Goal: Task Accomplishment & Management: Manage account settings

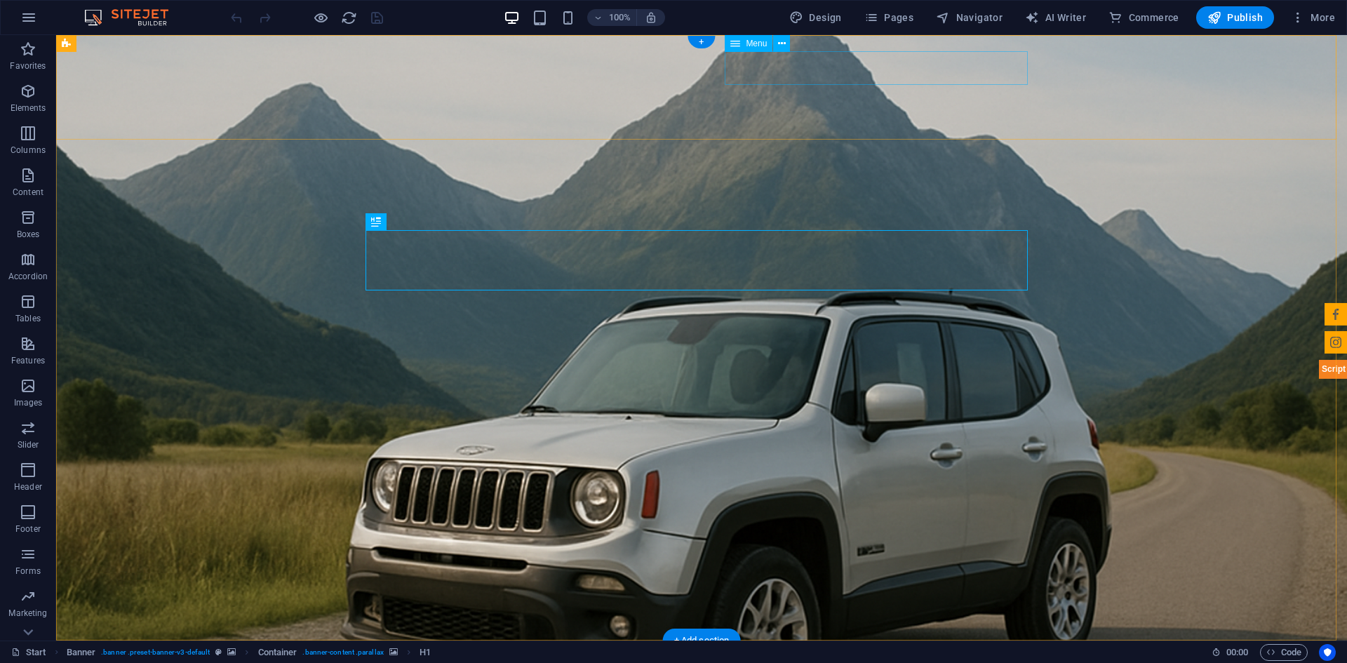
select select "3"
select select
select select "2"
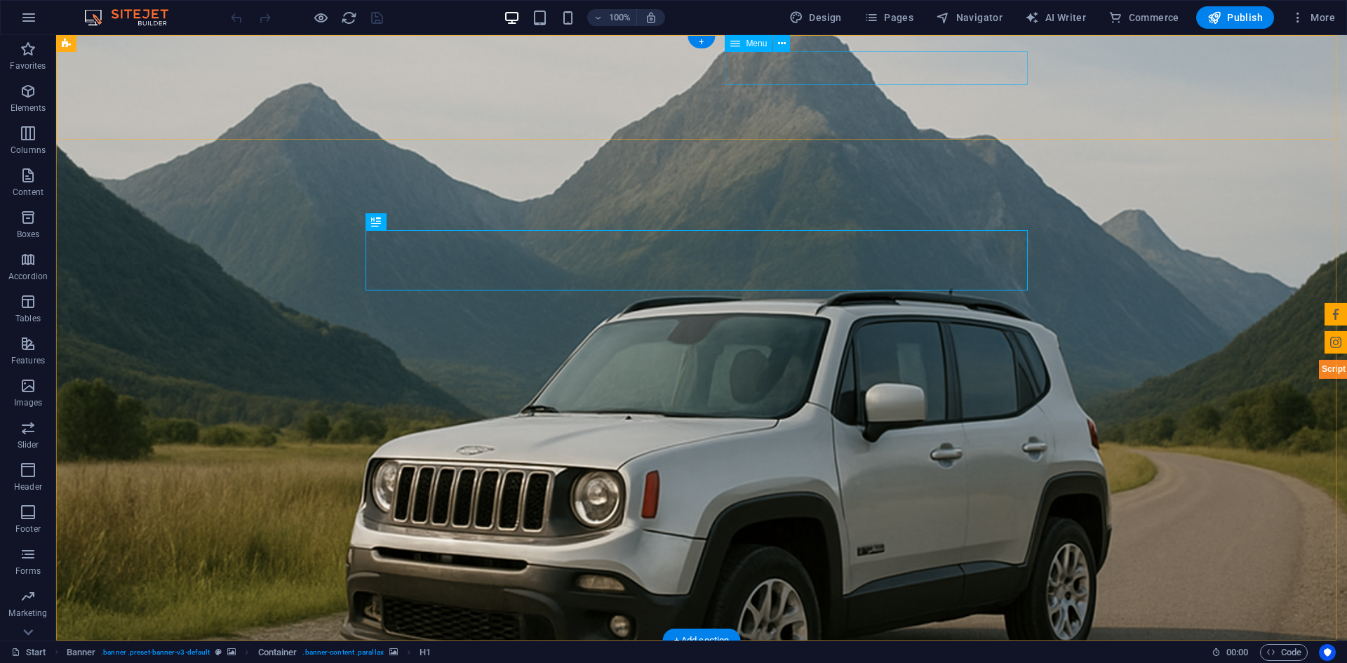
select select
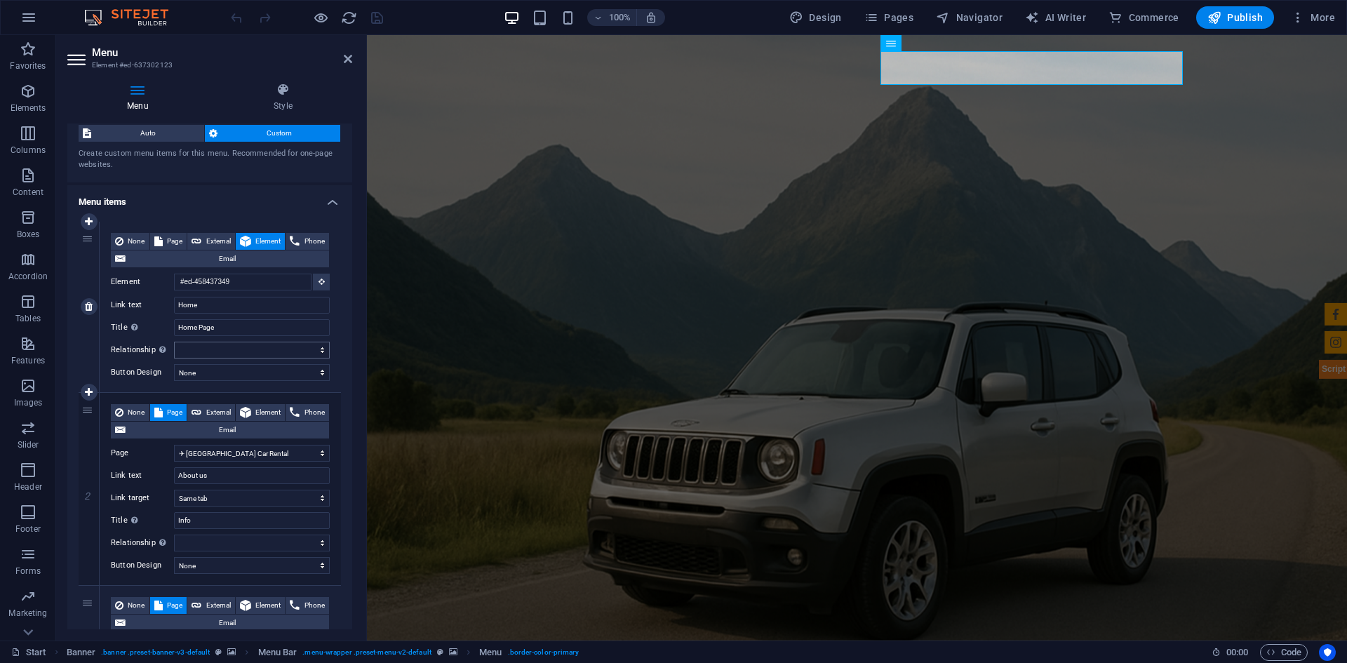
scroll to position [70, 0]
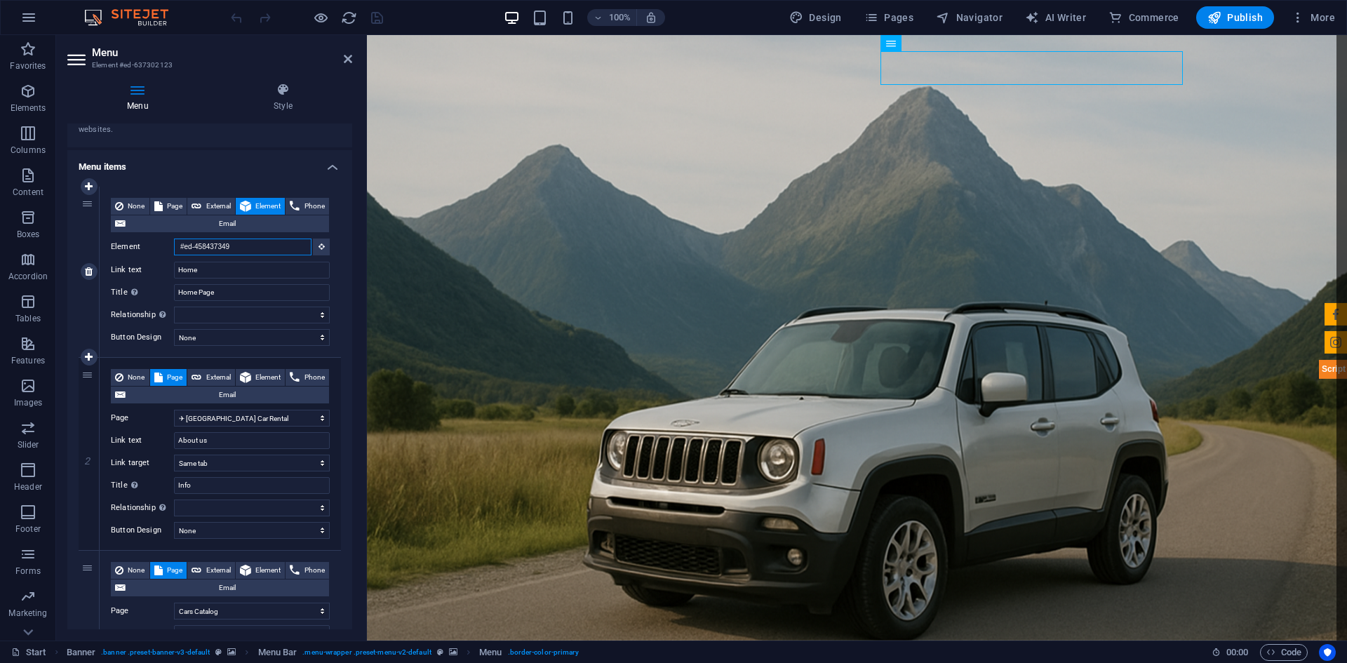
click at [251, 249] on input "#ed-458437349" at bounding box center [242, 246] width 137 height 17
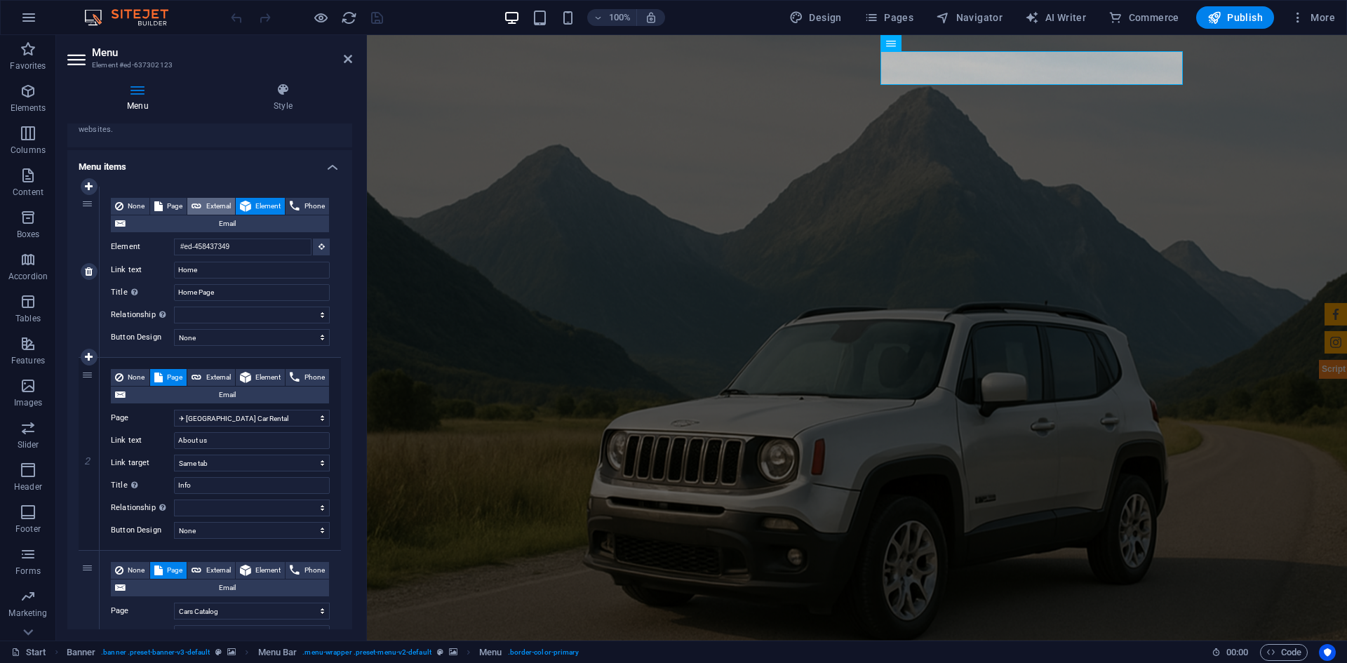
click at [231, 204] on span "External" at bounding box center [218, 206] width 25 height 17
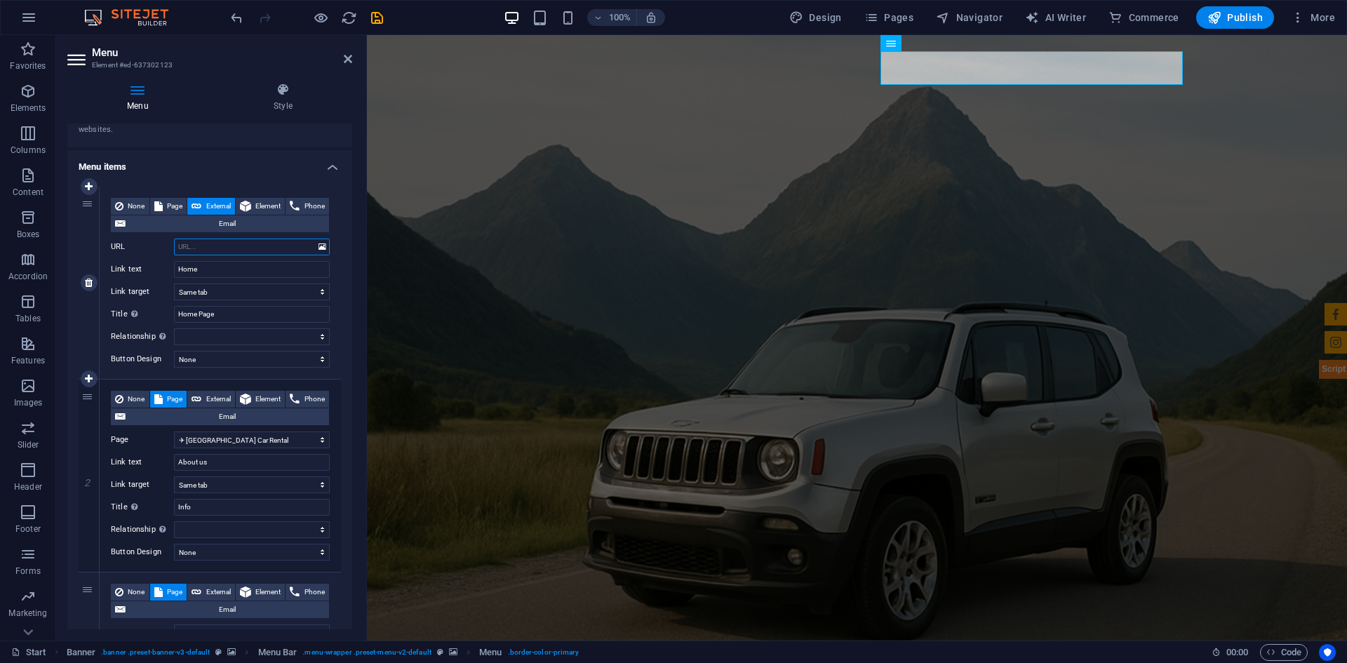
select select "blank"
select select
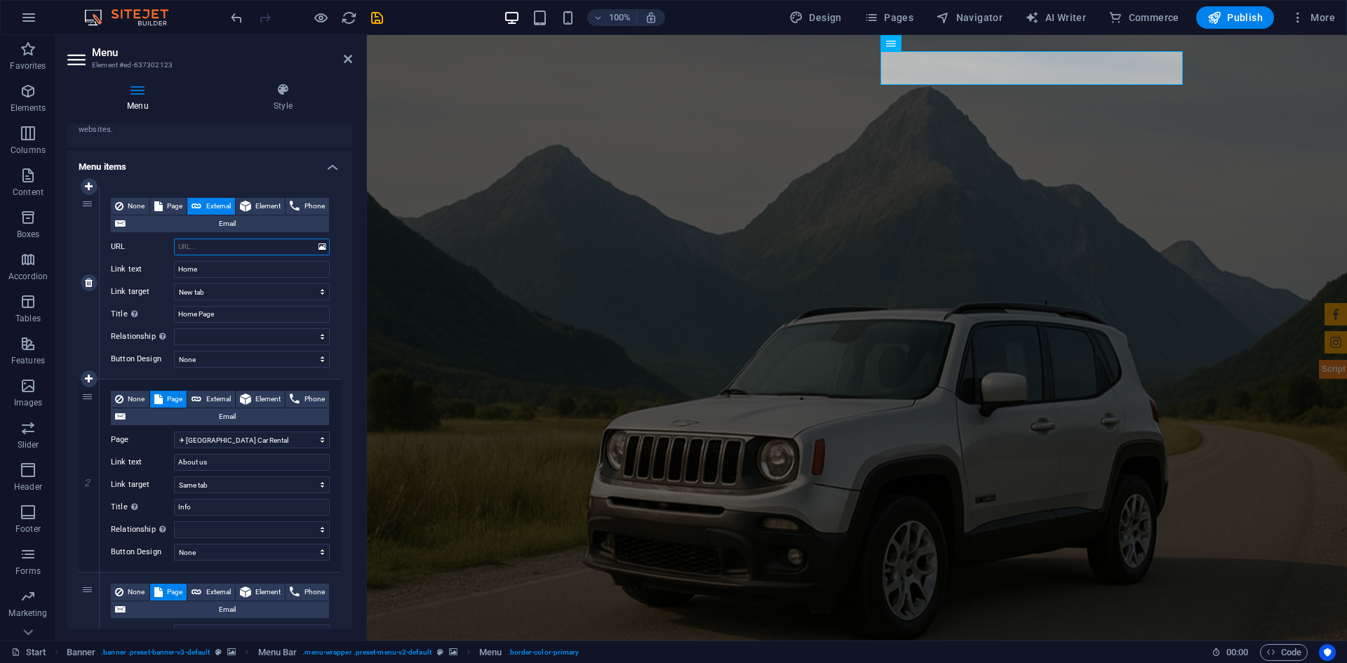
click at [210, 248] on input "URL" at bounding box center [252, 246] width 156 height 17
type input "hom"
select select
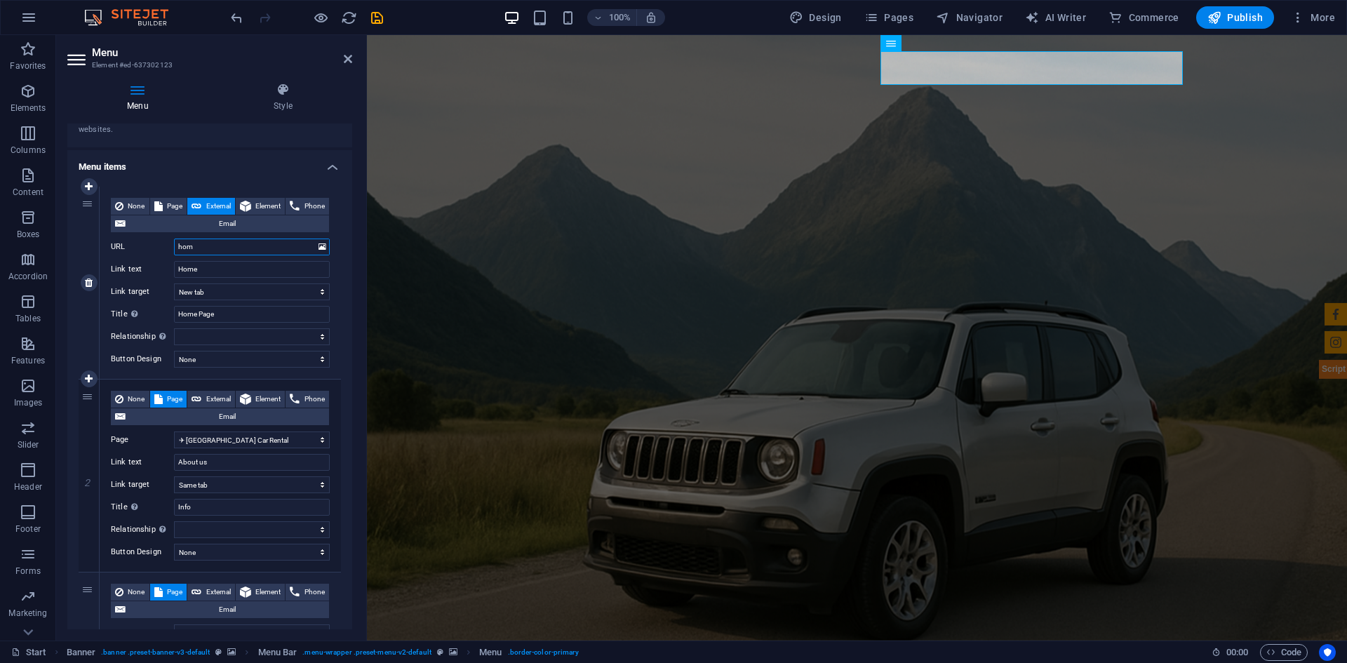
select select
type input "h"
select select
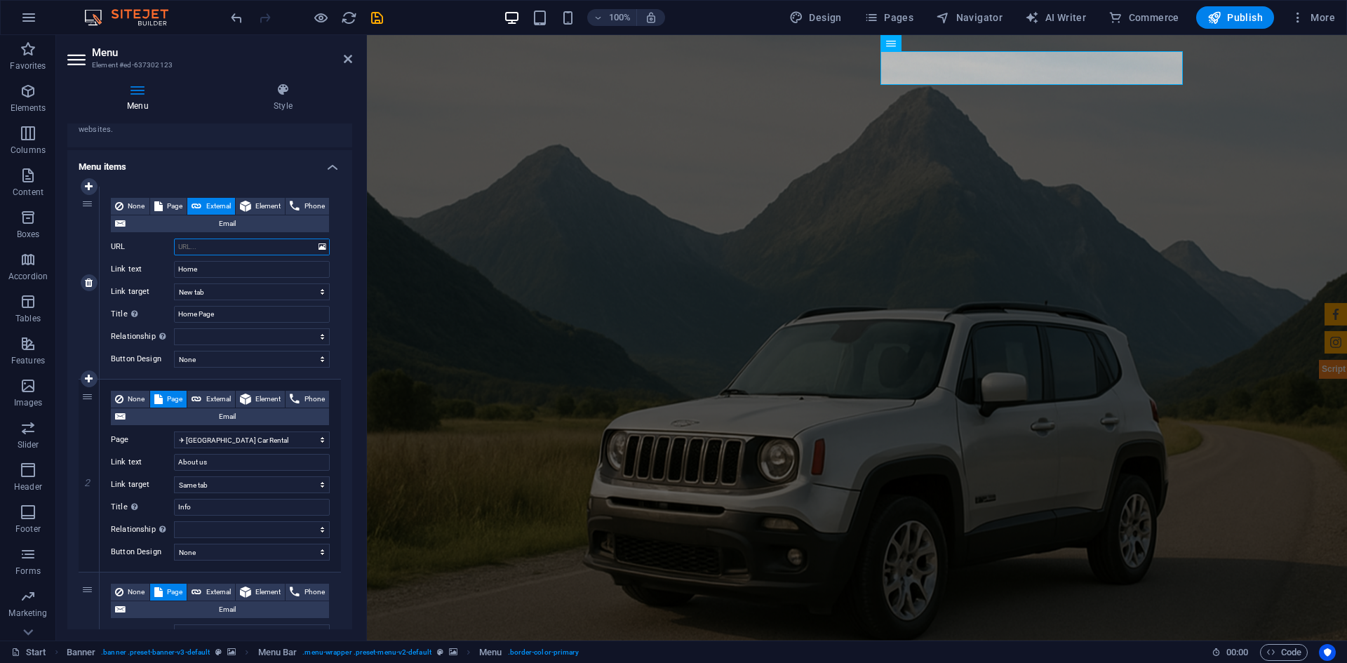
select select
click at [318, 248] on icon at bounding box center [322, 246] width 8 height 15
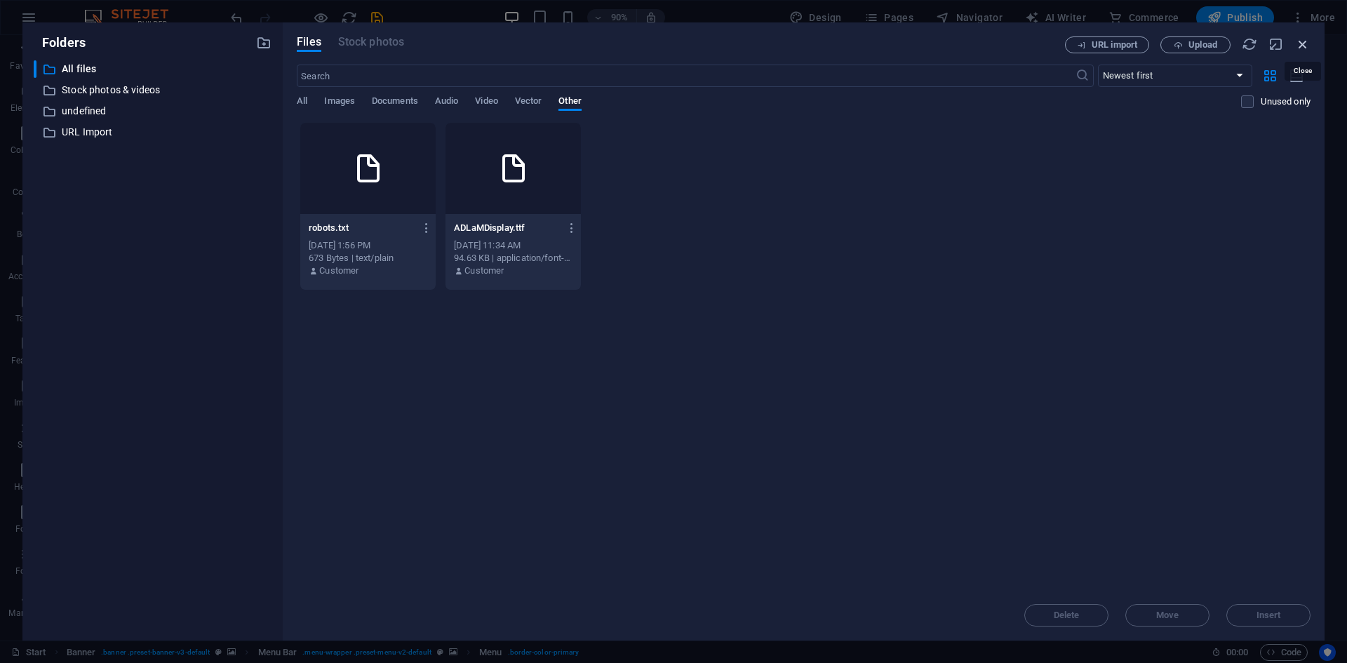
click at [1303, 42] on icon "button" at bounding box center [1302, 43] width 15 height 15
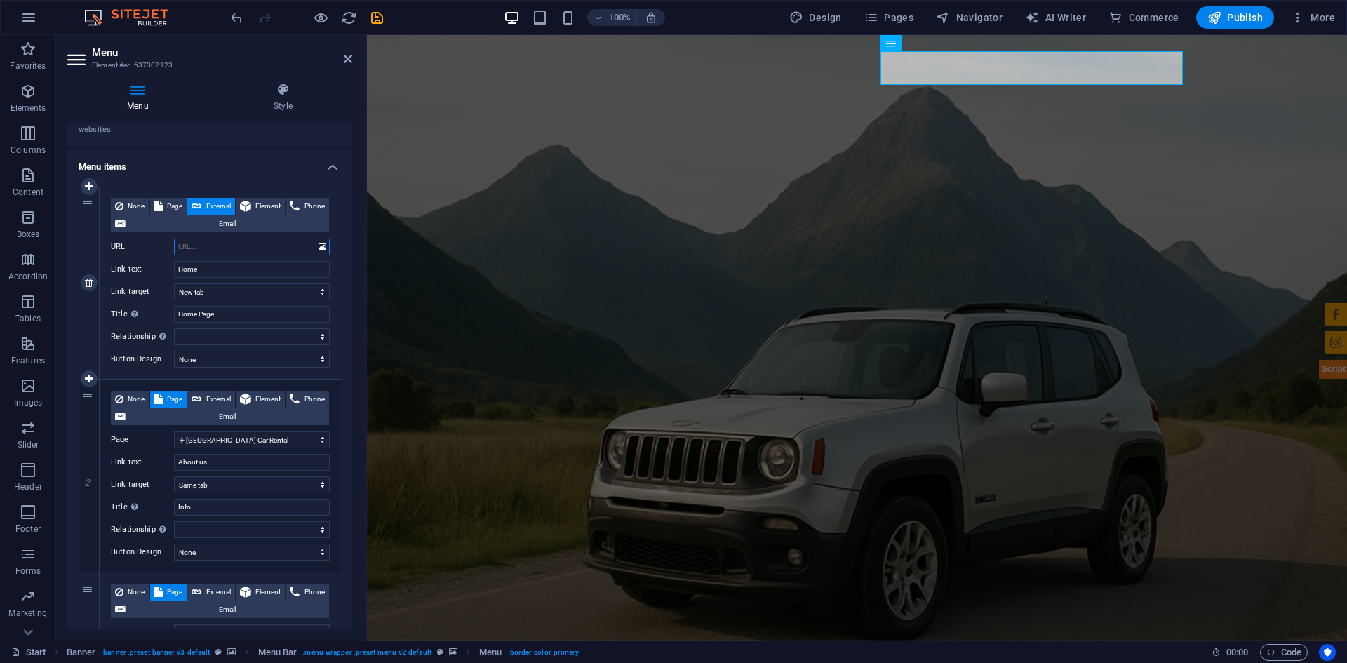
click at [192, 244] on input "URL" at bounding box center [252, 246] width 156 height 17
type input "htt"
select select
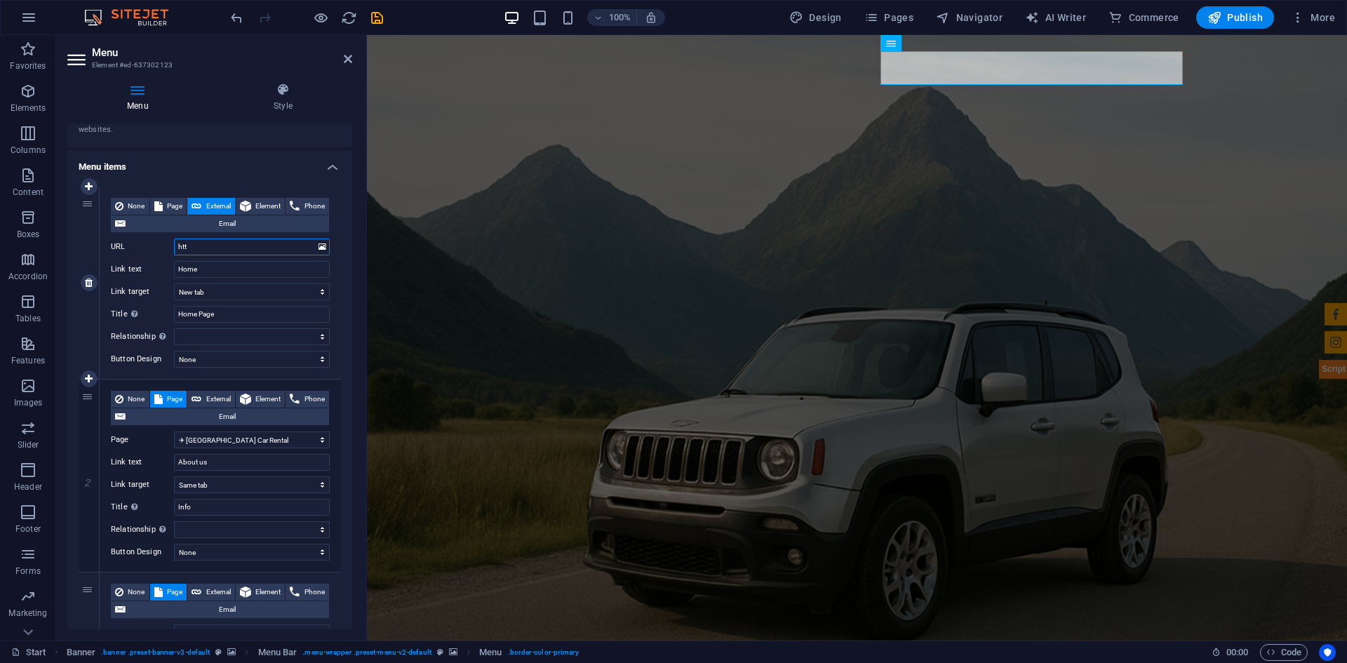
select select
type input "https://"
select select
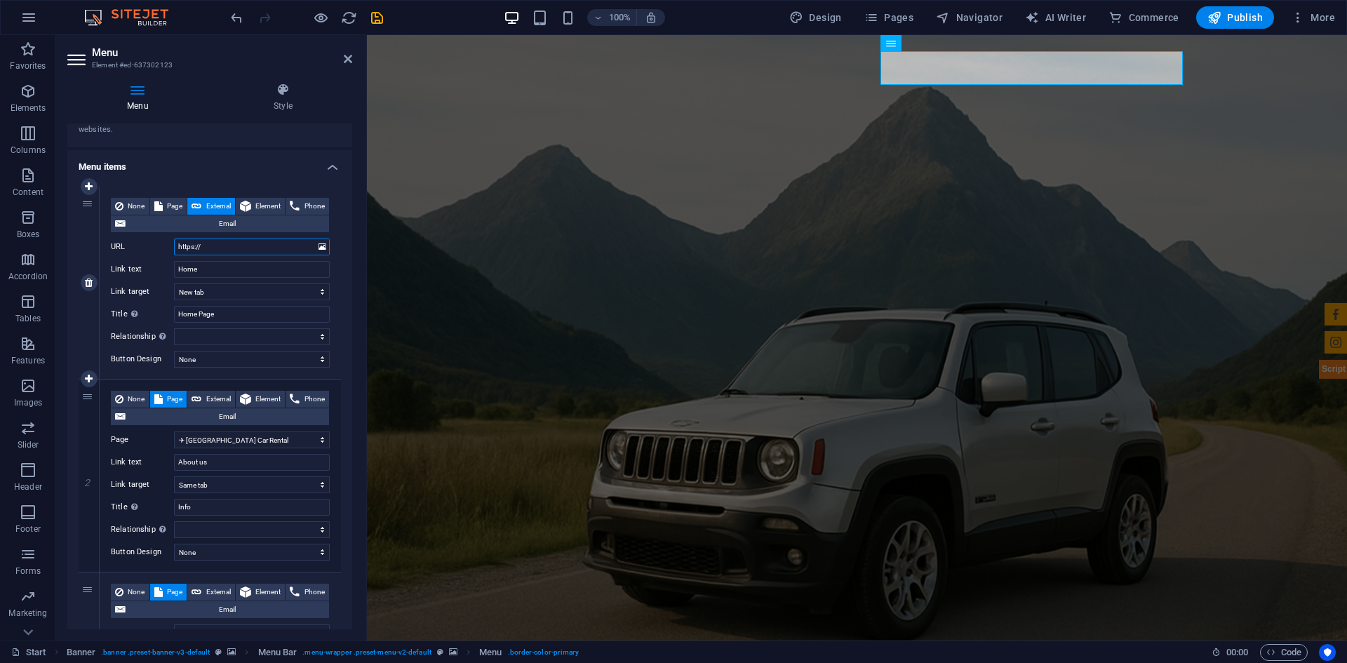
select select
type input "[URL][DOMAIN_NAME]"
select select
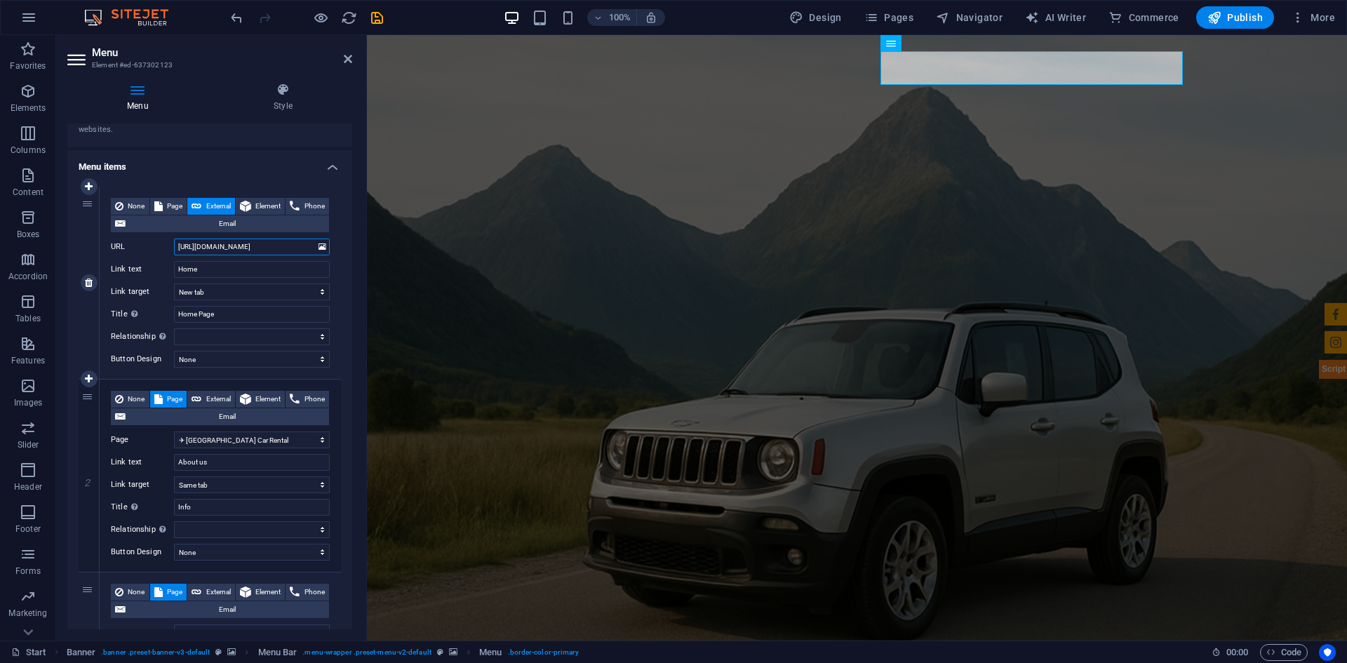
select select
type input "[URL][DOMAIN_NAME]"
click at [220, 294] on select "New tab Same tab Overlay" at bounding box center [252, 291] width 156 height 17
select select
click at [174, 283] on select "New tab Same tab Overlay" at bounding box center [252, 291] width 156 height 17
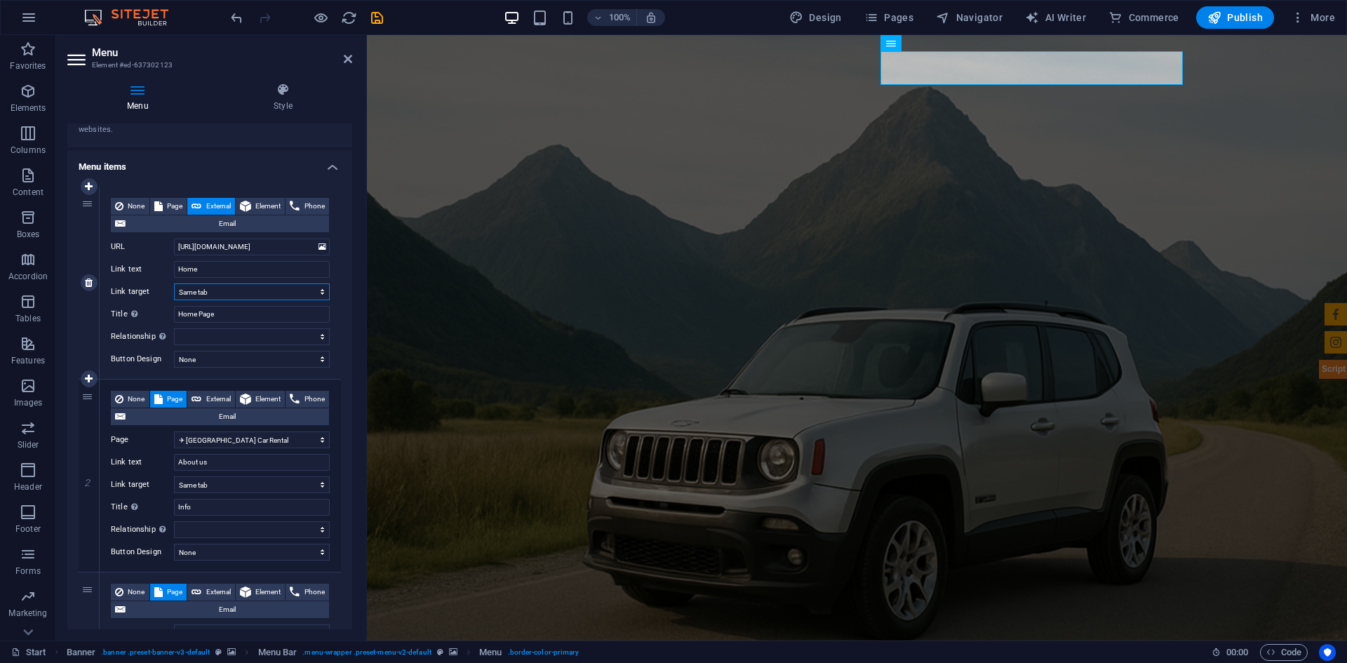
select select
click at [215, 357] on select "None Default Primary Secondary" at bounding box center [252, 359] width 156 height 17
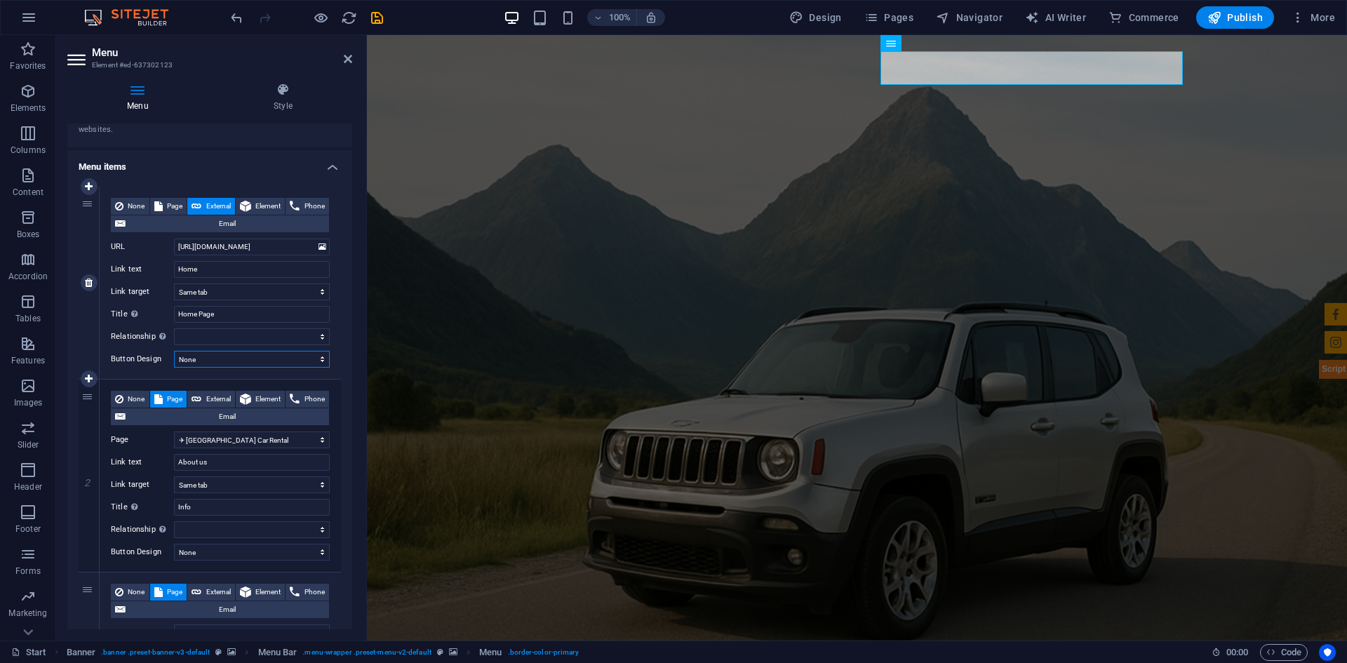
click at [215, 357] on select "None Default Primary Secondary" at bounding box center [252, 359] width 156 height 17
click at [281, 210] on span "Element" at bounding box center [268, 206] width 26 height 17
select select
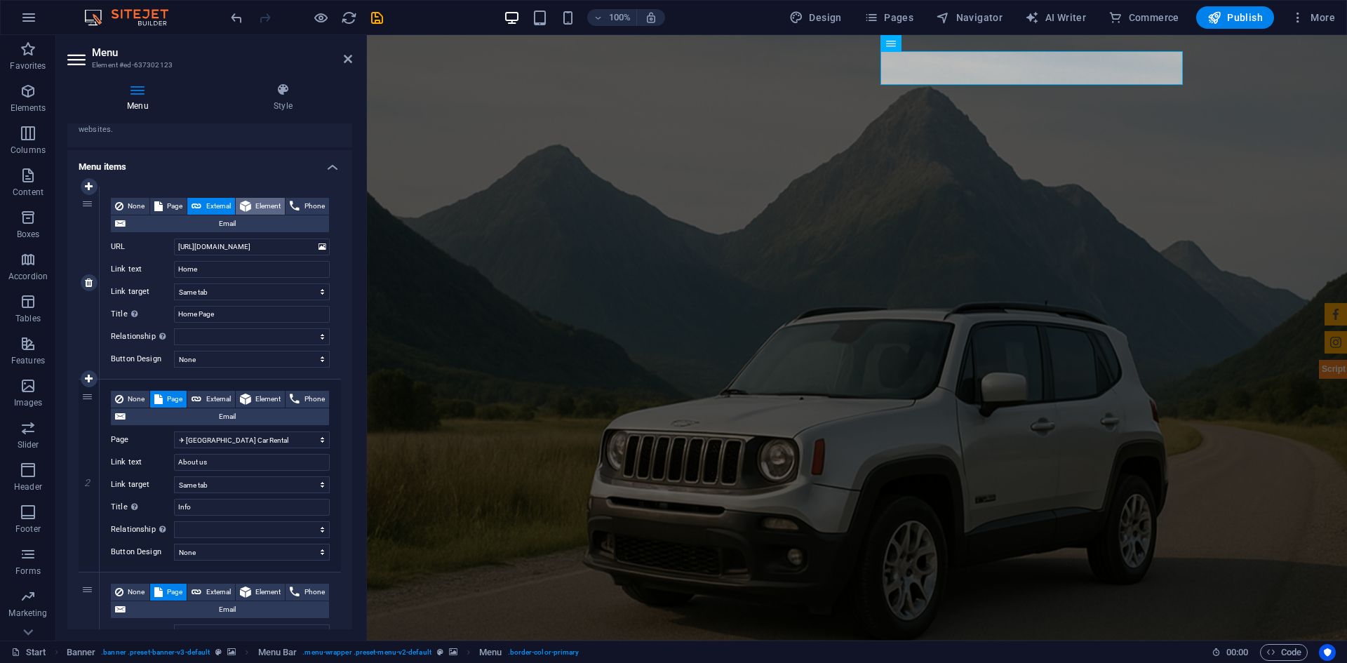
select select
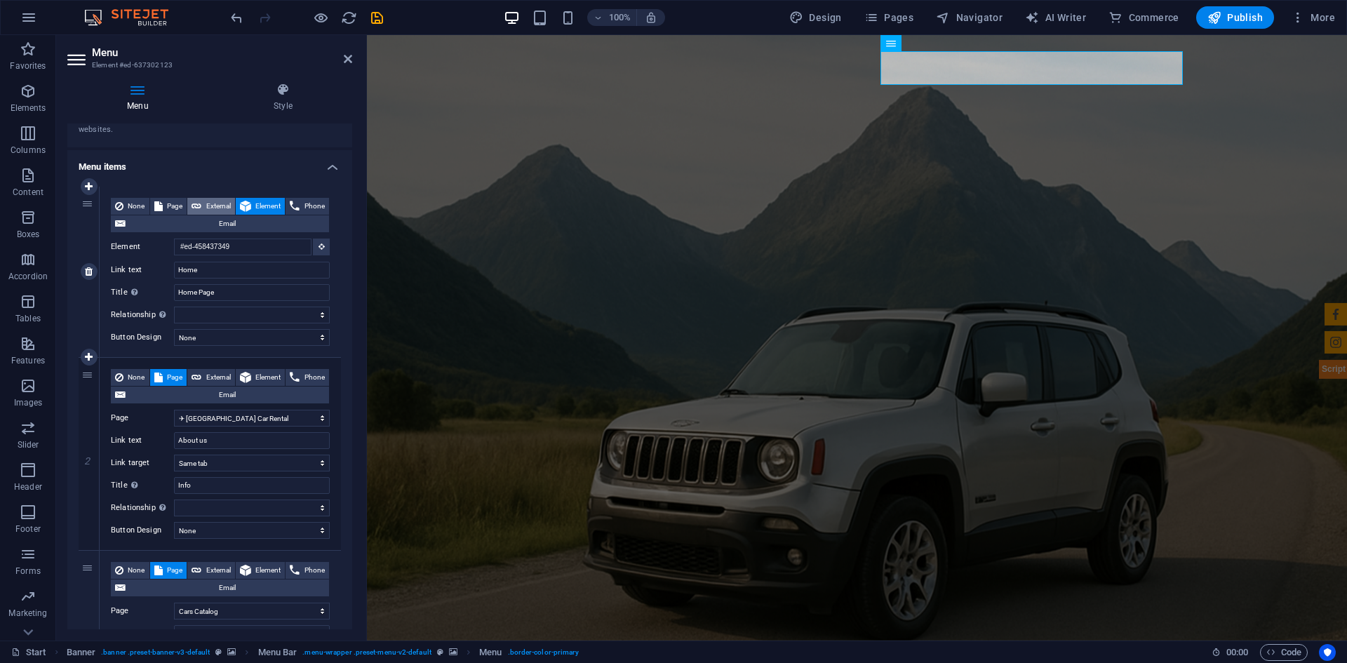
click at [231, 204] on span "External" at bounding box center [218, 206] width 25 height 17
select select "blank"
select select
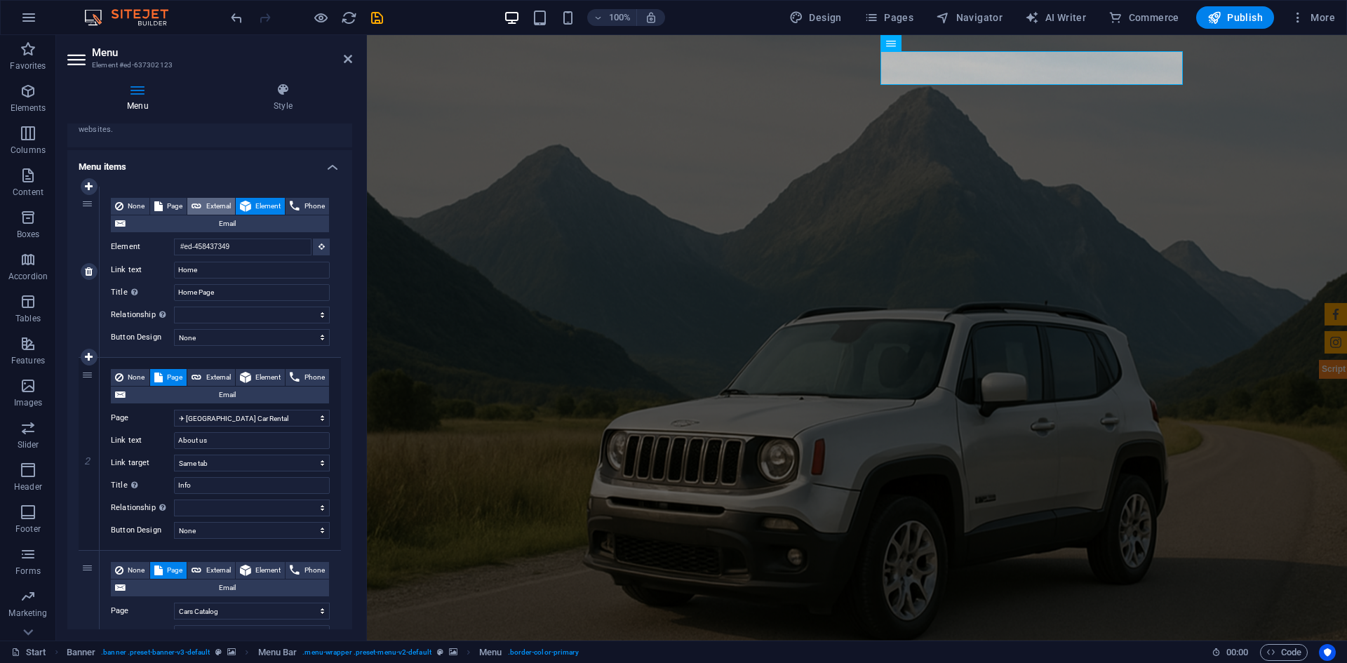
select select
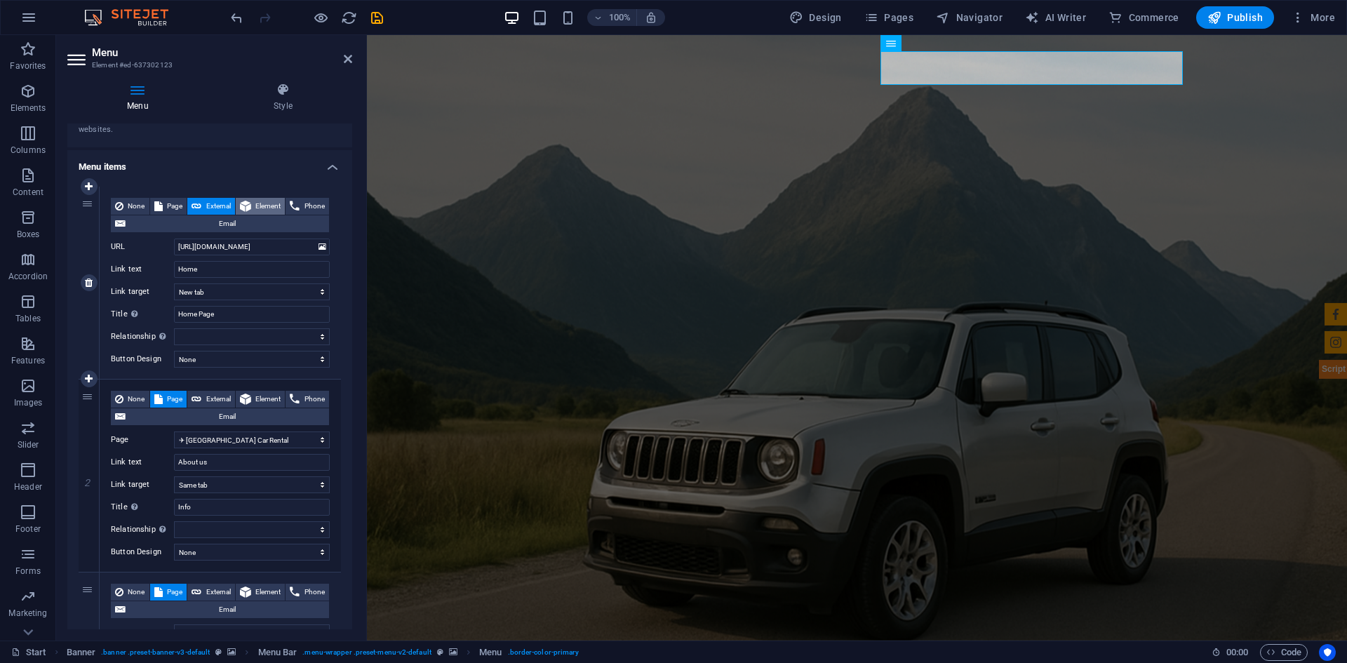
click at [281, 207] on span "Element" at bounding box center [268, 206] width 26 height 17
select select
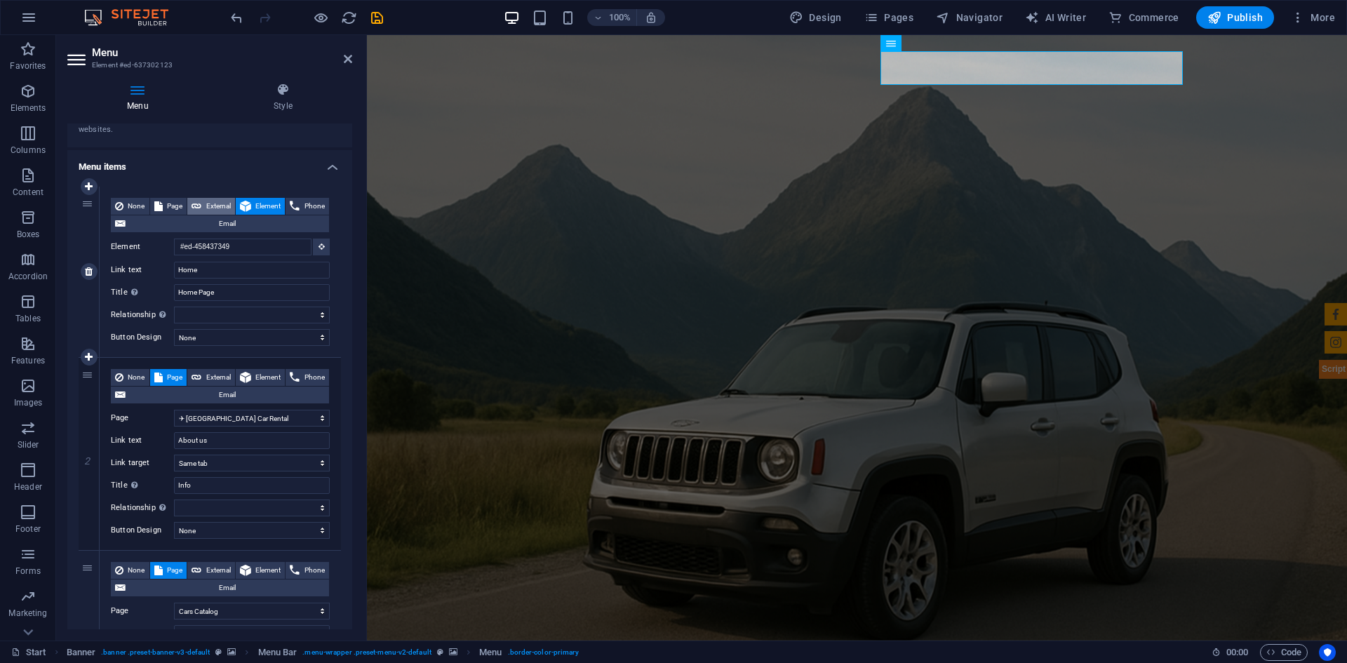
click at [231, 204] on span "External" at bounding box center [218, 206] width 25 height 17
select select "blank"
select select
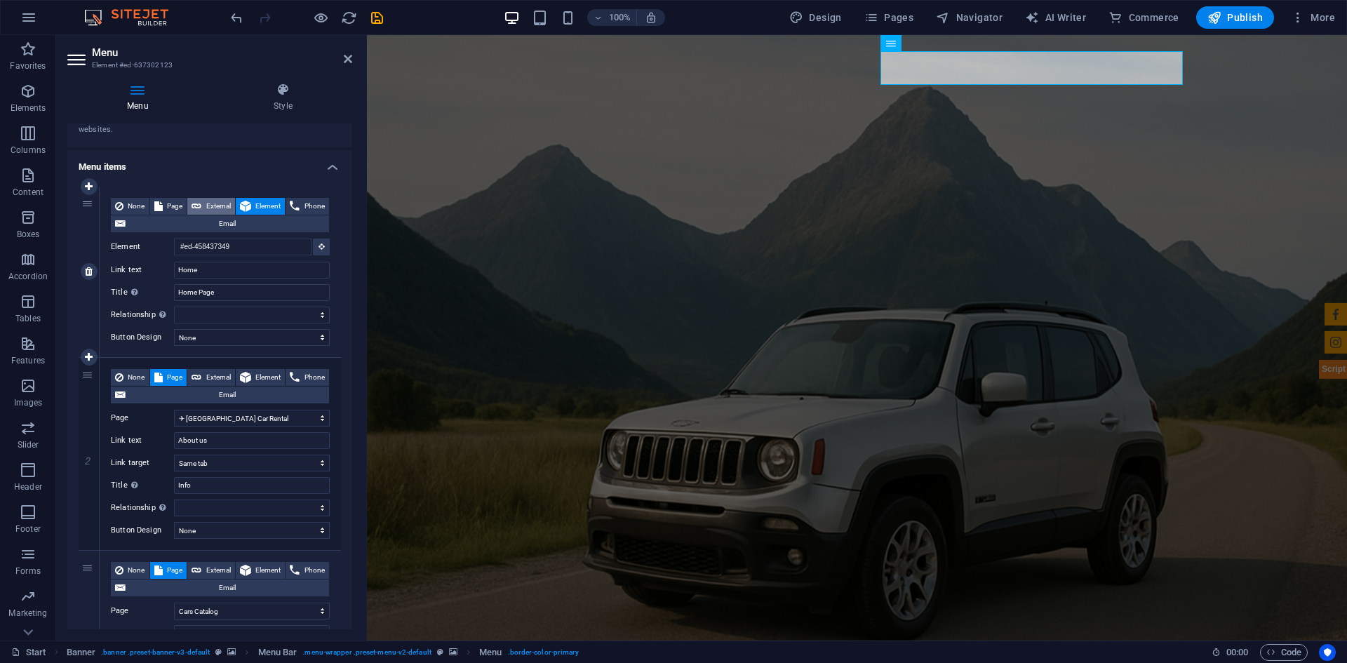
select select
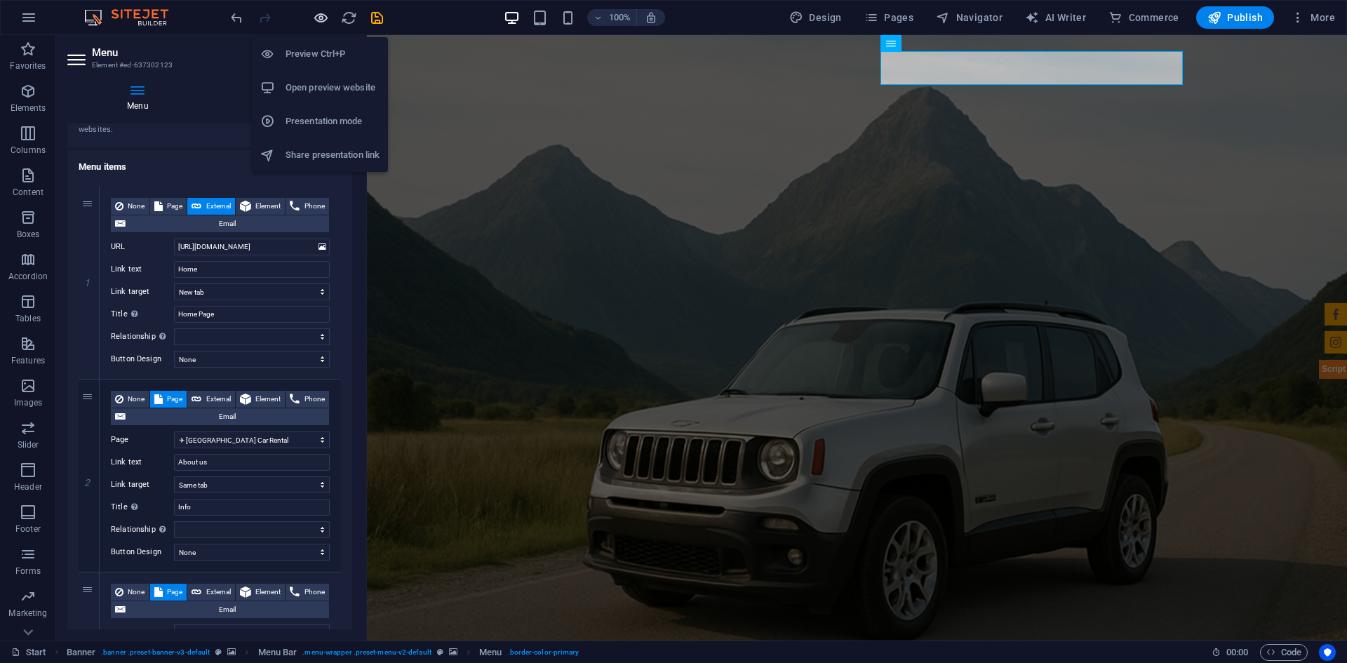
click at [317, 19] on icon "button" at bounding box center [321, 18] width 16 height 16
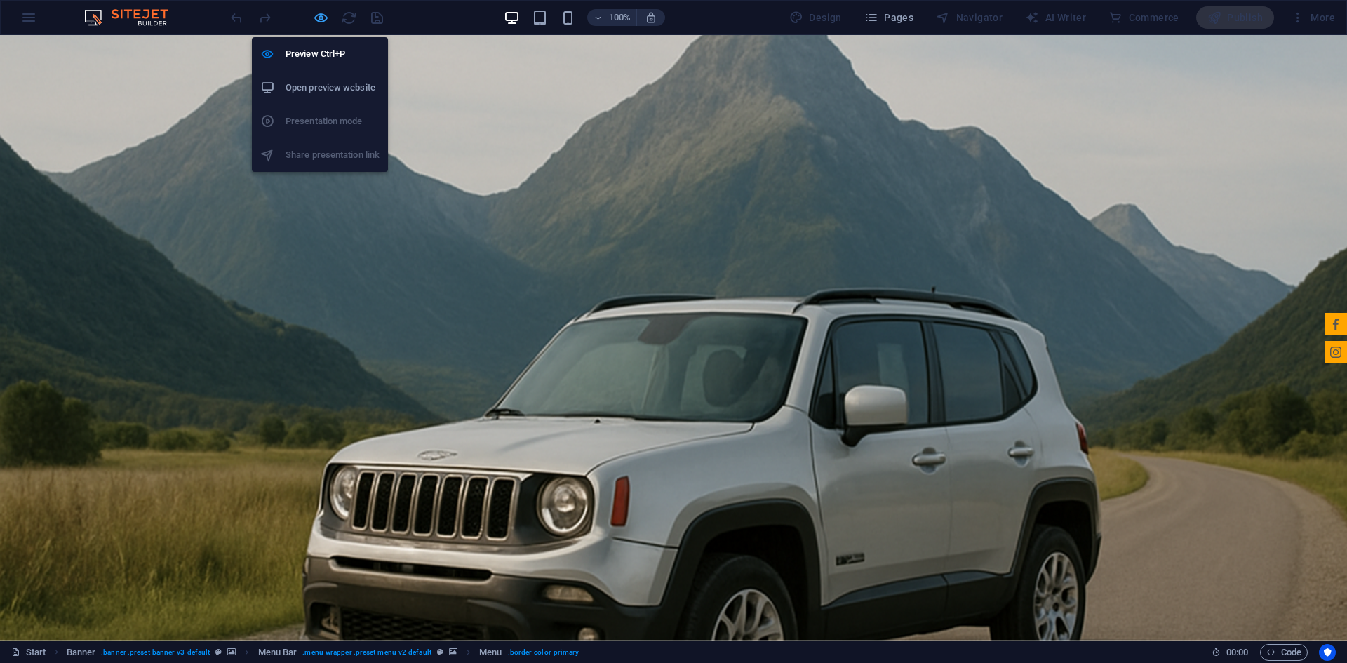
click at [323, 17] on icon "button" at bounding box center [321, 18] width 16 height 16
select select "3"
select select
select select "2"
select select
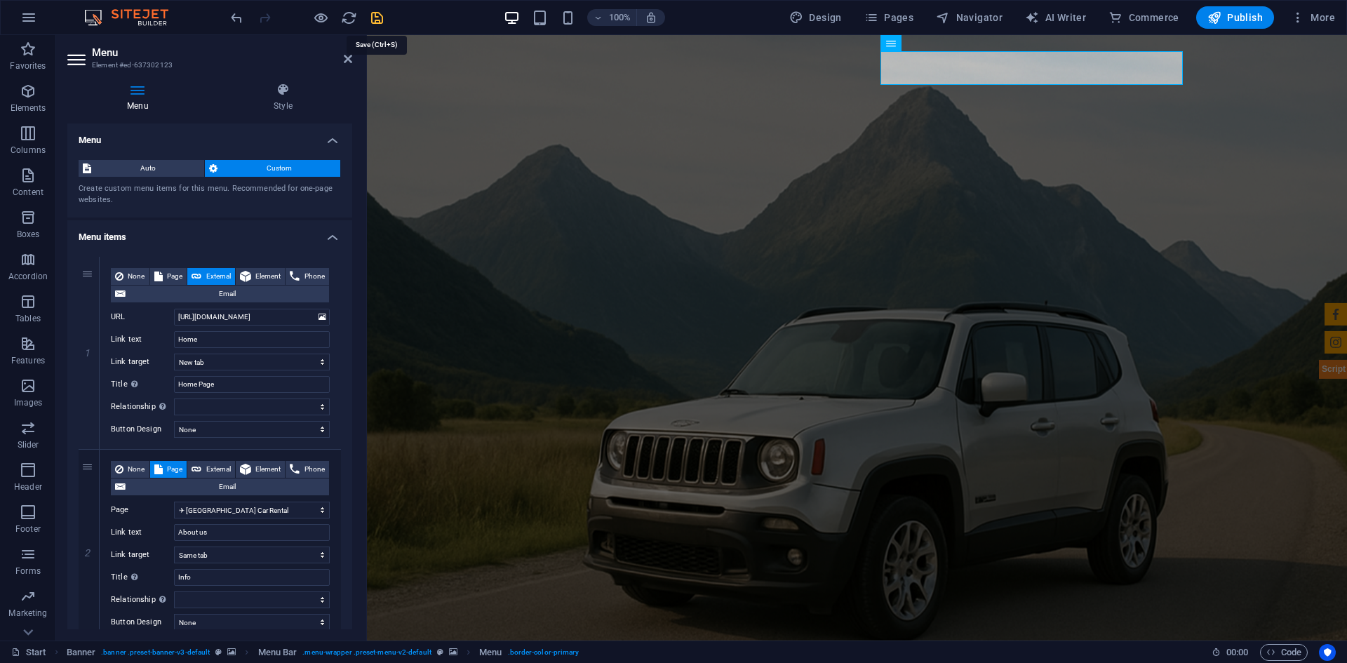
click at [379, 13] on icon "save" at bounding box center [377, 18] width 16 height 16
select select "3"
select select
select select "2"
select select
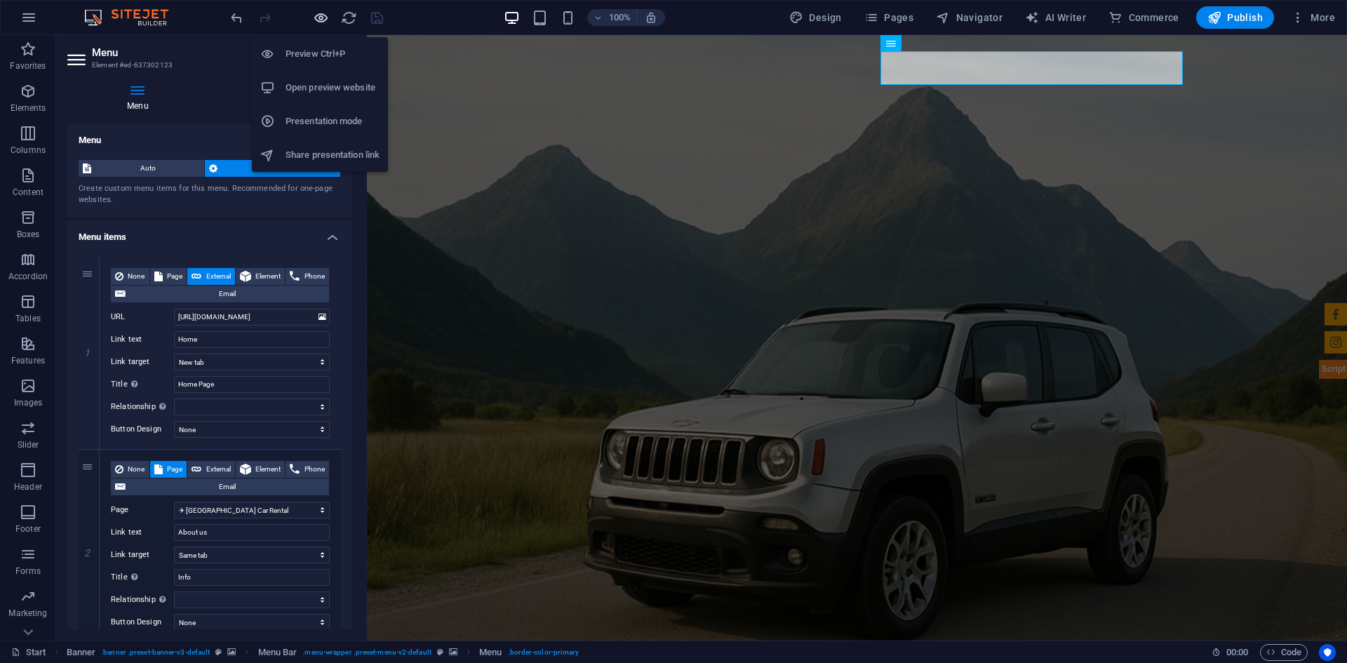
click at [323, 21] on icon "button" at bounding box center [321, 18] width 16 height 16
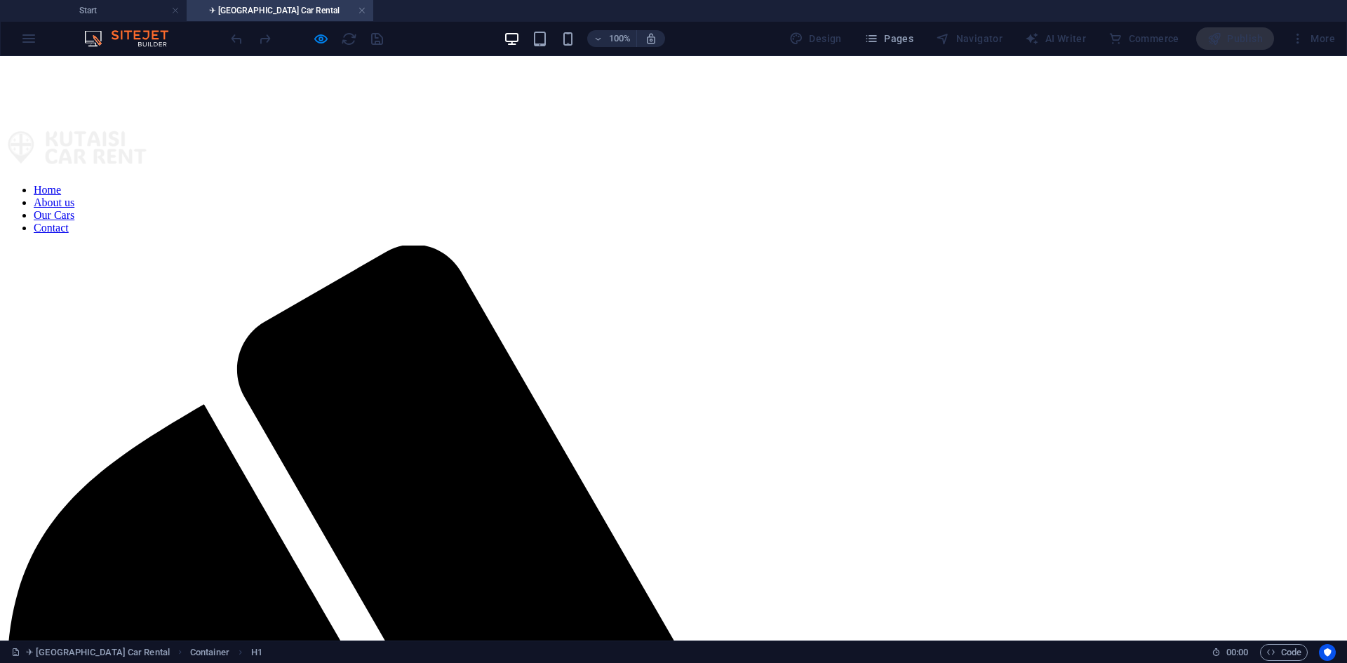
scroll to position [0, 0]
click at [871, 184] on nav "Home About us Our Cars Contact" at bounding box center [674, 209] width 1336 height 51
click at [885, 184] on nav "Home About us Our Cars Contact" at bounding box center [674, 209] width 1336 height 51
click at [718, 184] on nav "Home About us Our Cars Contact" at bounding box center [674, 209] width 1336 height 51
drag, startPoint x: 891, startPoint y: 88, endPoint x: 942, endPoint y: 85, distance: 51.3
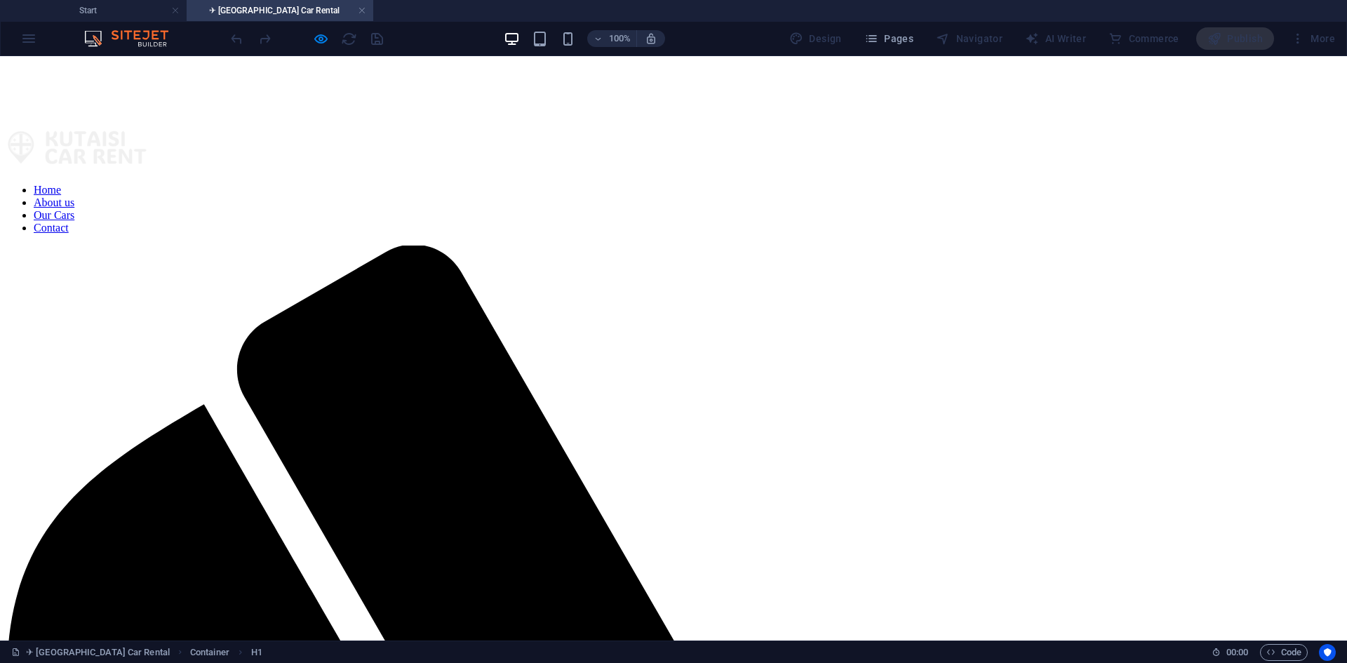
click at [892, 184] on nav "Home About us Our Cars Contact" at bounding box center [674, 209] width 1336 height 51
click at [970, 184] on nav "Home About us Our Cars Contact" at bounding box center [674, 209] width 1336 height 51
click at [706, 184] on nav "Home About us Our Cars Contact" at bounding box center [674, 209] width 1336 height 51
click at [138, 13] on h4 "Start" at bounding box center [93, 10] width 187 height 15
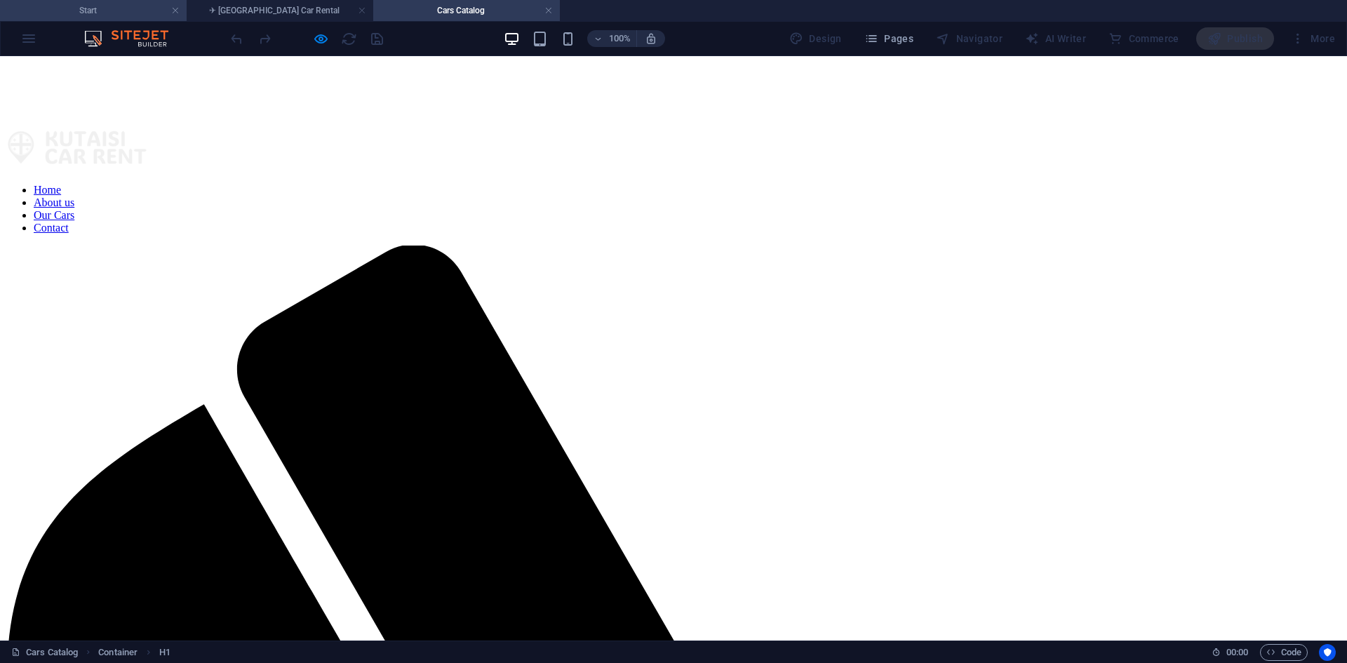
click at [137, 13] on h4 "Start" at bounding box center [93, 10] width 187 height 15
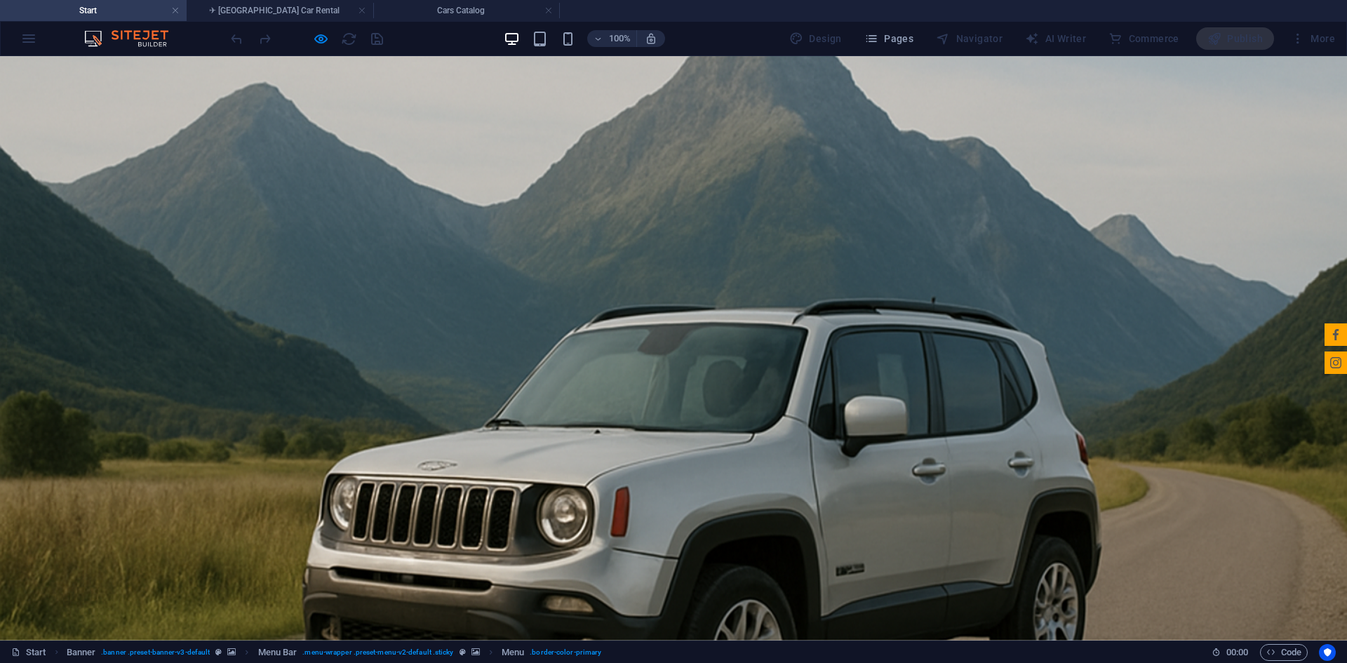
click at [360, 6] on link at bounding box center [362, 10] width 8 height 13
click at [363, 10] on link at bounding box center [362, 10] width 8 height 13
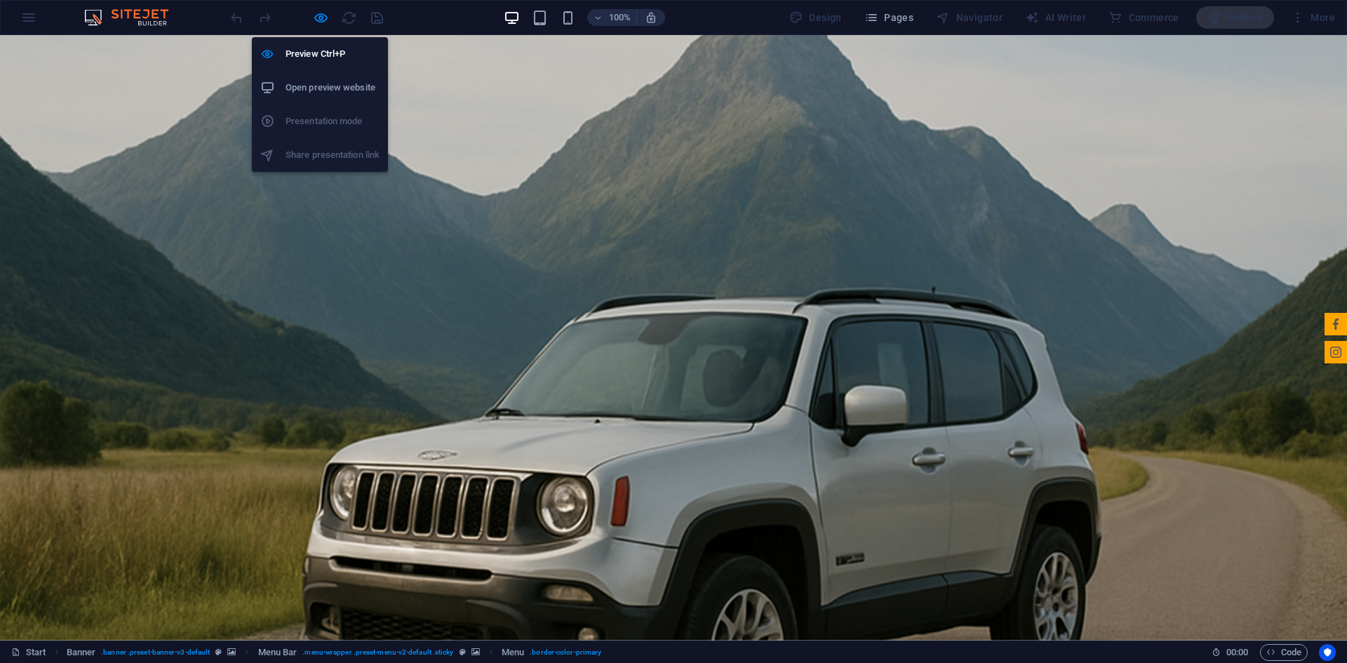
click at [325, 17] on icon "button" at bounding box center [321, 18] width 16 height 16
select select "3"
select select
select select "2"
select select
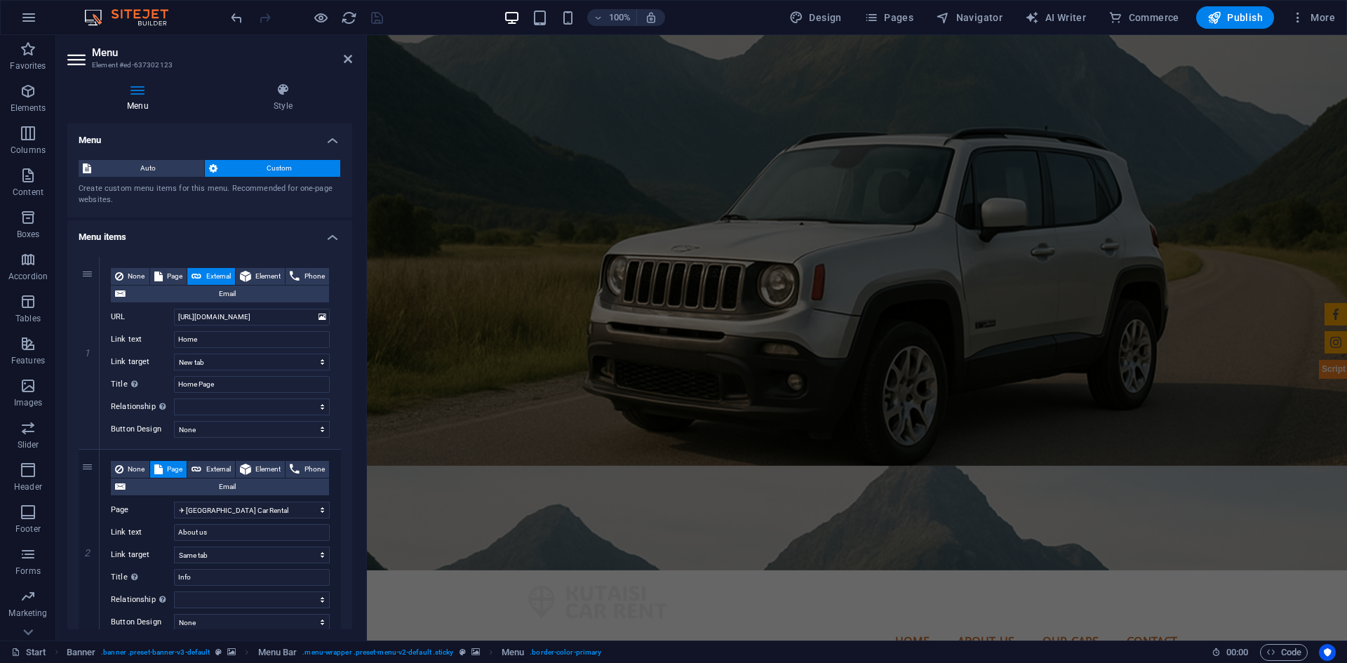
scroll to position [140, 0]
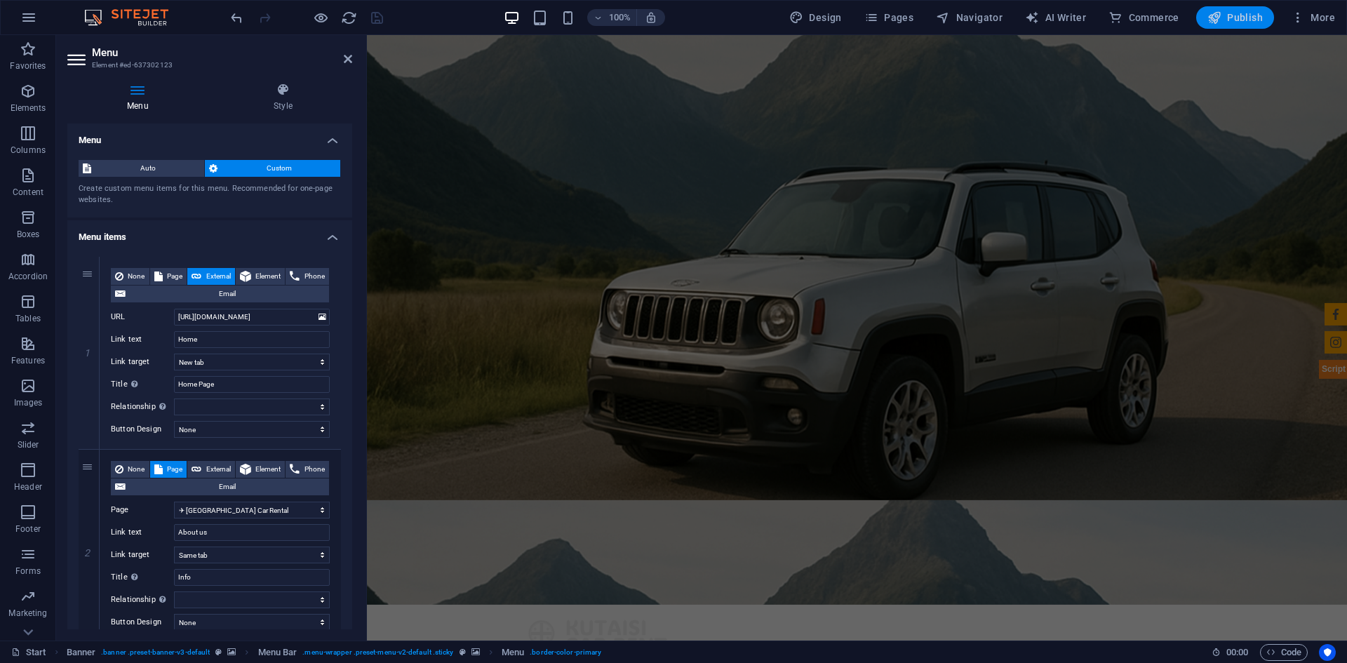
click at [1244, 15] on span "Publish" at bounding box center [1234, 18] width 55 height 14
select select "3"
select select
select select "2"
select select
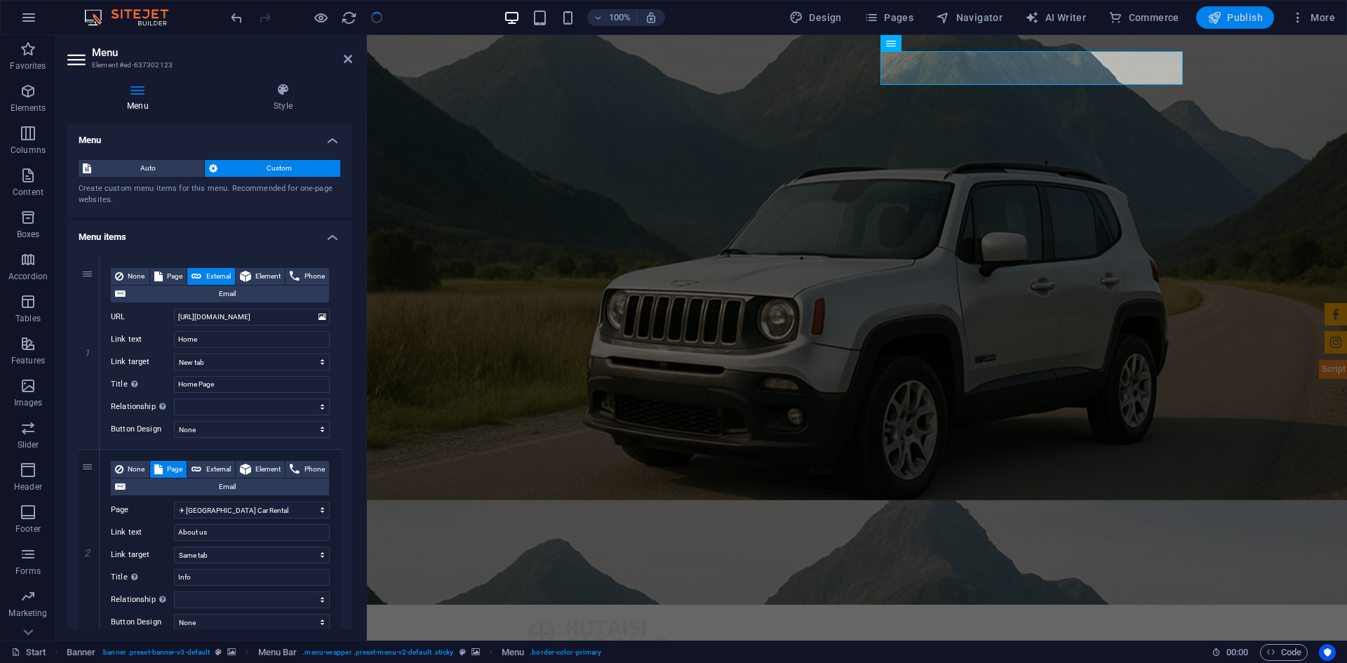
scroll to position [0, 0]
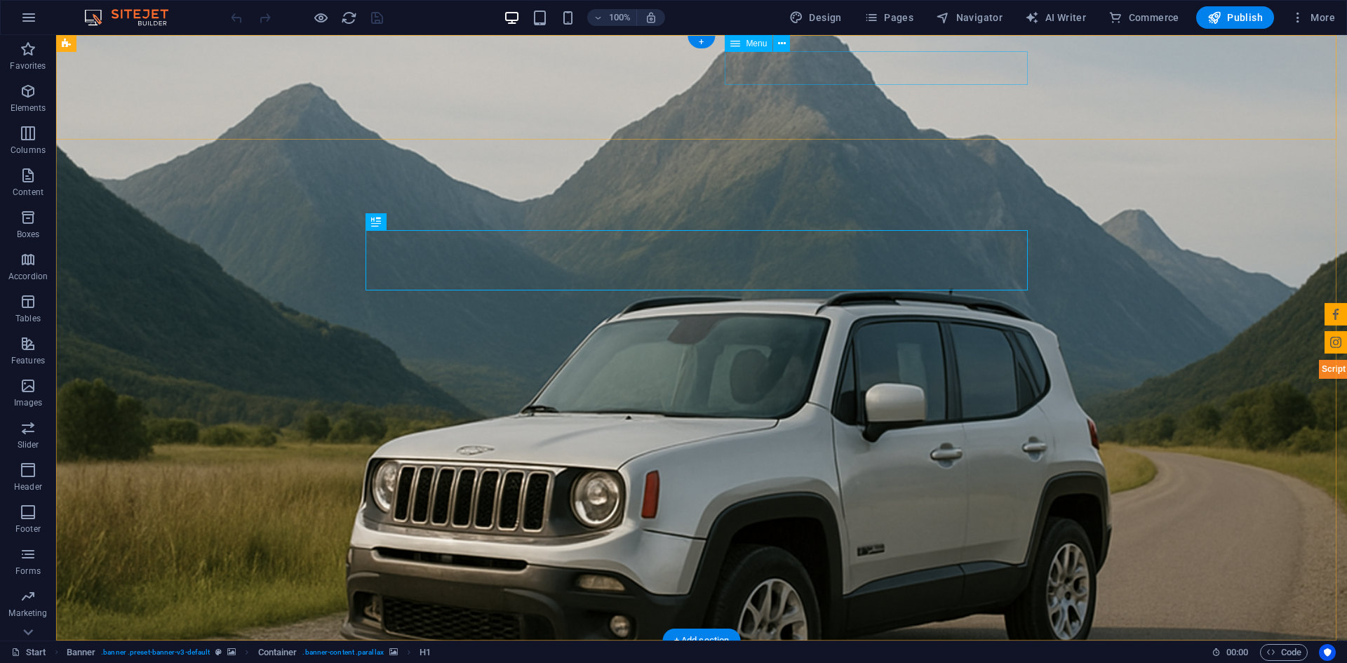
select select "3"
select select
select select "2"
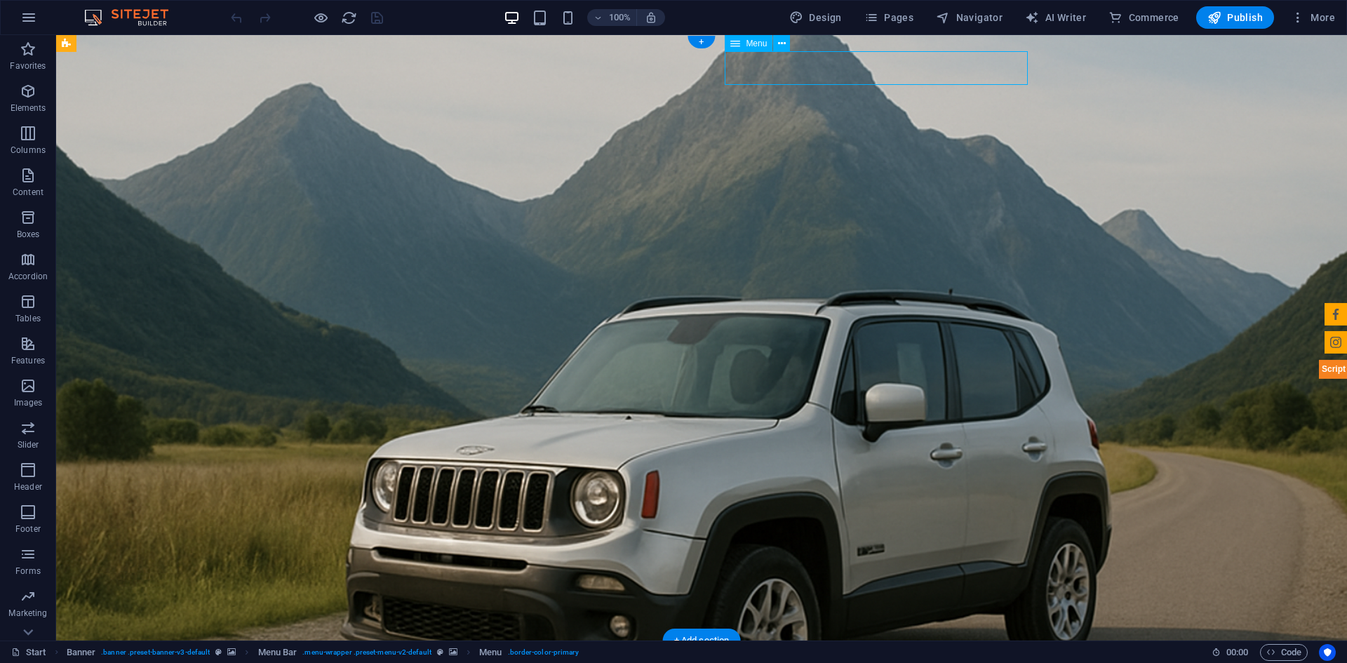
select select
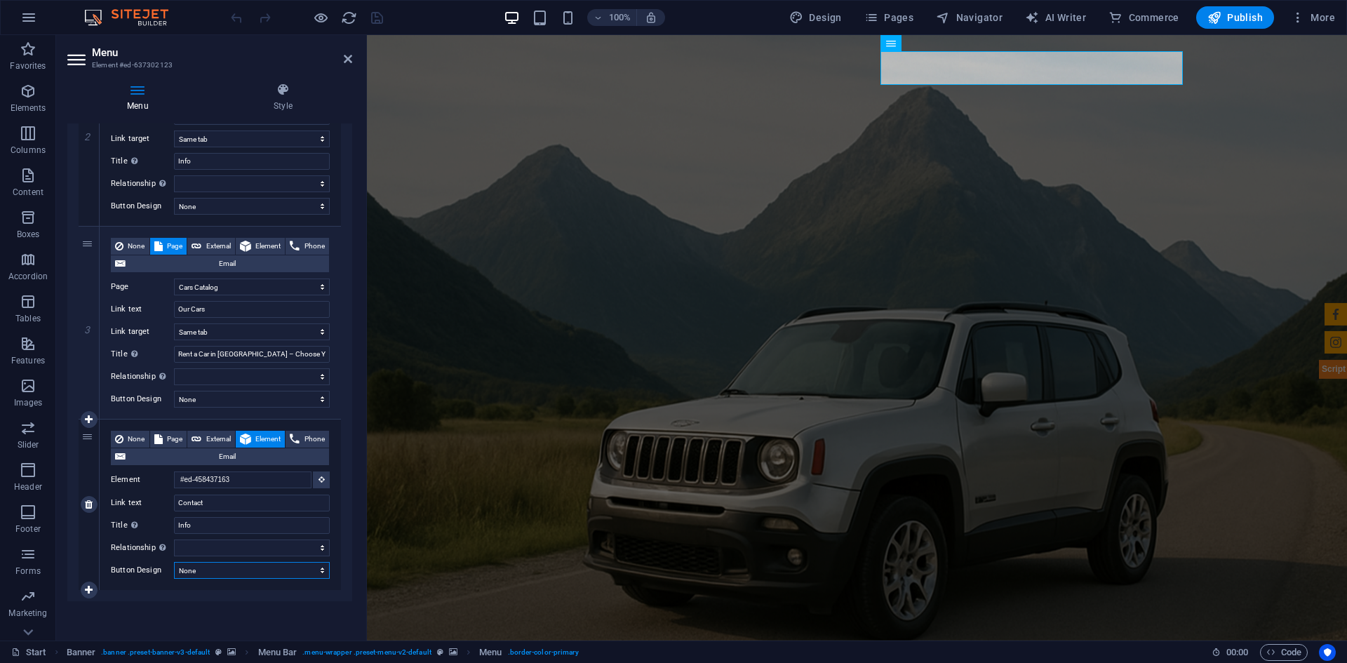
click at [190, 570] on select "None Default Primary Secondary" at bounding box center [252, 570] width 156 height 17
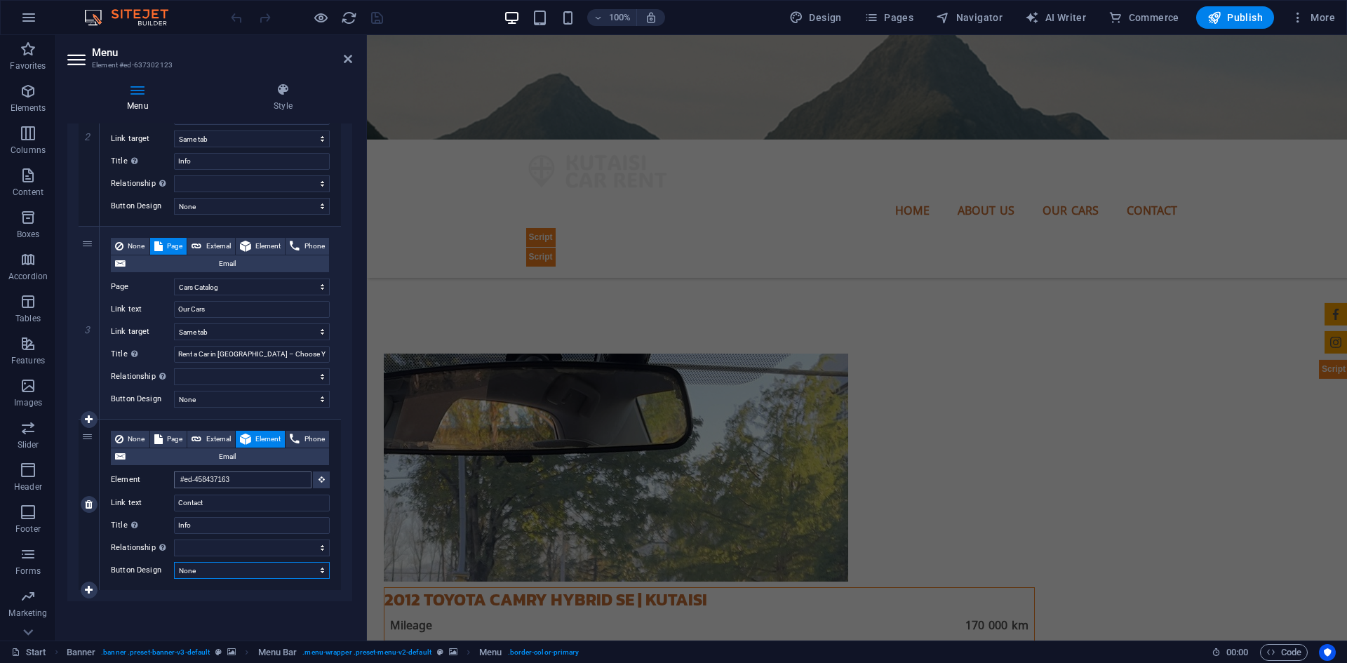
scroll to position [9378, 0]
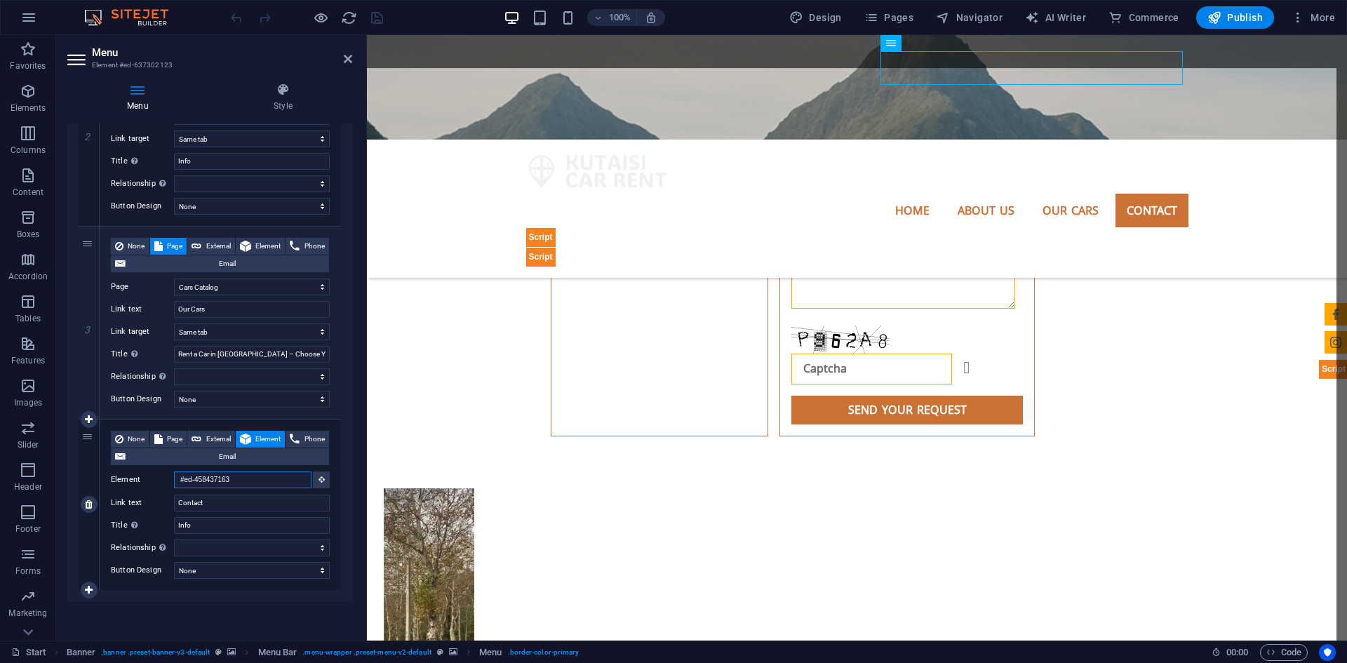
click at [263, 484] on input "#ed-458437163" at bounding box center [242, 479] width 137 height 17
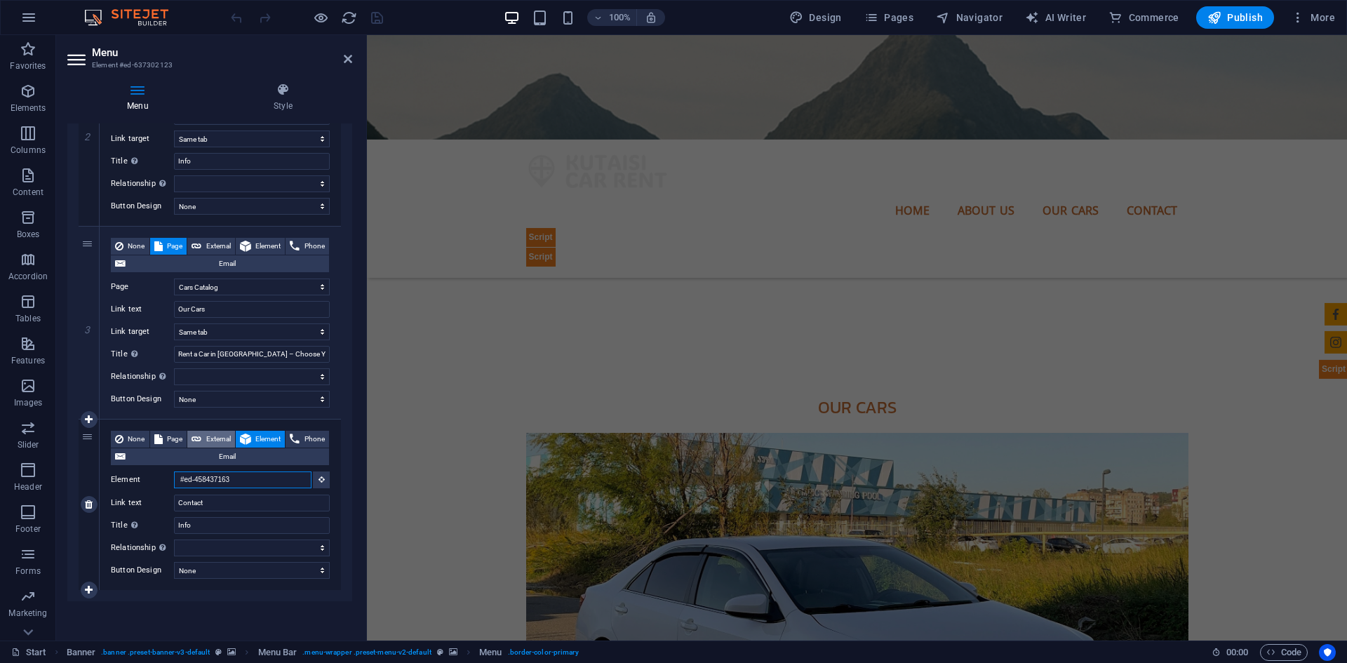
scroll to position [0, 0]
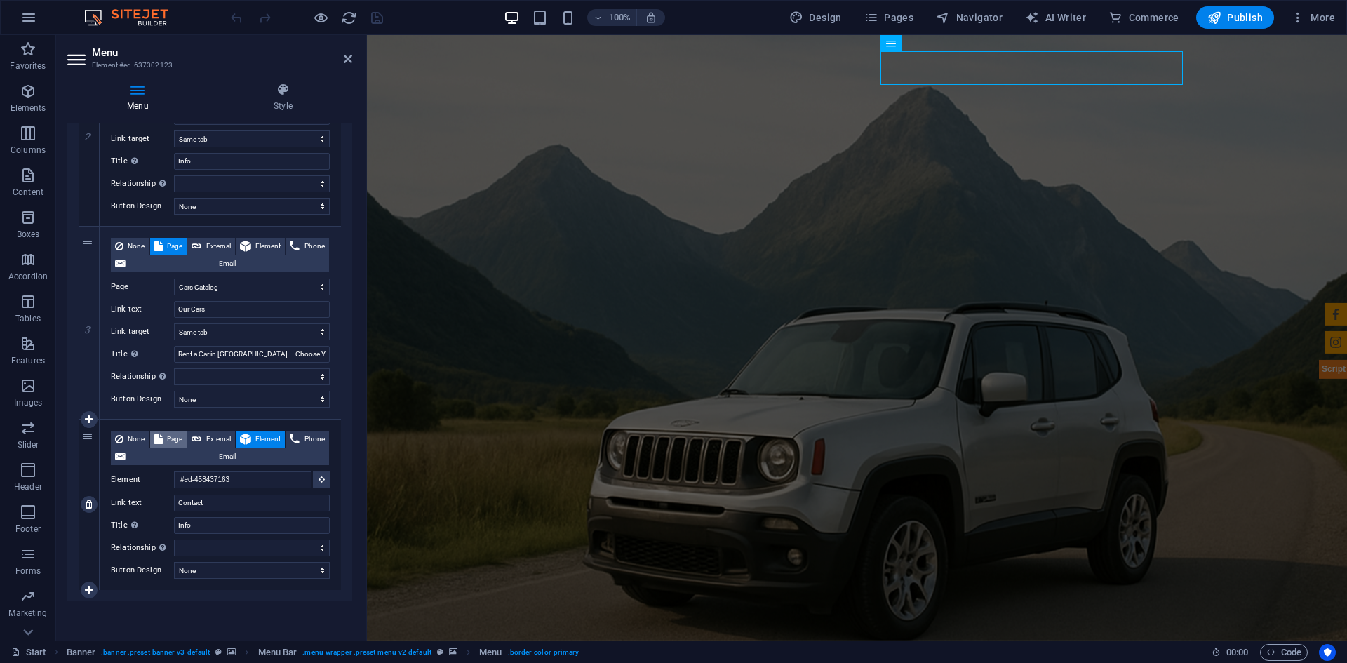
click at [183, 439] on span "Page" at bounding box center [175, 439] width 16 height 17
select select
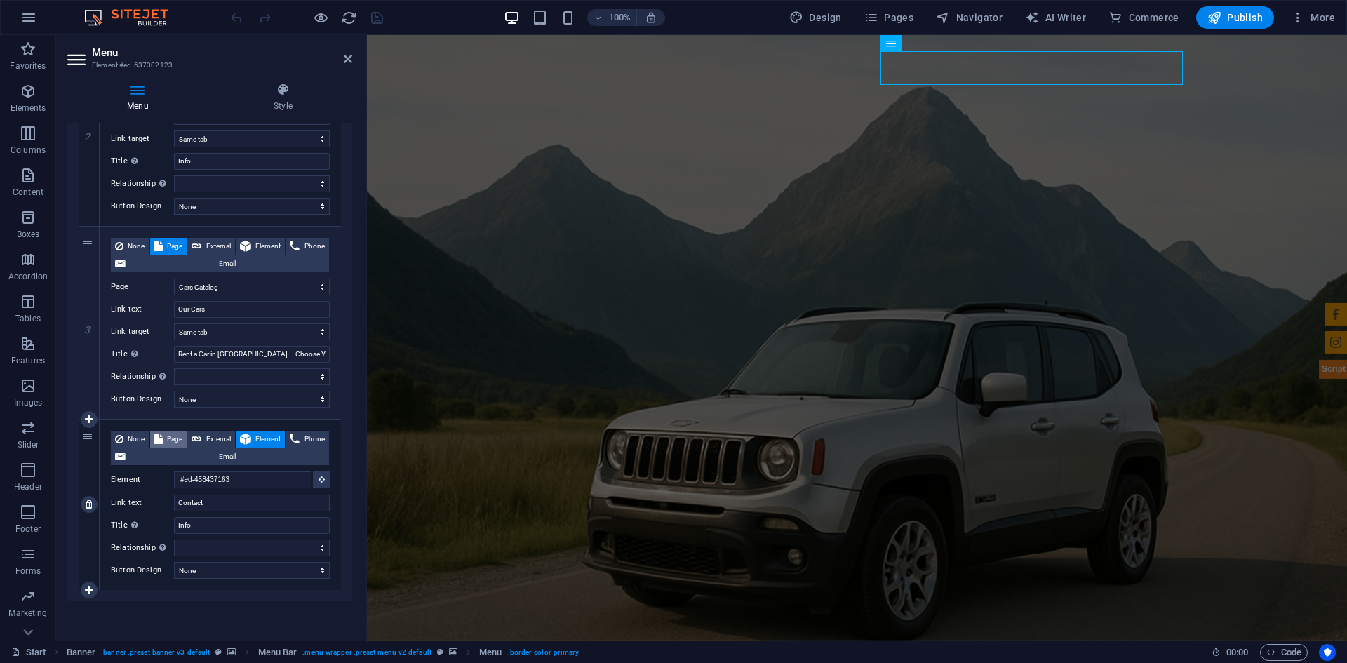
select select
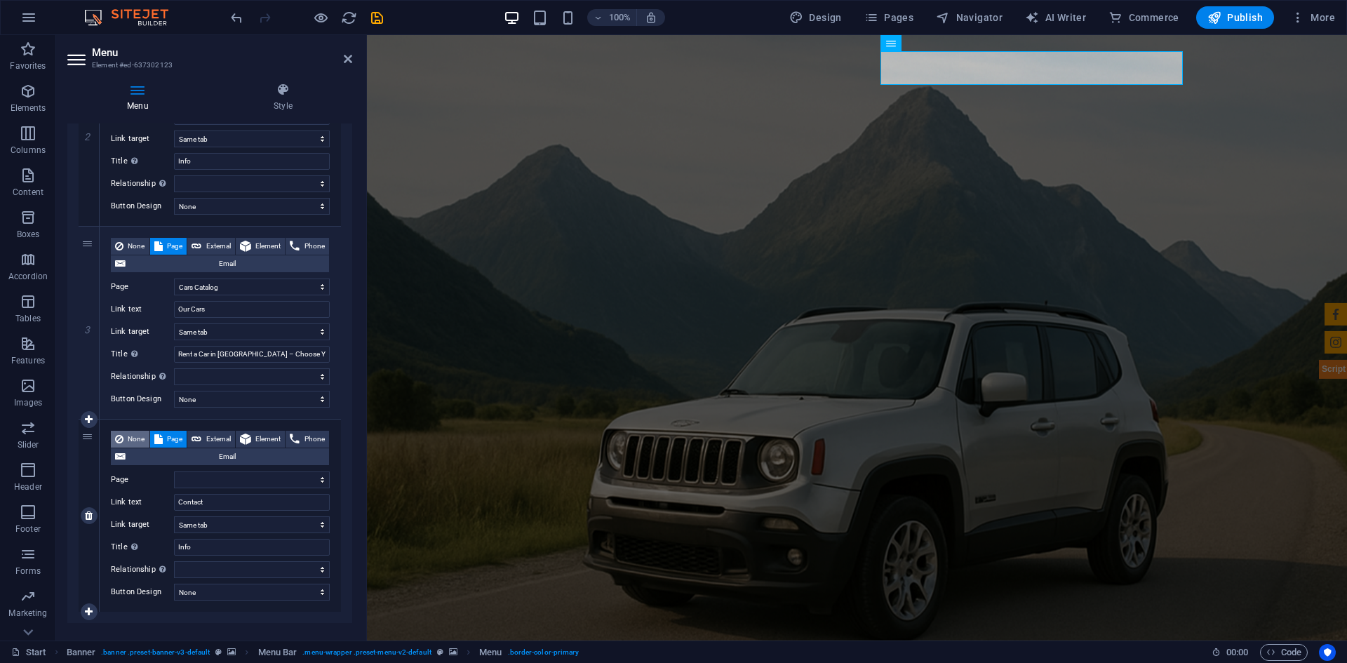
click at [145, 439] on span "None" at bounding box center [137, 439] width 18 height 17
select select
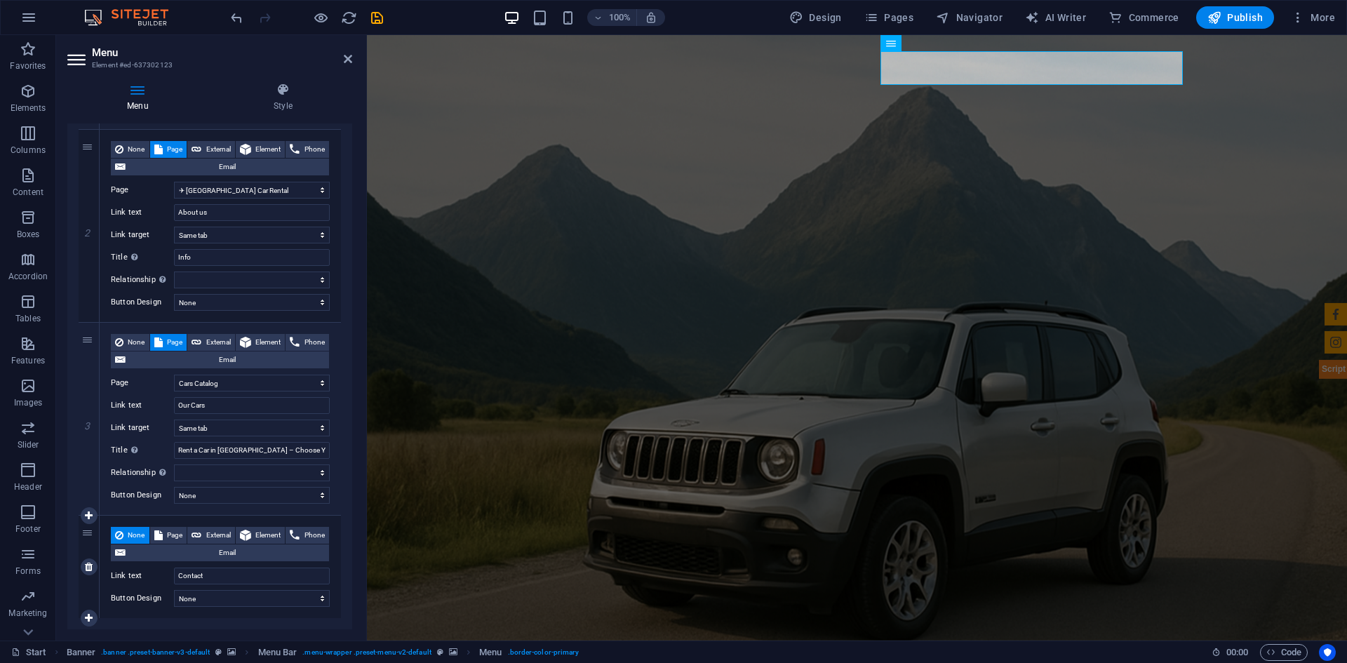
scroll to position [320, 0]
click at [236, 19] on icon "undo" at bounding box center [237, 18] width 16 height 16
select select
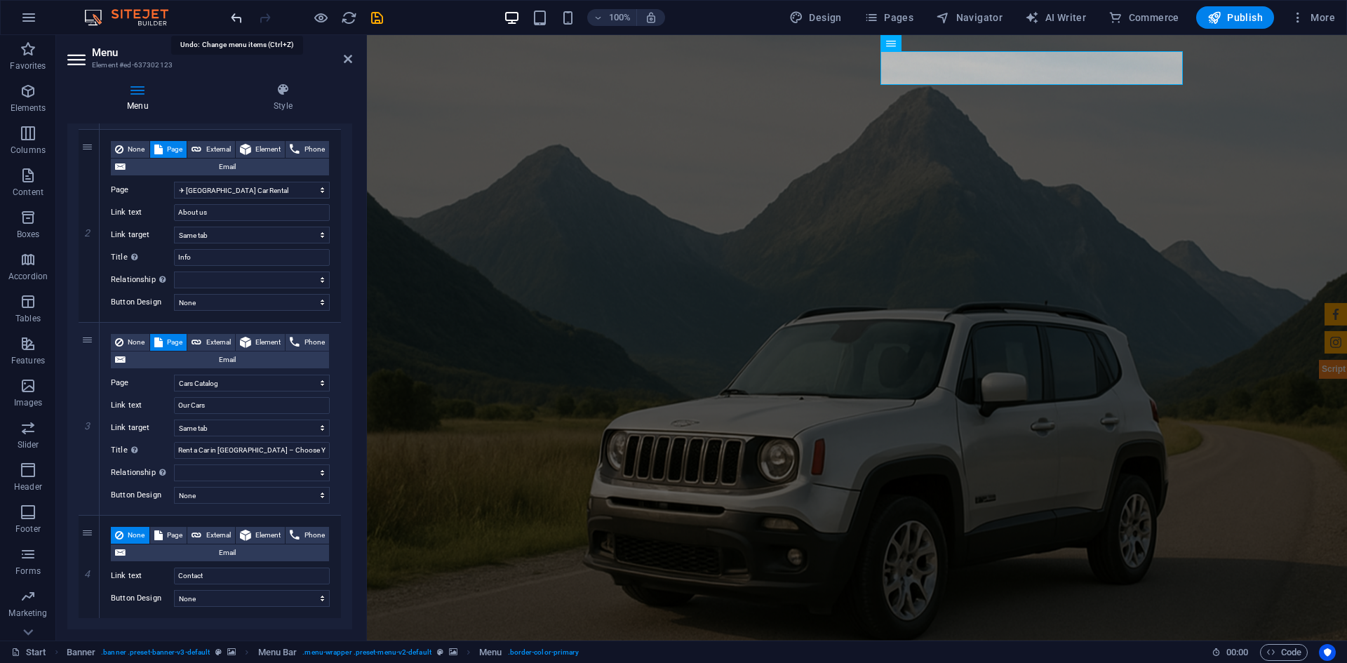
select select
click at [236, 19] on icon "undo" at bounding box center [237, 18] width 16 height 16
select select
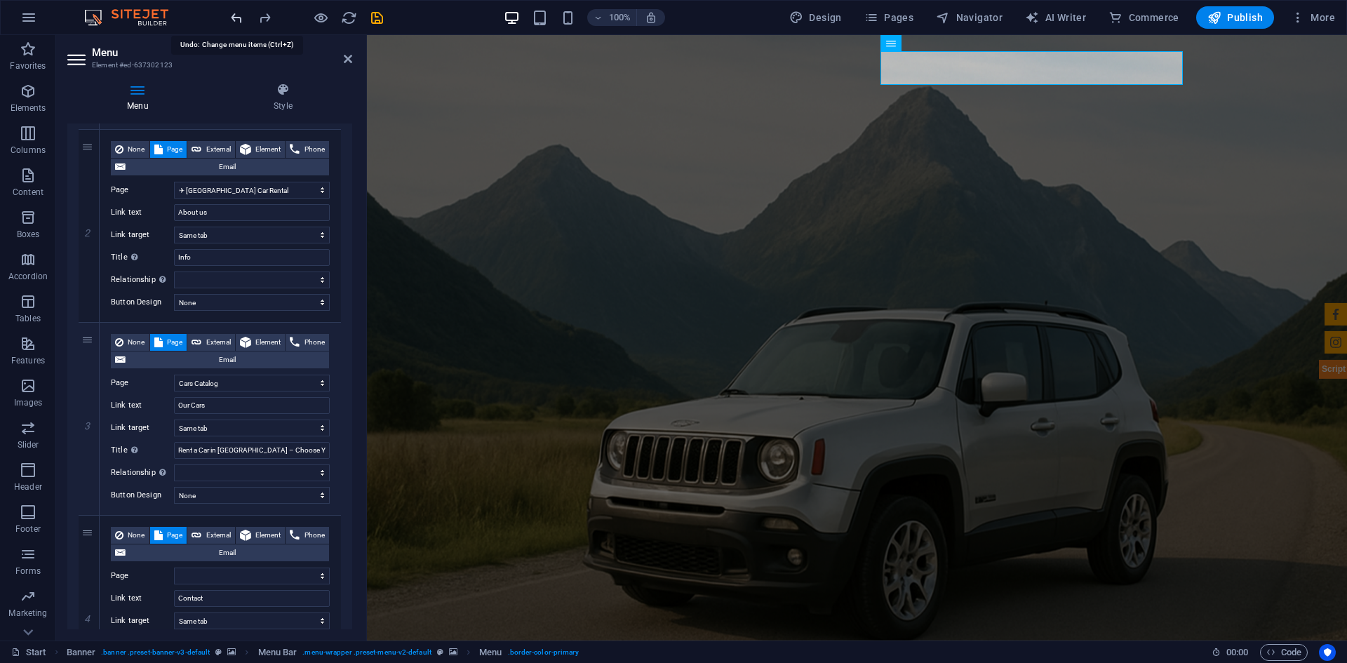
select select
click at [236, 19] on icon "undo" at bounding box center [237, 18] width 16 height 16
select select
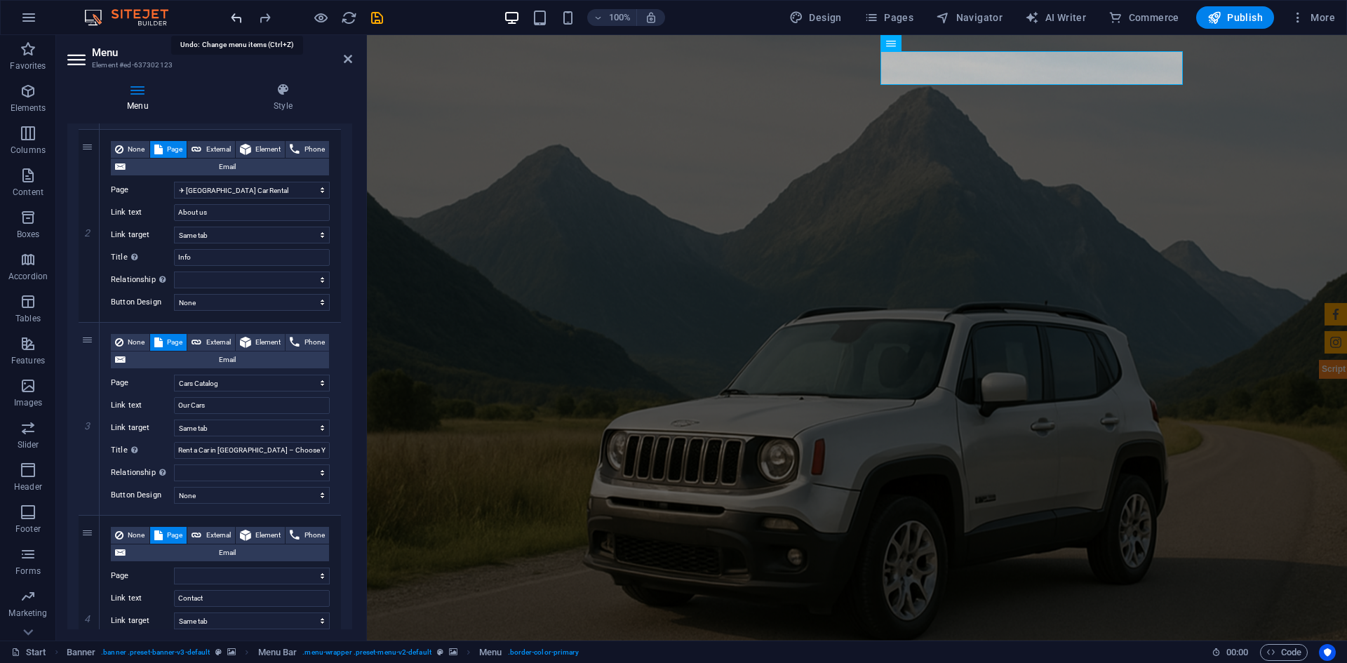
select select
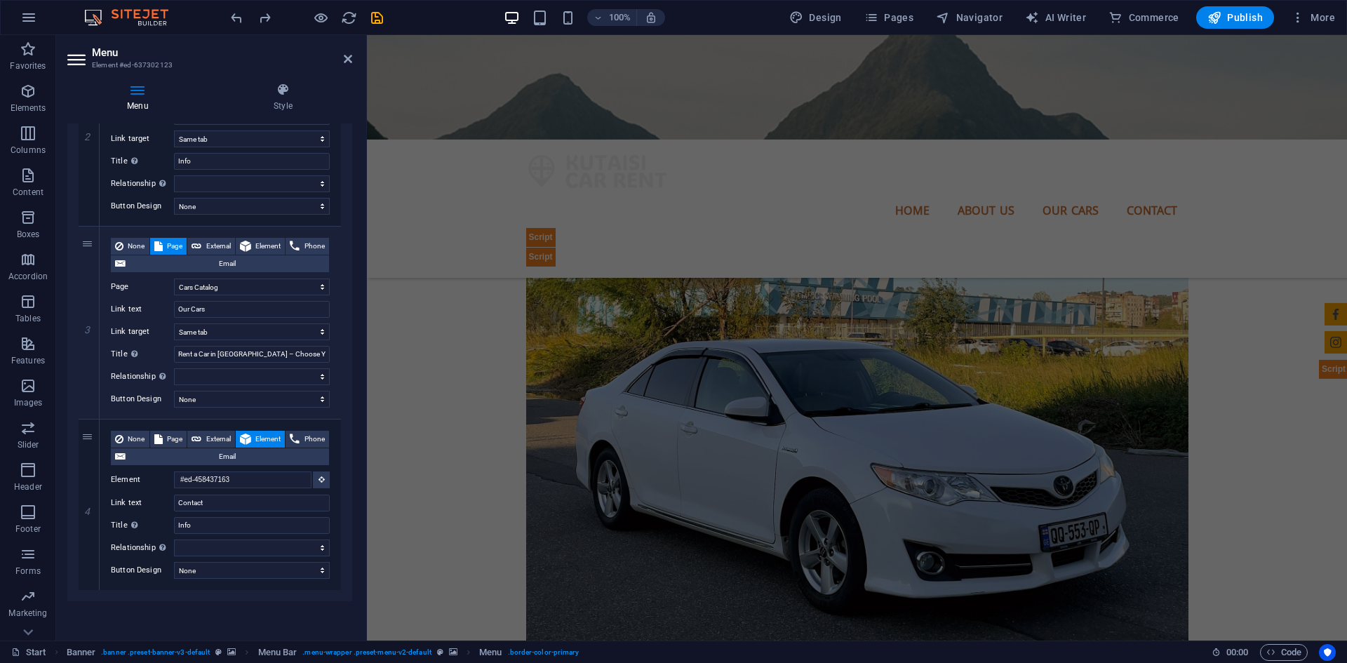
scroll to position [0, 0]
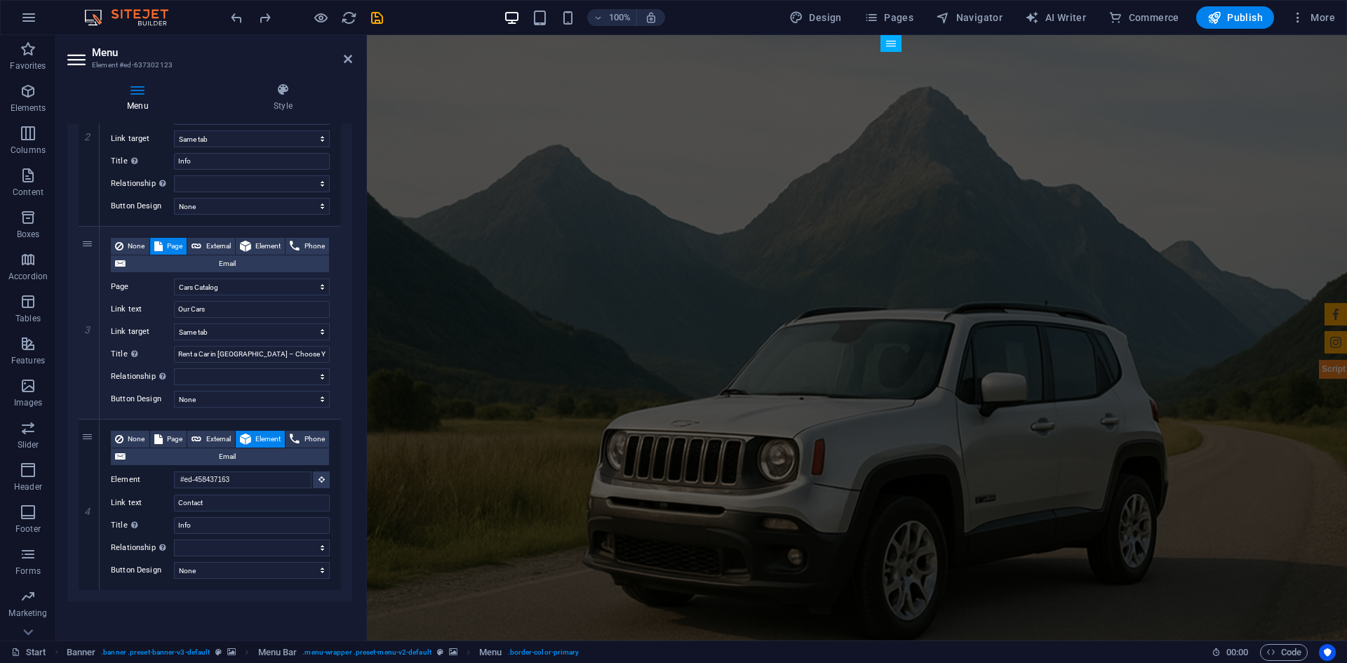
click at [191, 613] on div "Menu Auto Custom Create custom menu items for this menu. Recommended for one-pa…" at bounding box center [209, 376] width 285 height 506
click at [240, 18] on icon "undo" at bounding box center [237, 18] width 16 height 16
select select
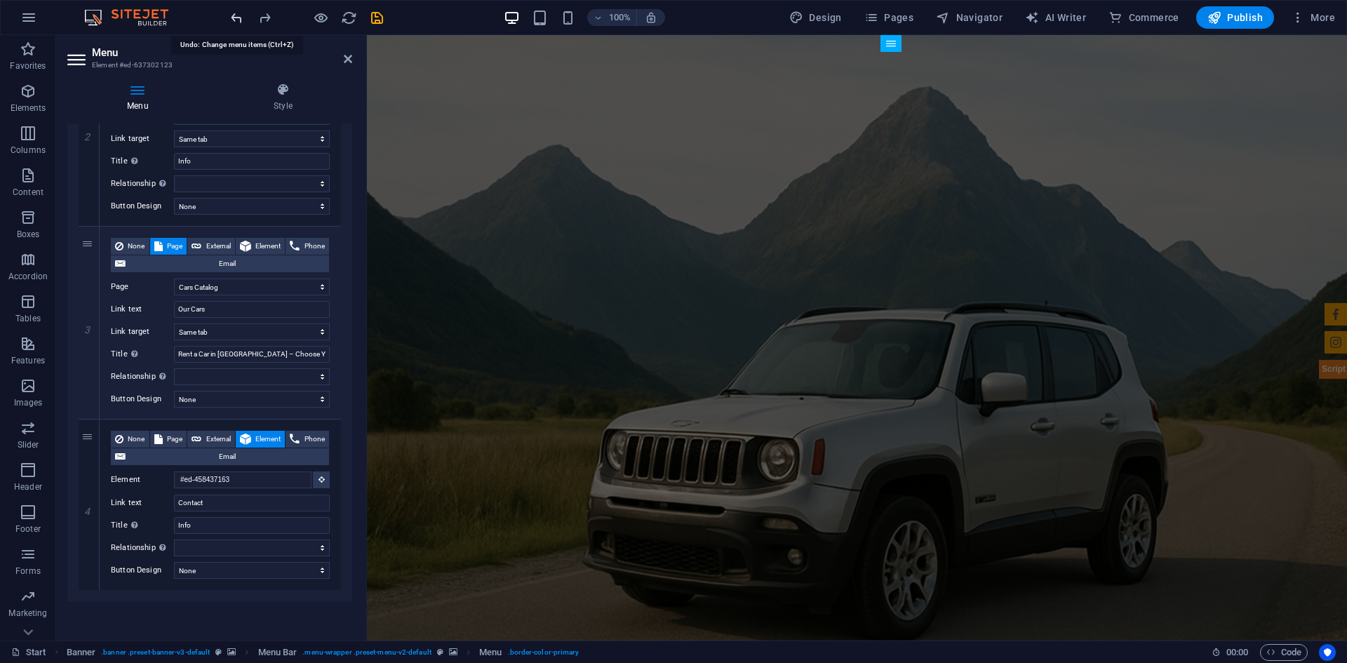
select select
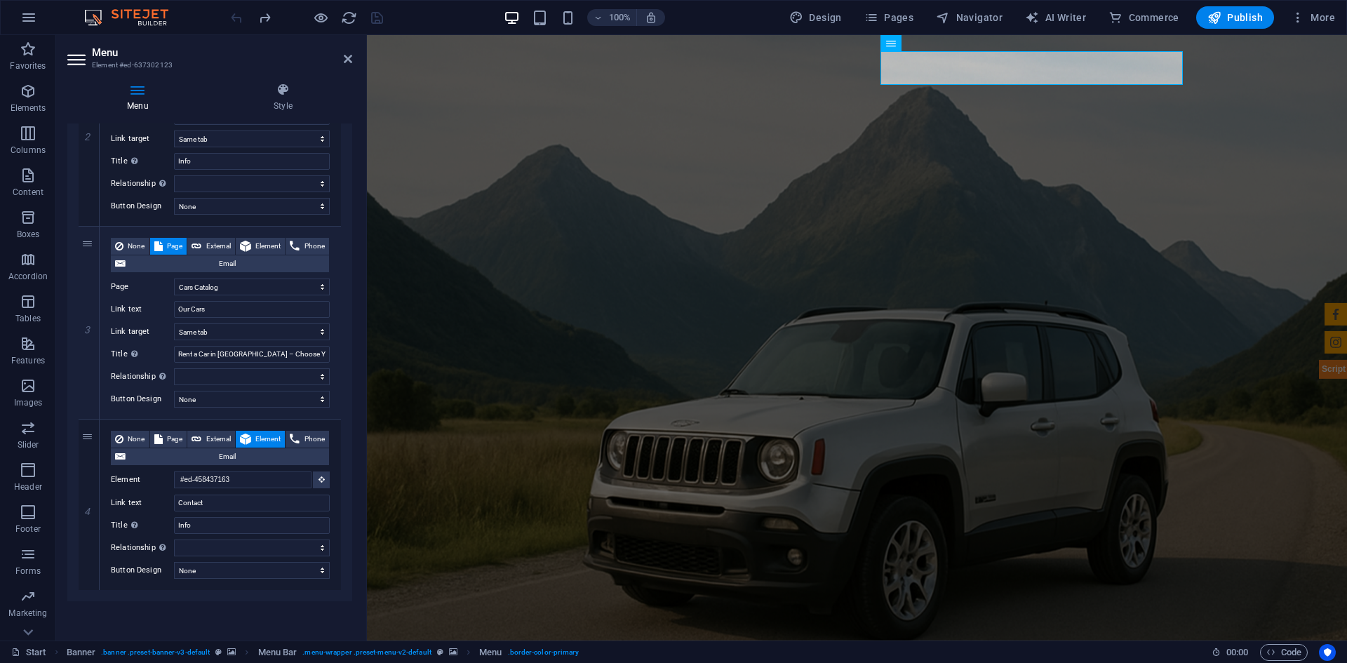
click at [353, 58] on aside "Menu Element #ed-637302123 Menu Style Menu Auto Custom Create custom menu items…" at bounding box center [211, 337] width 311 height 605
click at [349, 56] on icon at bounding box center [348, 58] width 8 height 11
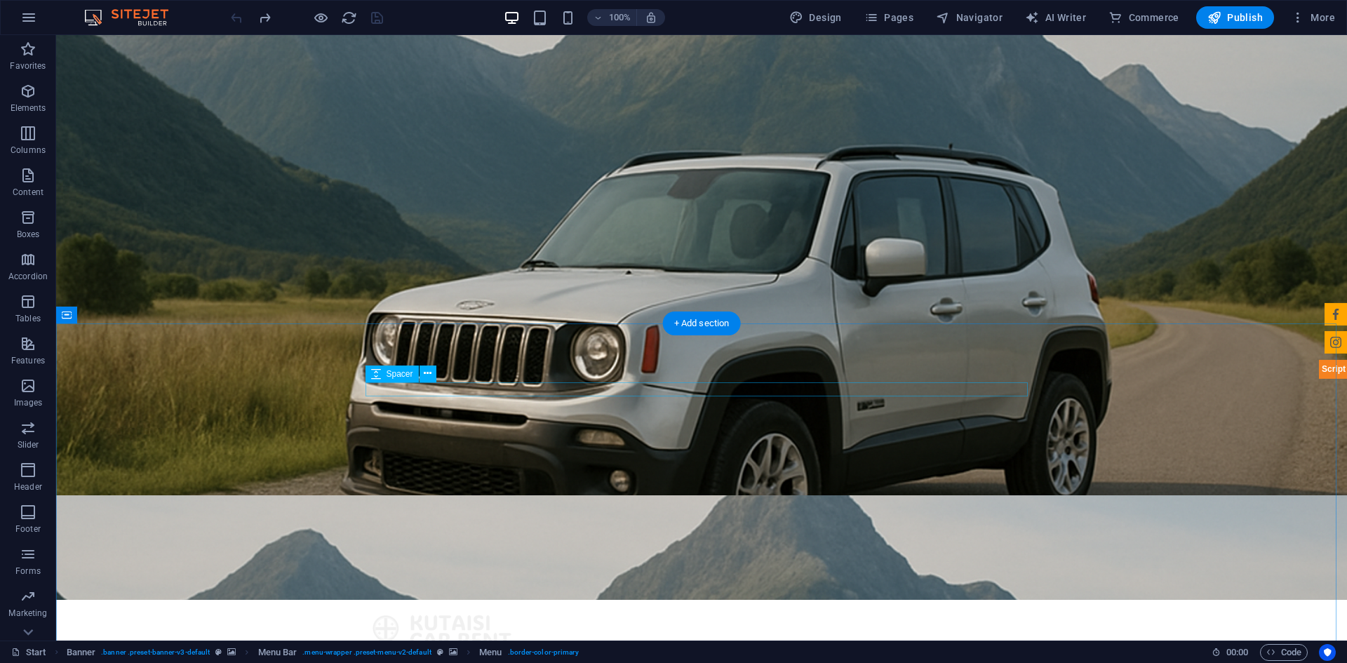
scroll to position [140, 0]
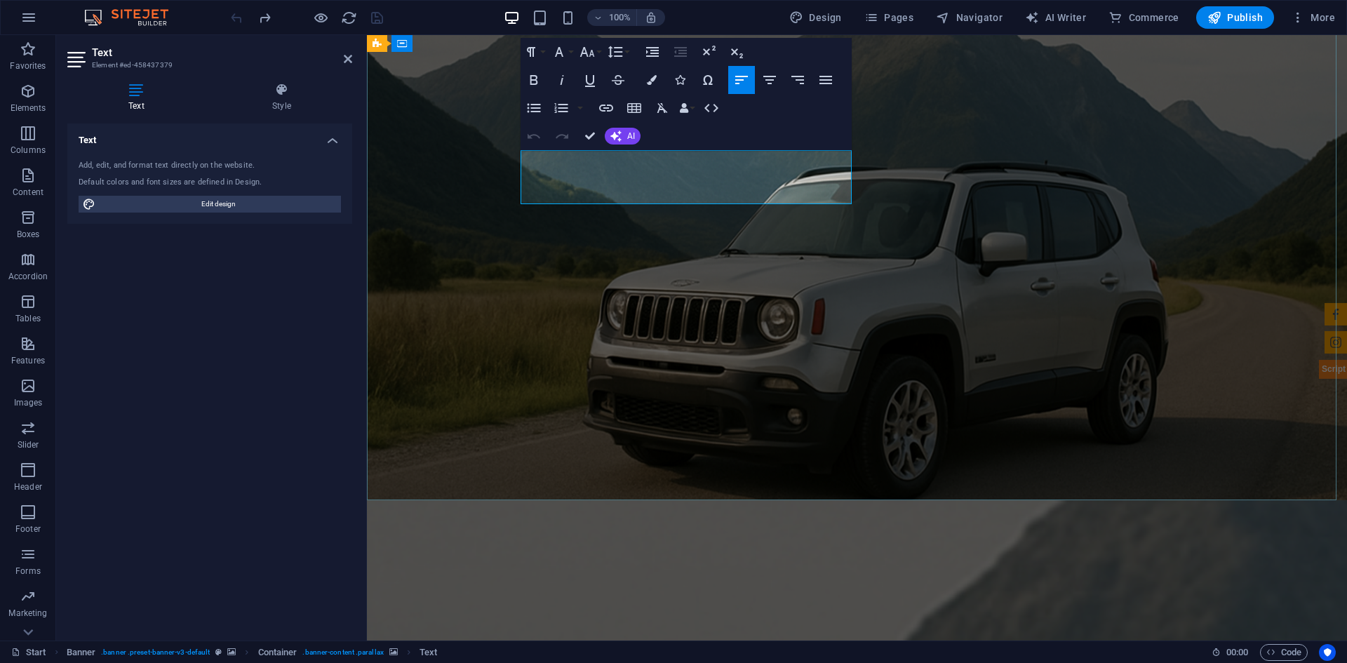
drag, startPoint x: 834, startPoint y: 185, endPoint x: 523, endPoint y: 160, distance: 312.5
click at [534, 81] on icon "button" at bounding box center [534, 80] width 8 height 10
click at [648, 82] on icon "button" at bounding box center [652, 80] width 10 height 10
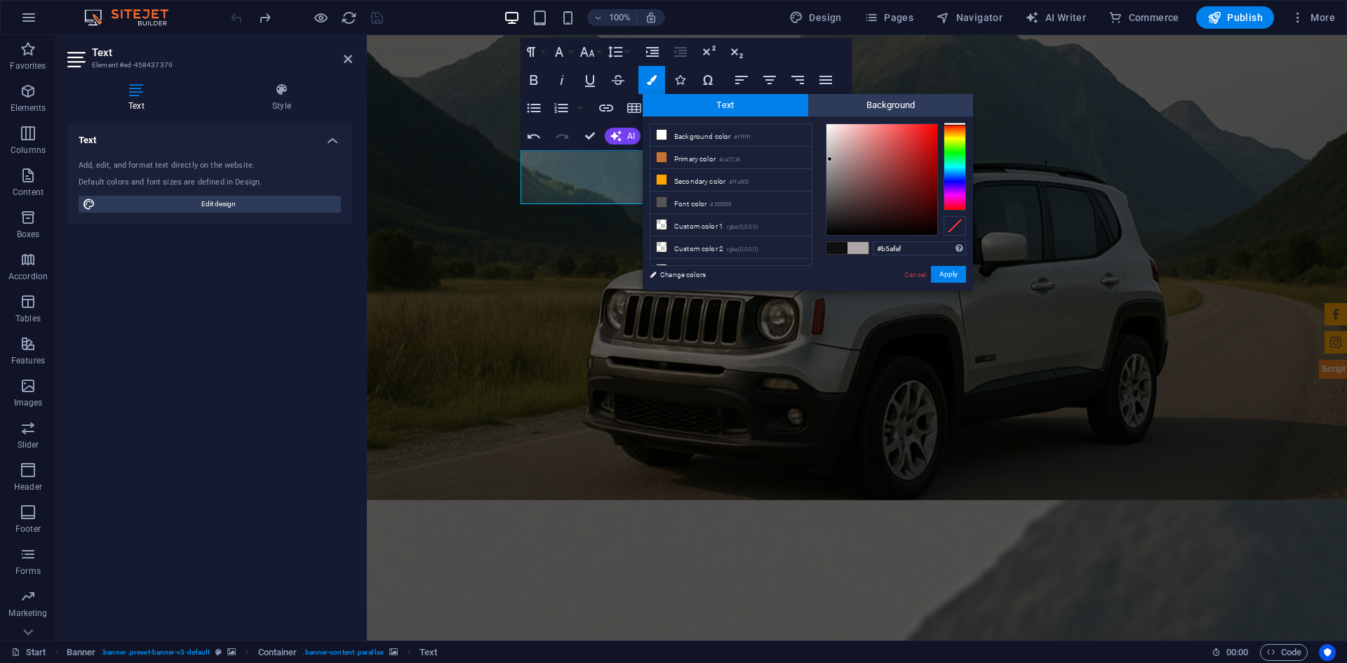
type input "#b7b1b1"
drag, startPoint x: 838, startPoint y: 187, endPoint x: 829, endPoint y: 155, distance: 32.9
click at [829, 155] on div at bounding box center [881, 179] width 111 height 111
click at [947, 270] on button "Apply" at bounding box center [948, 274] width 35 height 17
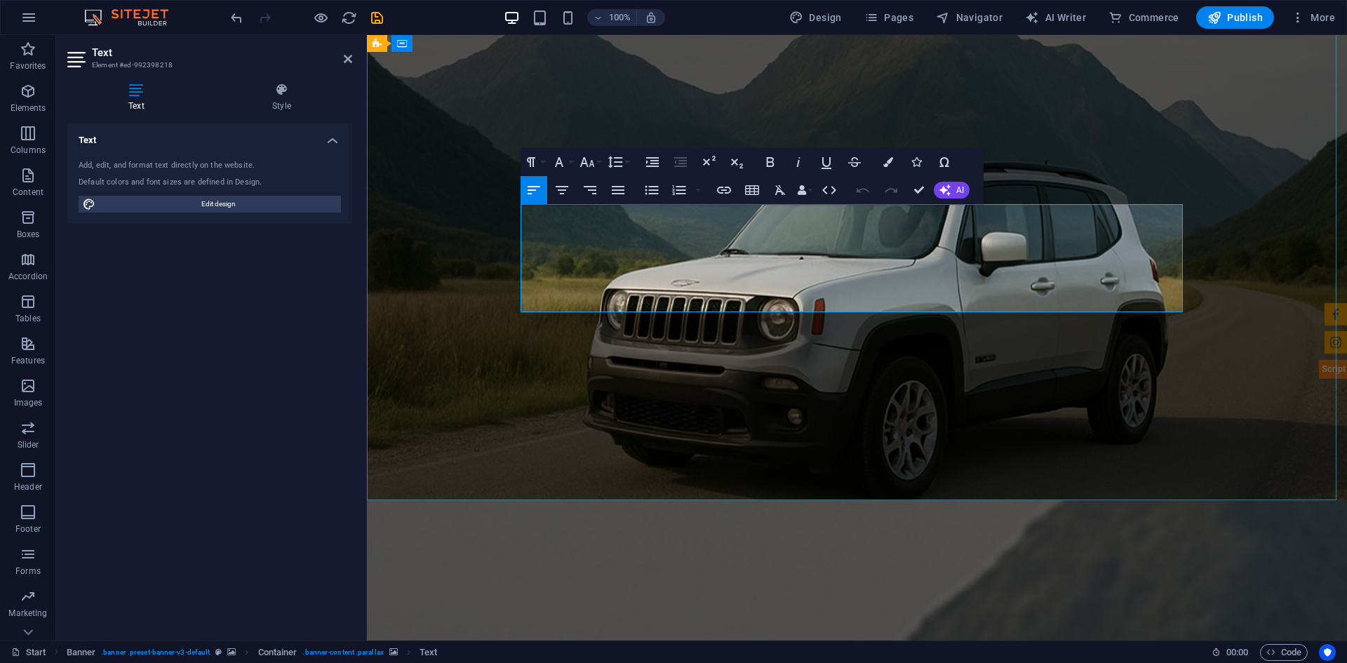
click at [765, 167] on icon "button" at bounding box center [770, 162] width 17 height 17
click at [885, 162] on icon "button" at bounding box center [888, 162] width 10 height 10
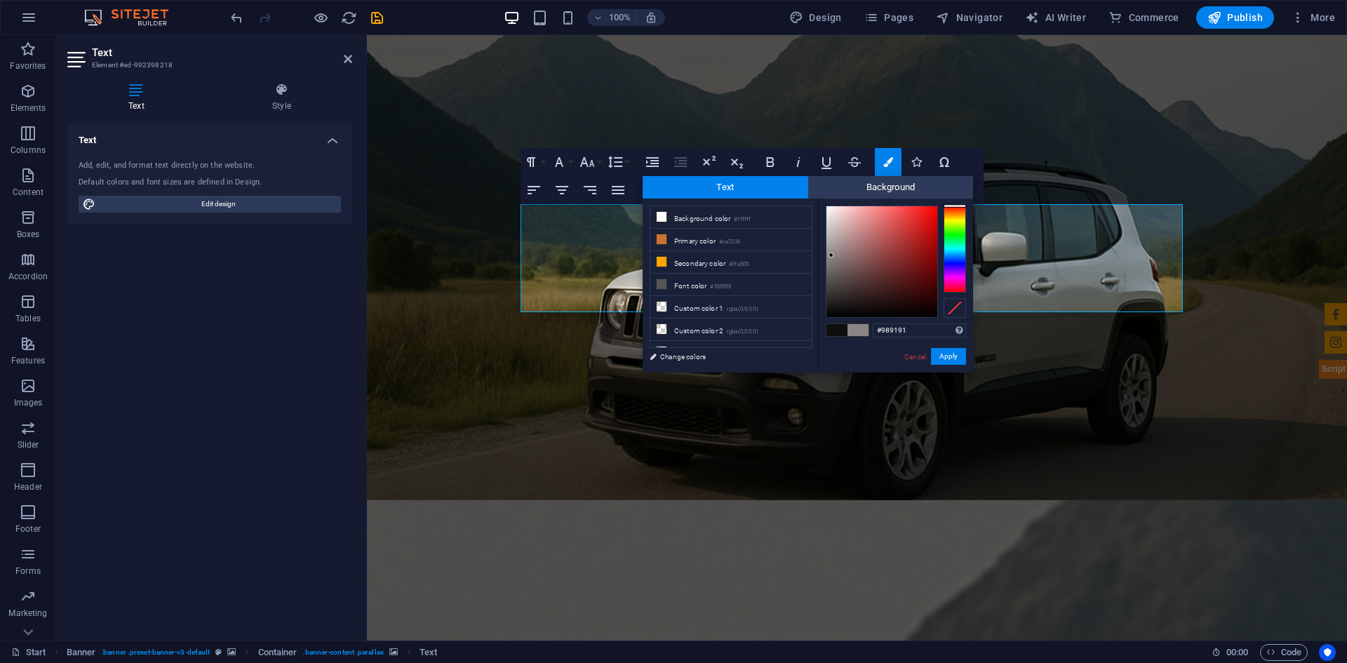
type input "#999292"
click at [830, 250] on div at bounding box center [881, 261] width 111 height 111
click at [954, 355] on button "Apply" at bounding box center [948, 356] width 35 height 17
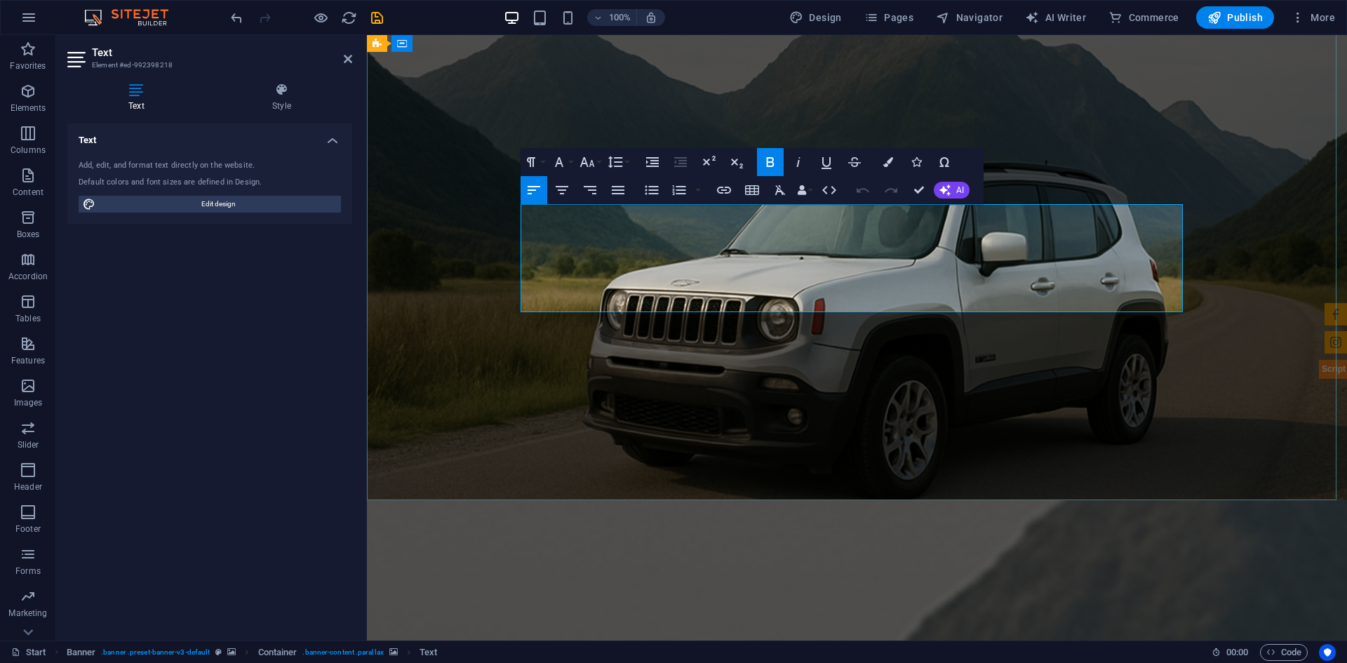
click at [885, 163] on icon "button" at bounding box center [888, 162] width 10 height 10
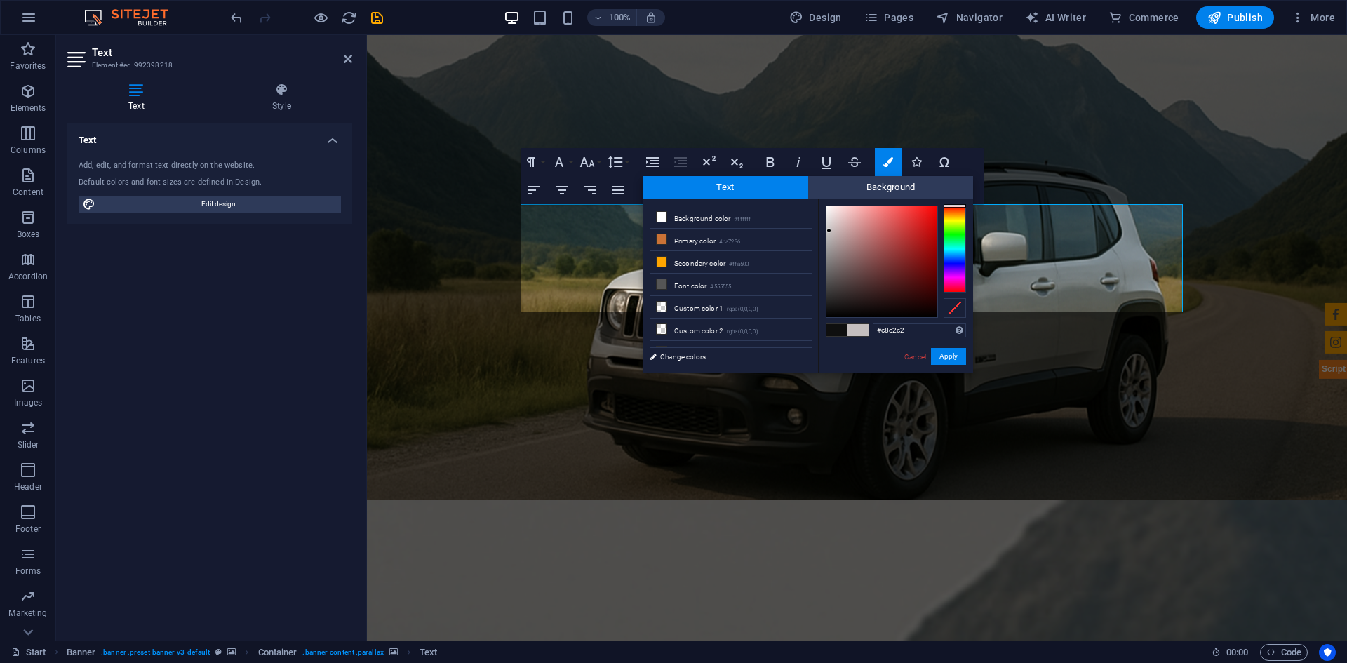
type input "#cac3c3"
drag, startPoint x: 827, startPoint y: 245, endPoint x: 829, endPoint y: 229, distance: 16.3
click at [829, 229] on div at bounding box center [881, 261] width 111 height 111
click at [946, 358] on button "Apply" at bounding box center [948, 356] width 35 height 17
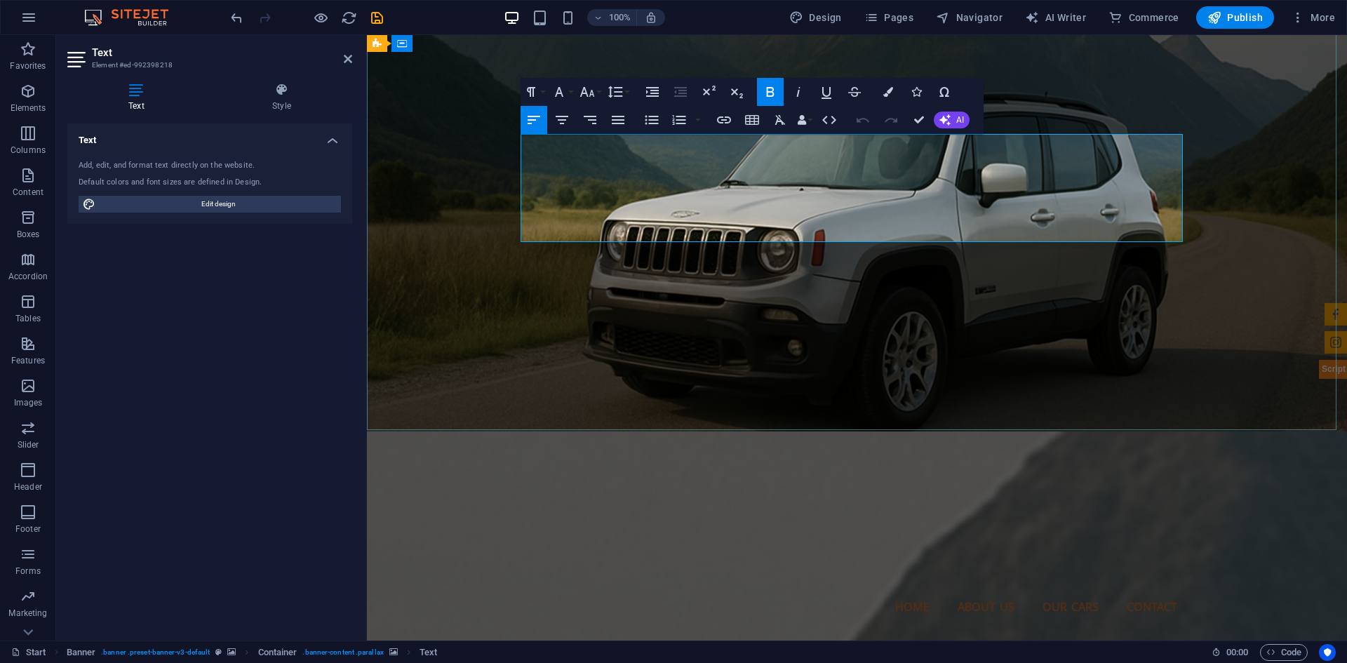
scroll to position [210, 0]
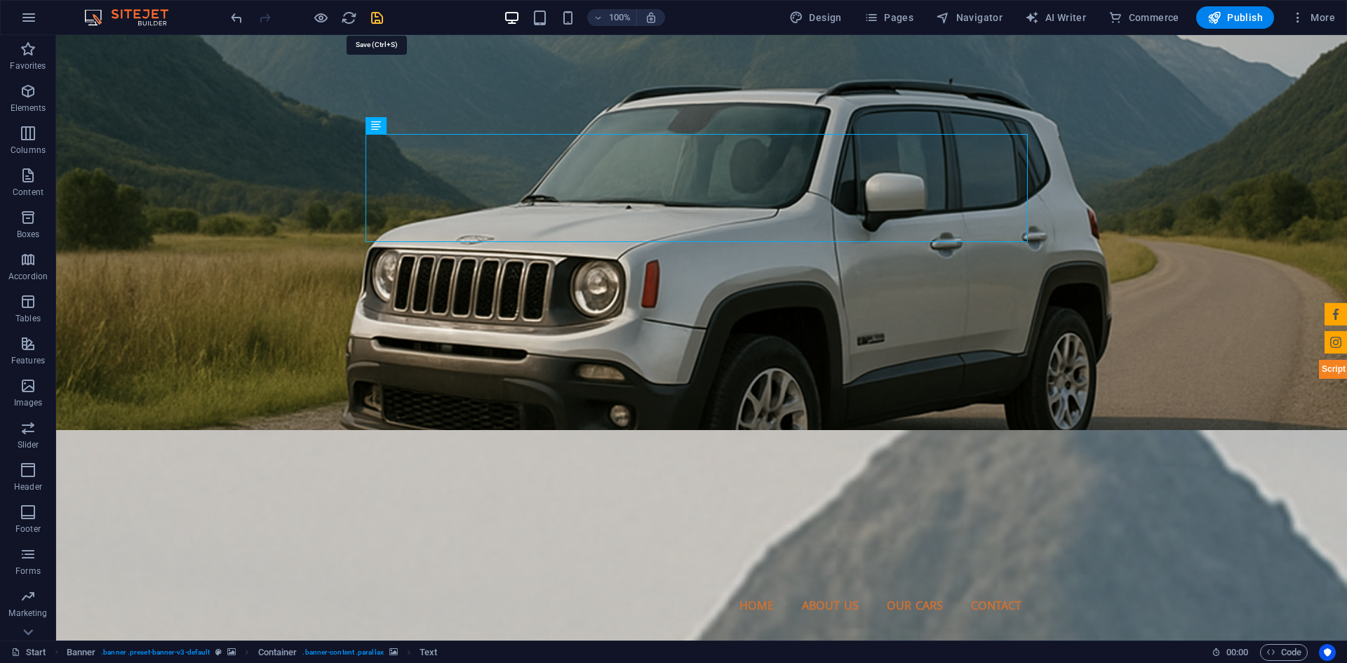
click at [374, 18] on icon "save" at bounding box center [377, 18] width 16 height 16
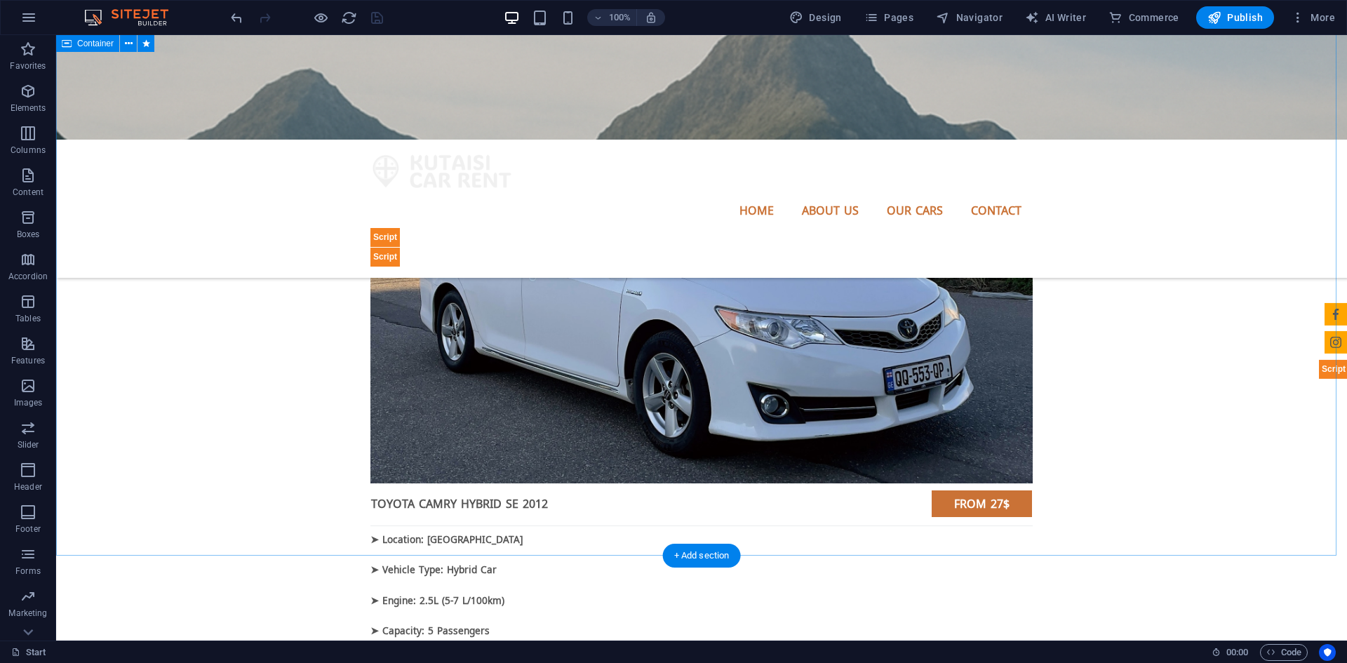
scroll to position [1824, 0]
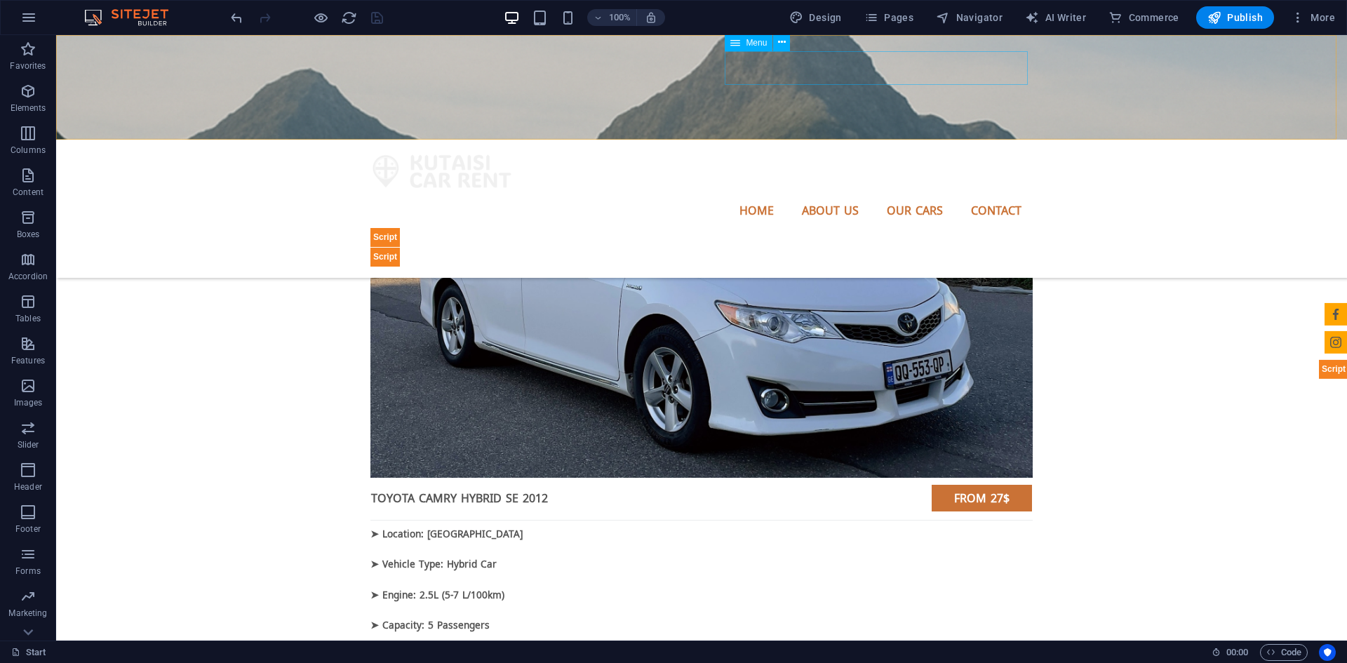
click at [913, 194] on nav "Home About us Our Cars Contact" at bounding box center [701, 211] width 662 height 34
click at [1216, 18] on icon "button" at bounding box center [1214, 18] width 14 height 14
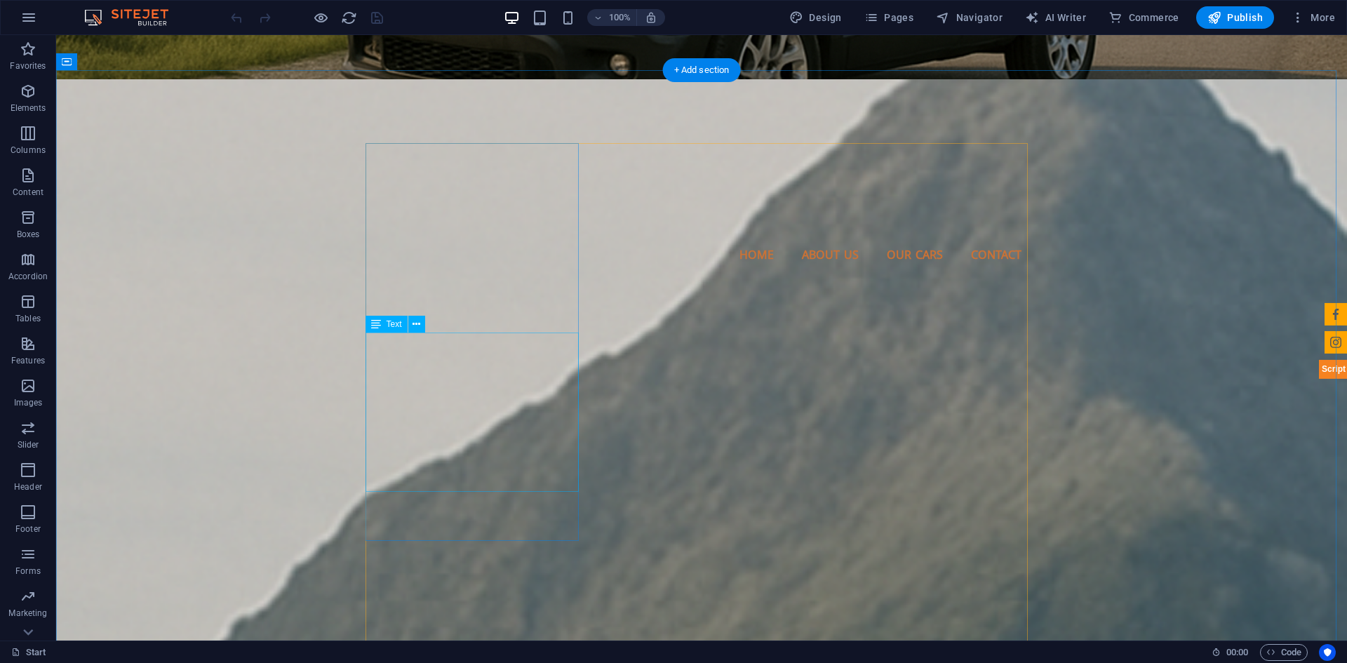
scroll to position [631, 0]
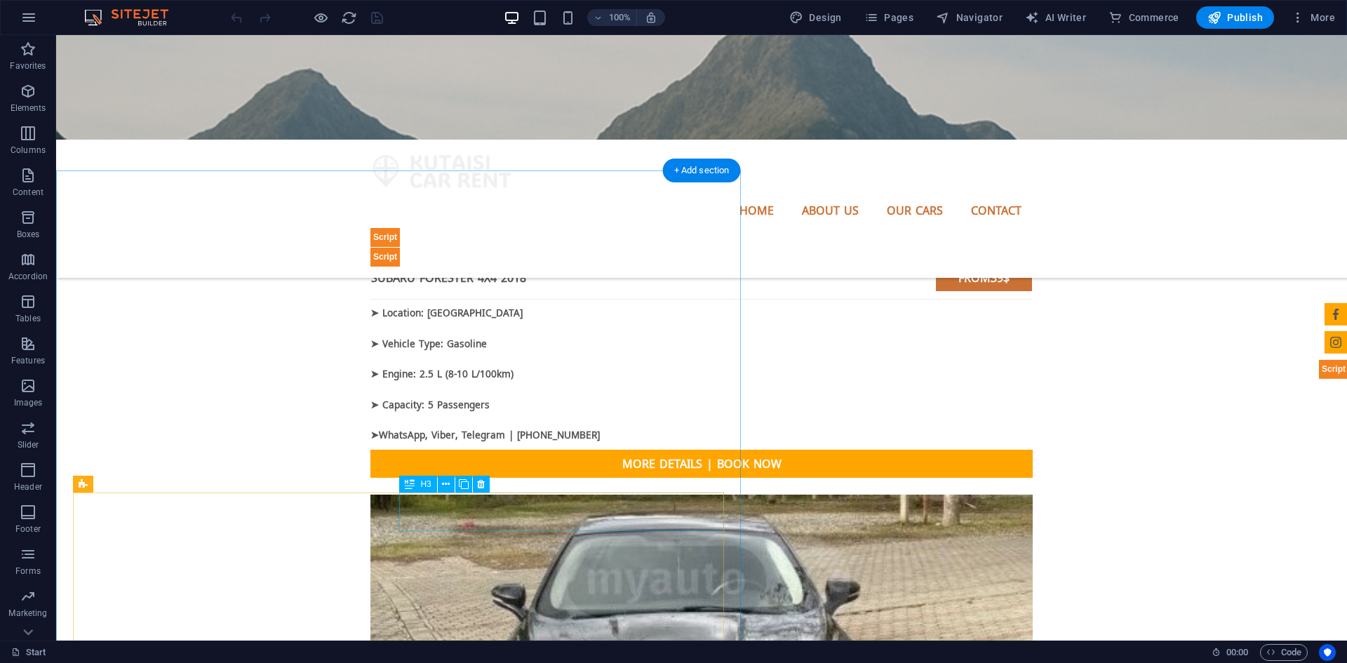
scroll to position [2806, 0]
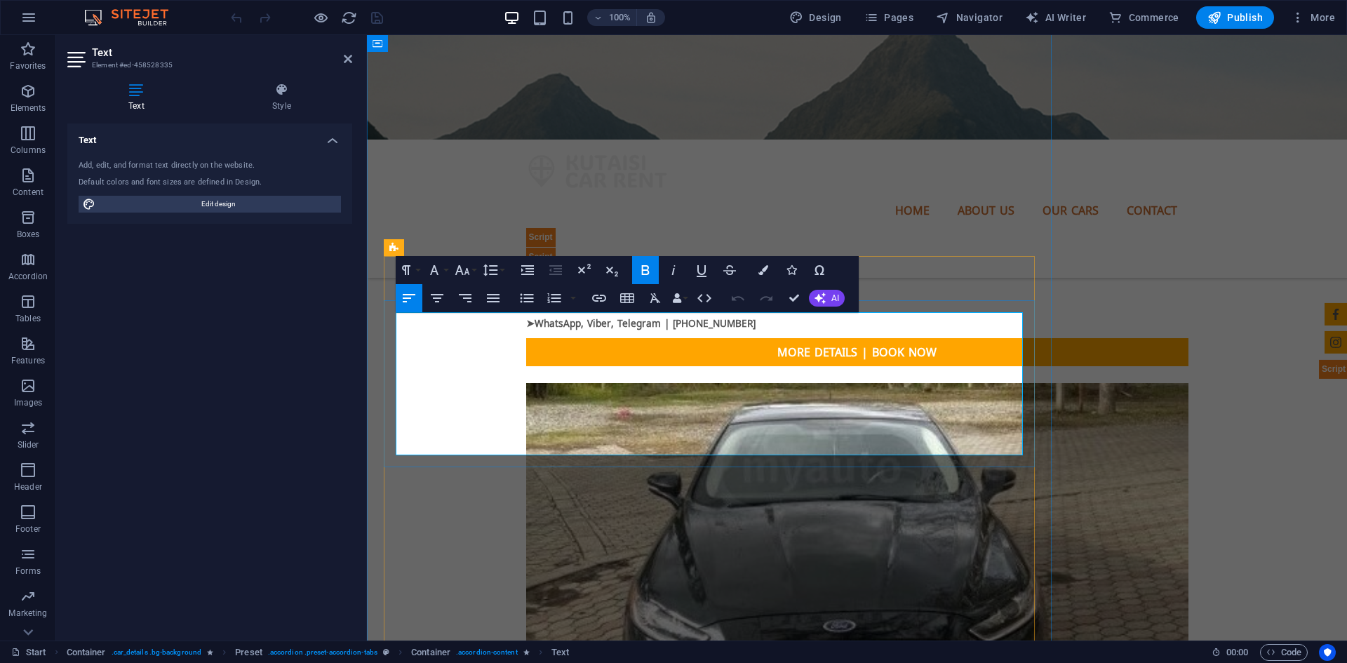
drag, startPoint x: 900, startPoint y: 445, endPoint x: 398, endPoint y: 341, distance: 513.0
copy div "Reliable, comfortable, and perfect for Georgian roads. Seats: 5 Transmission: A…"
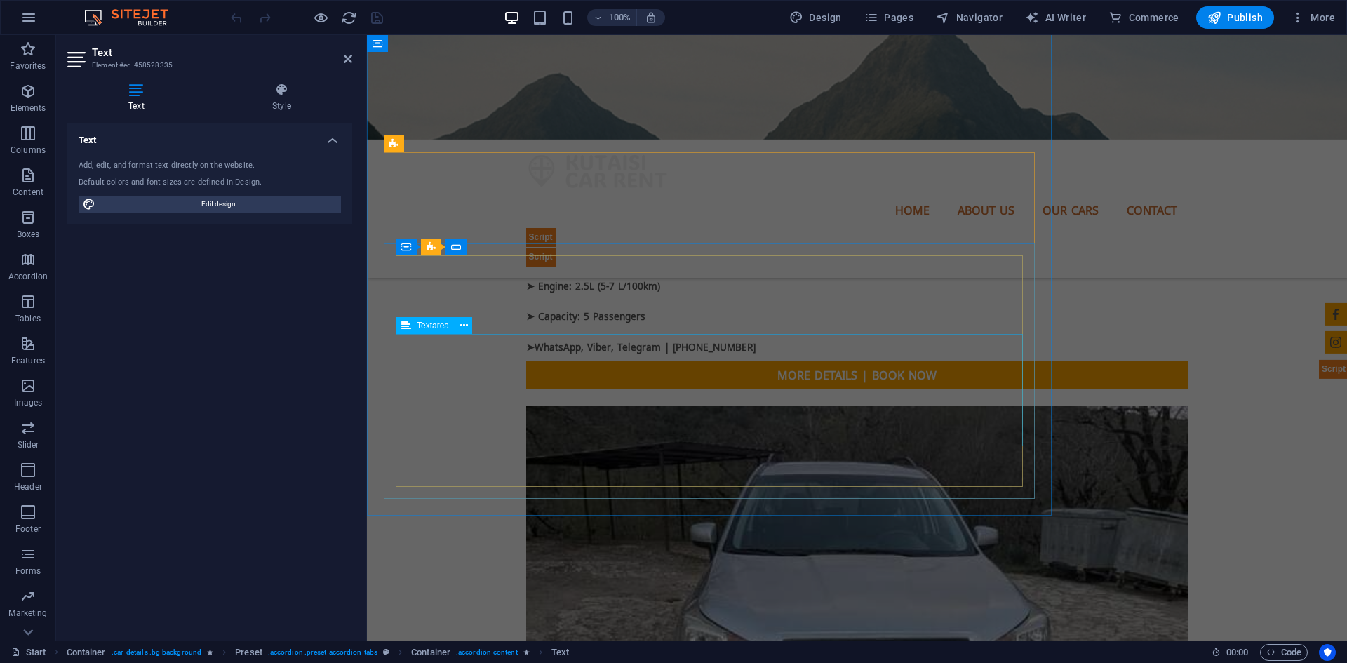
scroll to position [2104, 0]
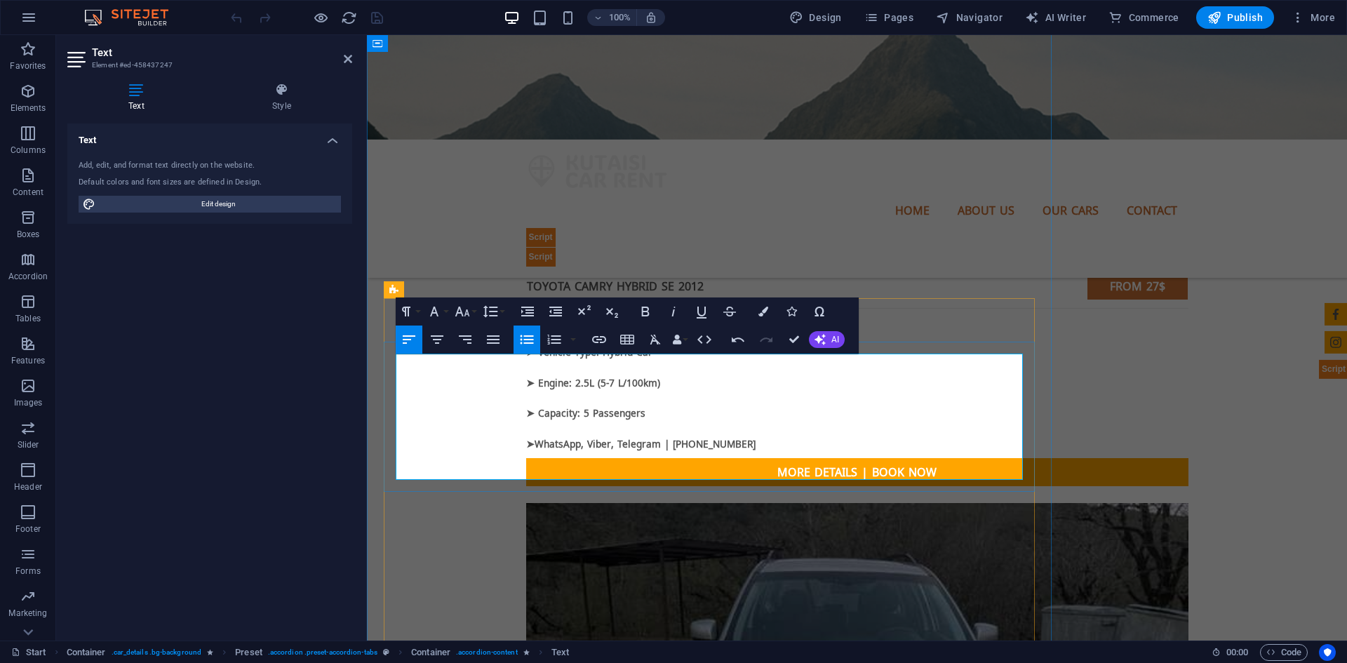
scroll to position [2034, 0]
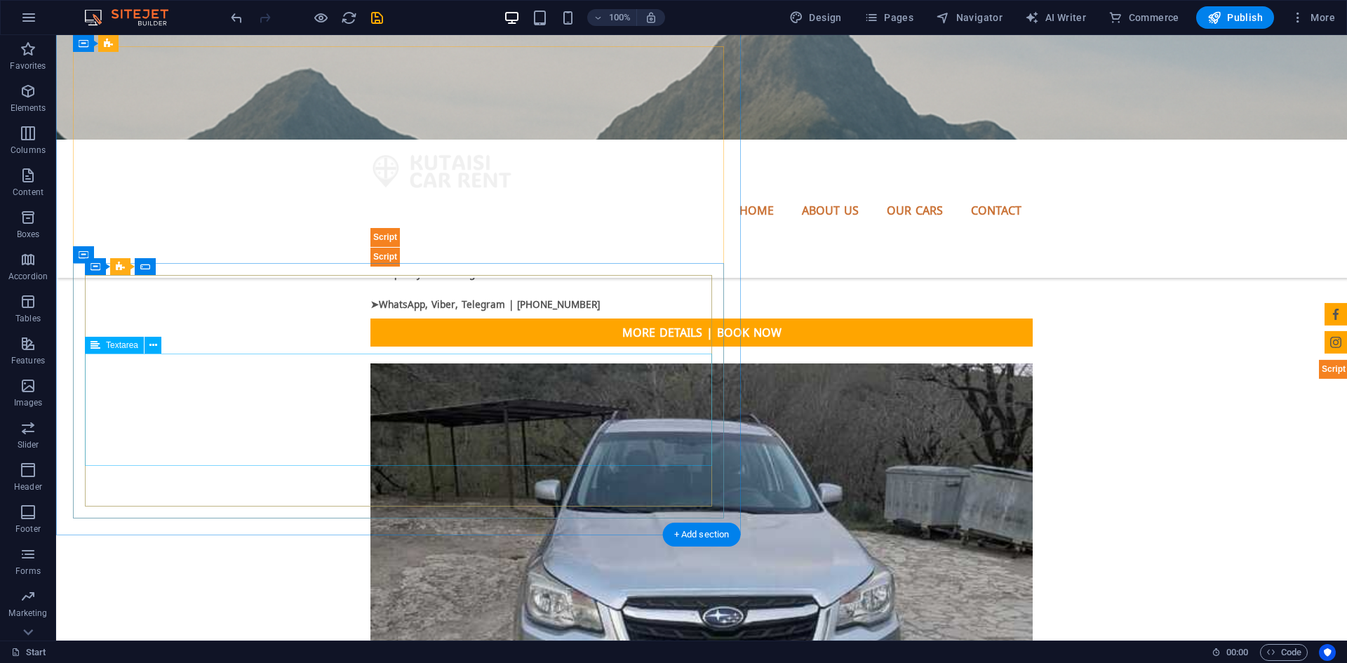
scroll to position [2174, 0]
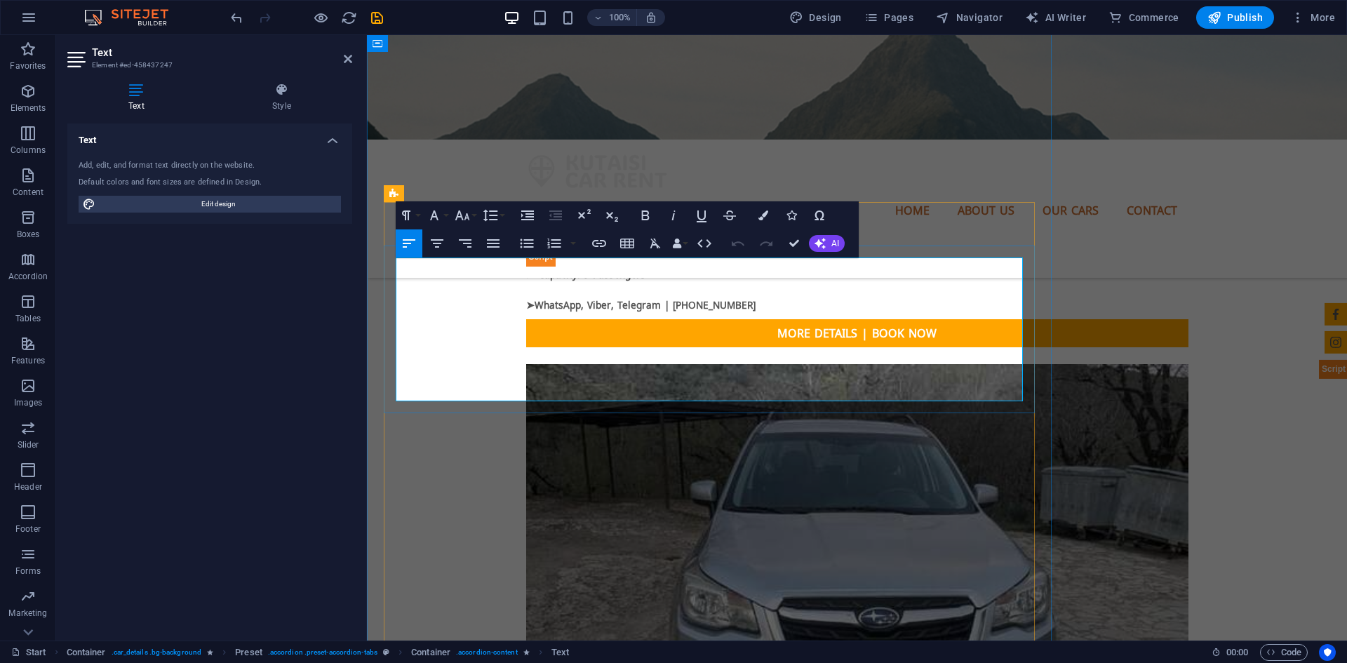
copy div "Toyota Camry - Hybrid Reliable, comfortable, and perfect for Georgian roads. Se…"
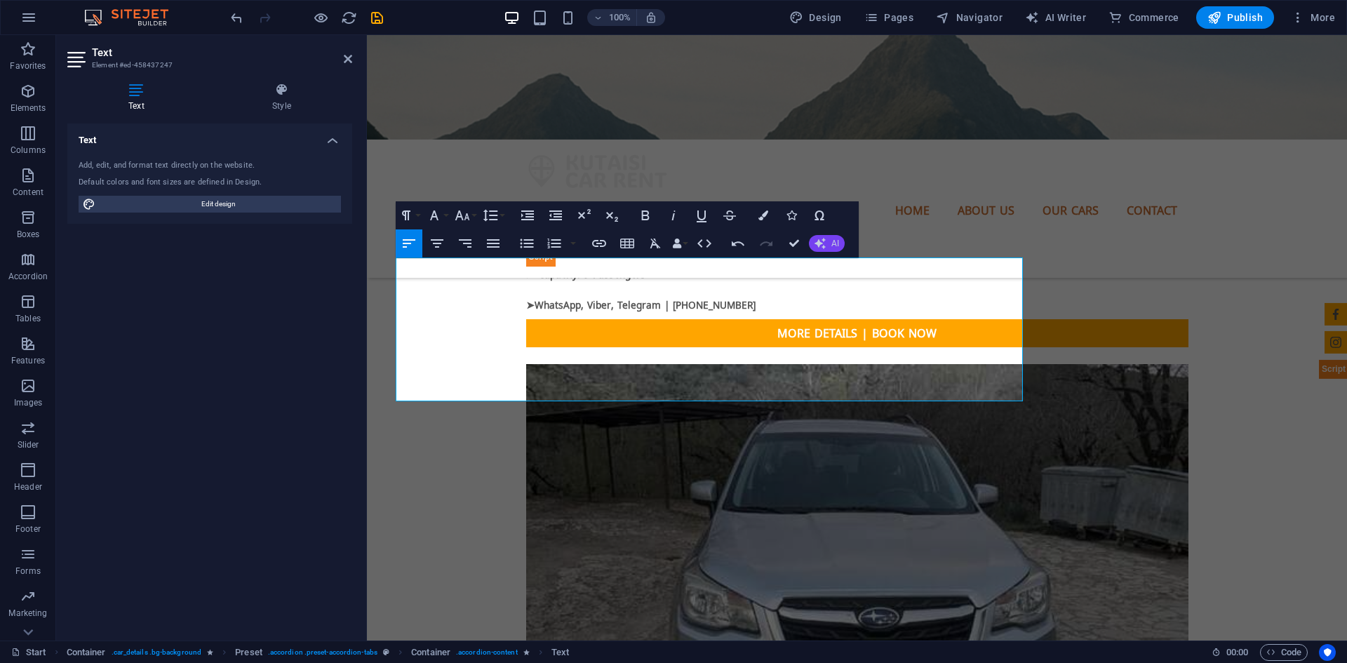
click at [826, 248] on button "AI" at bounding box center [827, 243] width 36 height 17
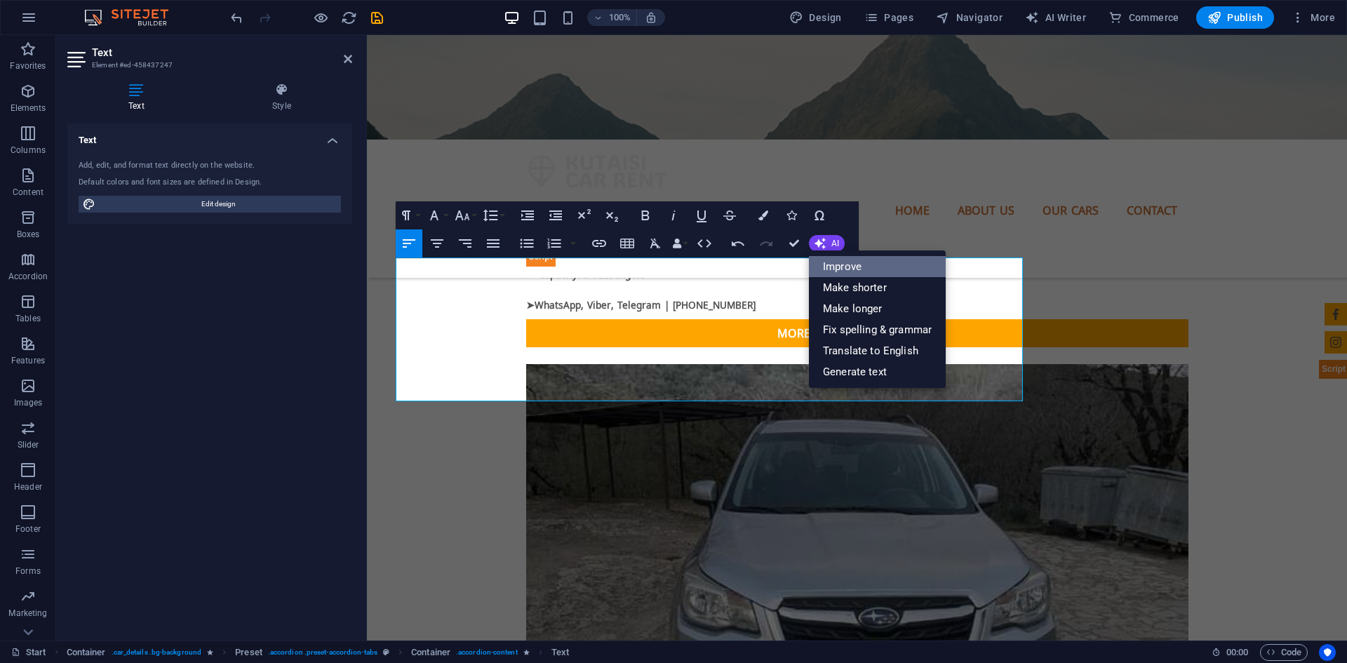
click at [847, 269] on link "Improve" at bounding box center [877, 266] width 137 height 21
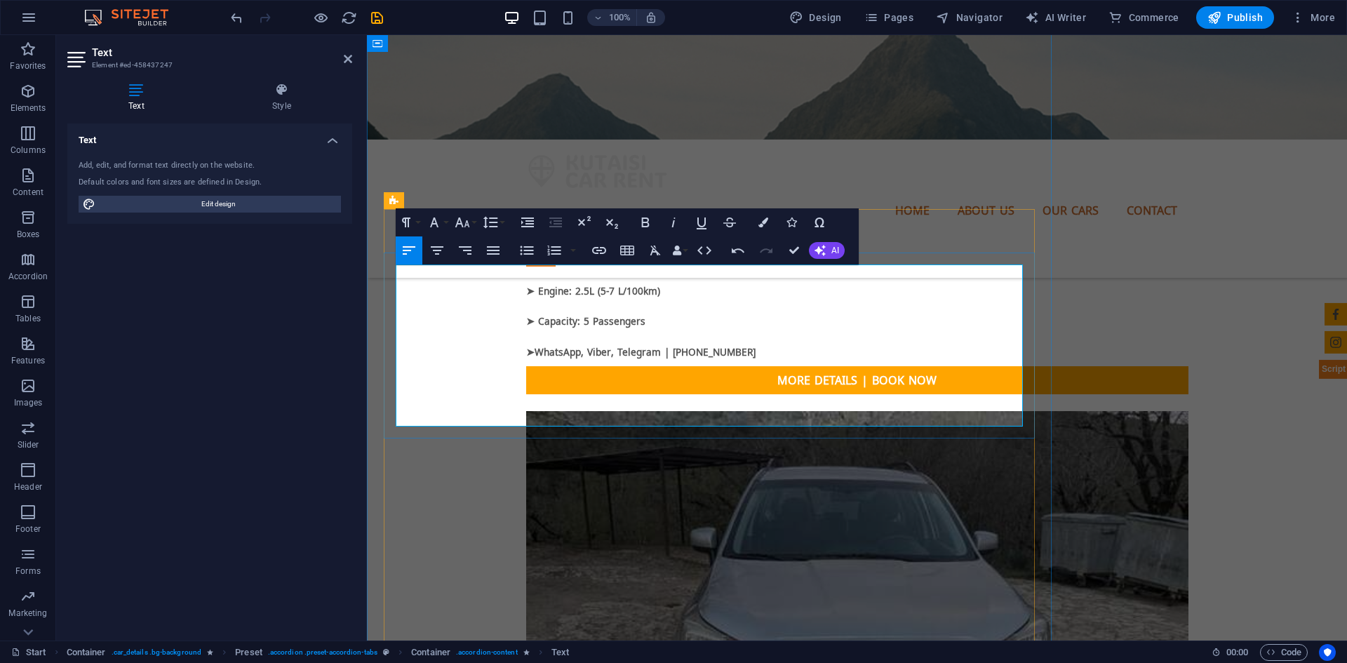
scroll to position [2104, 0]
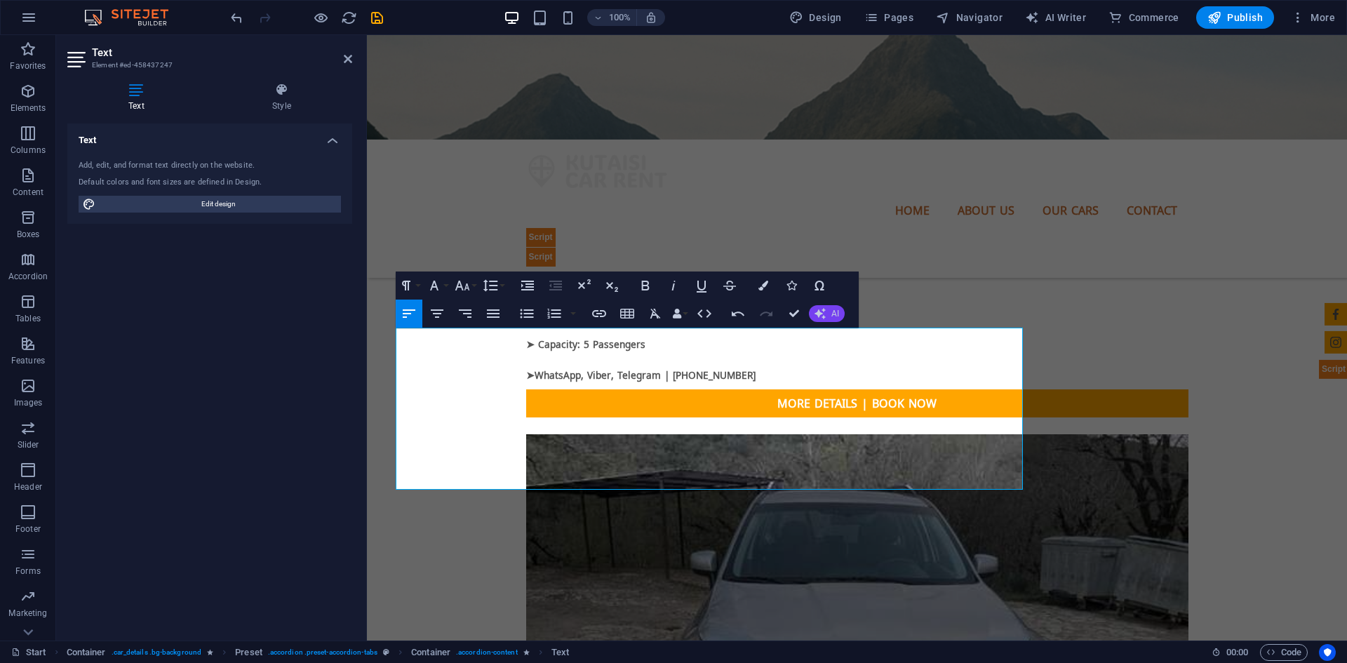
click at [839, 314] on span "AI" at bounding box center [835, 313] width 8 height 8
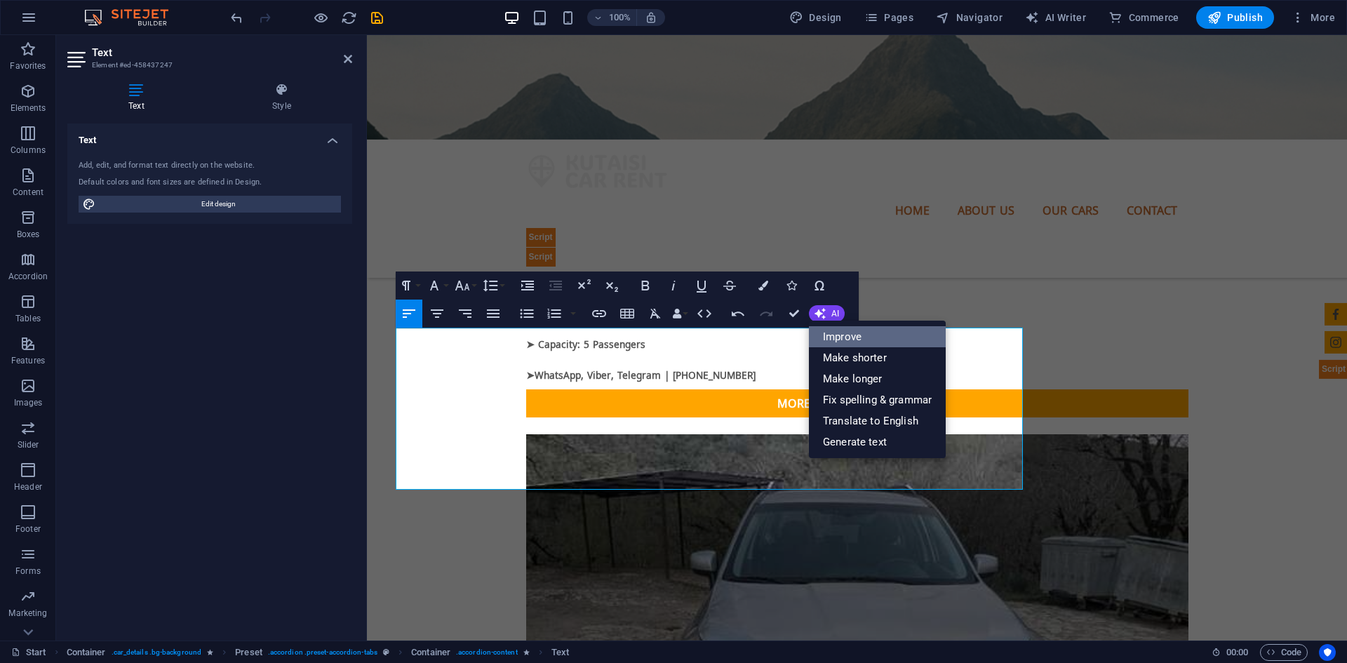
click at [875, 339] on link "Improve" at bounding box center [877, 336] width 137 height 21
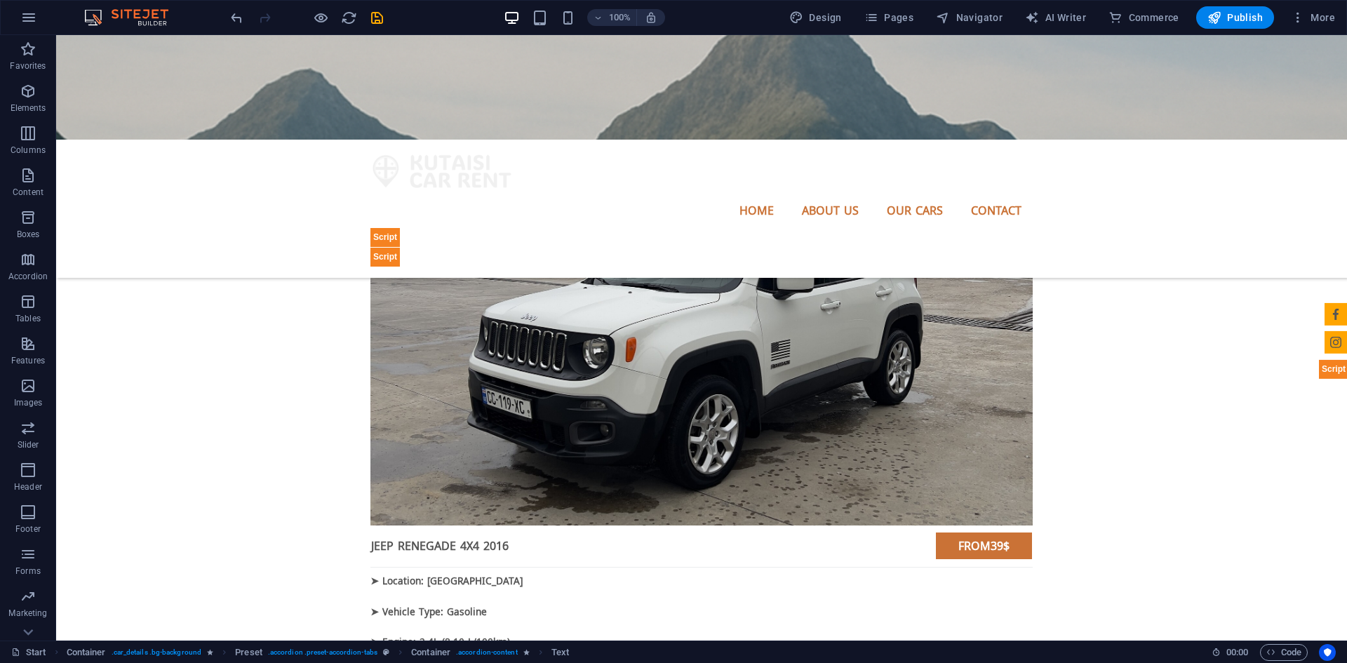
scroll to position [3718, 0]
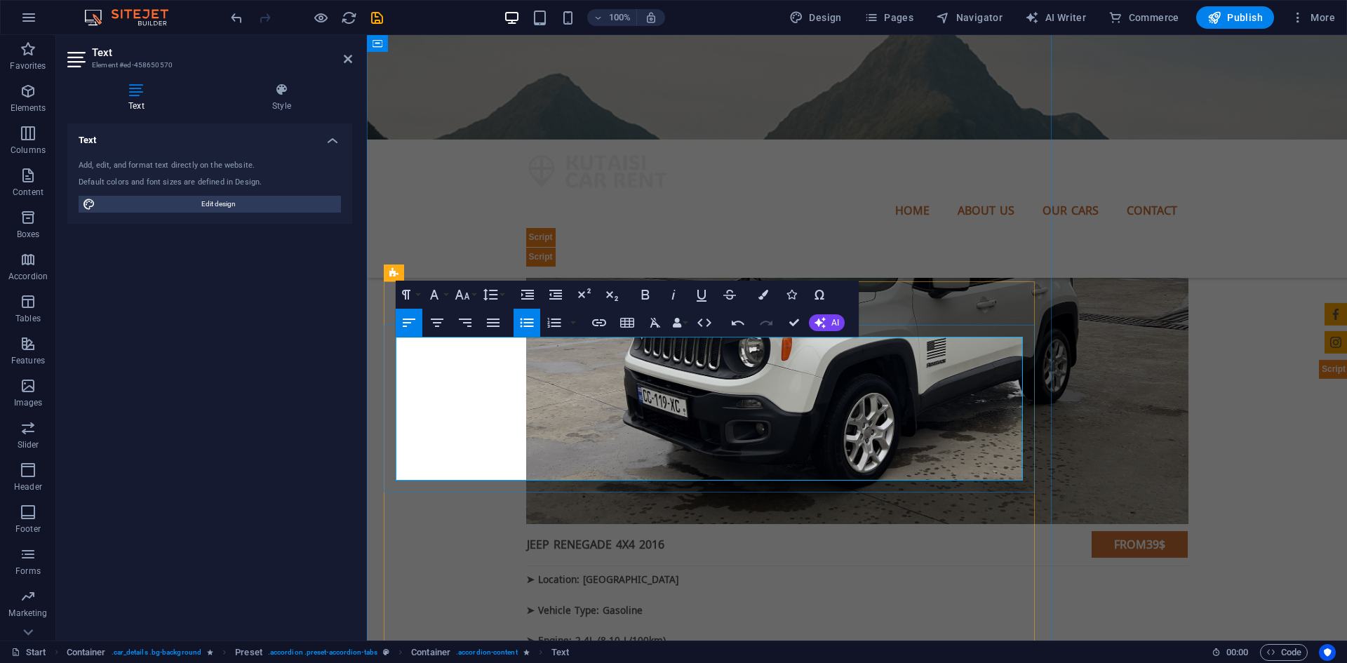
drag, startPoint x: 473, startPoint y: 342, endPoint x: 446, endPoint y: 342, distance: 27.4
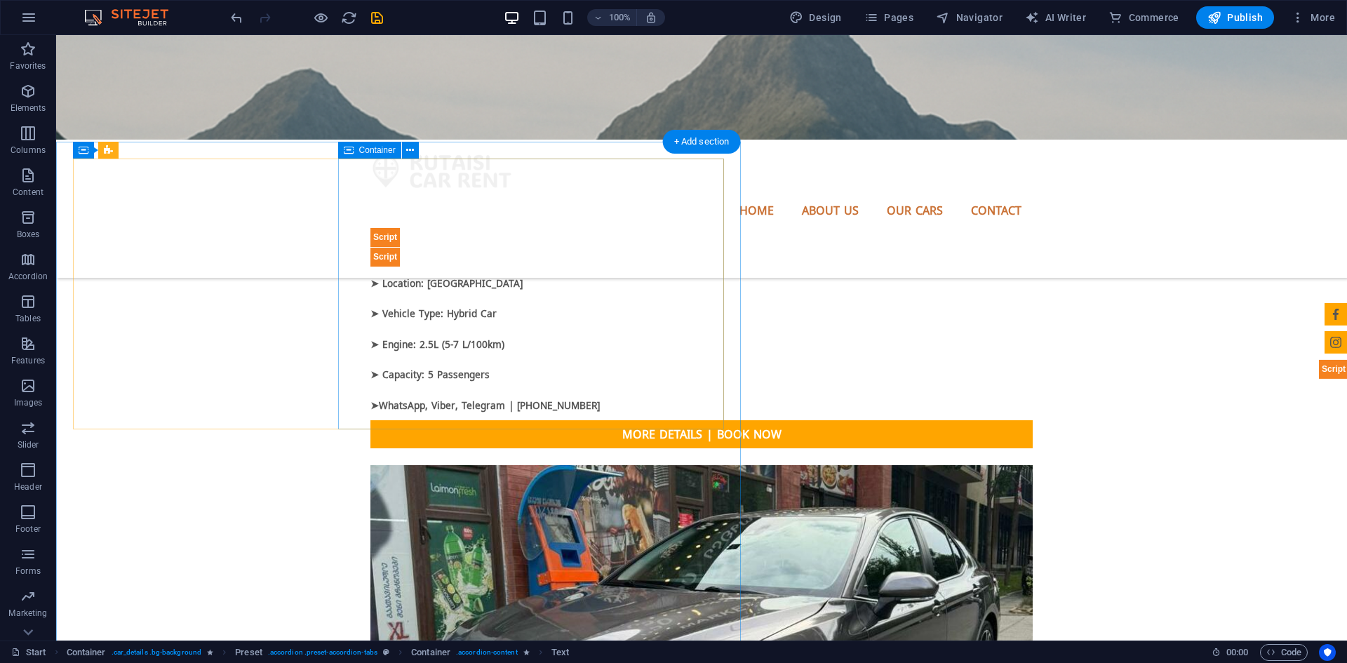
scroll to position [5331, 0]
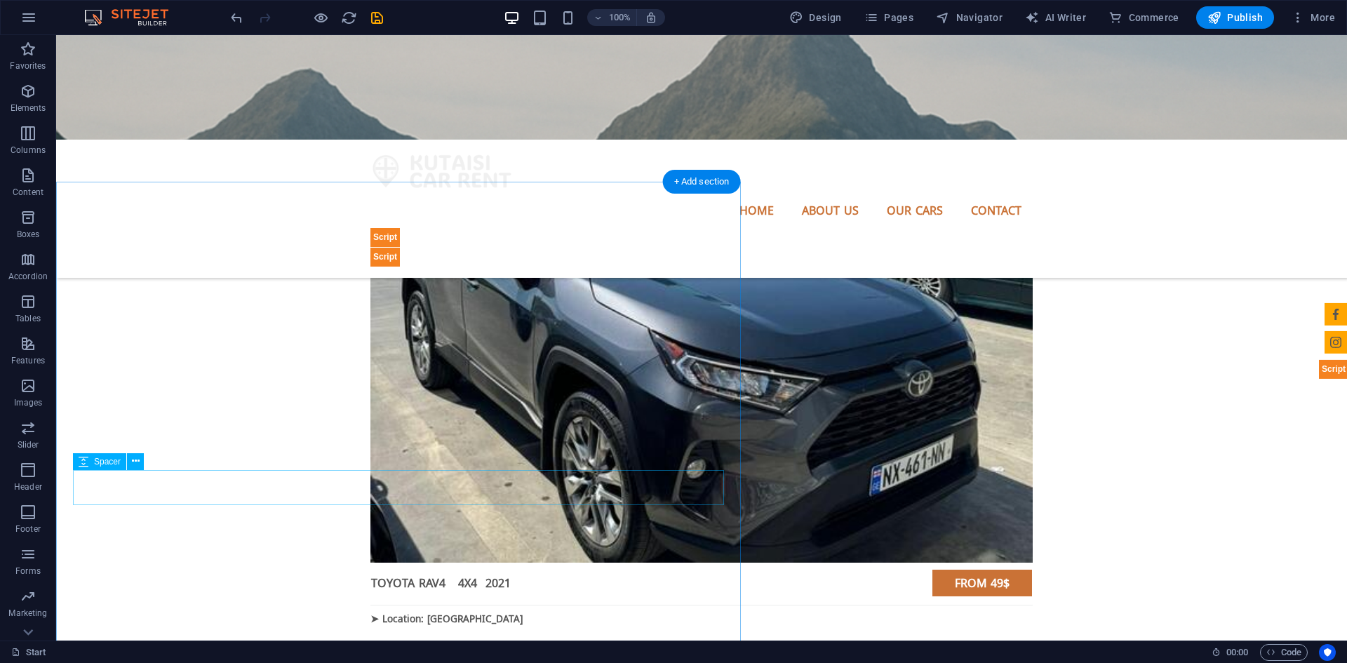
scroll to position [7014, 0]
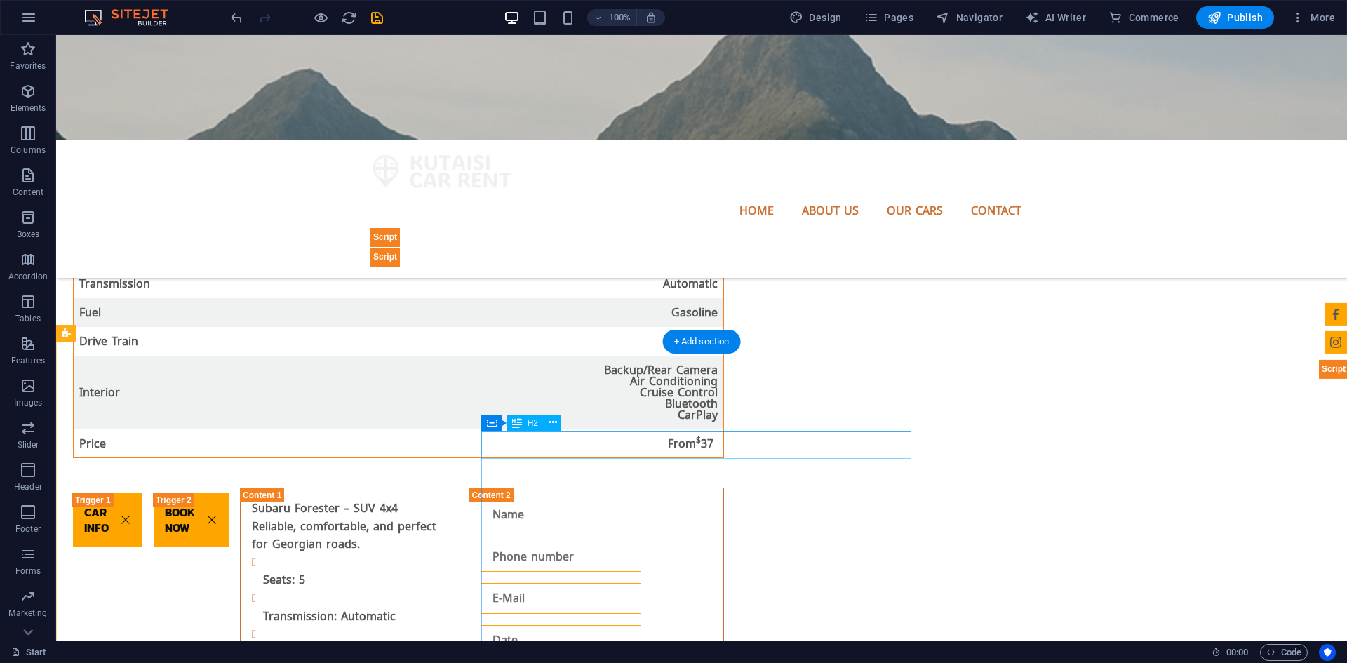
scroll to position [9048, 0]
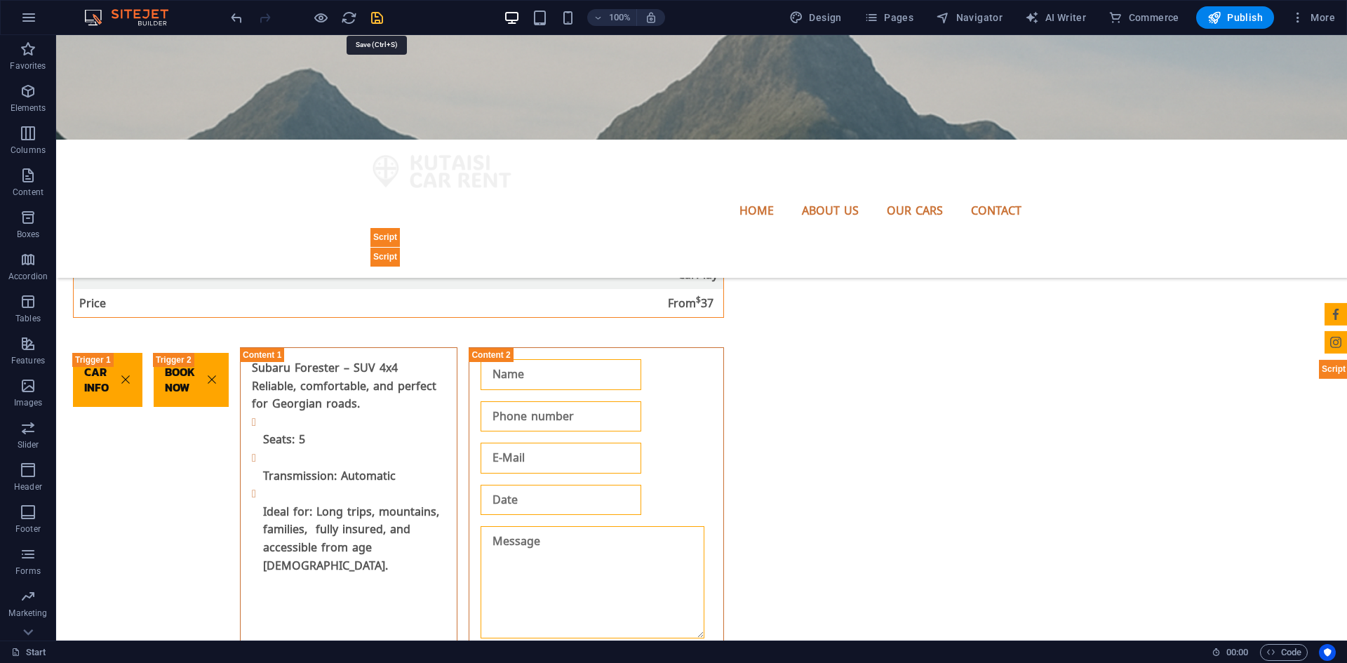
click at [379, 18] on icon "save" at bounding box center [377, 18] width 16 height 16
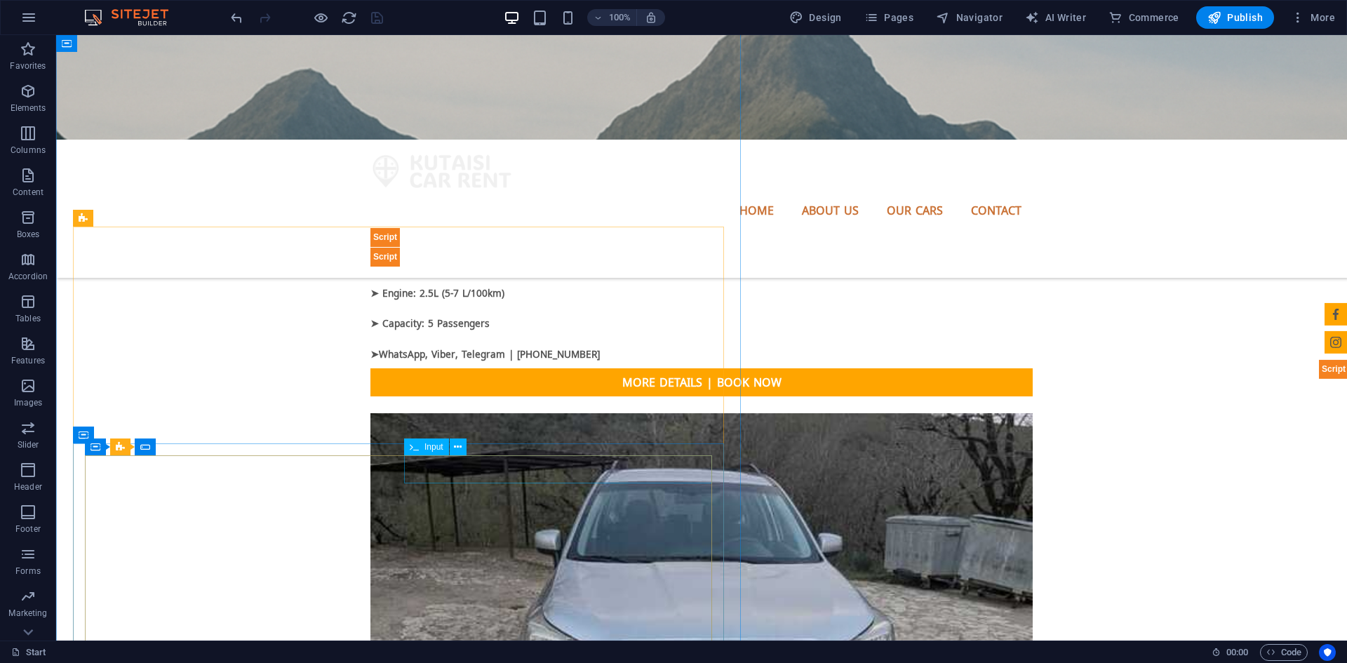
scroll to position [2174, 0]
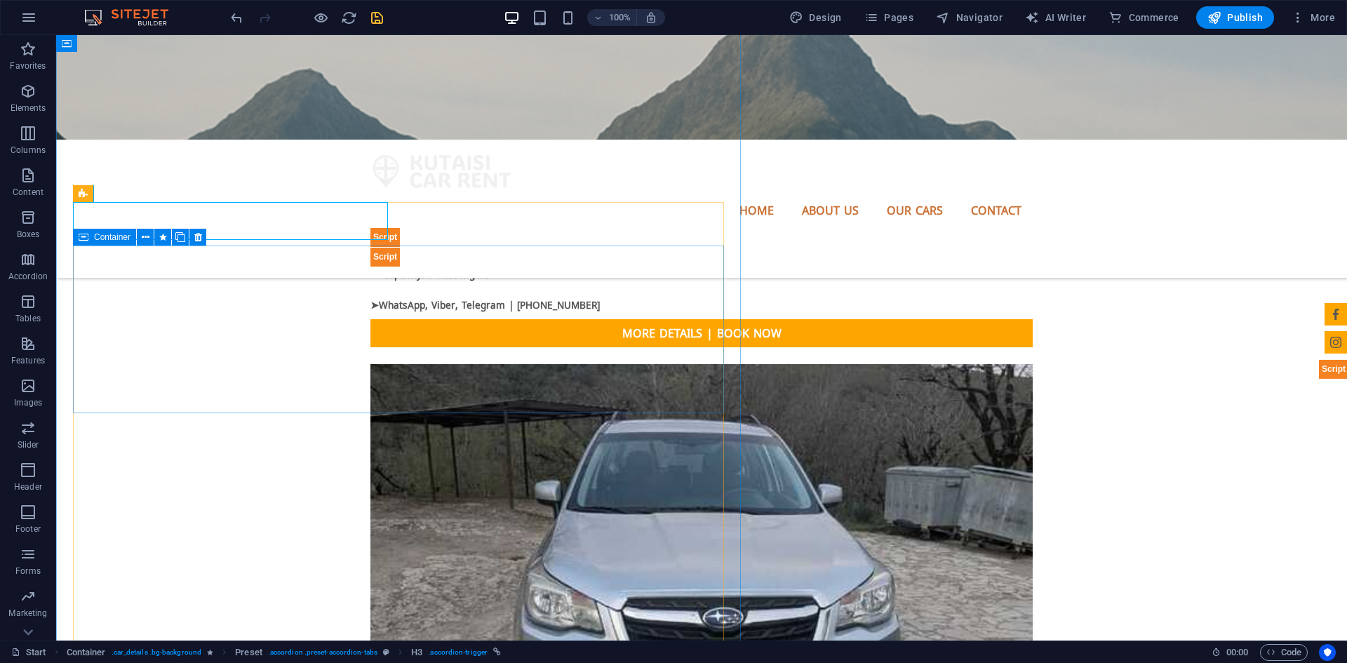
click at [114, 238] on span "Container" at bounding box center [112, 237] width 36 height 8
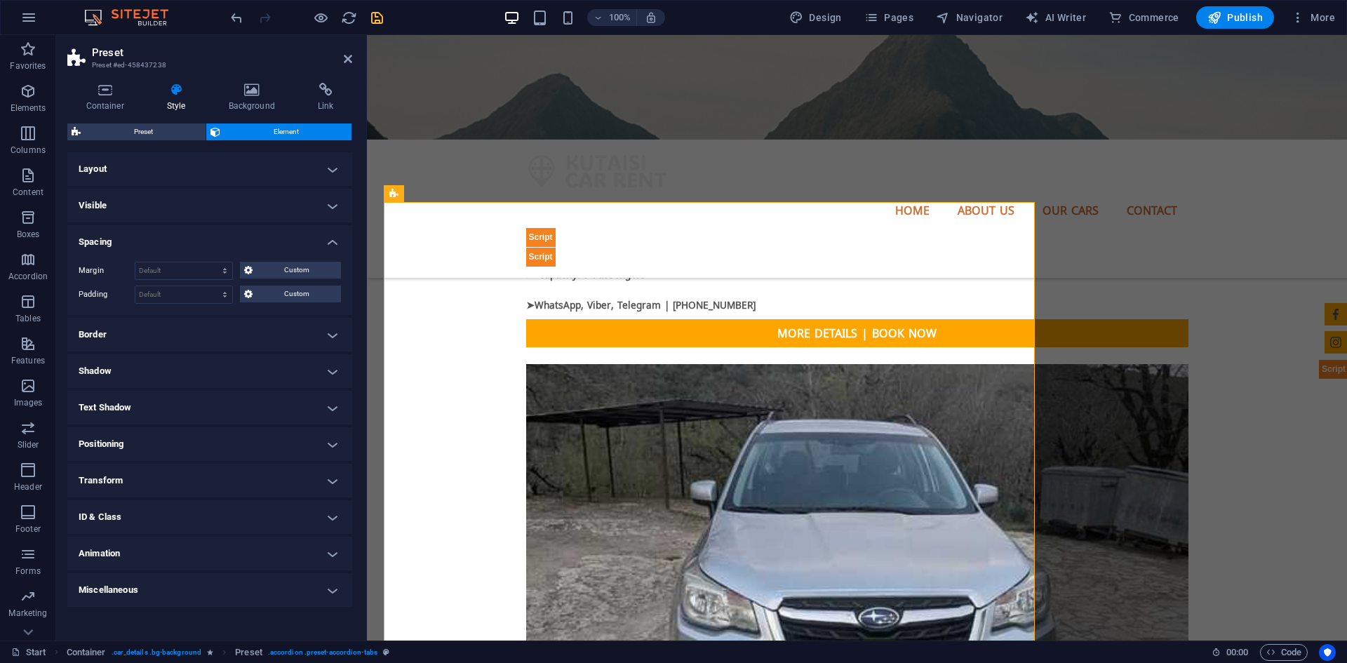
click at [248, 244] on h4 "Spacing" at bounding box center [209, 237] width 285 height 25
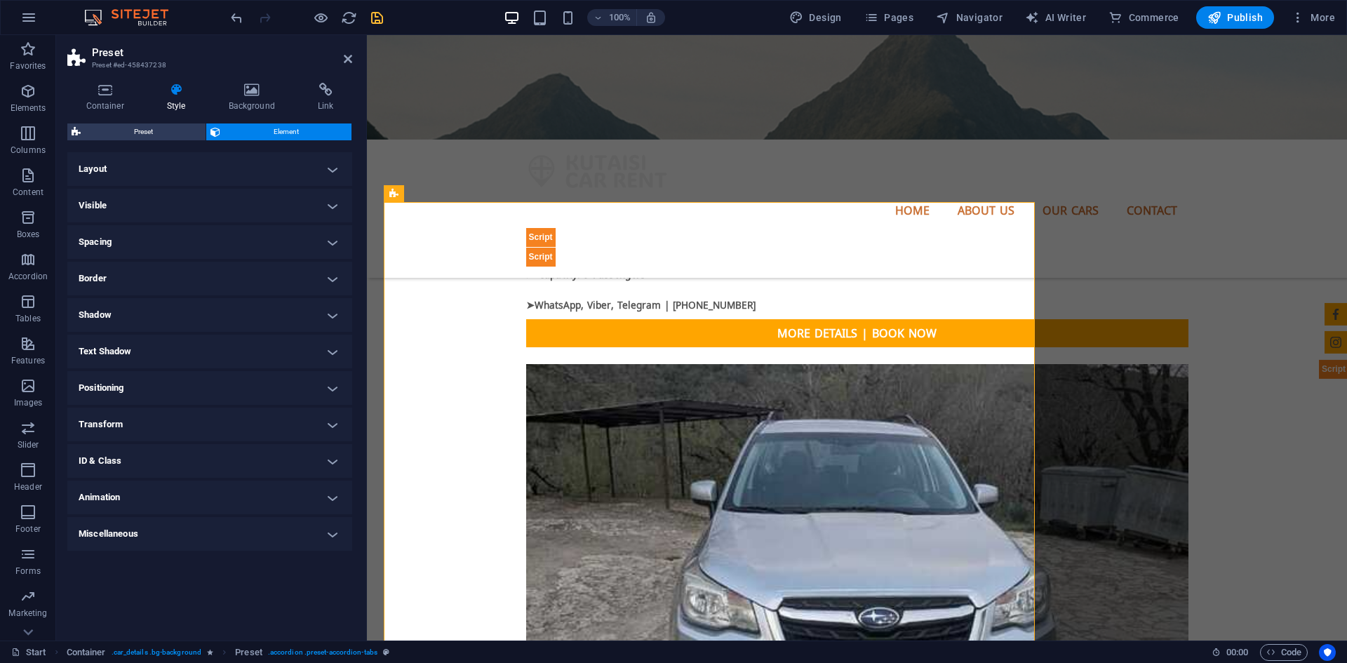
click at [248, 244] on h4 "Spacing" at bounding box center [209, 242] width 285 height 34
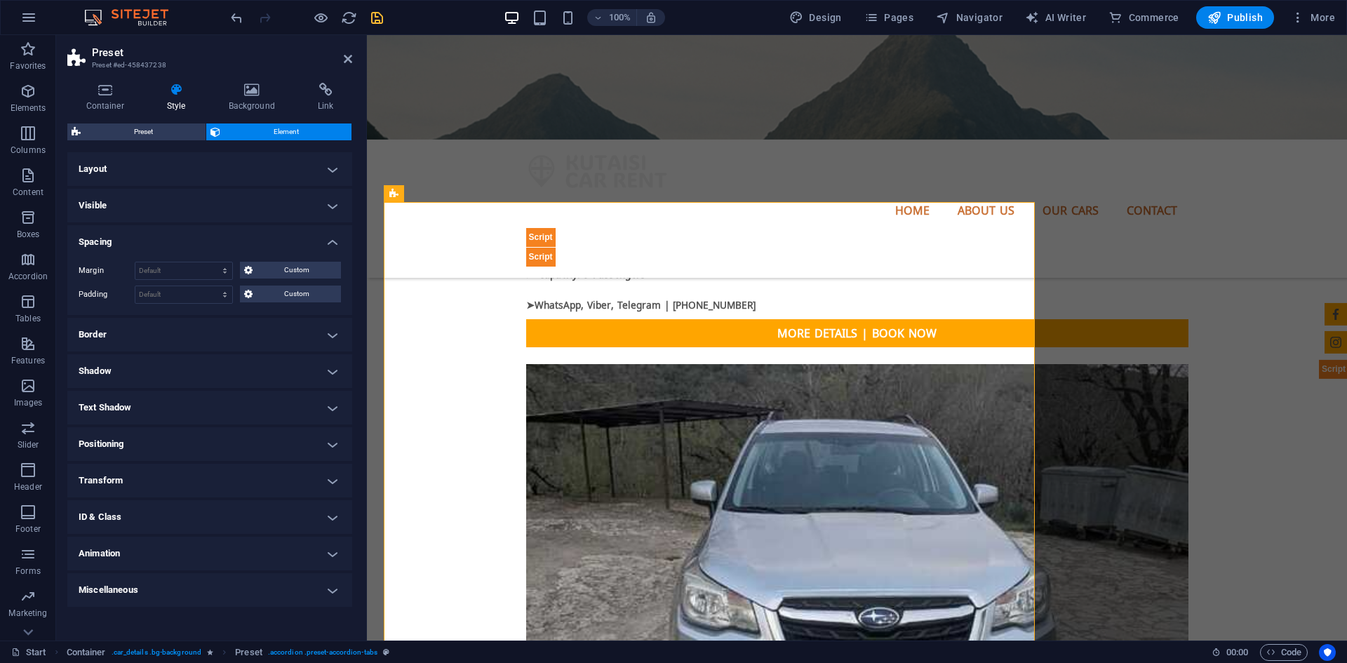
click at [263, 211] on h4 "Visible" at bounding box center [209, 206] width 285 height 34
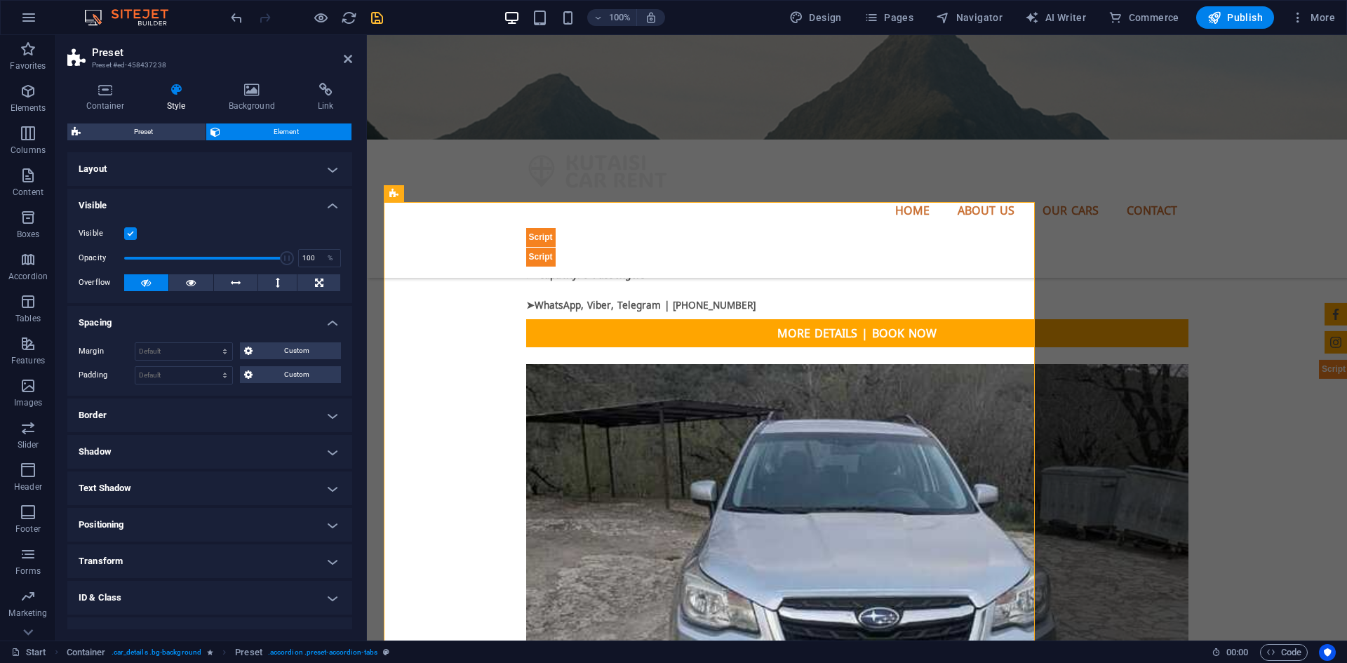
click at [263, 211] on h4 "Visible" at bounding box center [209, 201] width 285 height 25
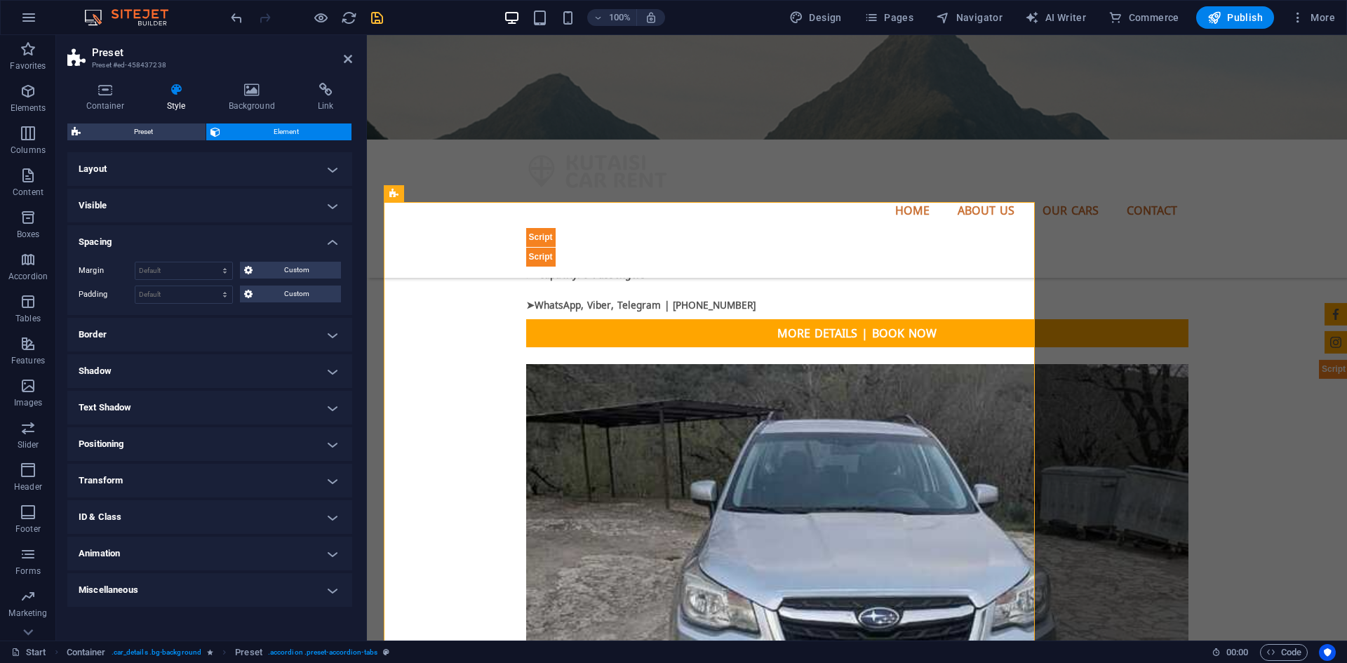
click at [350, 55] on icon at bounding box center [348, 58] width 8 height 11
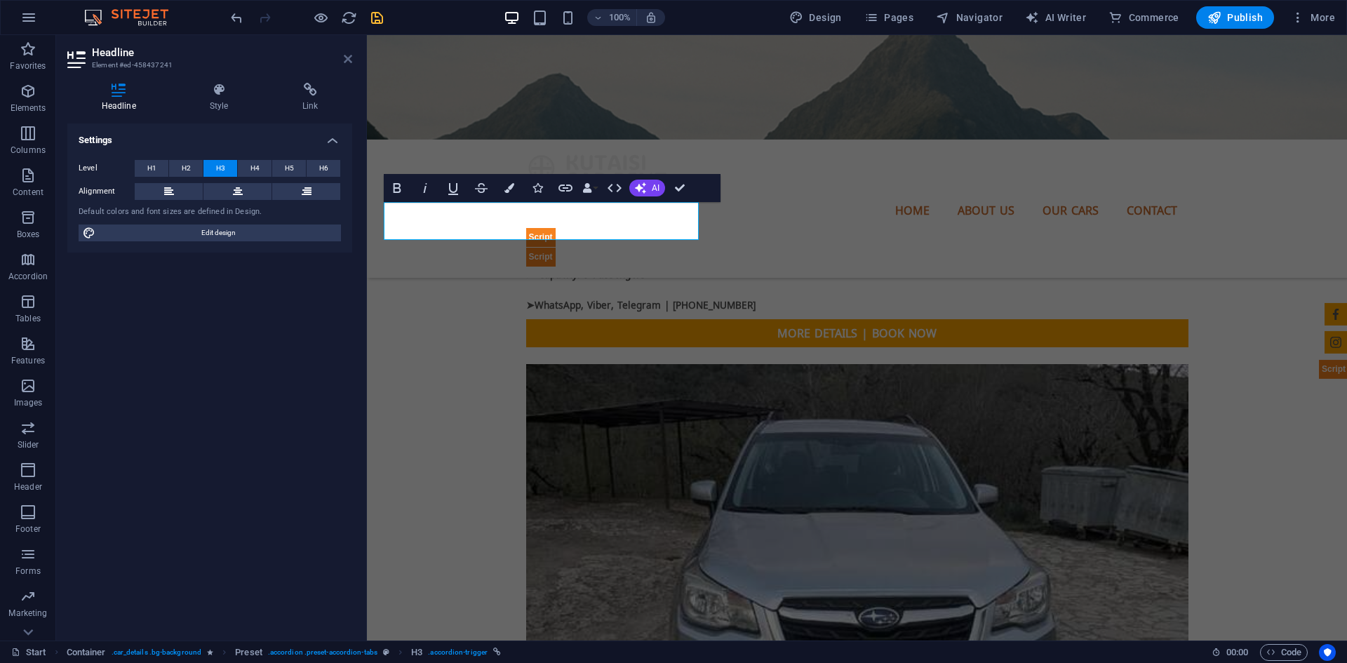
click at [349, 59] on icon at bounding box center [348, 58] width 8 height 11
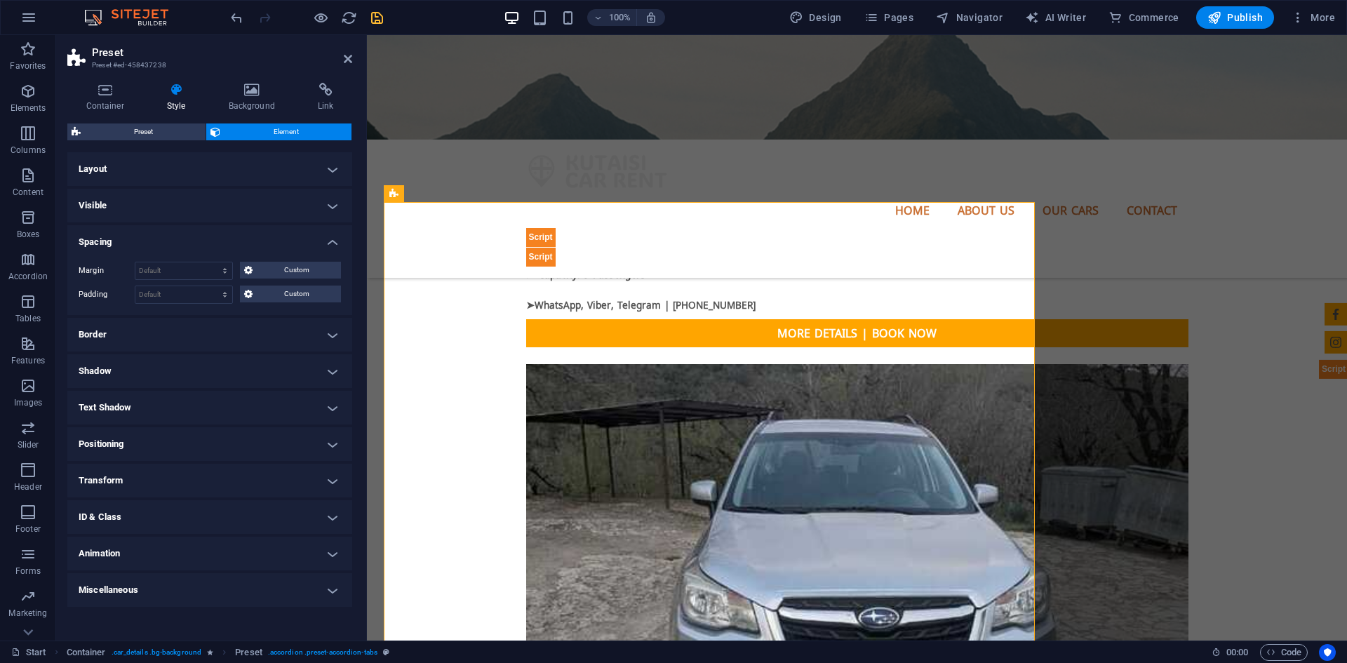
click at [283, 245] on h4 "Spacing" at bounding box center [209, 237] width 285 height 25
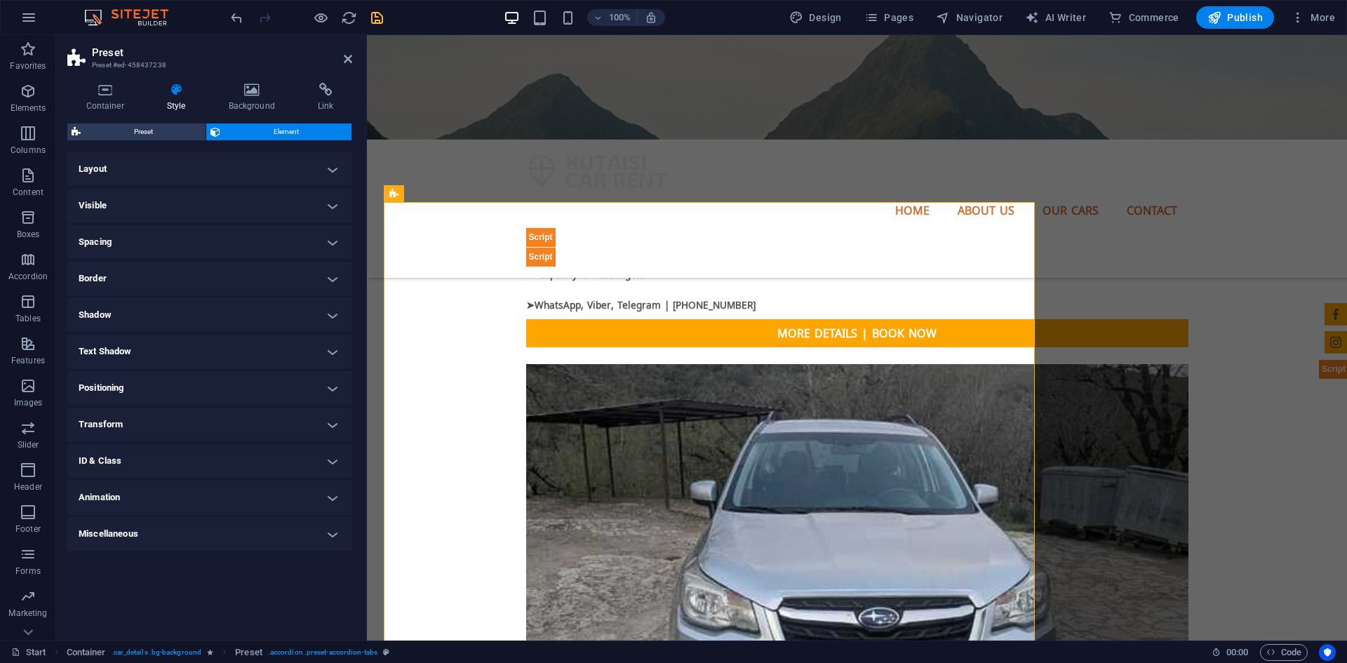
click at [283, 245] on h4 "Spacing" at bounding box center [209, 242] width 285 height 34
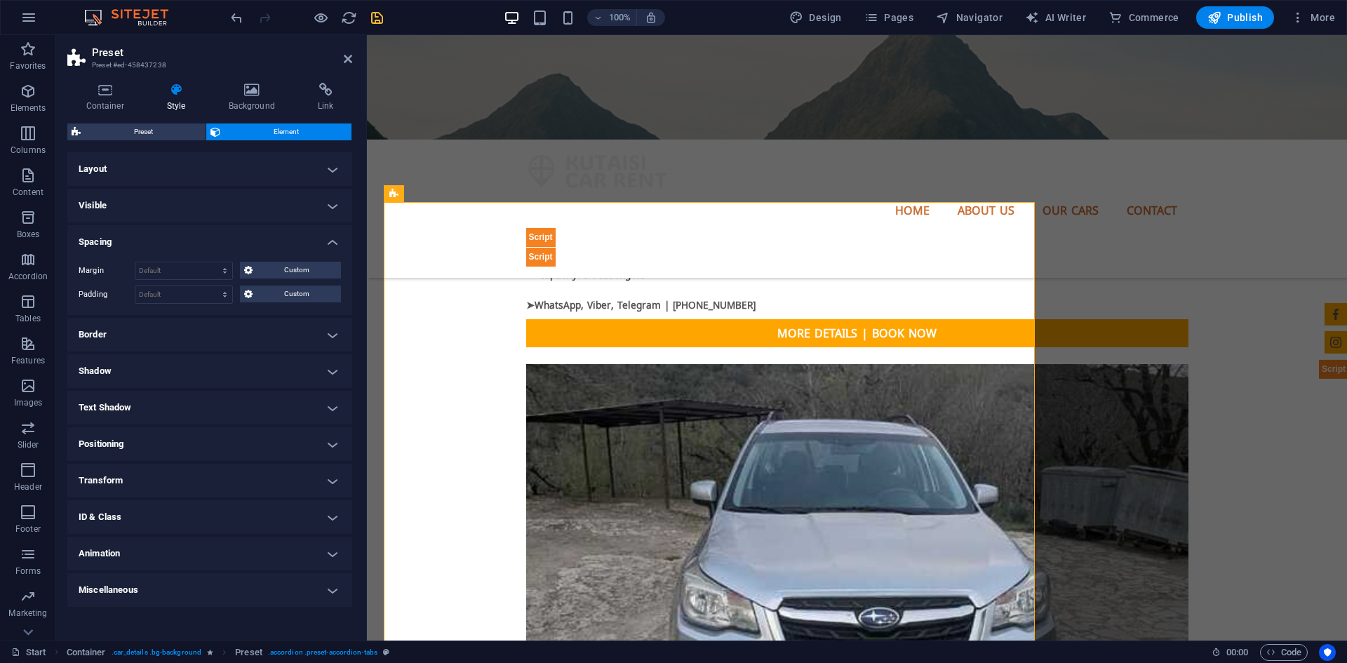
click at [283, 245] on h4 "Spacing" at bounding box center [209, 237] width 285 height 25
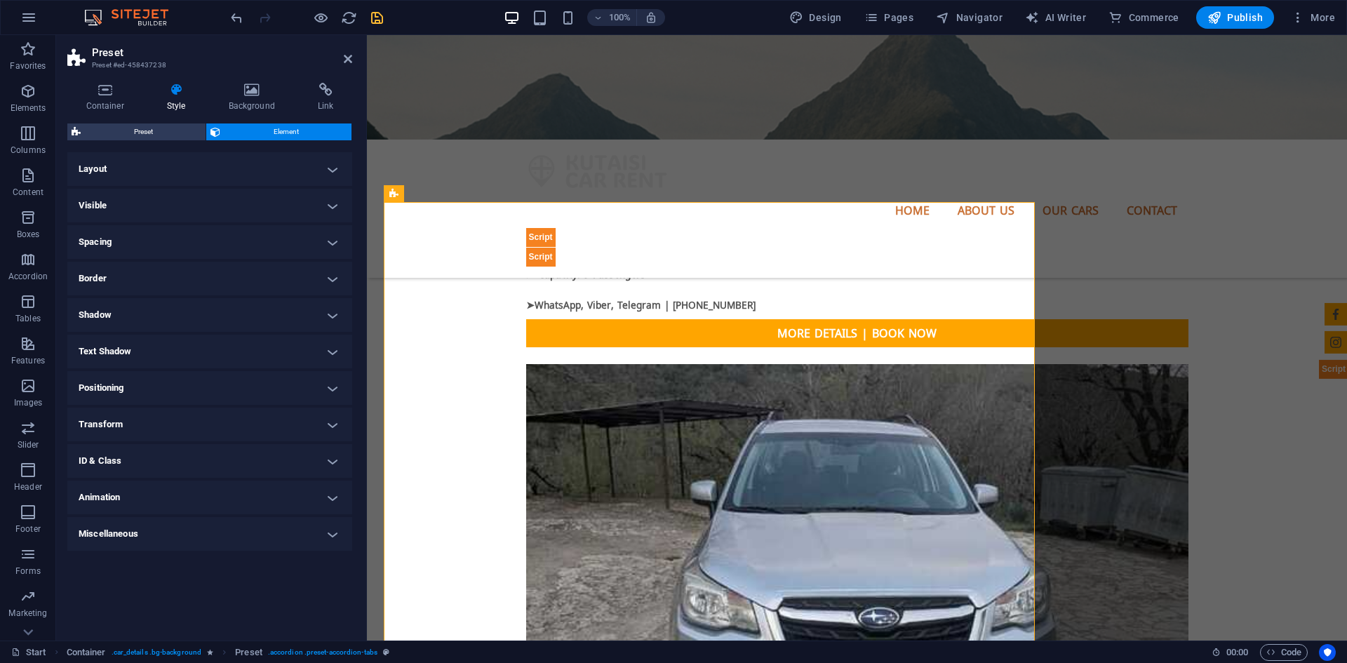
click at [280, 216] on h4 "Visible" at bounding box center [209, 206] width 285 height 34
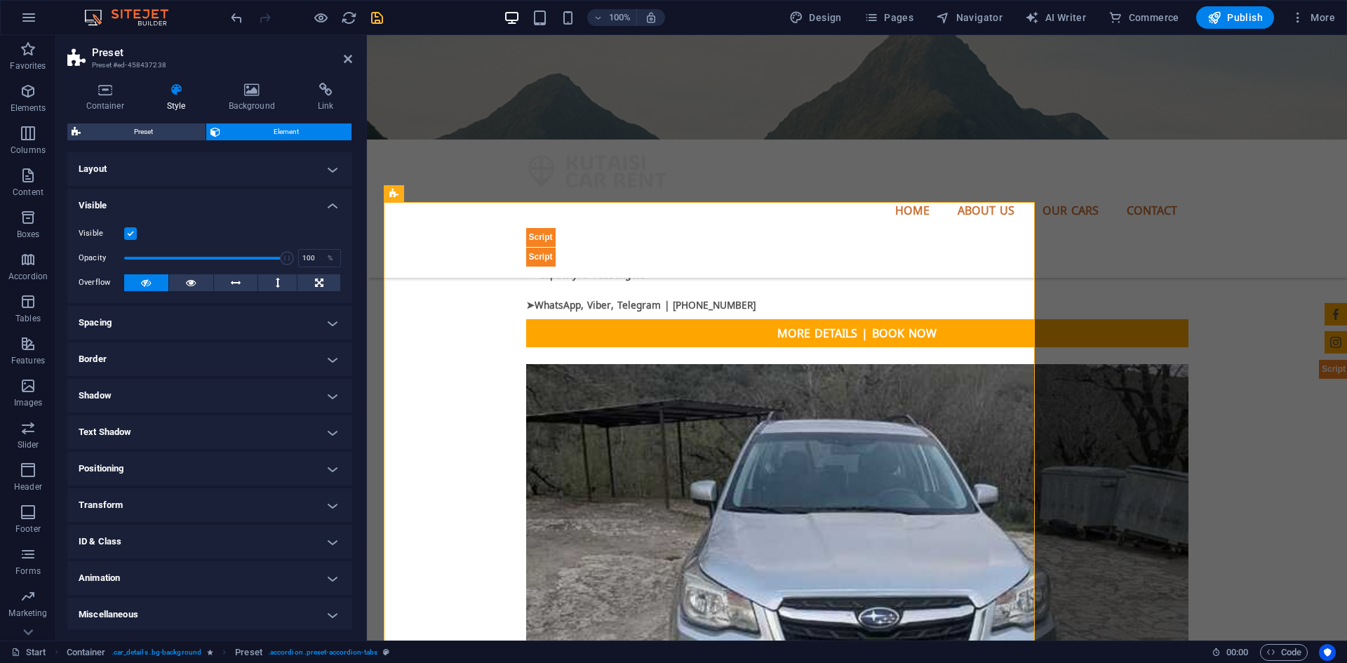
click at [273, 171] on h4 "Layout" at bounding box center [209, 169] width 285 height 34
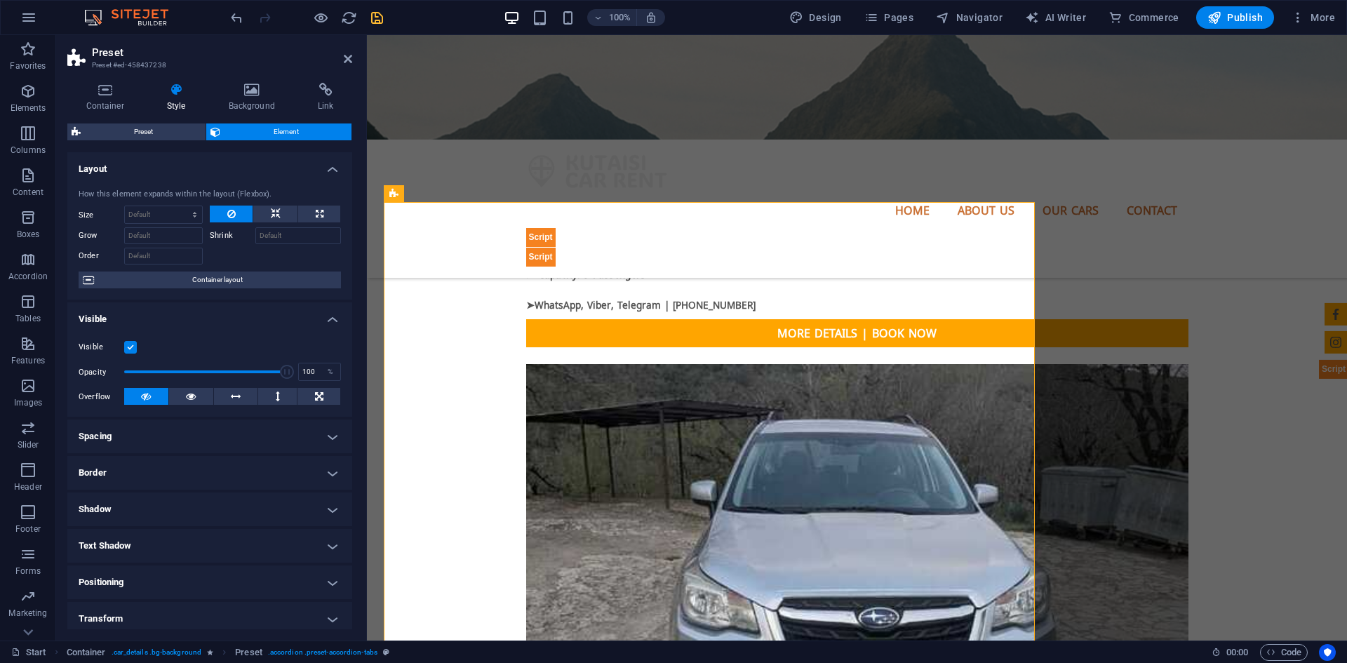
click at [273, 171] on h4 "Layout" at bounding box center [209, 164] width 285 height 25
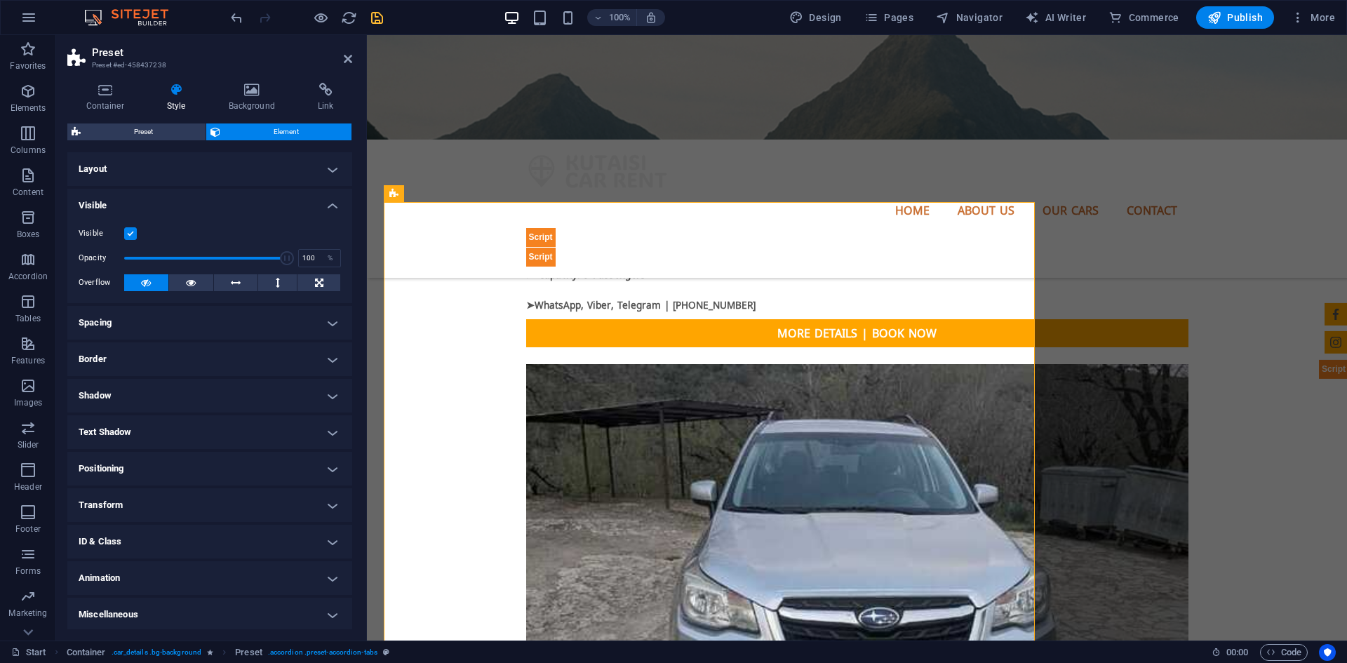
click at [977, 25] on button "Navigator" at bounding box center [969, 17] width 78 height 22
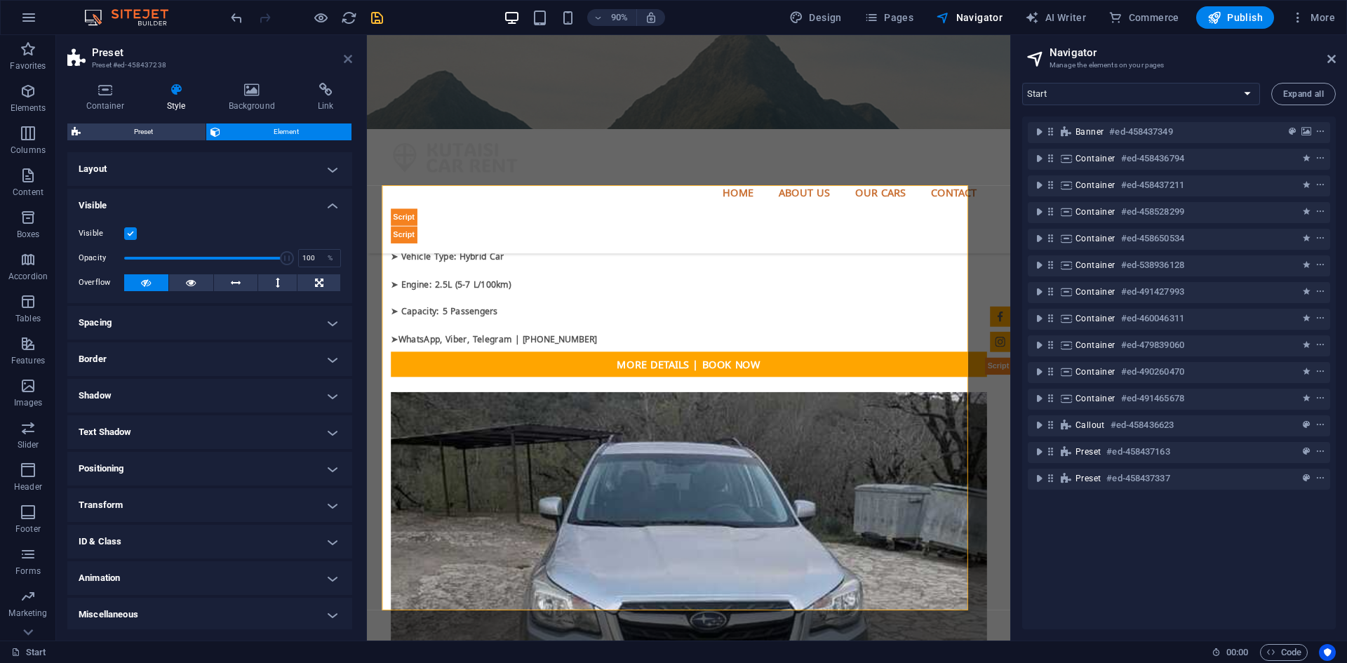
click at [349, 58] on icon at bounding box center [348, 58] width 8 height 11
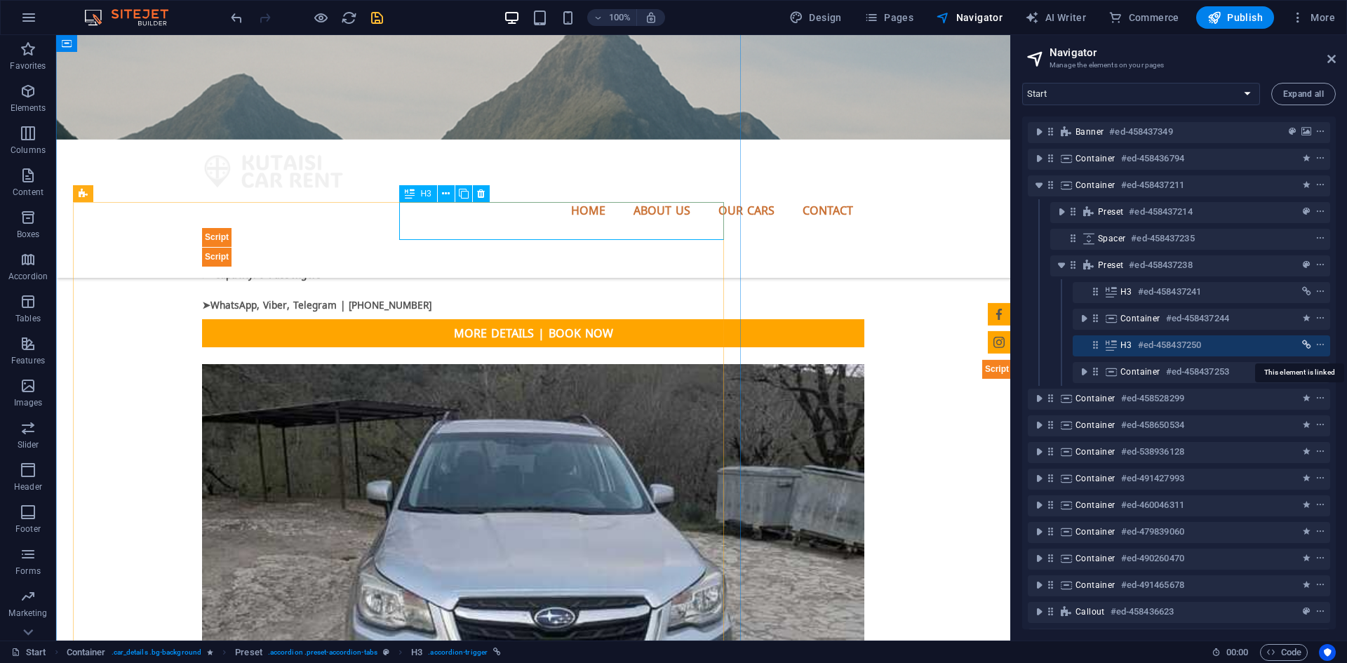
click at [1304, 345] on icon "link" at bounding box center [1306, 345] width 9 height 10
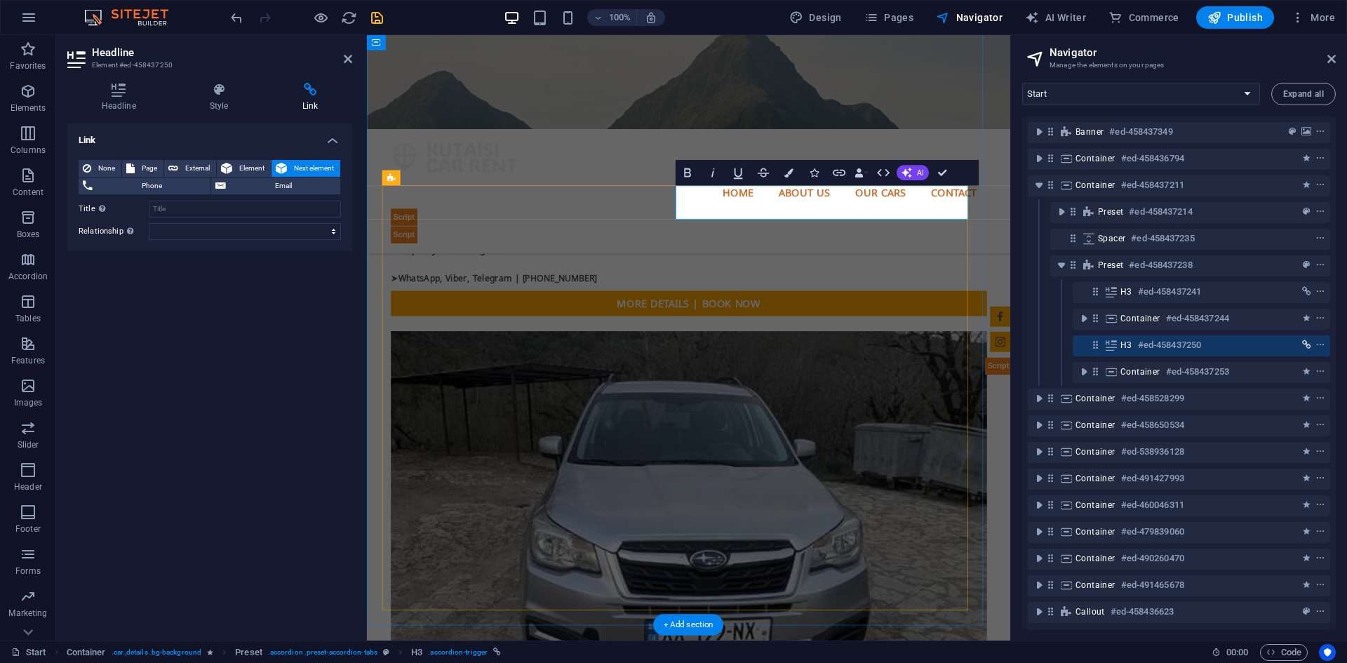
scroll to position [2242, 0]
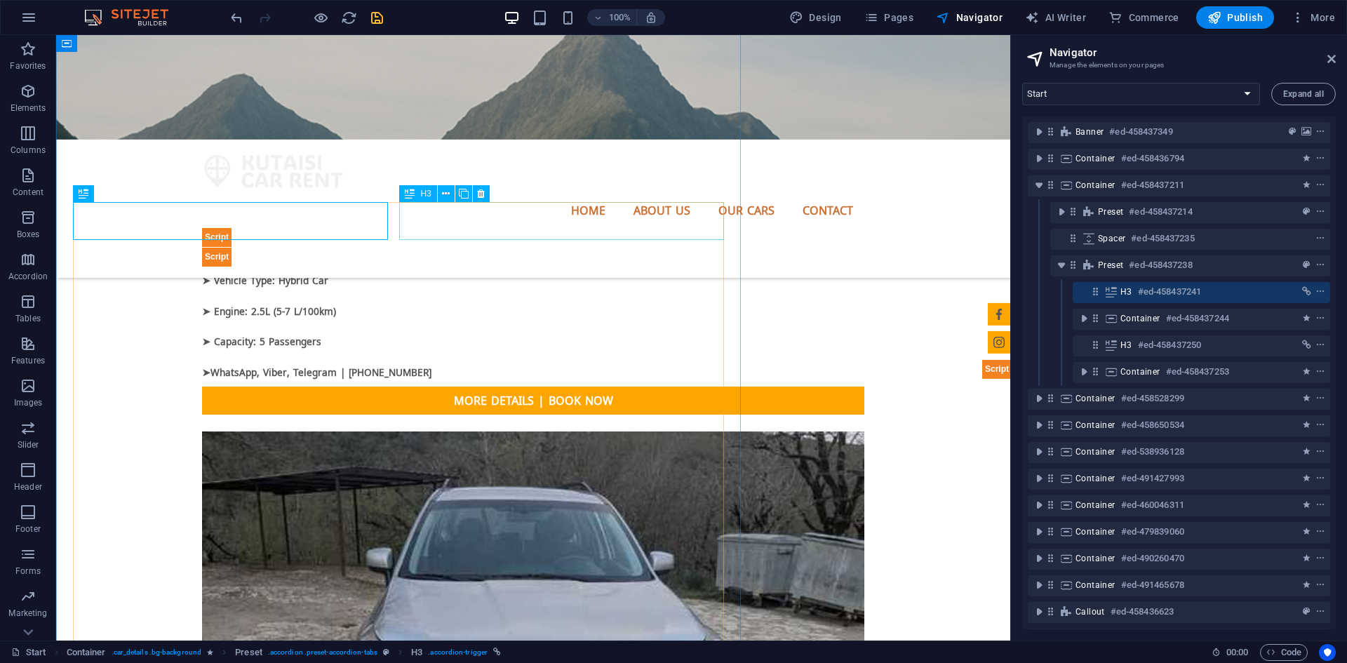
scroll to position [2174, 0]
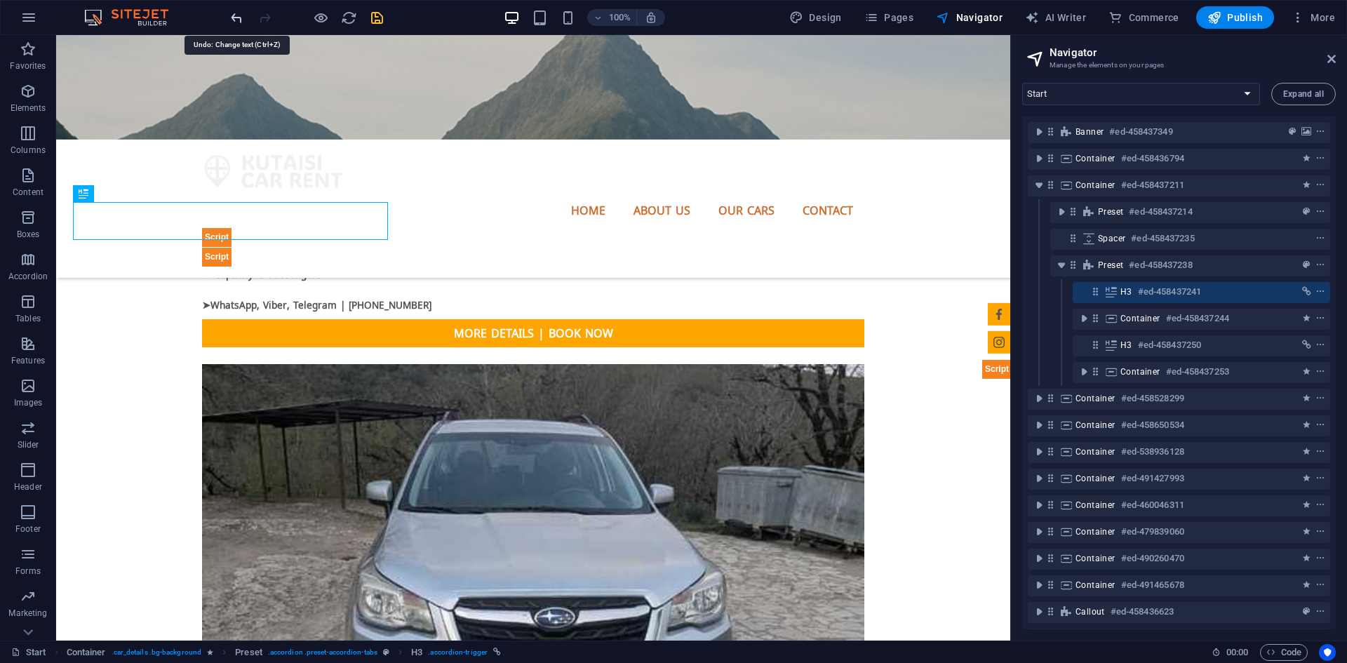
click at [236, 18] on icon "undo" at bounding box center [237, 18] width 16 height 16
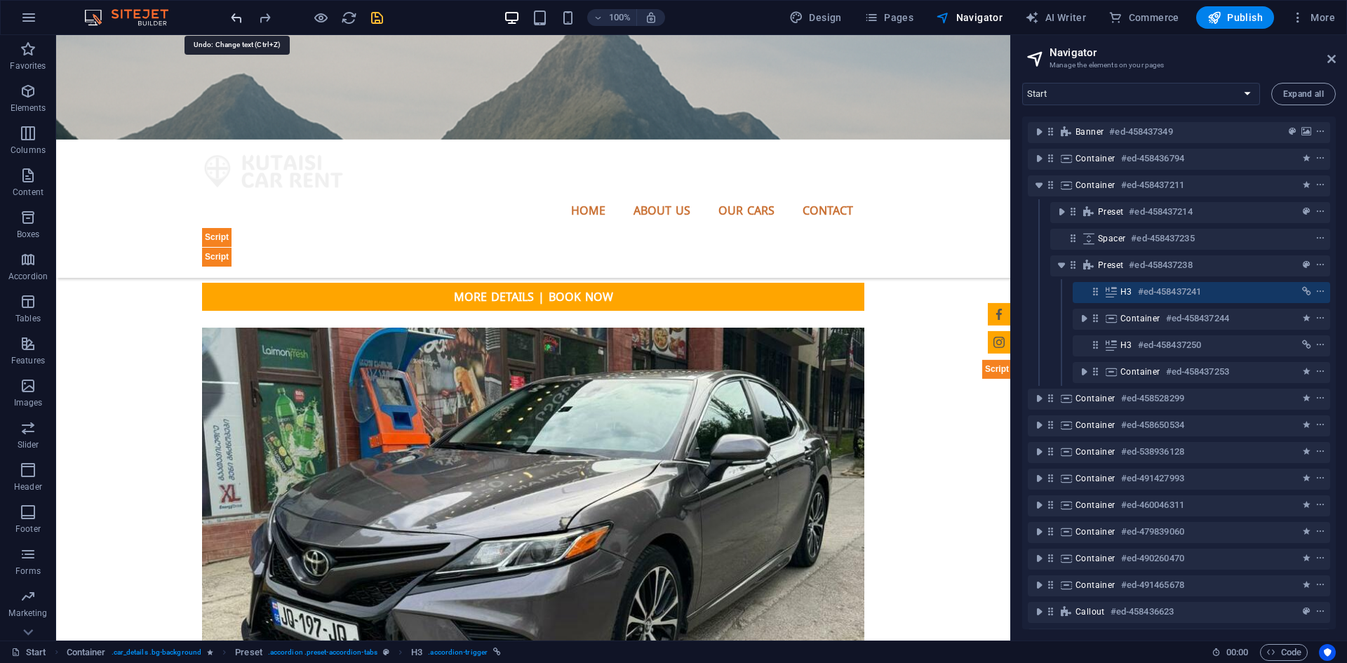
scroll to position [7000, 0]
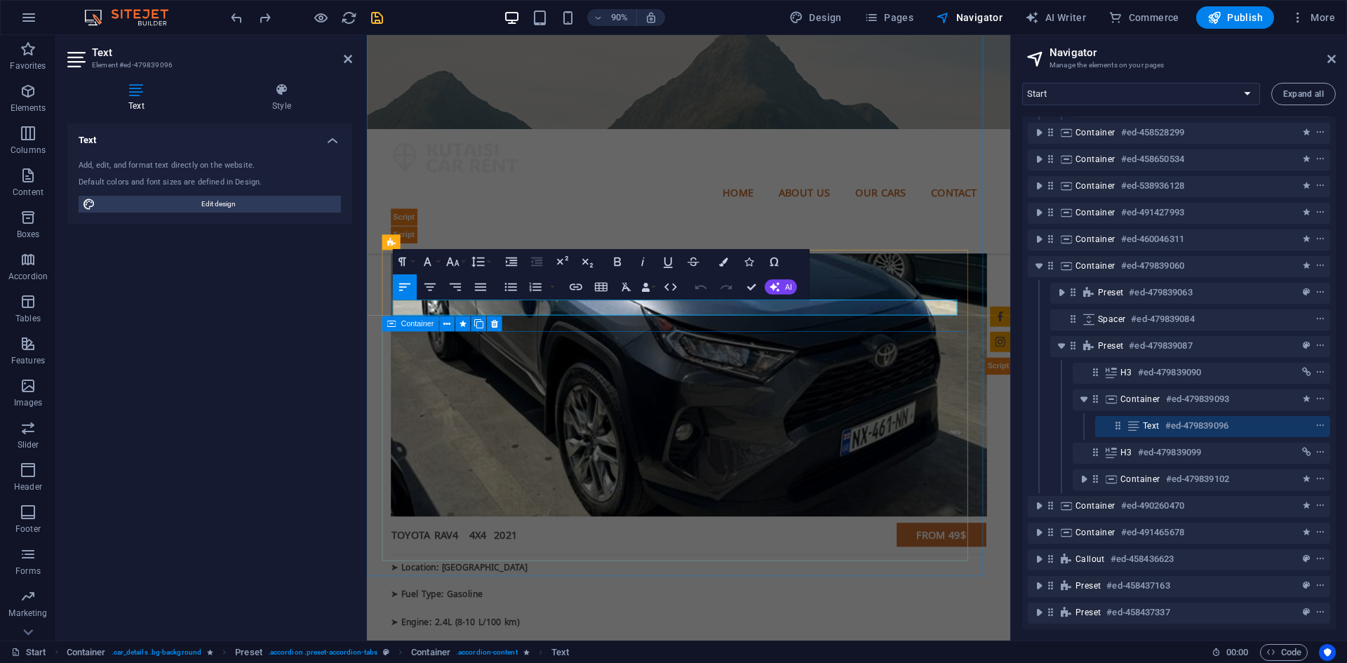
scroll to position [276, 0]
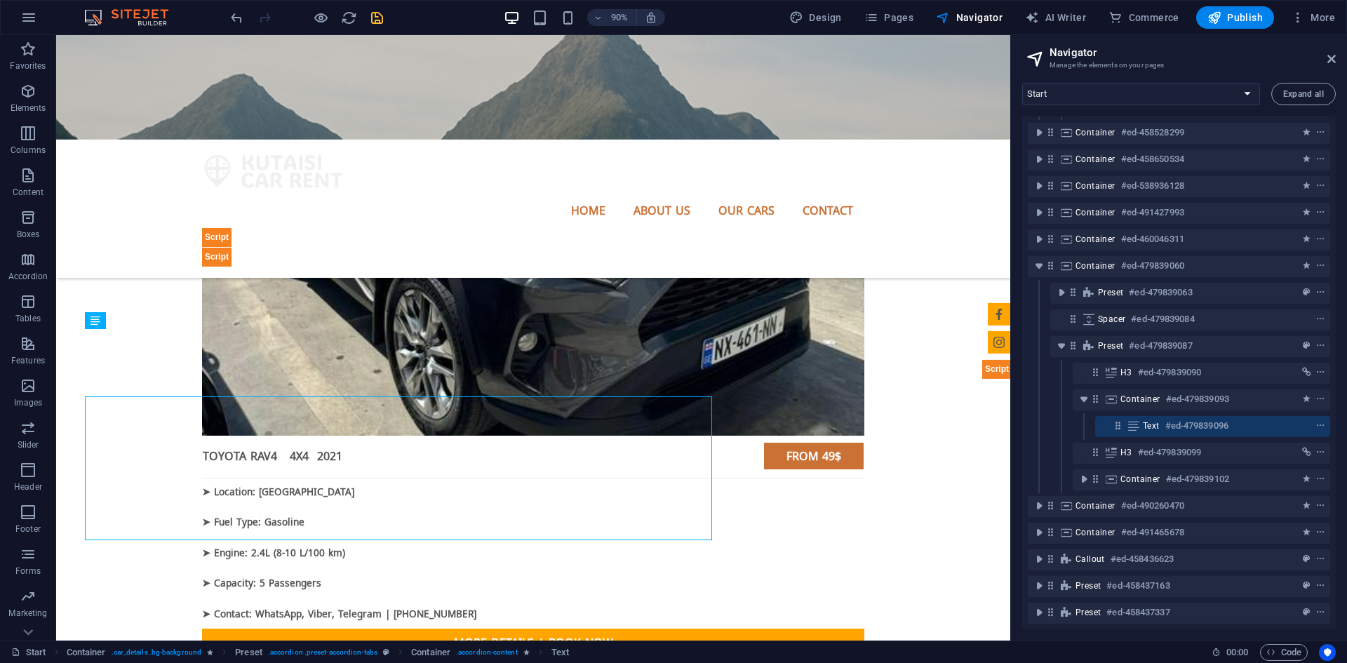
scroll to position [7000, 0]
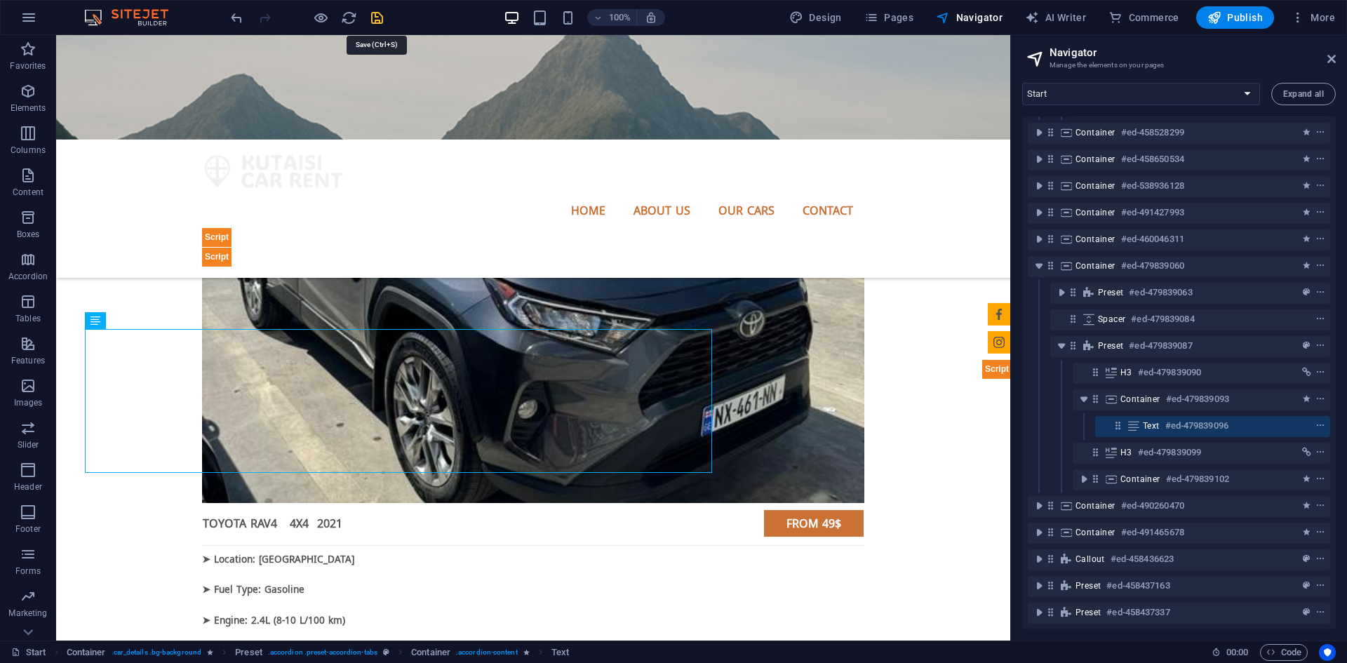
click at [379, 19] on icon "save" at bounding box center [377, 18] width 16 height 16
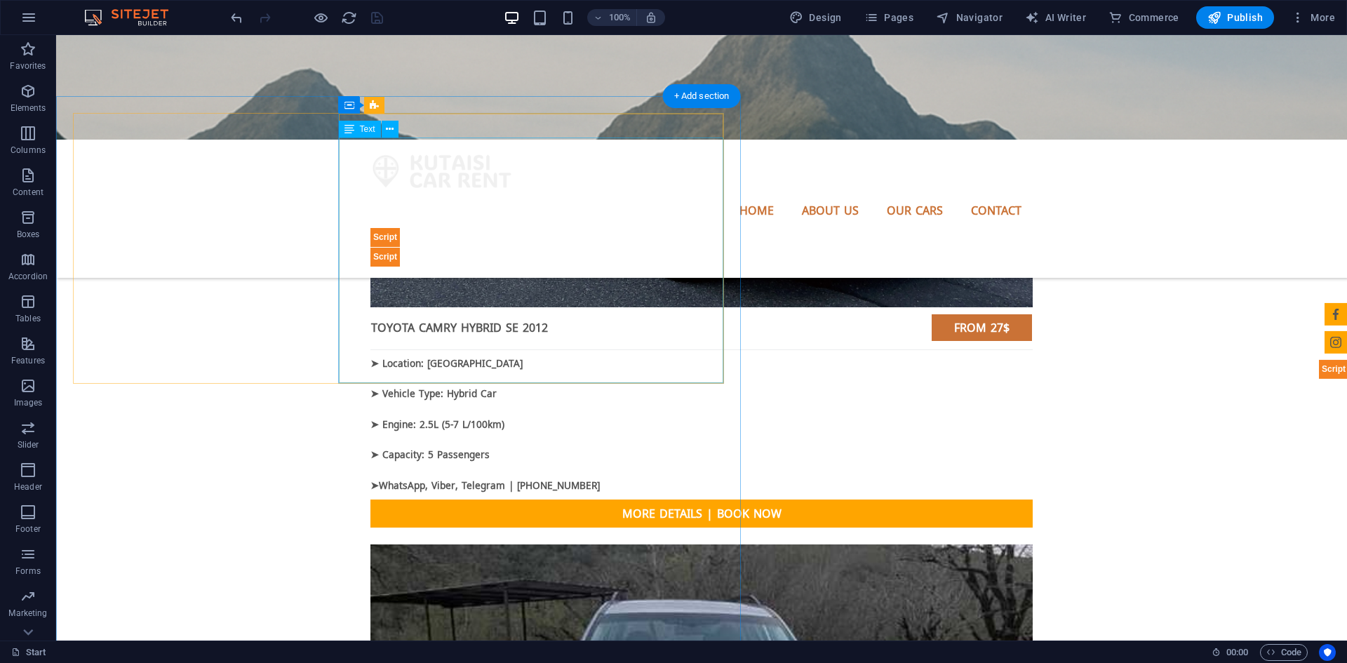
scroll to position [2019, 0]
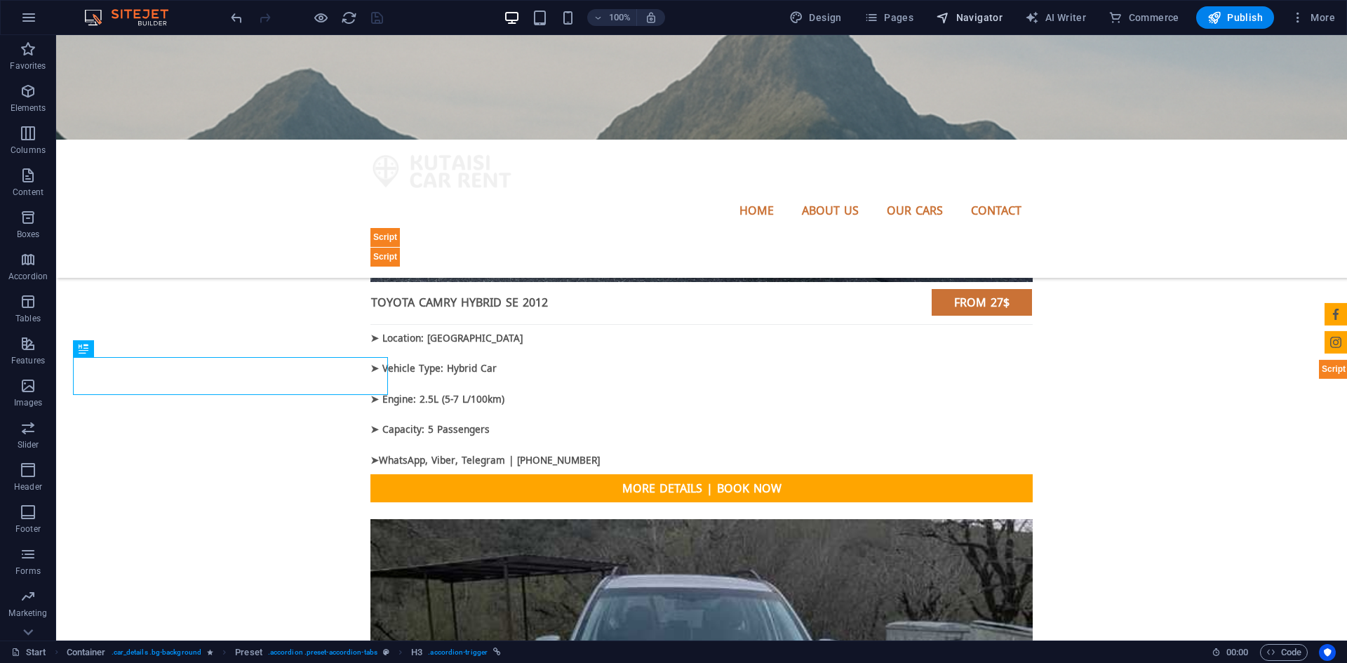
click at [989, 12] on span "Navigator" at bounding box center [969, 18] width 67 height 14
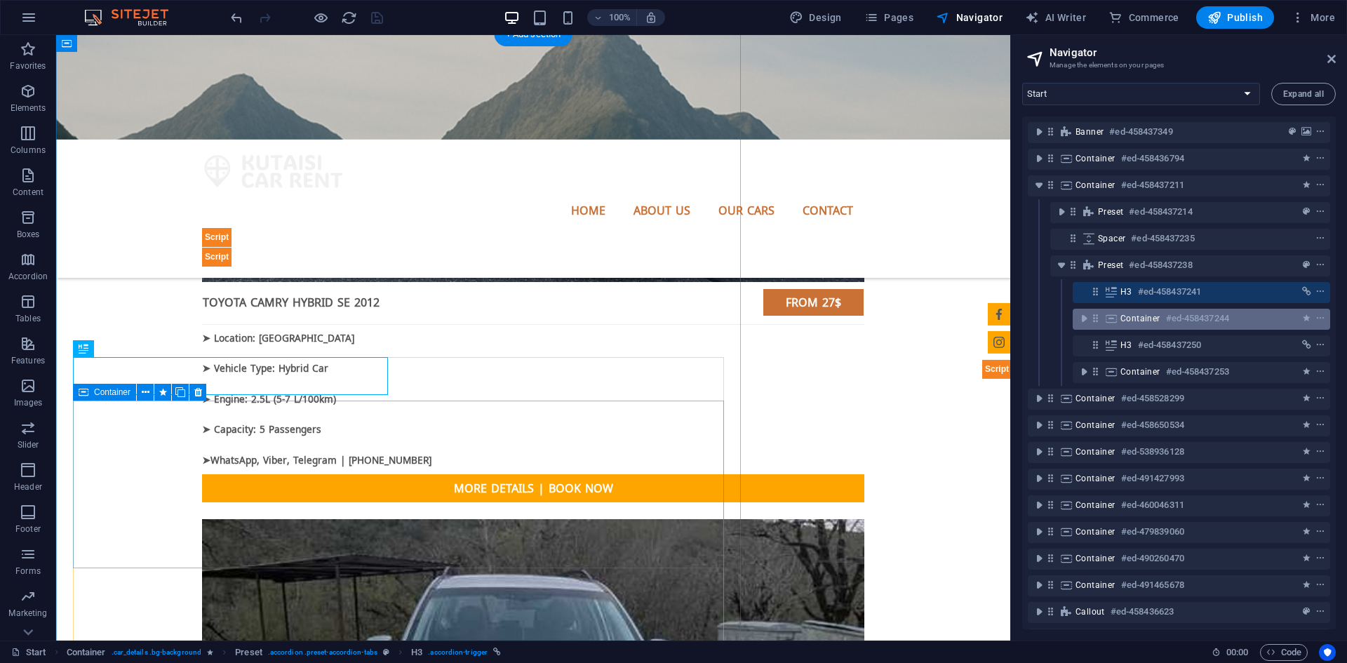
click at [1139, 311] on div "Container #ed-458437244" at bounding box center [1190, 318] width 140 height 17
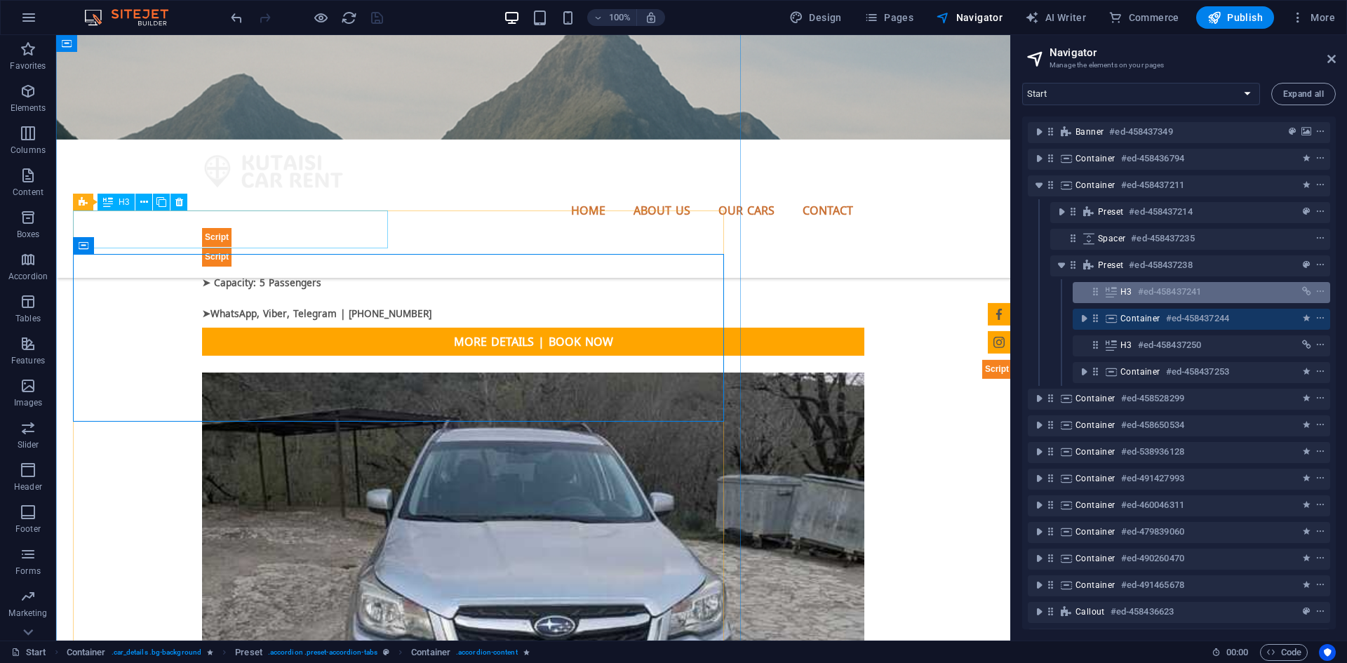
click at [1138, 295] on h6 "#ed-458437241" at bounding box center [1169, 291] width 63 height 17
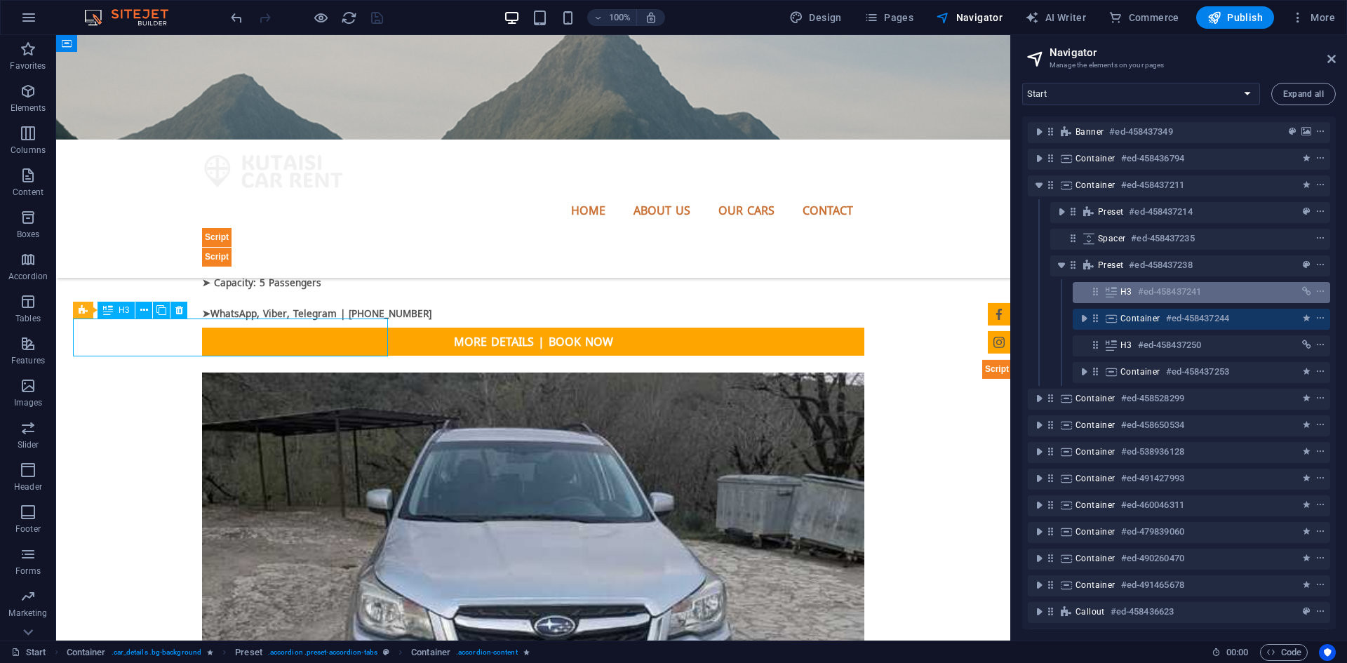
scroll to position [2058, 0]
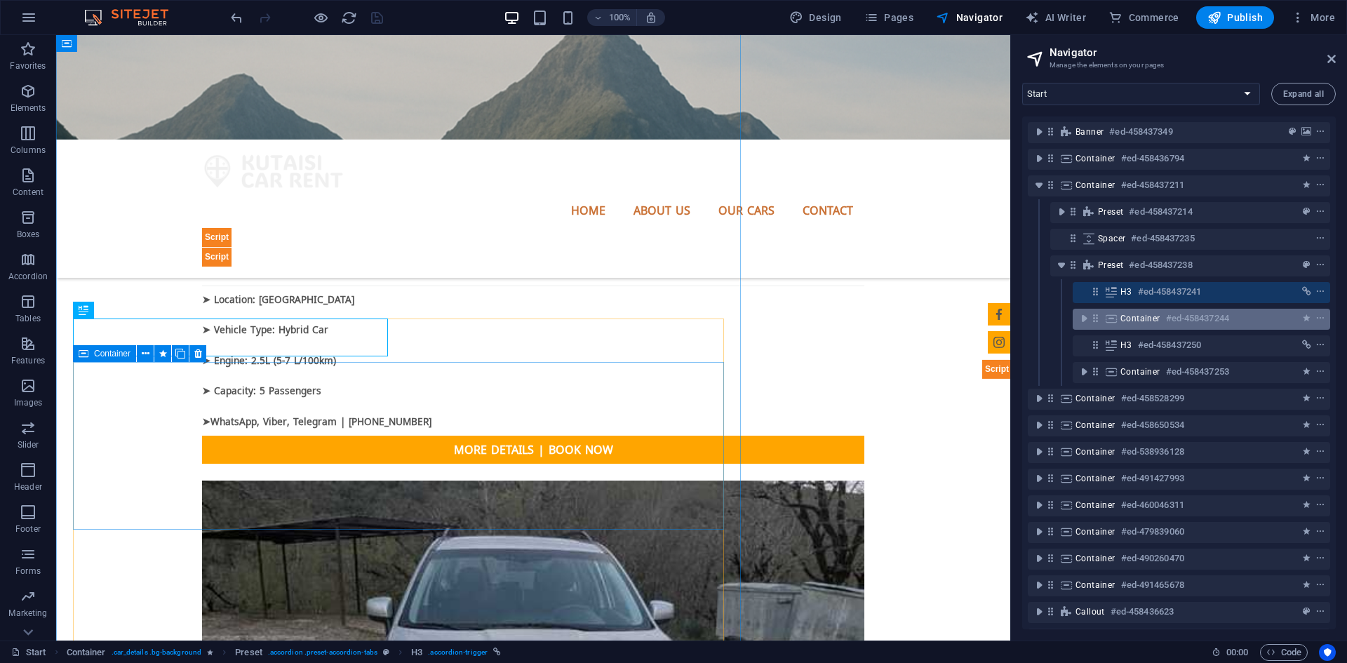
click at [1134, 316] on span "Container" at bounding box center [1140, 318] width 40 height 11
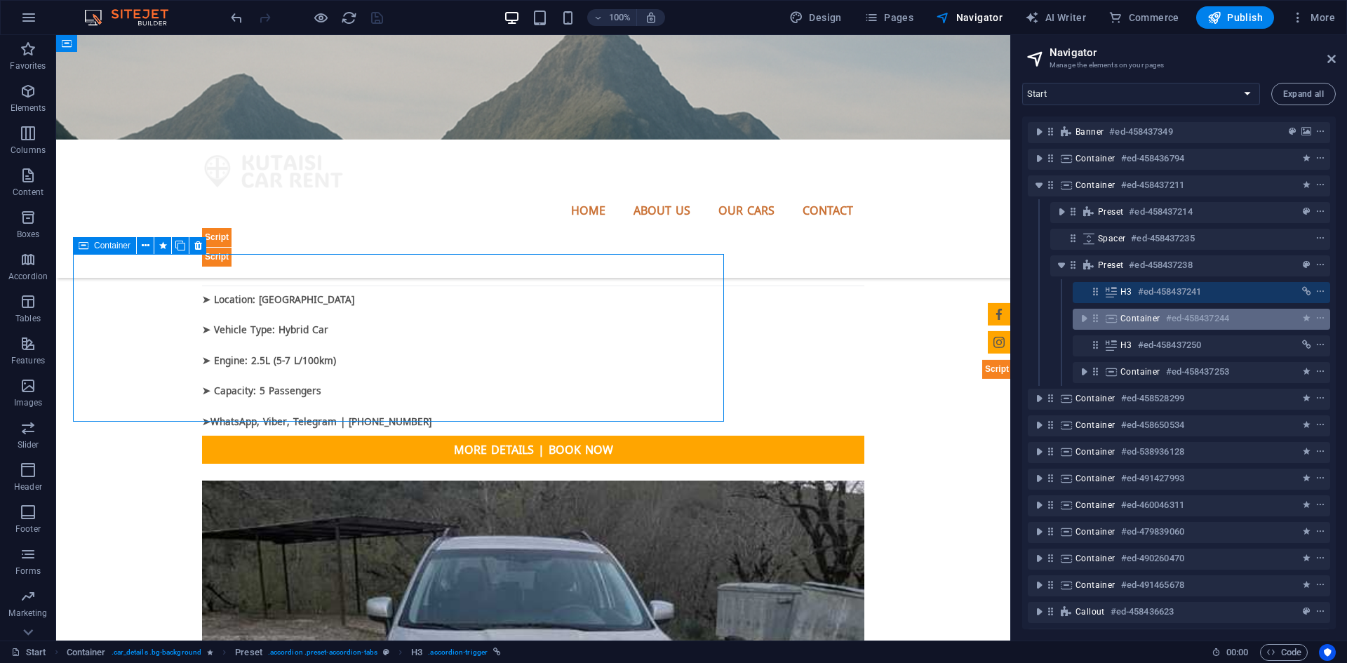
scroll to position [2166, 0]
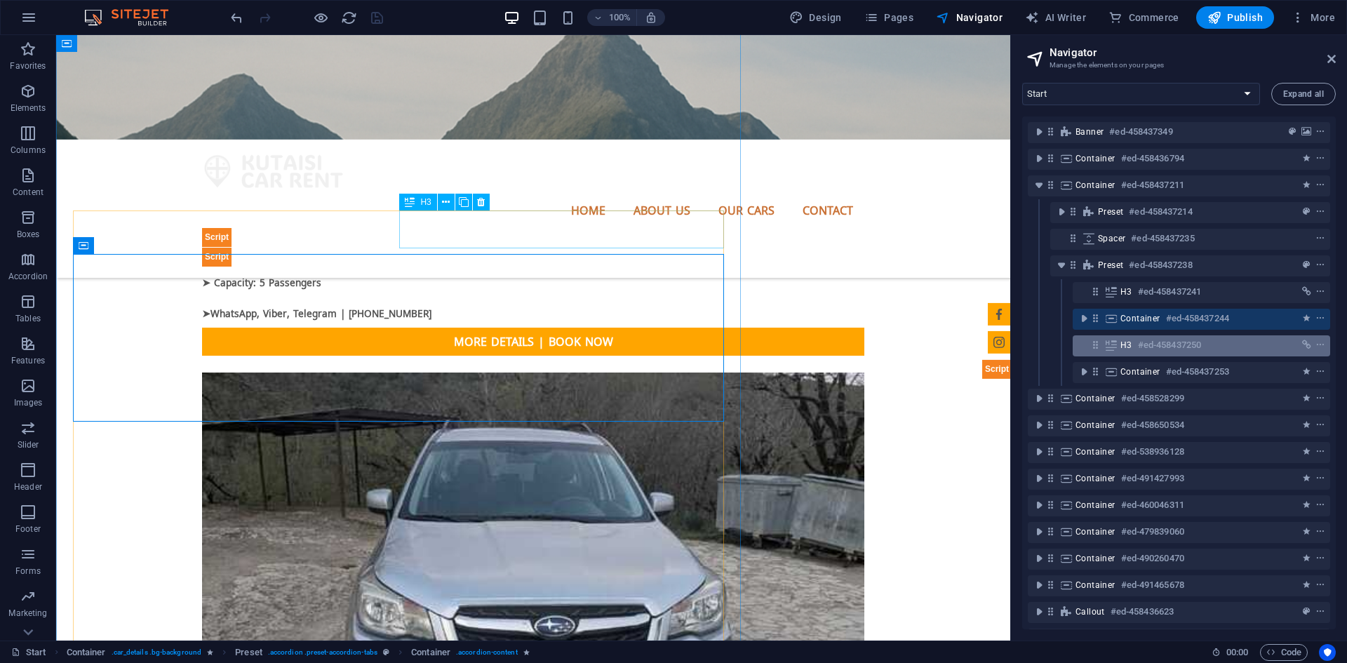
click at [1135, 343] on div "H3 #ed-458437250" at bounding box center [1190, 345] width 140 height 17
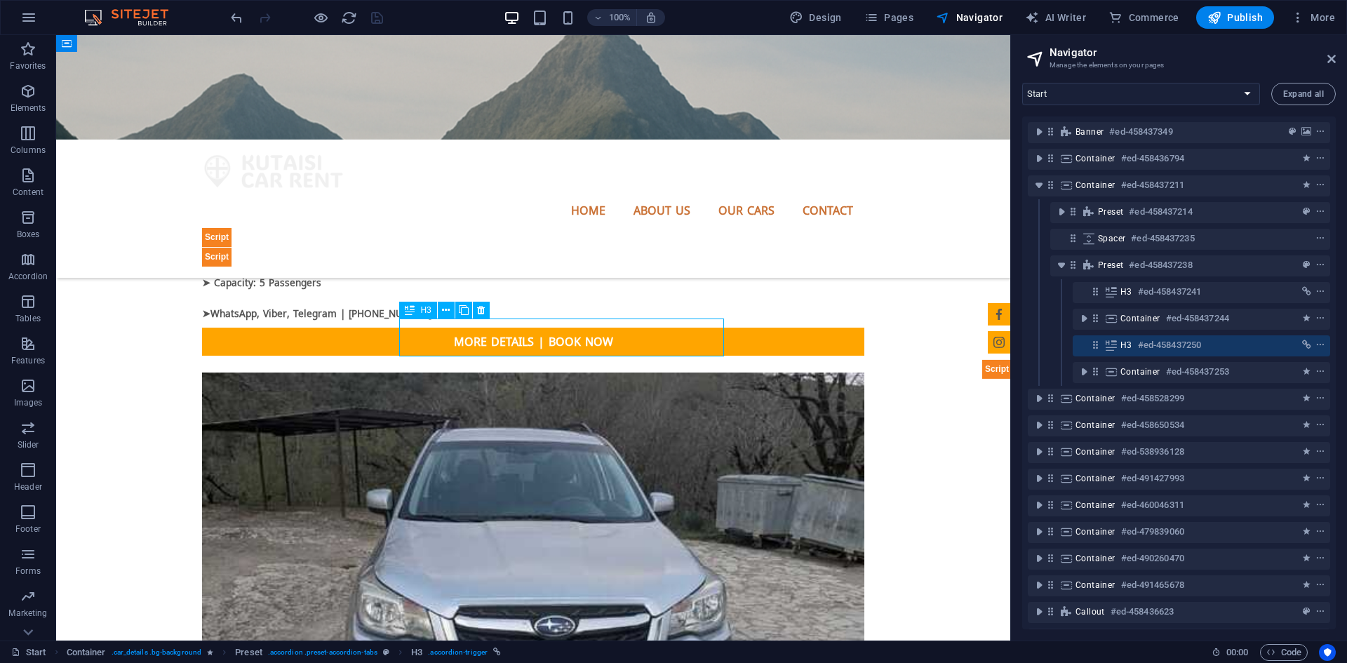
scroll to position [2058, 0]
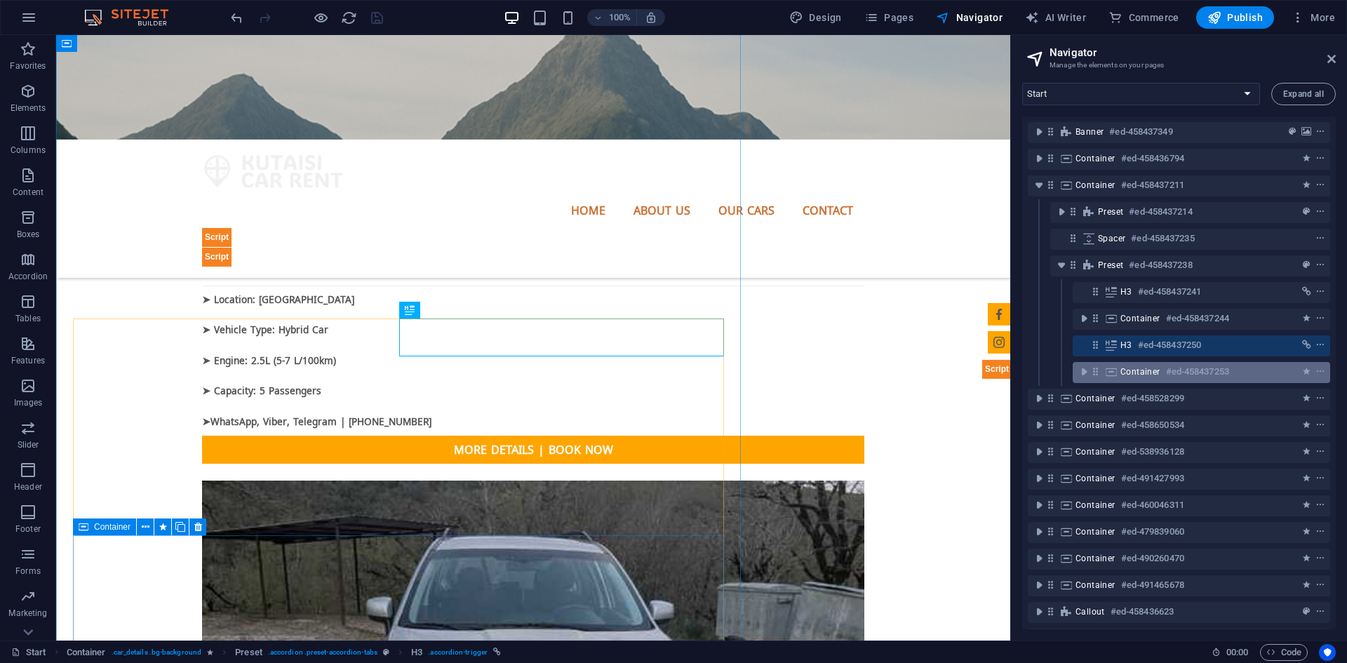
click at [1135, 375] on span "Container" at bounding box center [1140, 371] width 40 height 11
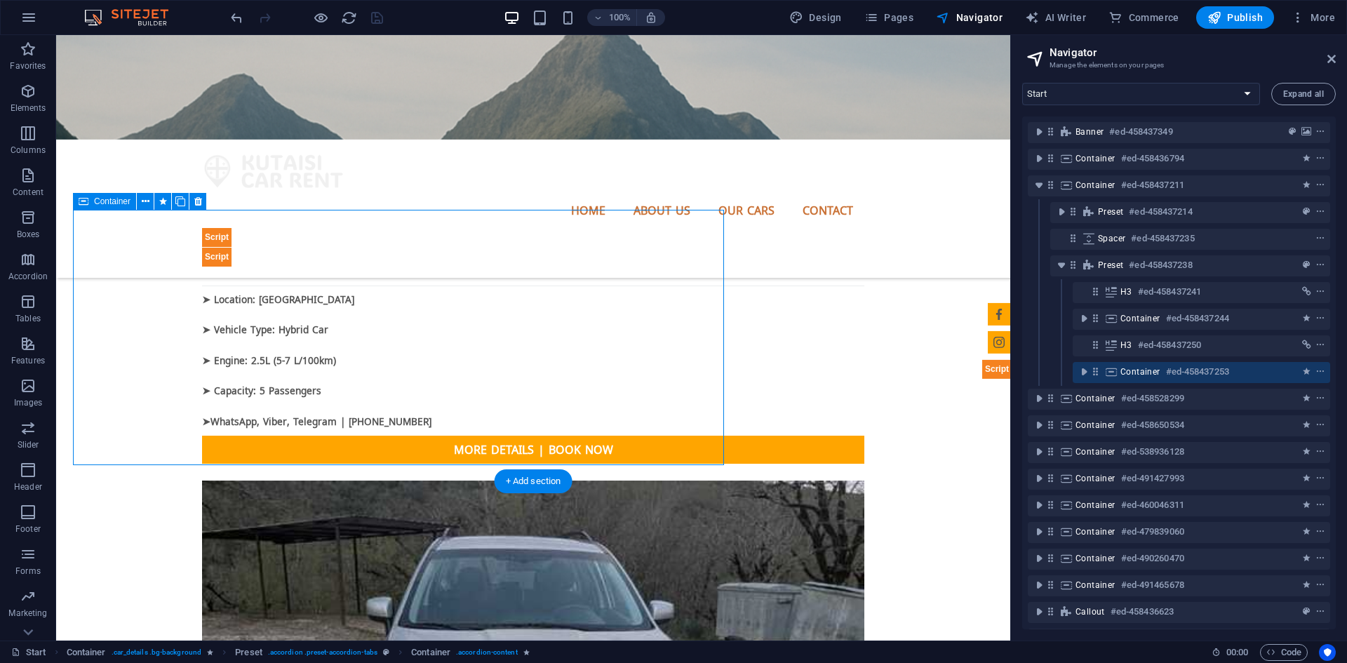
scroll to position [2383, 0]
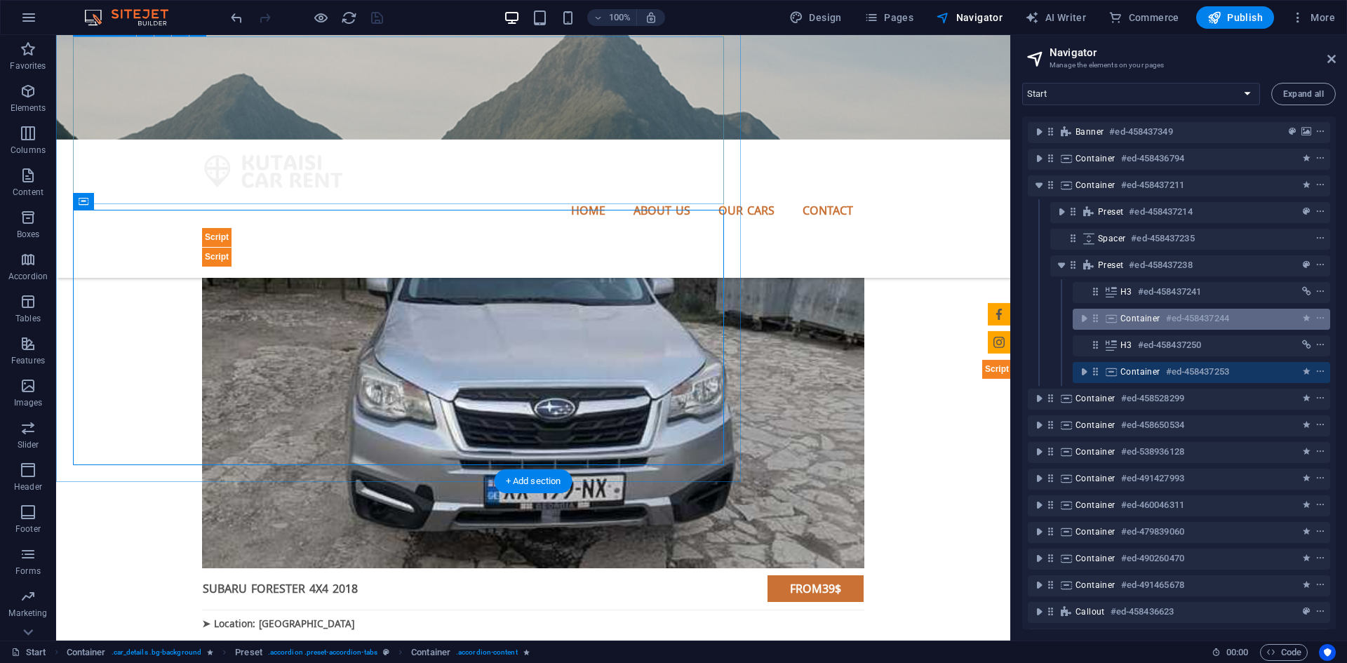
click at [1122, 325] on div "Container #ed-458437244" at bounding box center [1190, 318] width 140 height 17
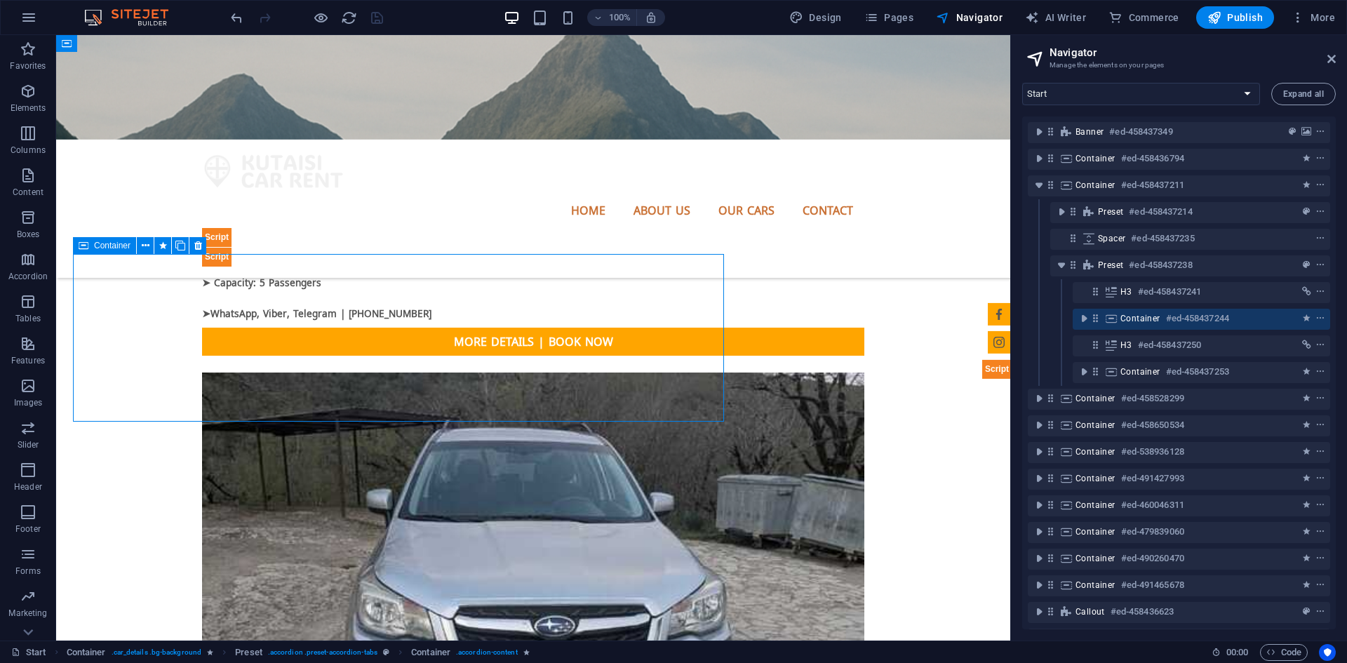
click at [1133, 316] on span "Container" at bounding box center [1140, 318] width 40 height 11
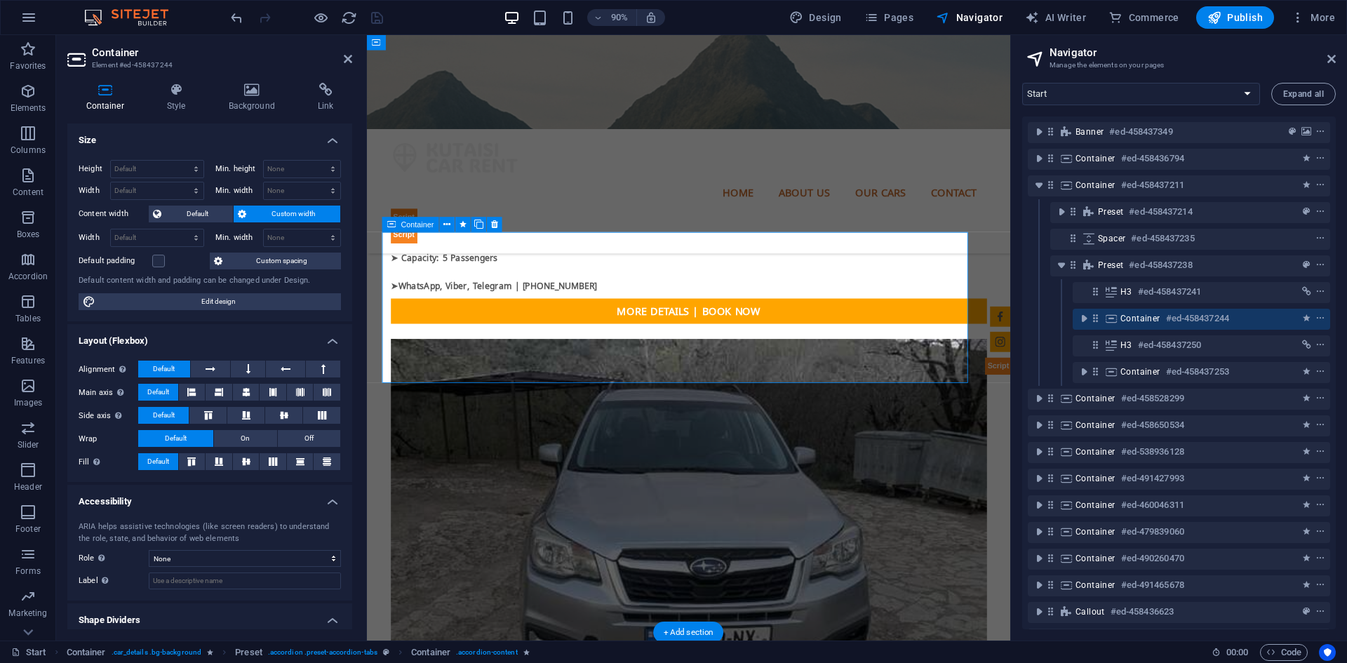
scroll to position [2233, 0]
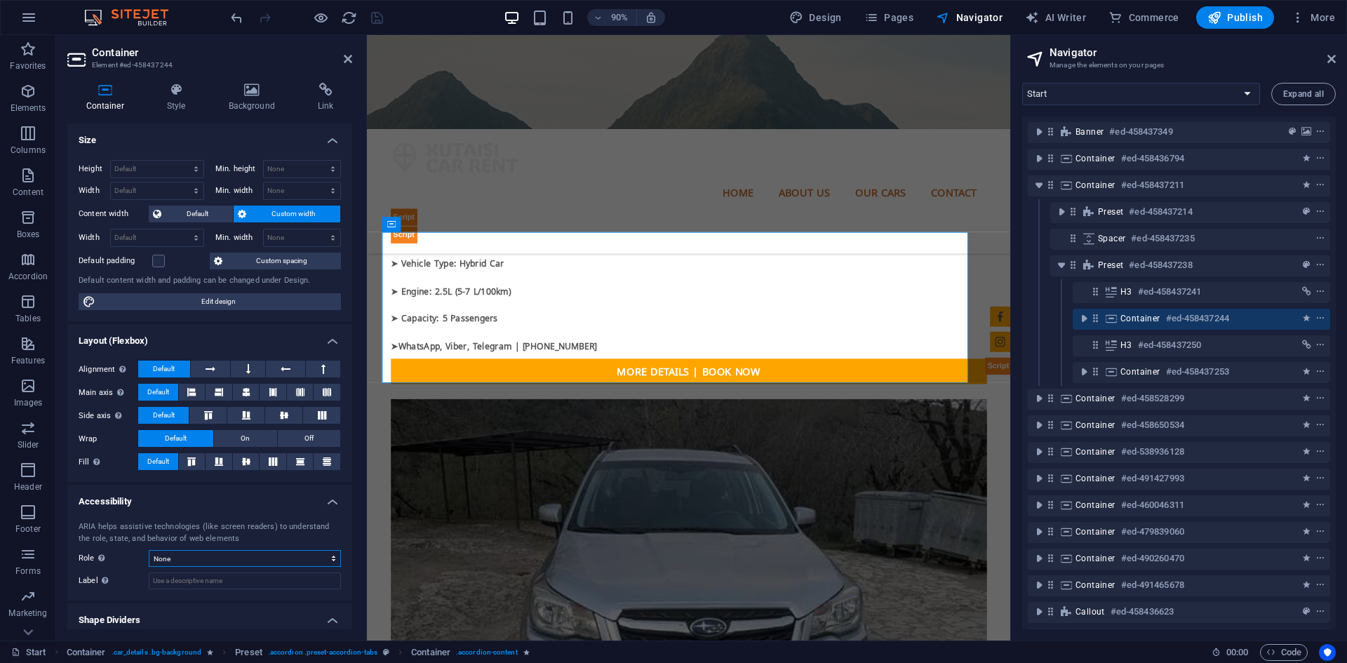
click at [219, 555] on select "None Alert Article Banner Comment Complementary Dialog Footer Header Marquee Pr…" at bounding box center [245, 558] width 192 height 17
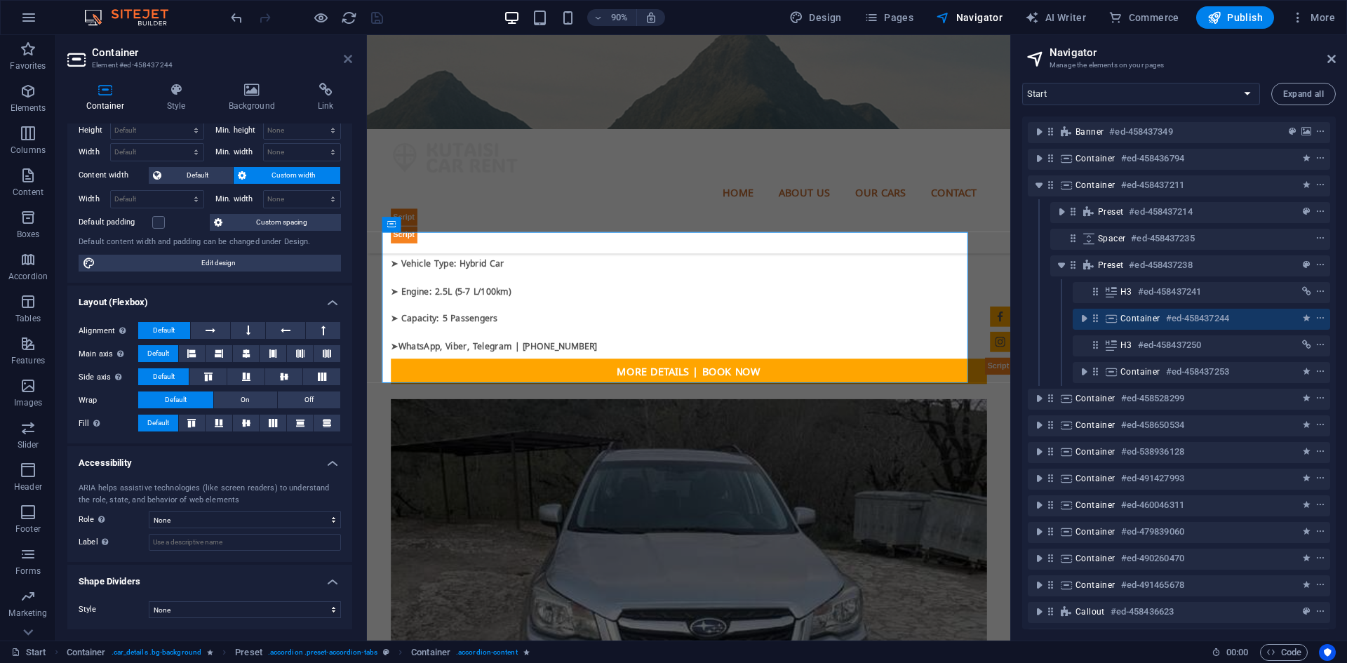
click at [348, 60] on icon at bounding box center [348, 58] width 8 height 11
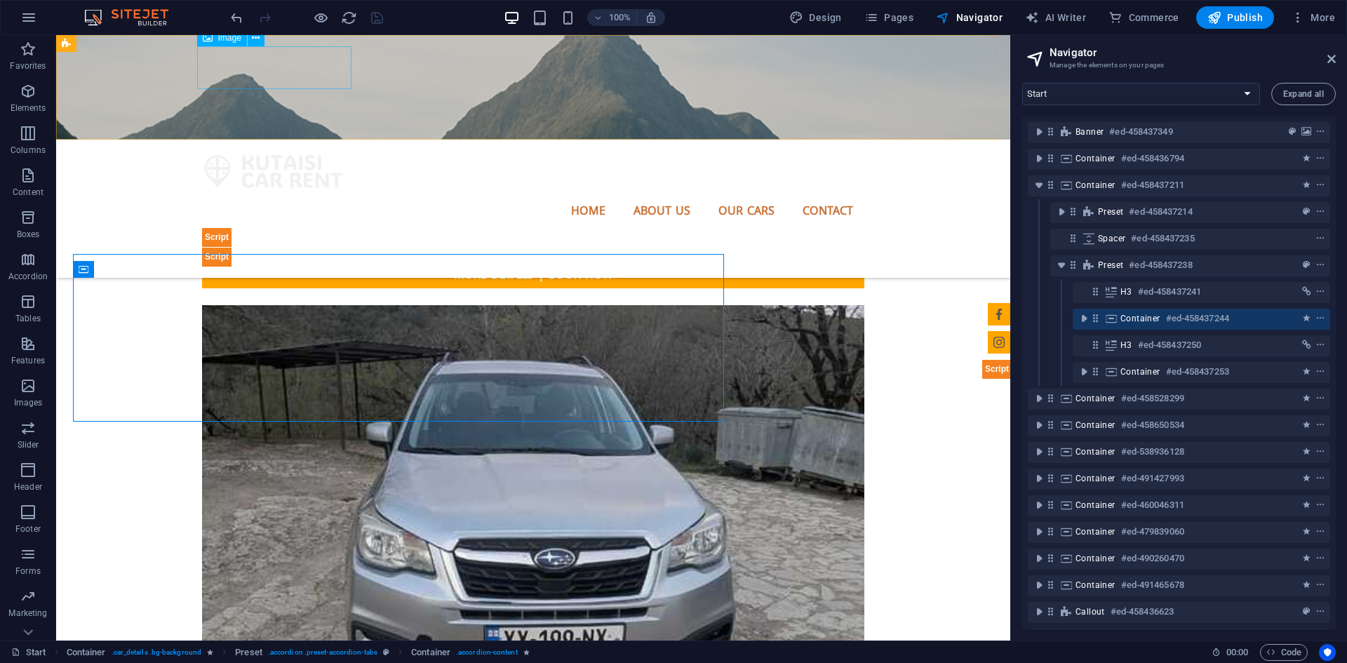
scroll to position [2166, 0]
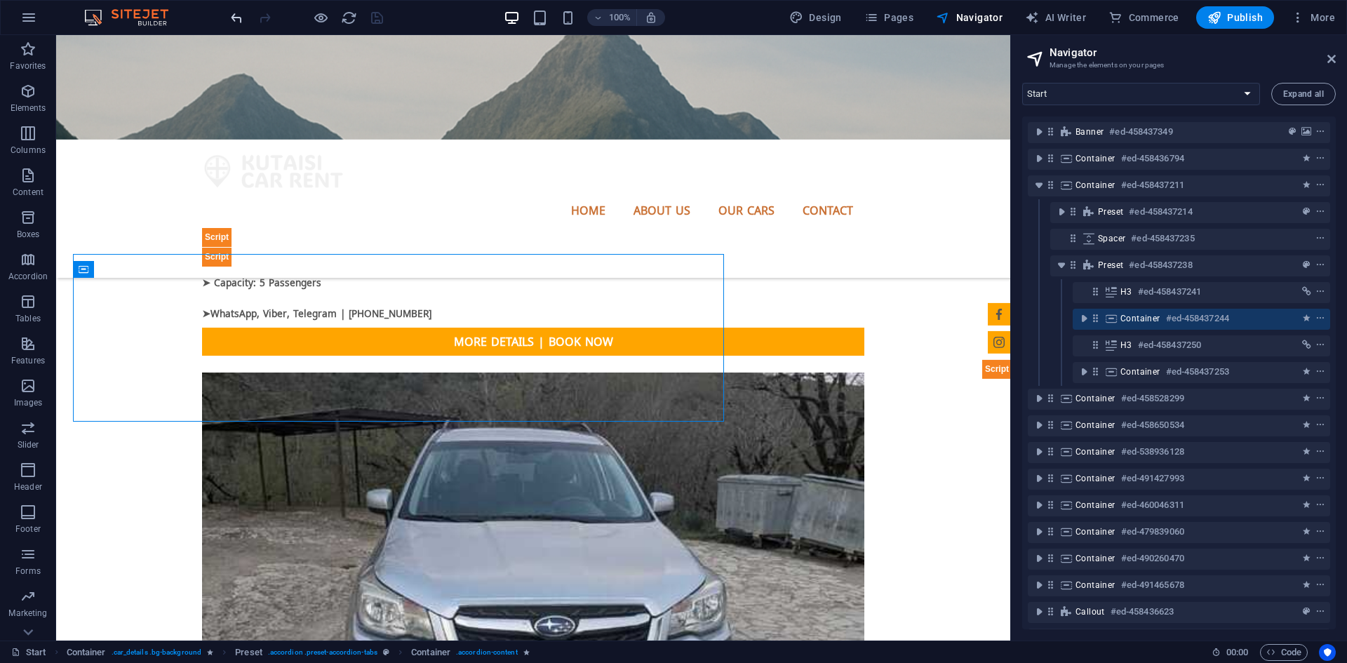
click at [241, 18] on icon "undo" at bounding box center [237, 18] width 16 height 16
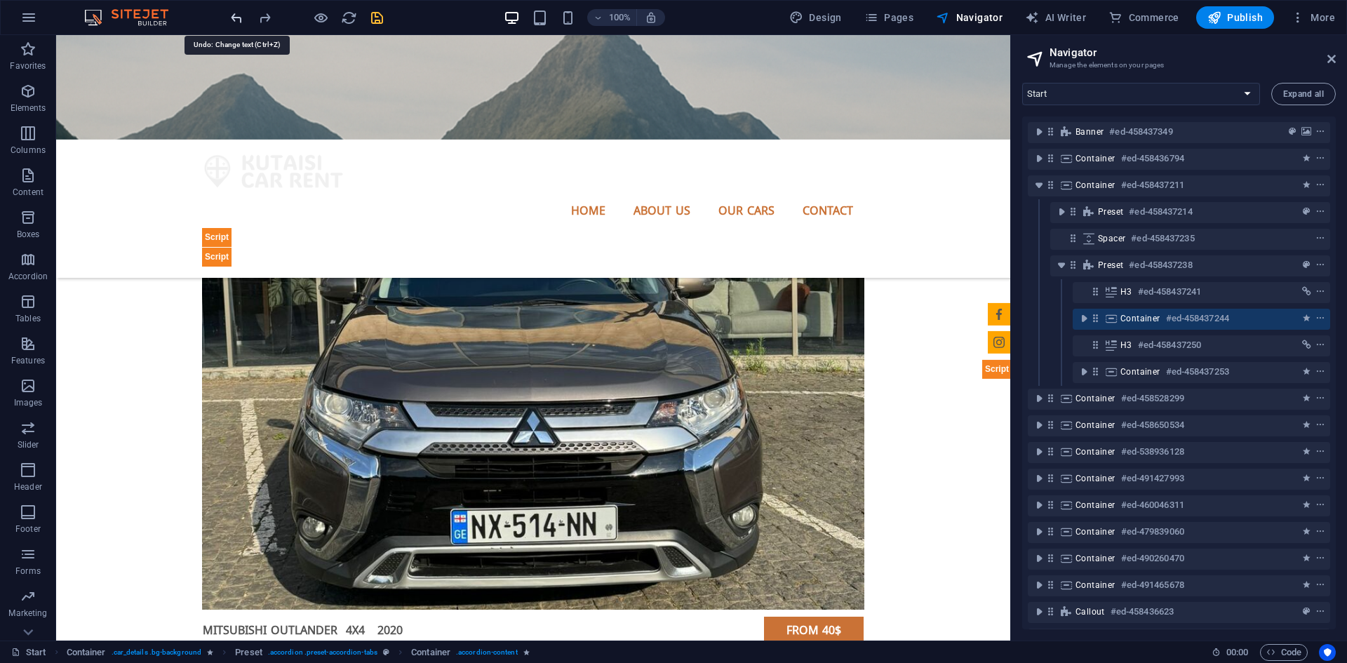
scroll to position [7000, 0]
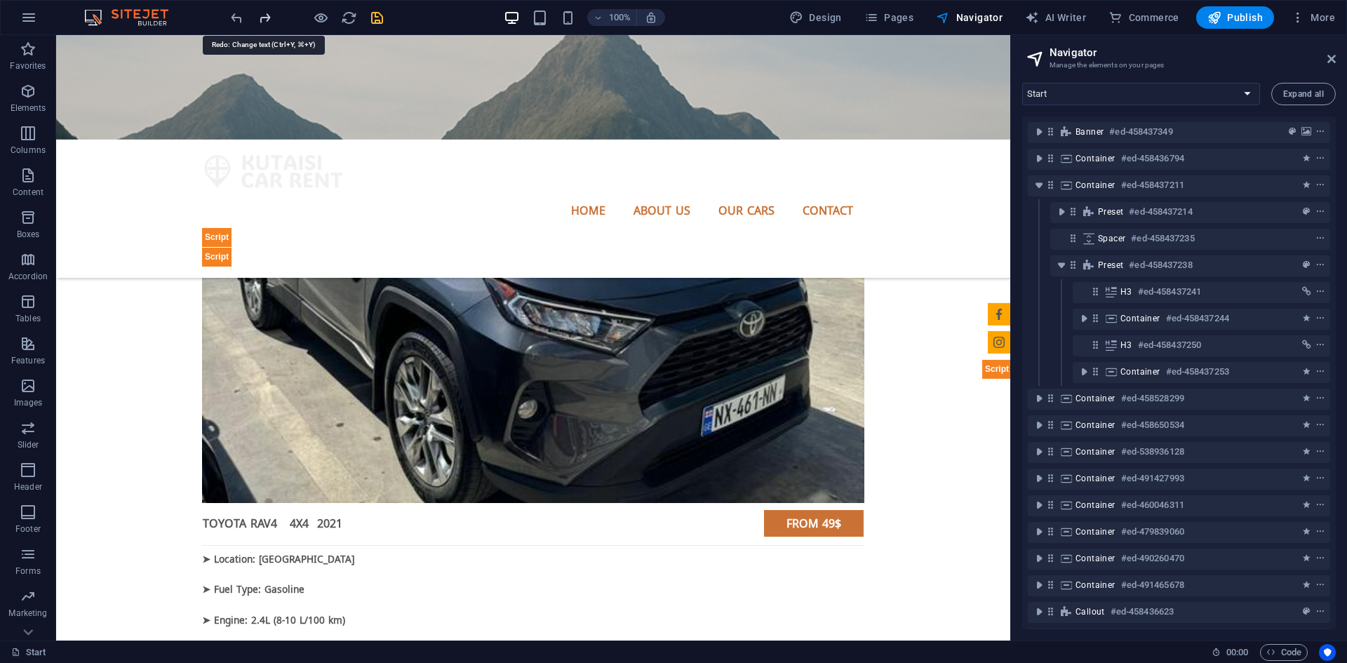
click at [269, 19] on icon "redo" at bounding box center [265, 18] width 16 height 16
drag, startPoint x: 1327, startPoint y: 60, endPoint x: 1165, endPoint y: 90, distance: 164.8
click at [1327, 60] on icon at bounding box center [1331, 58] width 8 height 11
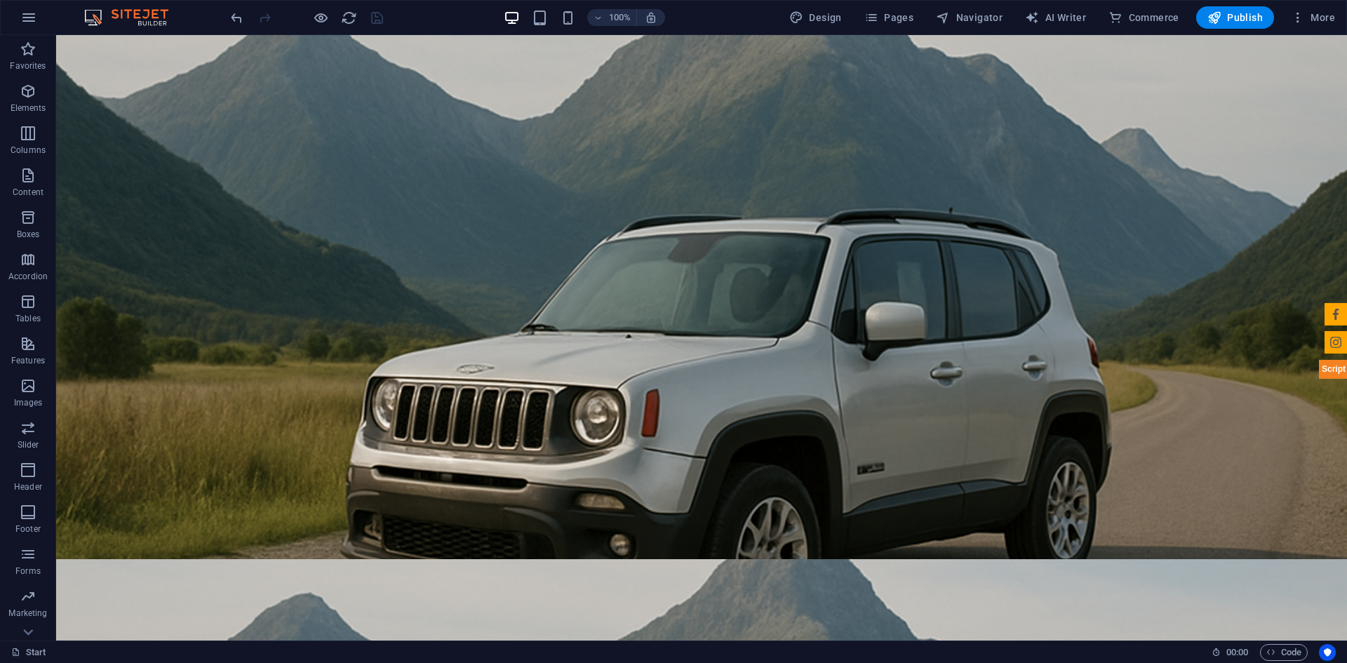
scroll to position [0, 0]
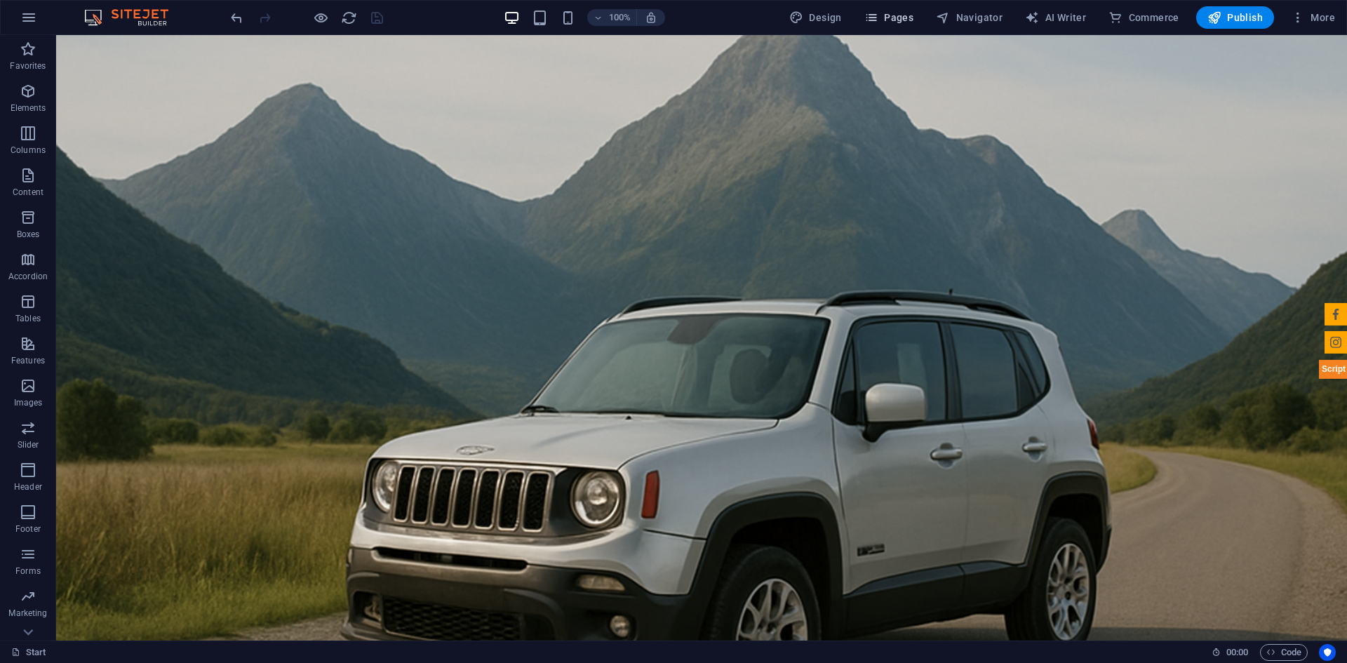
click at [889, 11] on span "Pages" at bounding box center [888, 18] width 49 height 14
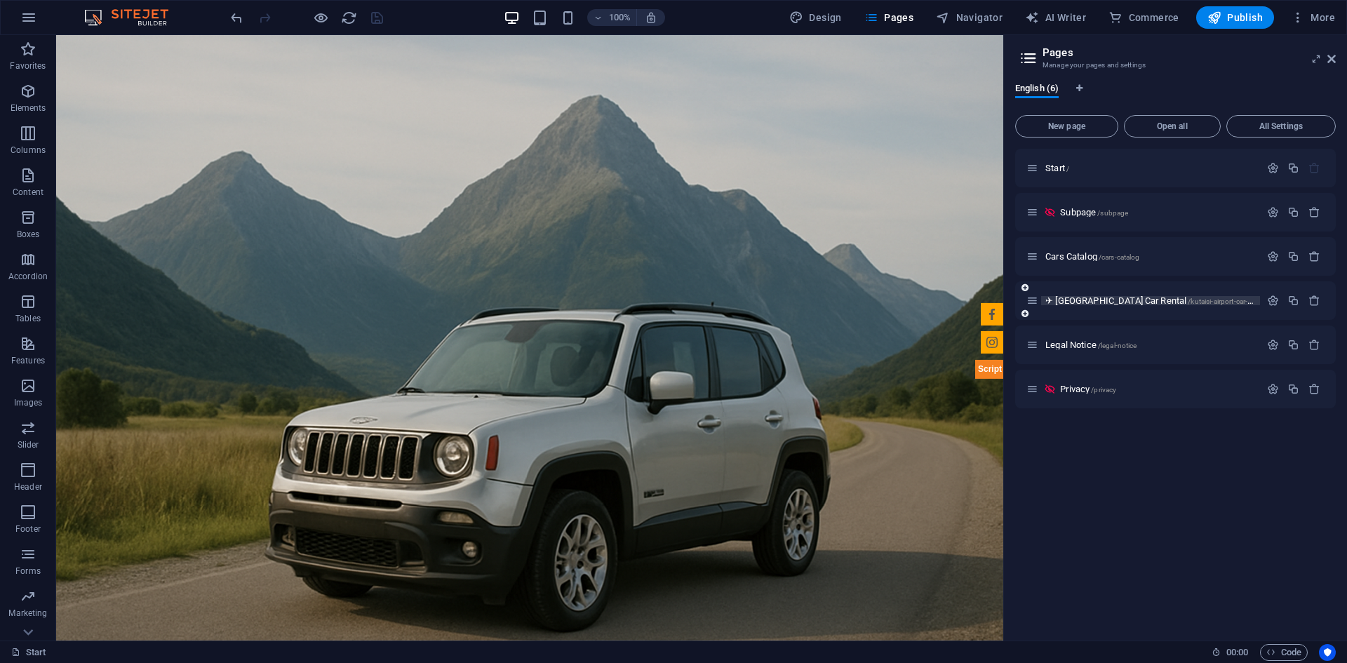
click at [1096, 301] on span "✈ [GEOGRAPHIC_DATA] Car Rental /kutaisi-airport-car-rental" at bounding box center [1155, 300] width 220 height 11
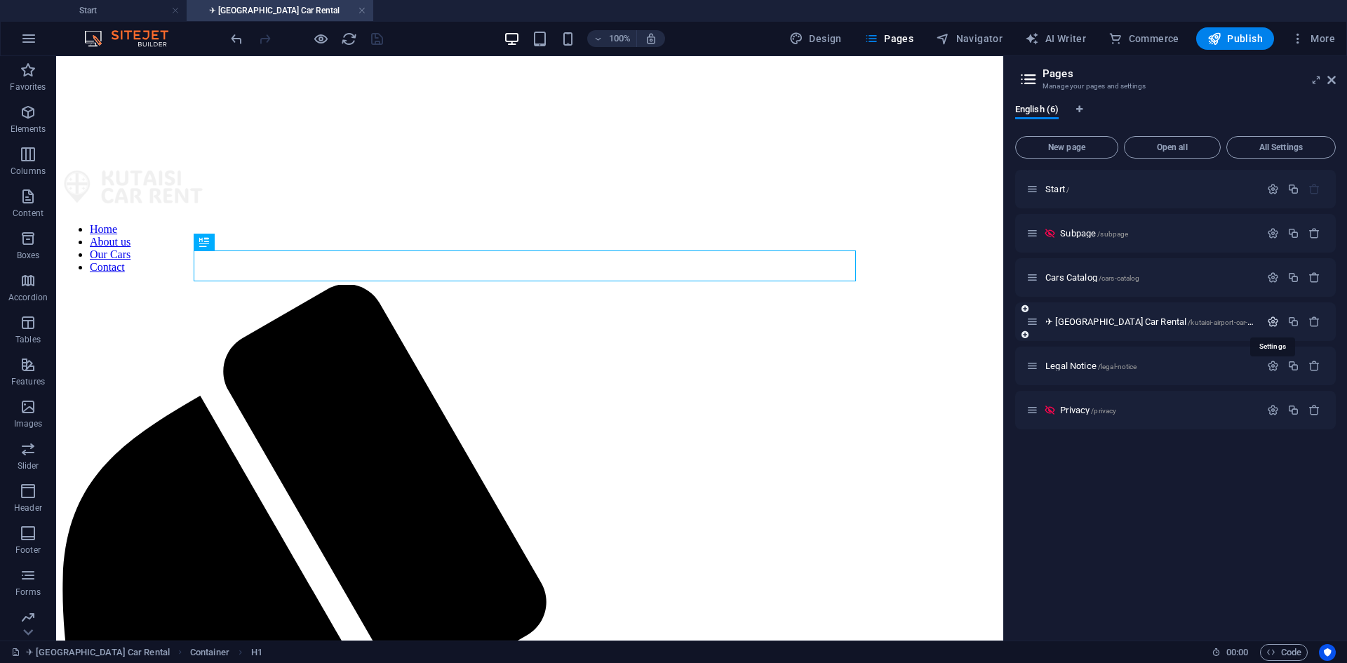
click at [1276, 321] on icon "button" at bounding box center [1273, 322] width 12 height 12
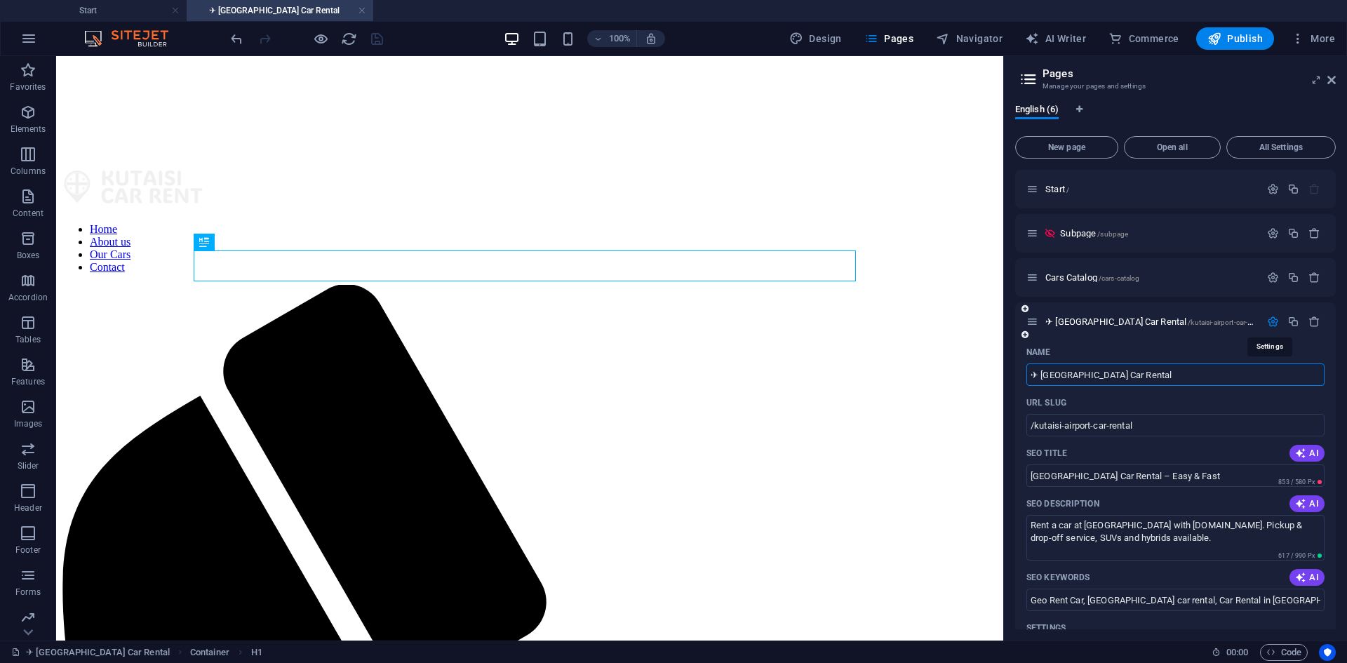
click at [1276, 321] on icon "button" at bounding box center [1273, 322] width 12 height 12
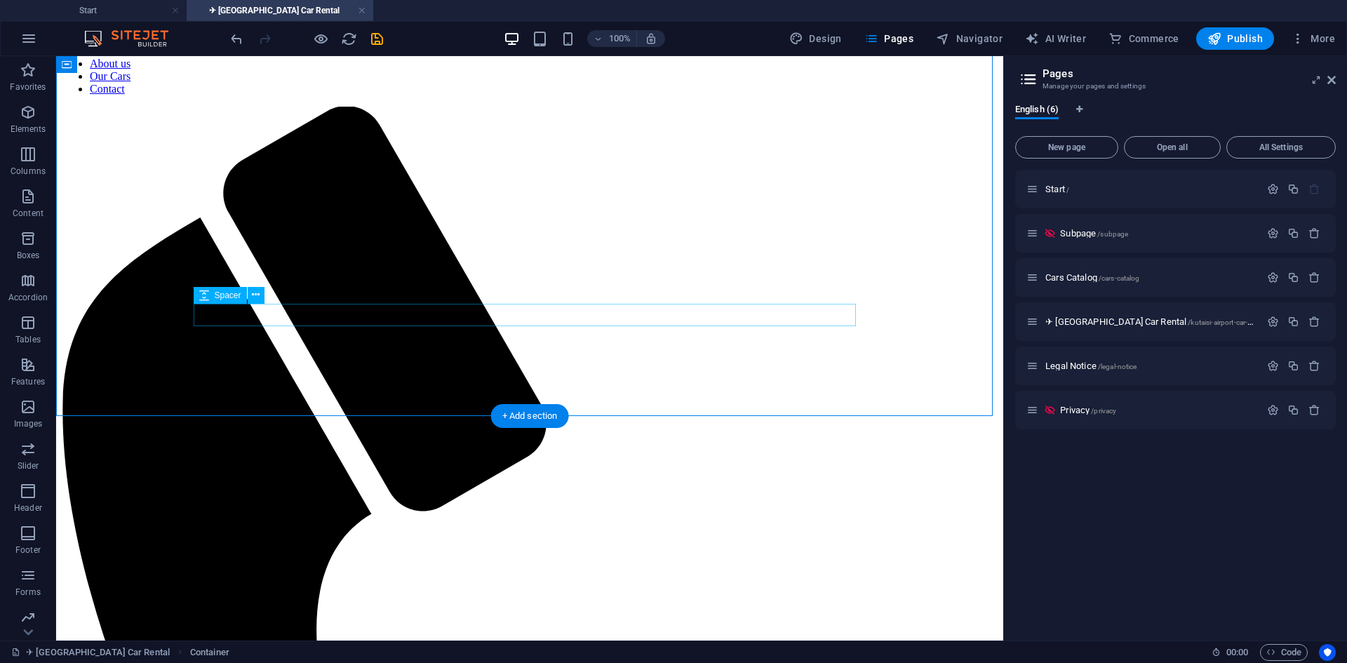
scroll to position [140, 0]
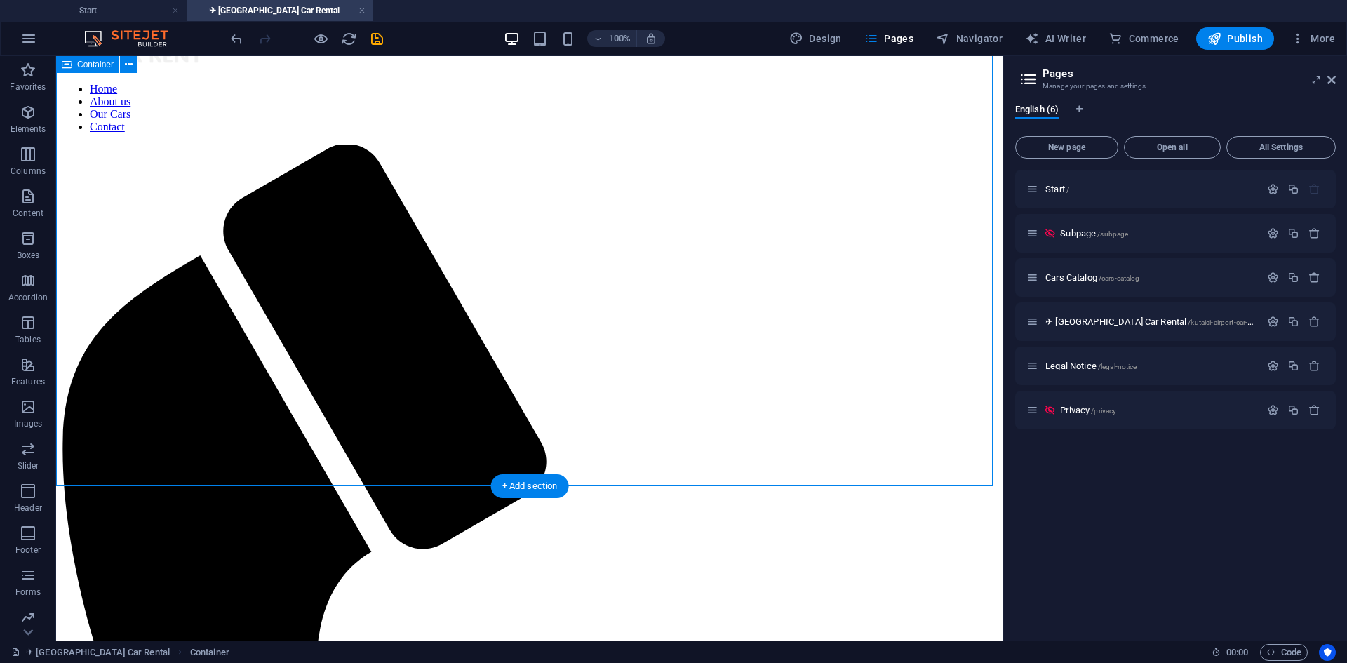
click at [964, 39] on span "Navigator" at bounding box center [969, 39] width 67 height 14
select select "17988554-en"
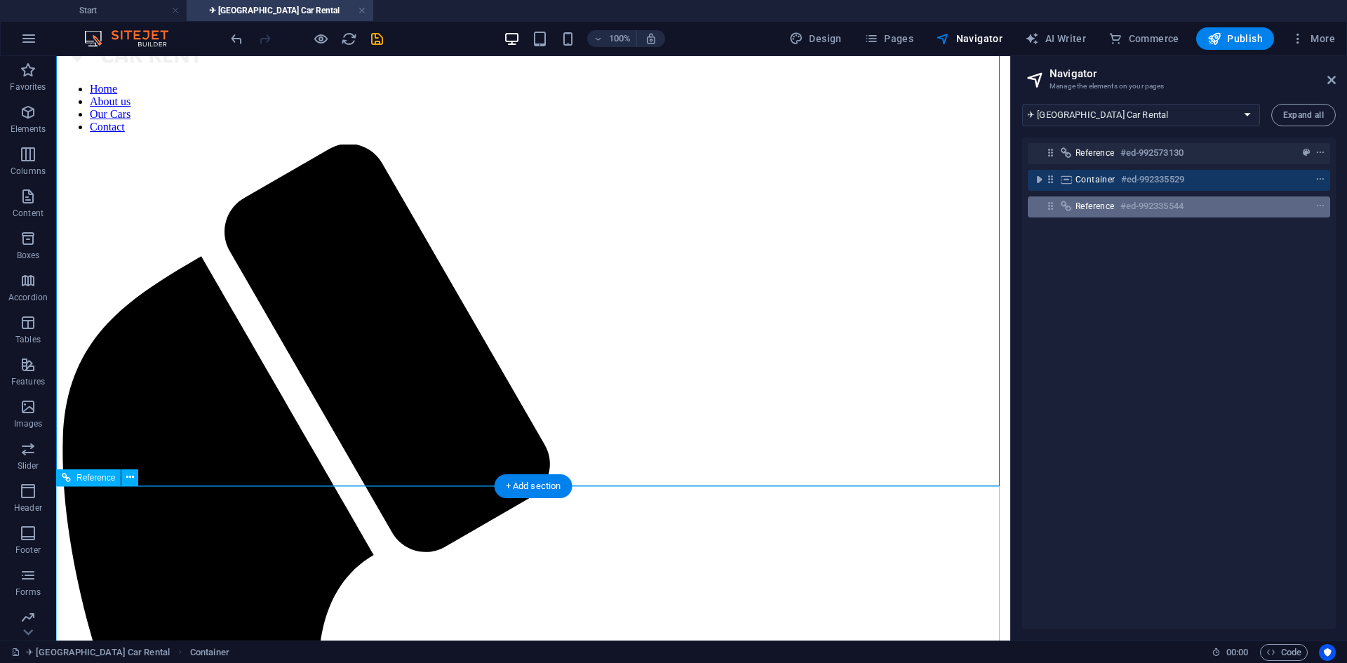
click at [1091, 203] on span "Reference" at bounding box center [1094, 206] width 39 height 11
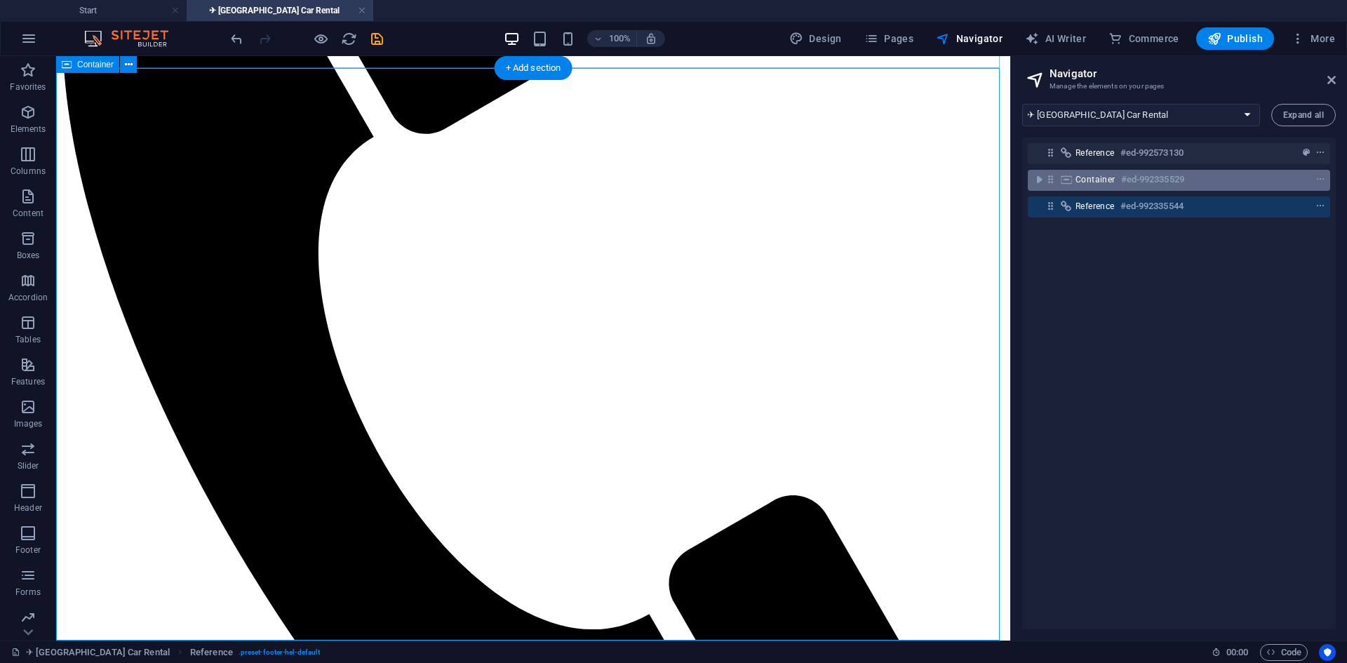
click at [1101, 182] on span "Container" at bounding box center [1095, 179] width 40 height 11
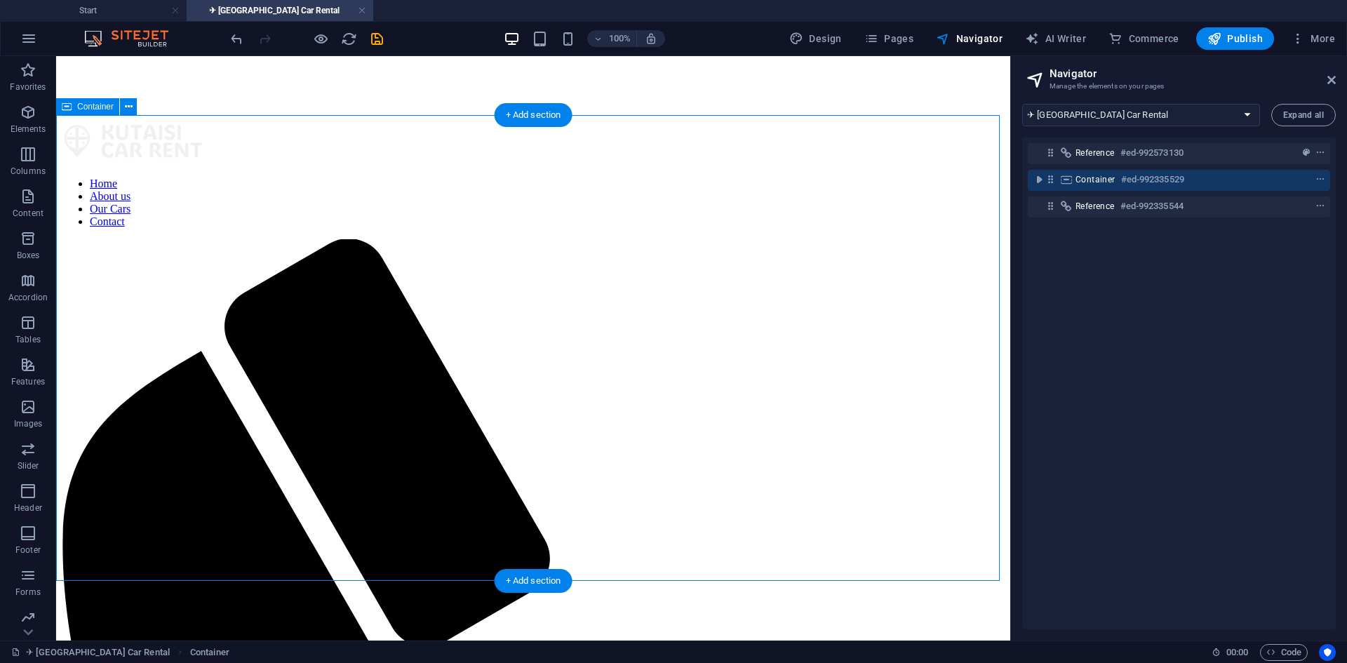
click at [1044, 187] on div "Container #ed-992335529" at bounding box center [1179, 180] width 302 height 21
click at [1042, 182] on icon "toggle-expand" at bounding box center [1039, 180] width 14 height 14
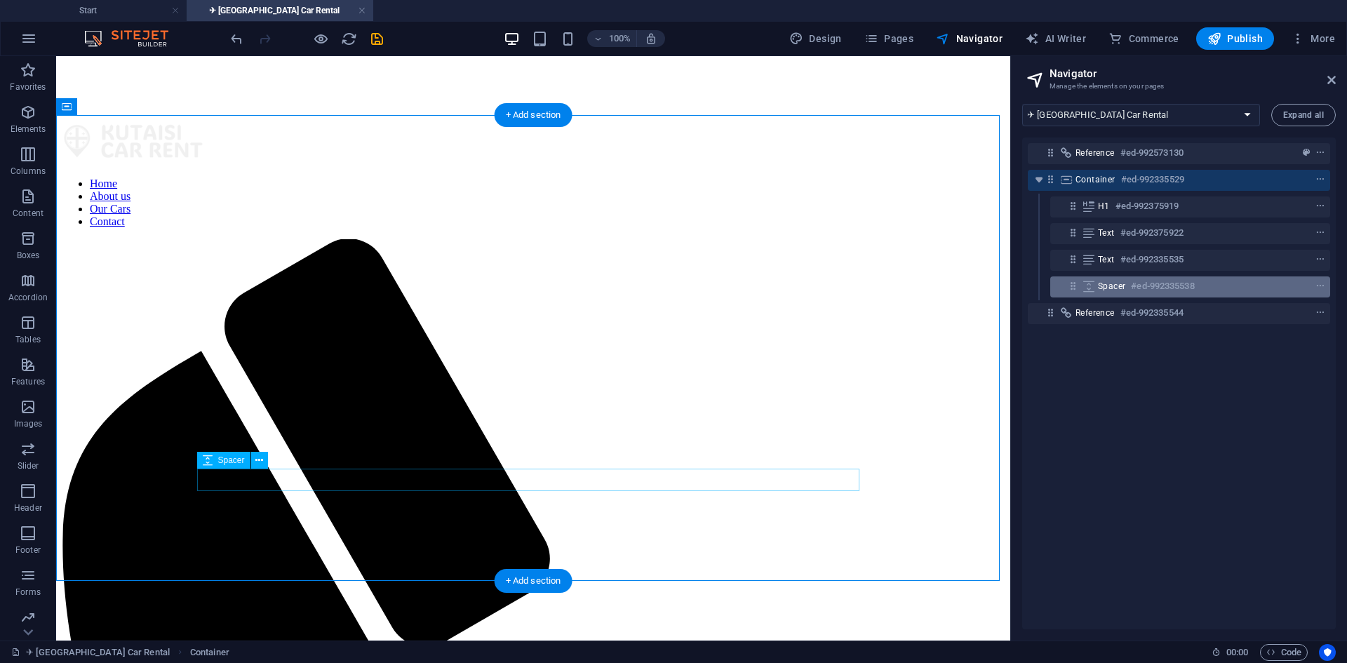
click at [1111, 288] on span "Spacer" at bounding box center [1111, 286] width 27 height 11
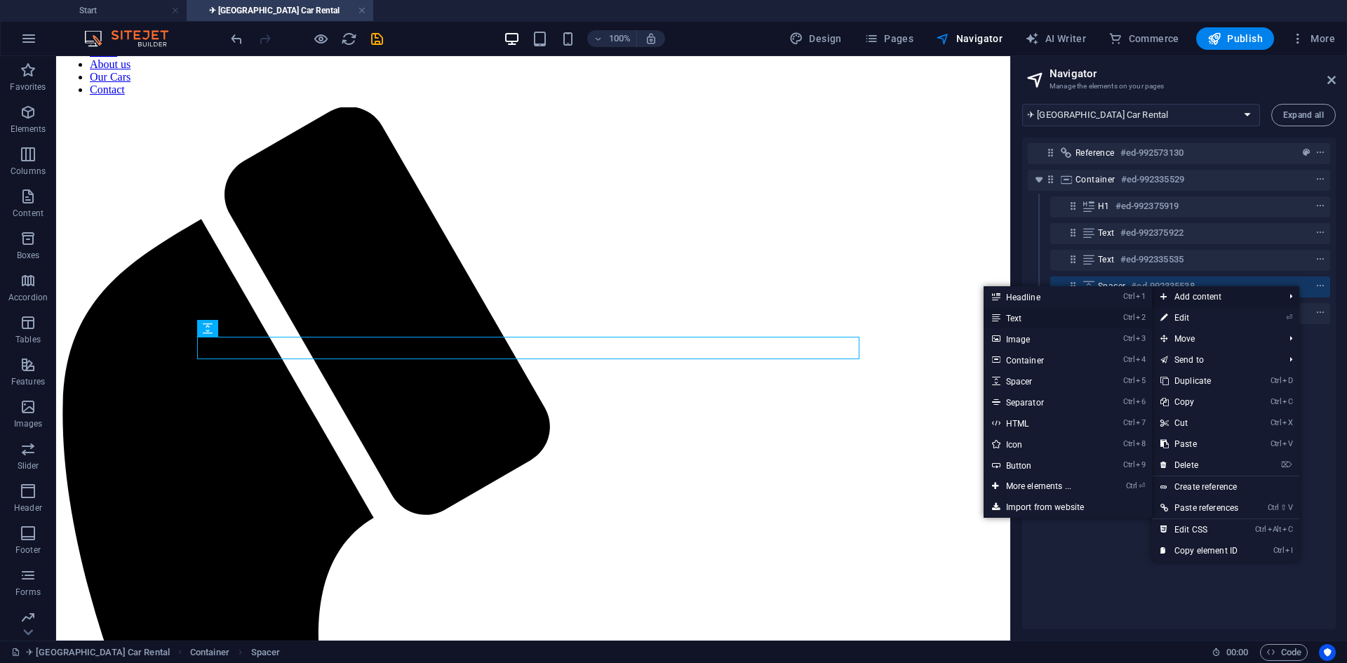
click at [1029, 323] on link "Ctrl 2 Text" at bounding box center [1041, 317] width 116 height 21
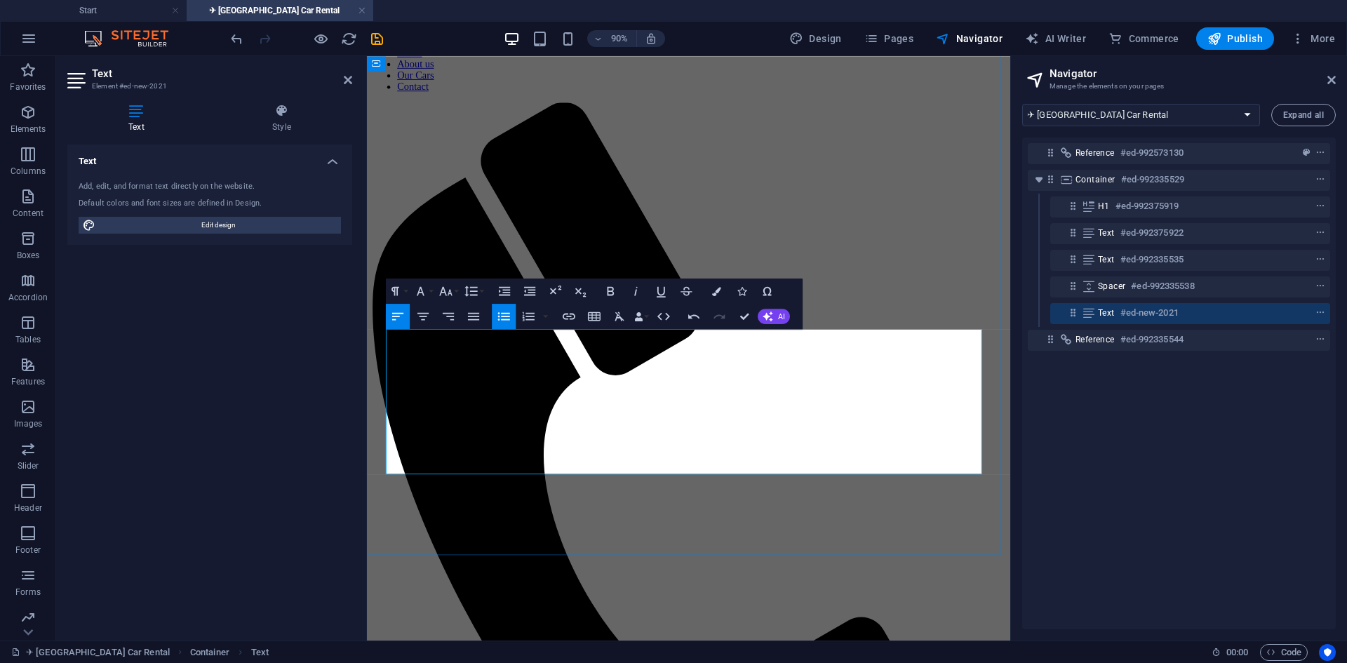
drag, startPoint x: 408, startPoint y: 374, endPoint x: 421, endPoint y: 387, distance: 18.8
drag, startPoint x: 565, startPoint y: 377, endPoint x: 391, endPoint y: 370, distance: 173.4
click at [459, 290] on button "Font Size" at bounding box center [448, 290] width 24 height 25
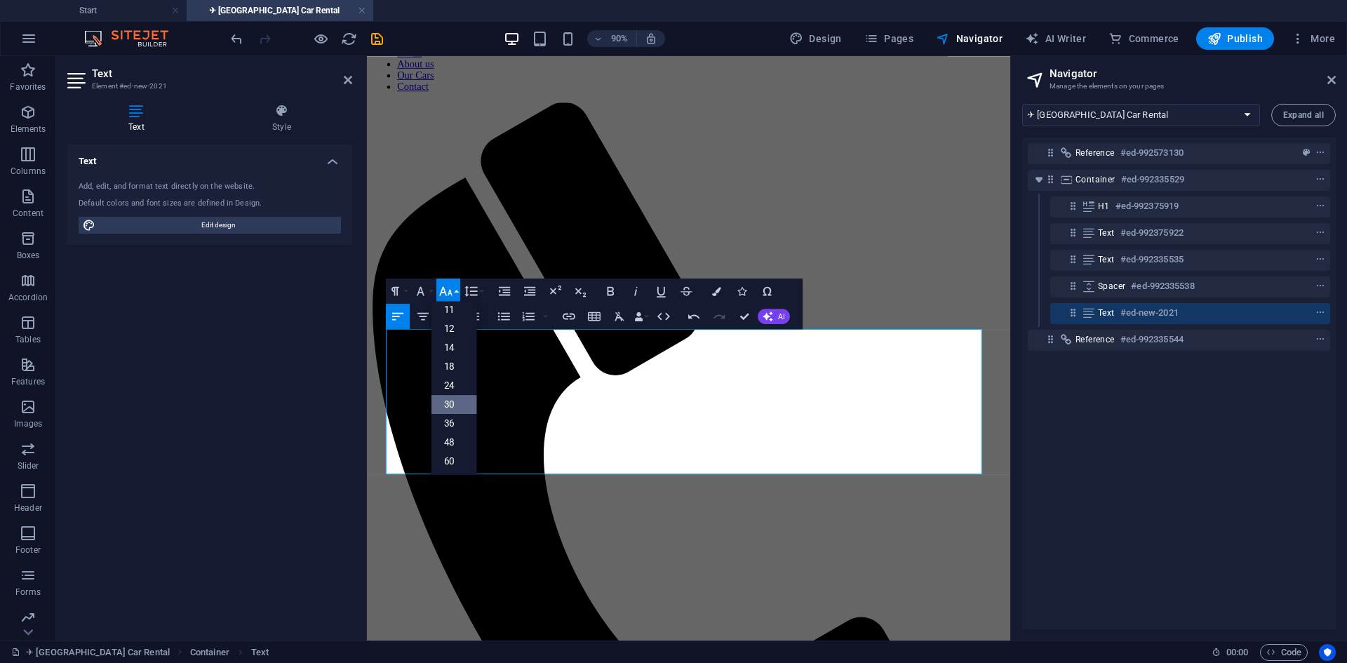
scroll to position [70, 0]
click at [462, 368] on link "18" at bounding box center [454, 365] width 46 height 19
click at [455, 292] on button "Font Size" at bounding box center [448, 290] width 24 height 25
click at [459, 386] on link "24" at bounding box center [454, 384] width 46 height 19
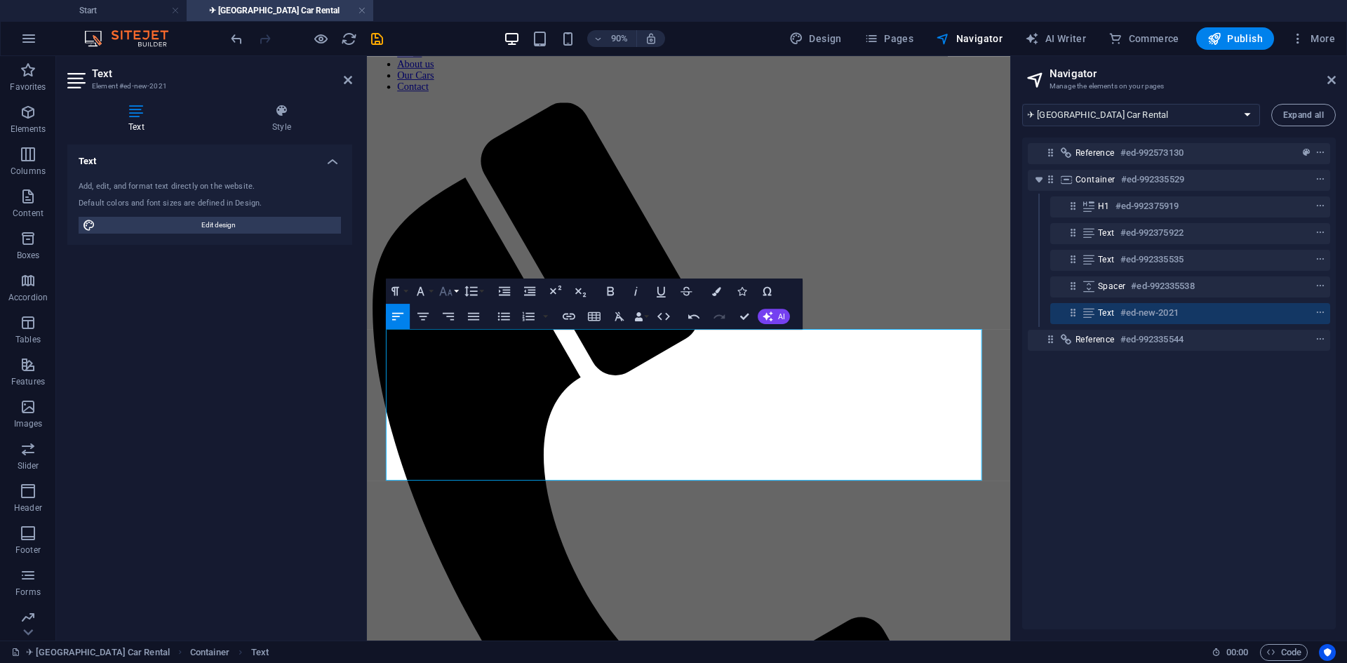
click at [454, 288] on button "Font Size" at bounding box center [448, 290] width 24 height 25
click at [456, 402] on link "30" at bounding box center [454, 403] width 46 height 19
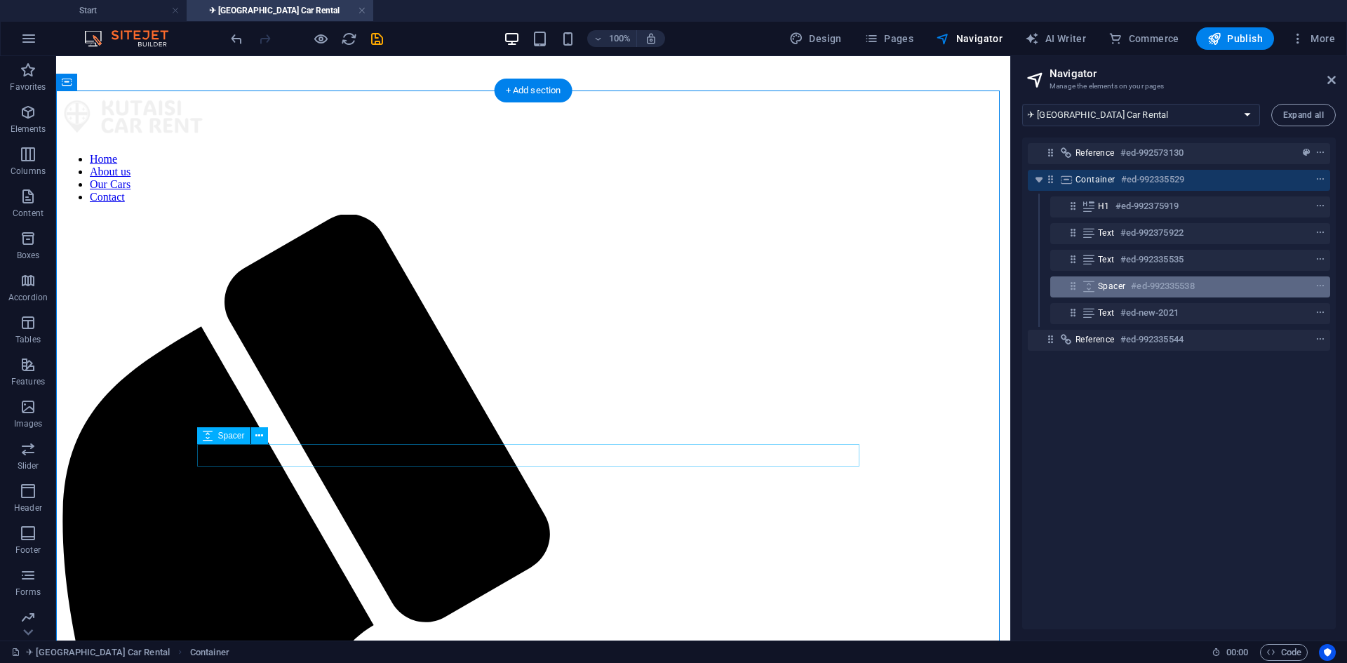
click at [1140, 295] on div "Spacer #ed-992335538" at bounding box center [1190, 286] width 280 height 21
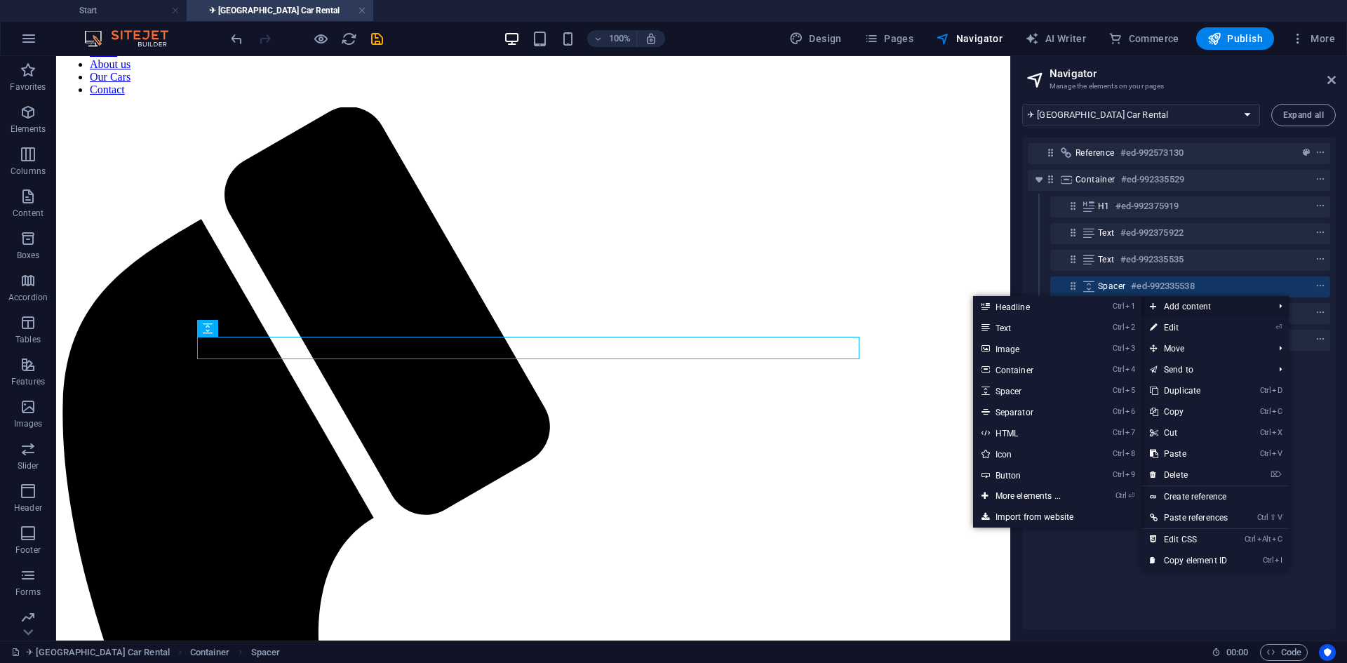
click at [1162, 303] on span "Add content" at bounding box center [1204, 306] width 126 height 21
click at [1028, 305] on link "Ctrl 1 Headline" at bounding box center [1031, 306] width 116 height 21
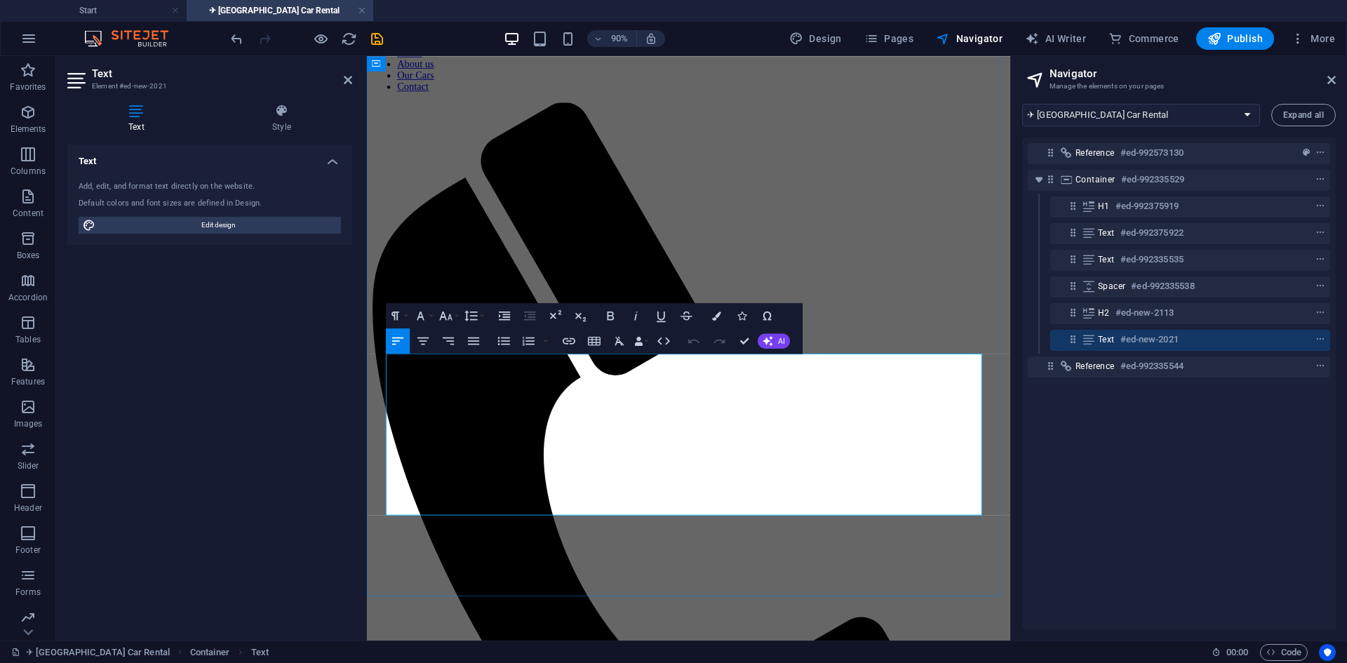
drag, startPoint x: 702, startPoint y: 403, endPoint x: 393, endPoint y: 416, distance: 309.6
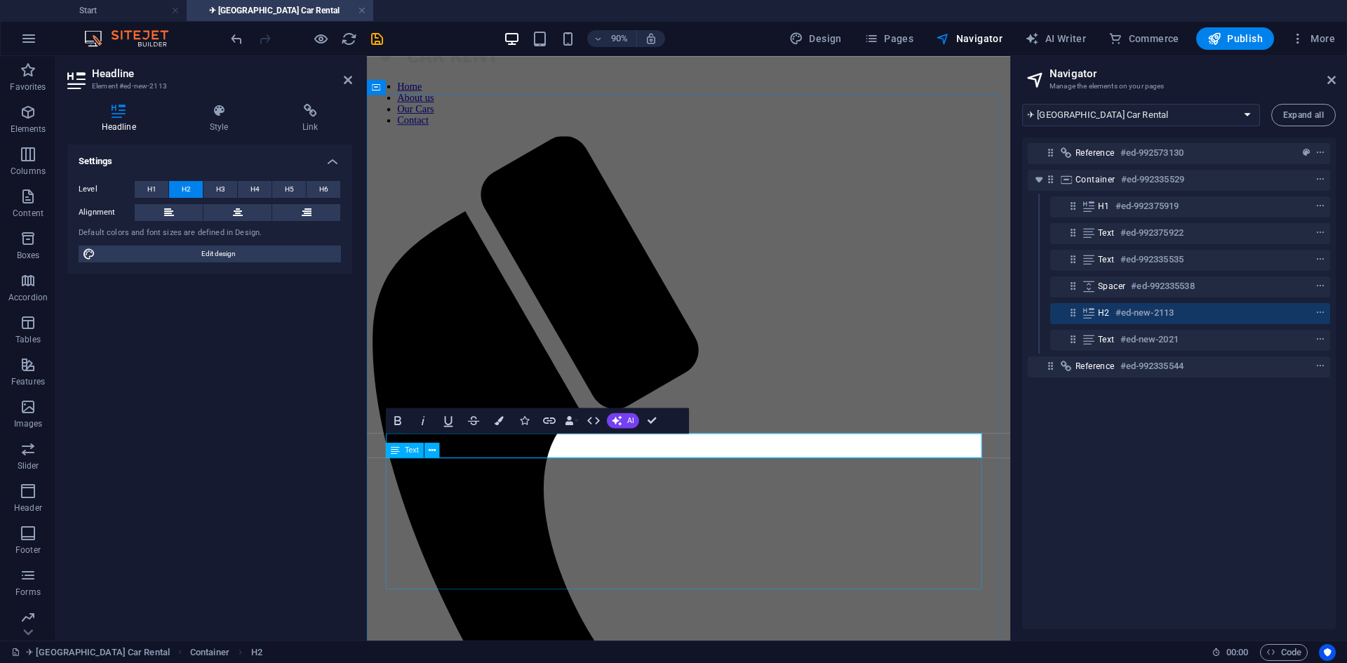
scroll to position [140, 0]
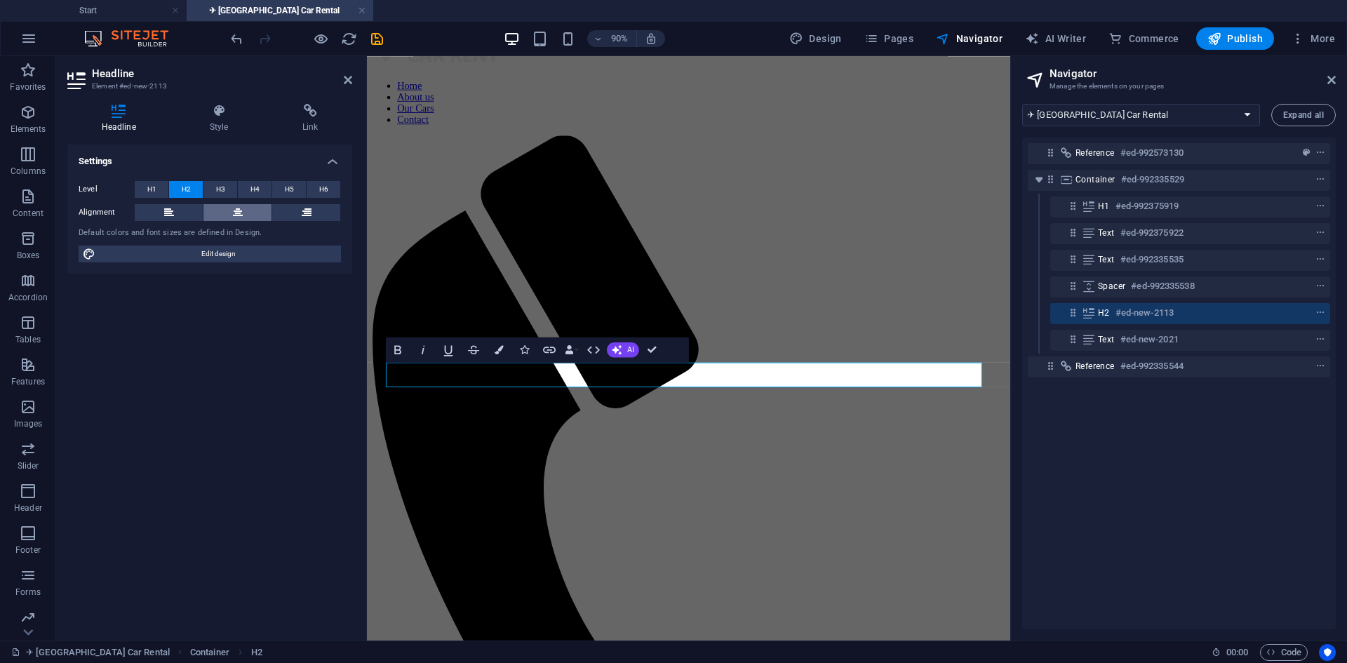
click at [250, 210] on button at bounding box center [237, 212] width 68 height 17
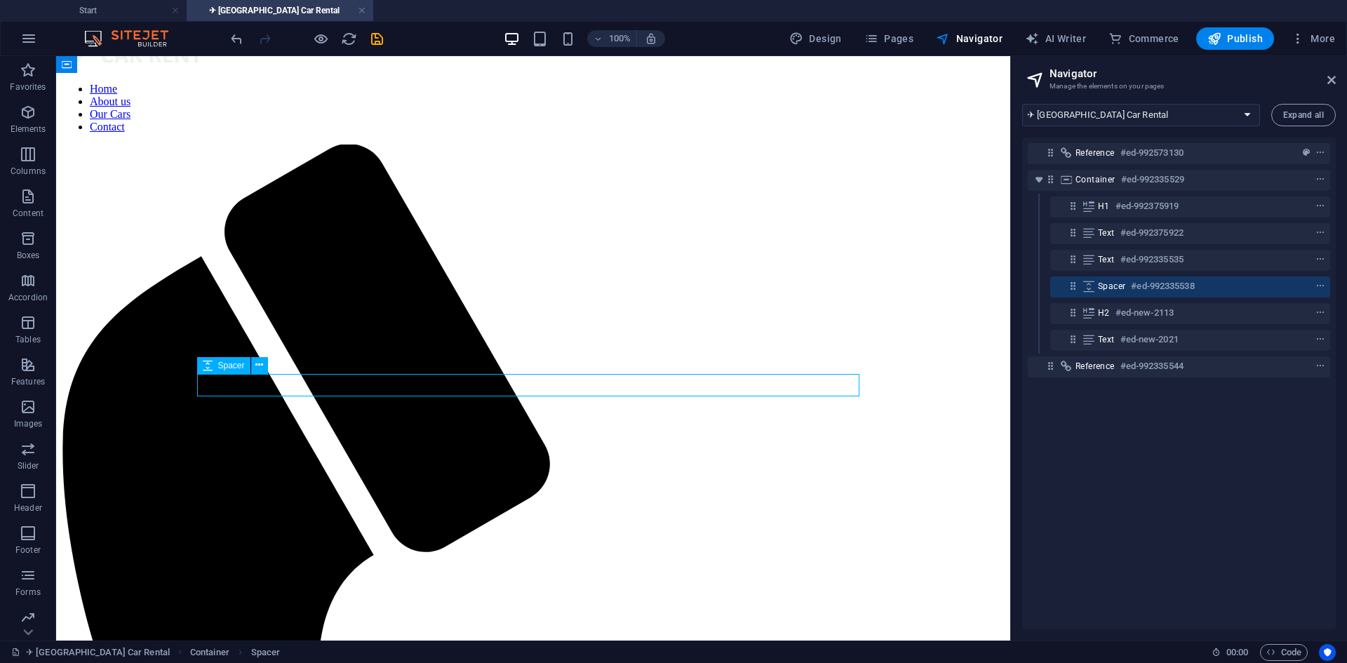
select select "px"
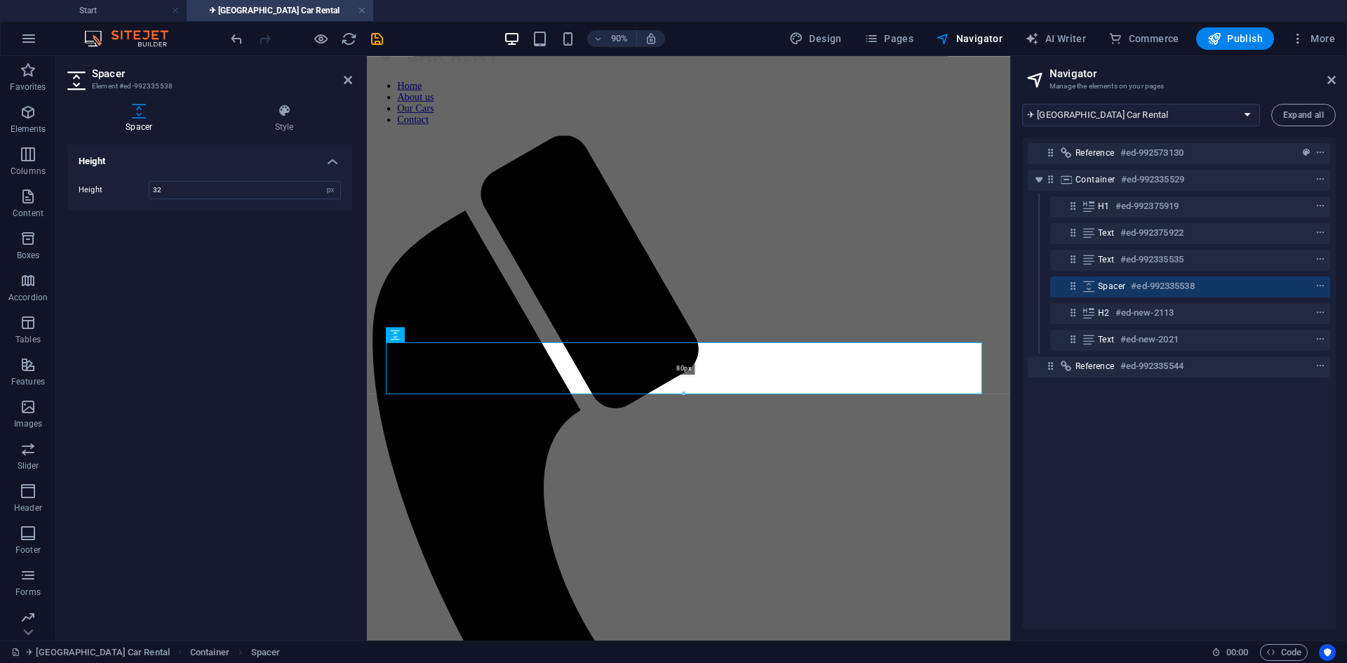
drag, startPoint x: 682, startPoint y: 360, endPoint x: 680, endPoint y: 394, distance: 34.4
click at [680, 394] on div at bounding box center [683, 393] width 595 height 4
type input "80"
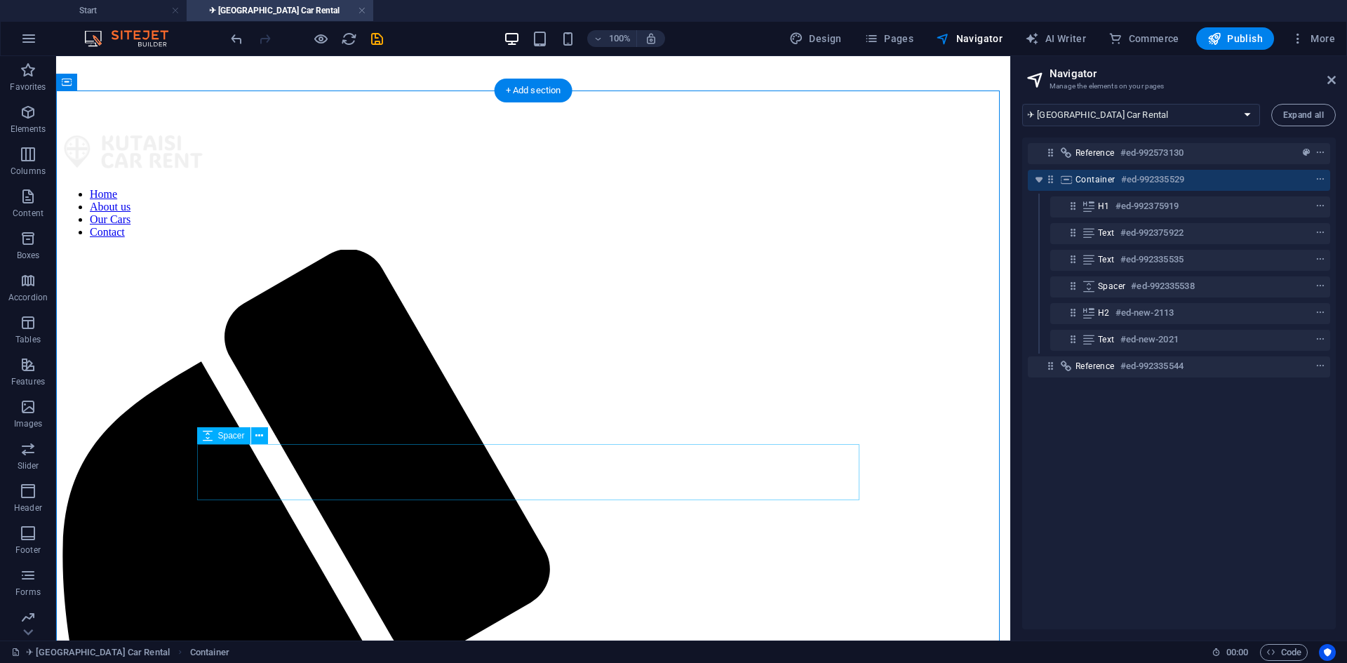
scroll to position [0, 0]
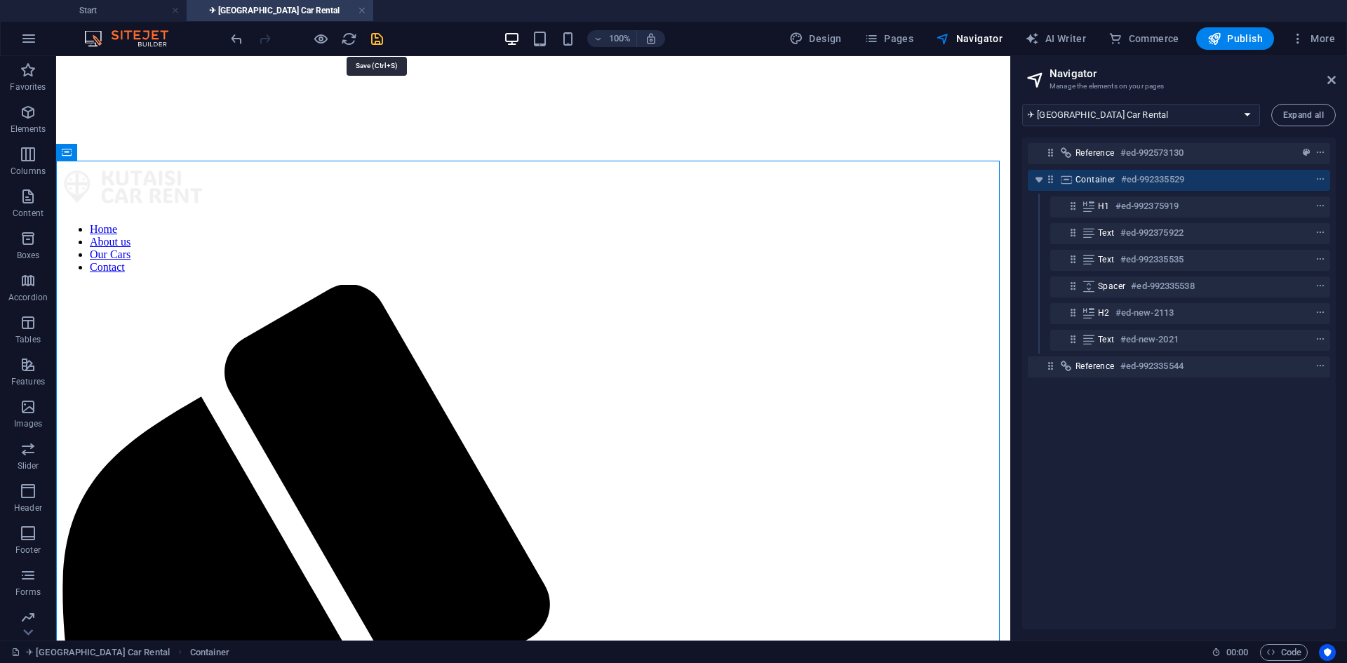
click at [378, 36] on icon "save" at bounding box center [377, 39] width 16 height 16
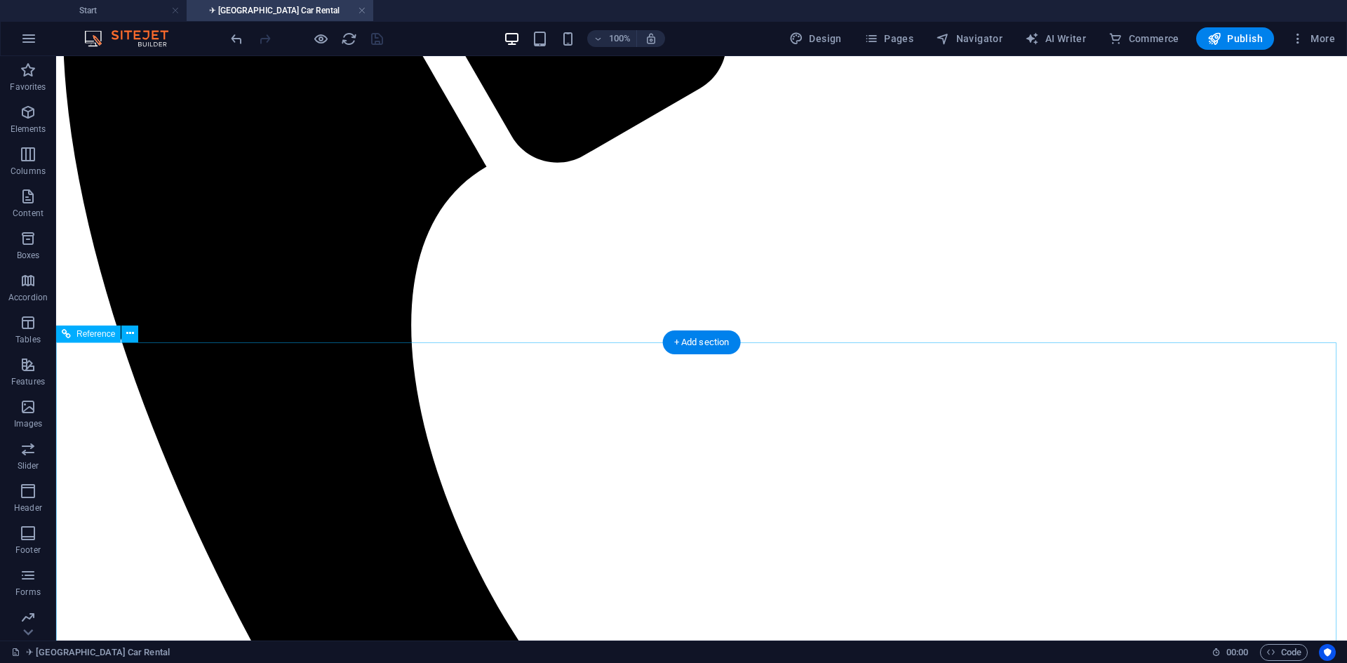
scroll to position [765, 0]
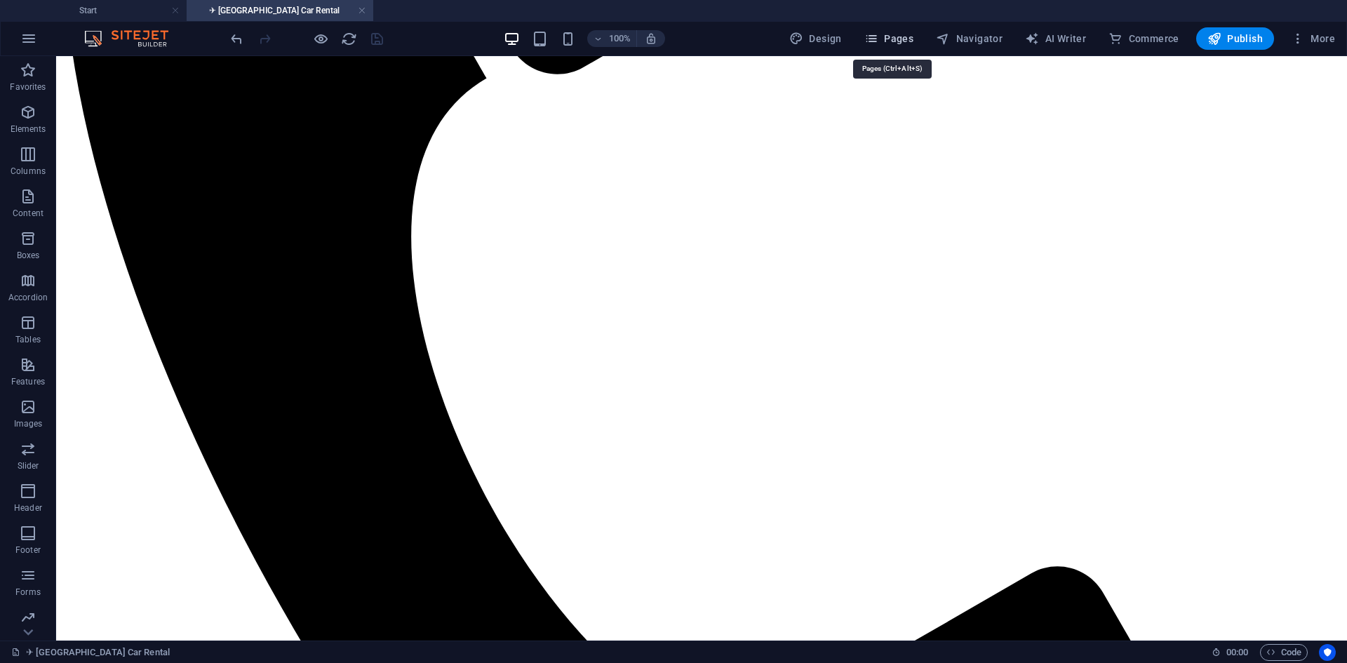
click at [899, 41] on span "Pages" at bounding box center [888, 39] width 49 height 14
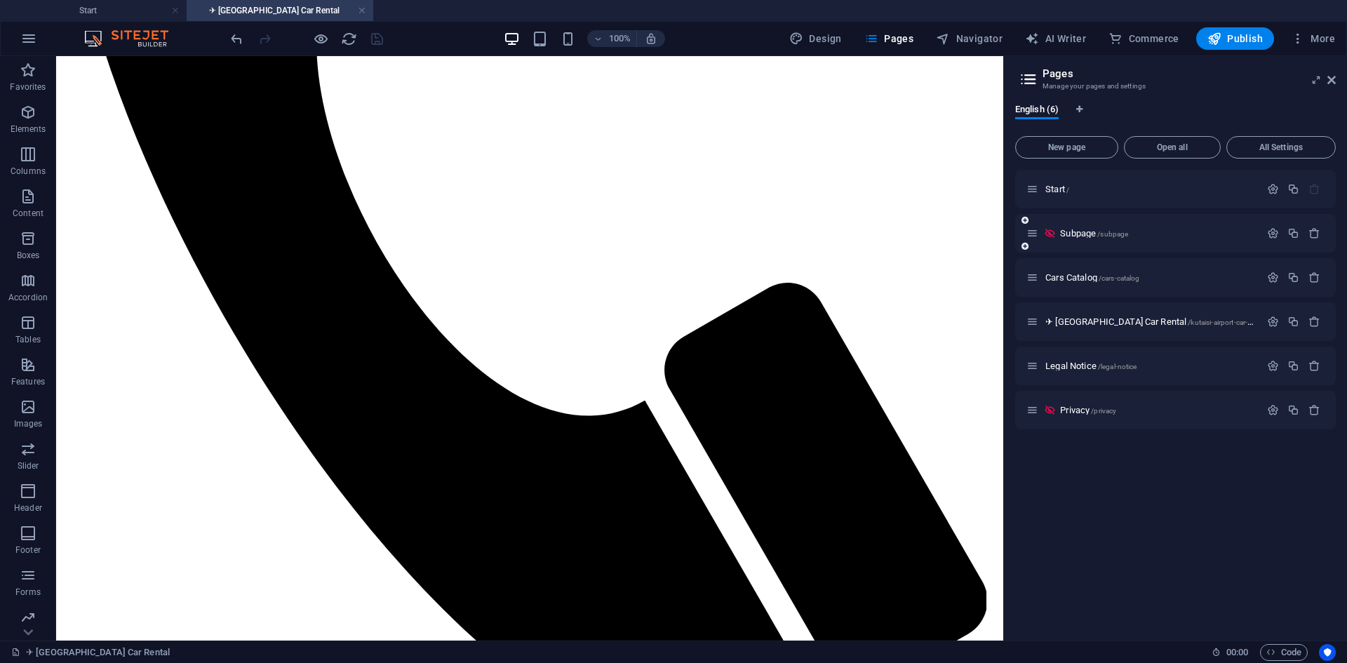
click at [1083, 238] on div "Subpage /subpage" at bounding box center [1143, 233] width 234 height 16
drag, startPoint x: 1083, startPoint y: 238, endPoint x: 1137, endPoint y: 231, distance: 54.4
click at [1137, 231] on p "Subpage /subpage" at bounding box center [1158, 233] width 196 height 9
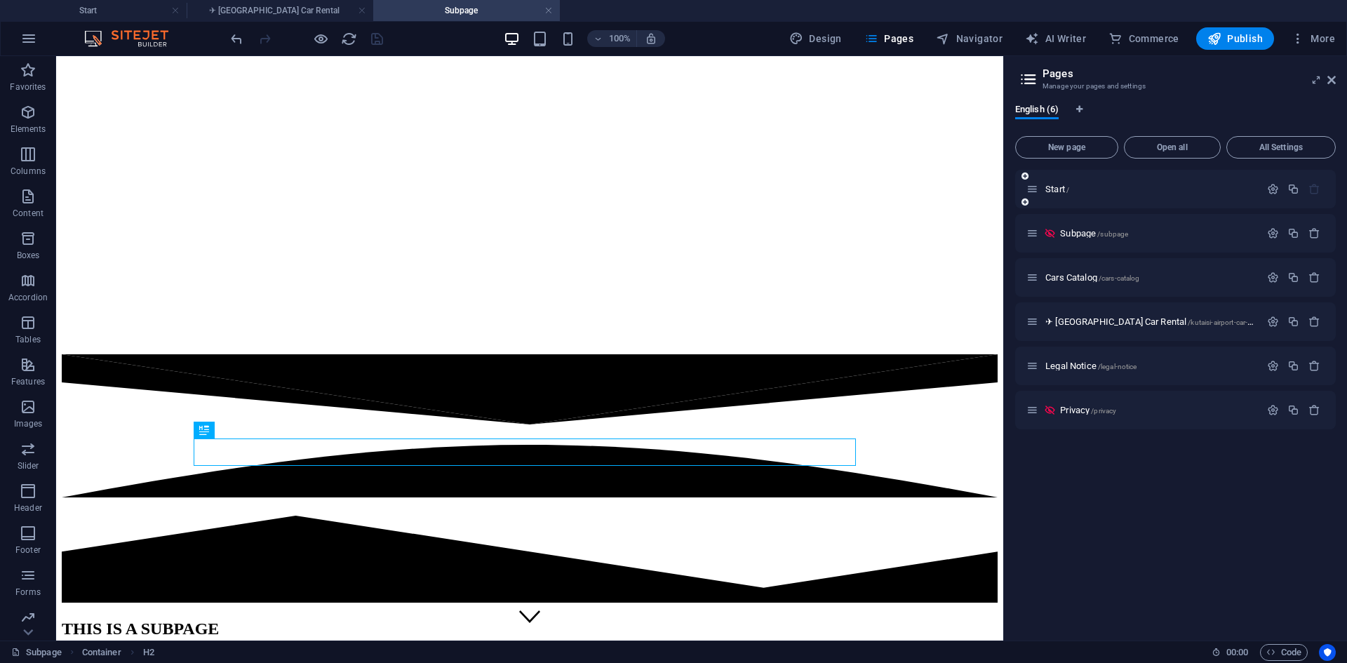
scroll to position [0, 0]
click at [1103, 234] on span "/subpage" at bounding box center [1112, 234] width 31 height 8
click at [1296, 229] on icon "button" at bounding box center [1293, 233] width 12 height 12
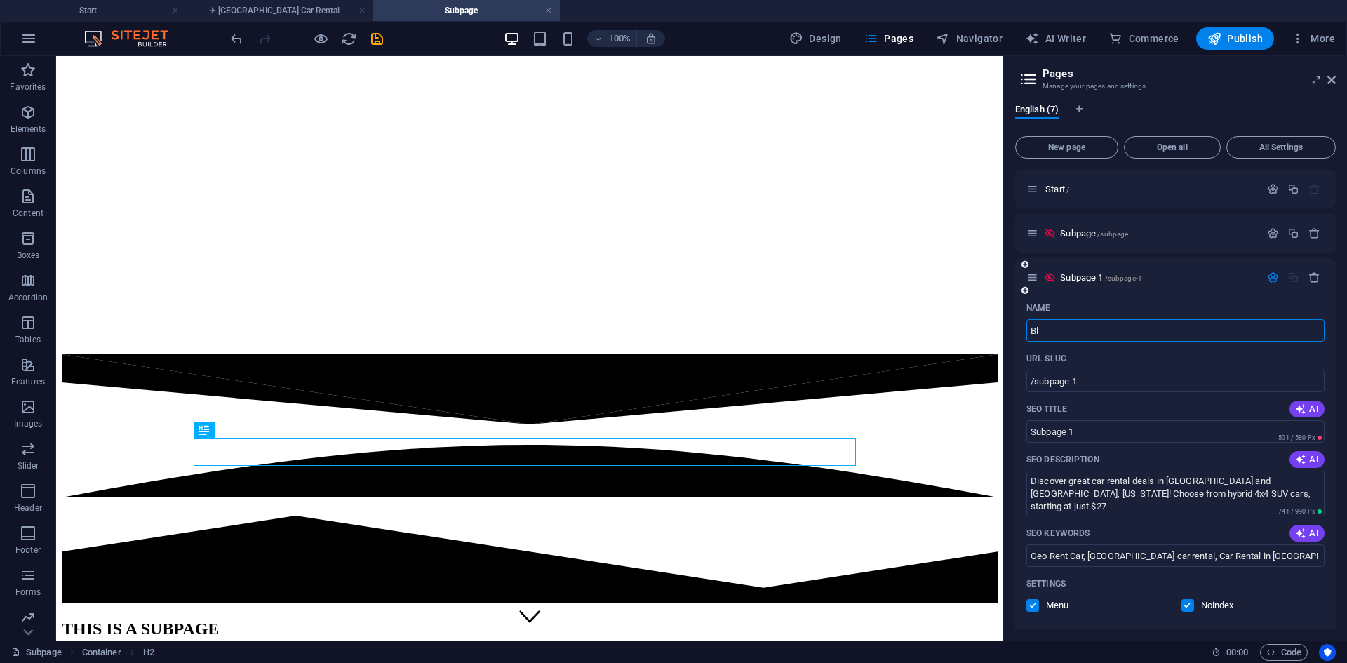
type input "Blo"
type input "/b"
type input "B"
type input "Blog"
type input "/blog"
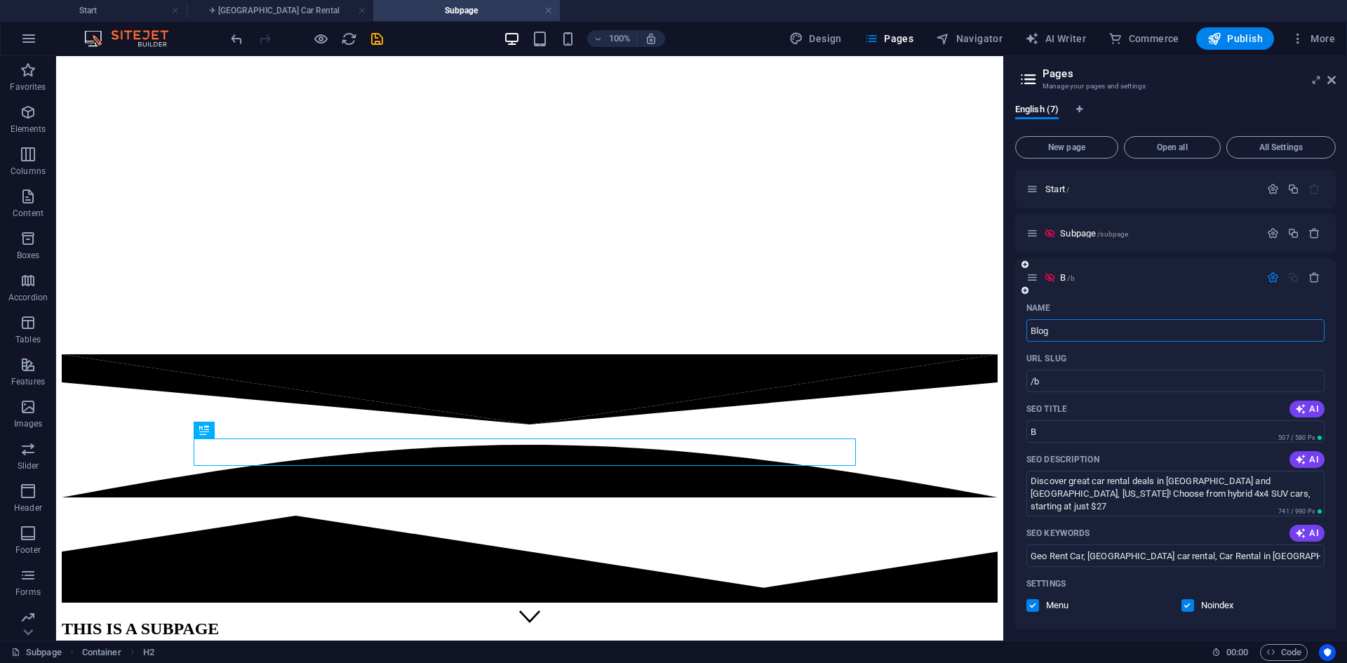
type input "Blog"
click at [1110, 422] on input "Blog" at bounding box center [1175, 431] width 298 height 22
click at [1103, 426] on input "Blog" at bounding box center [1175, 431] width 298 height 22
paste input "Top 5 Places to Visit from [GEOGRAPHIC_DATA] with a Rental Car"
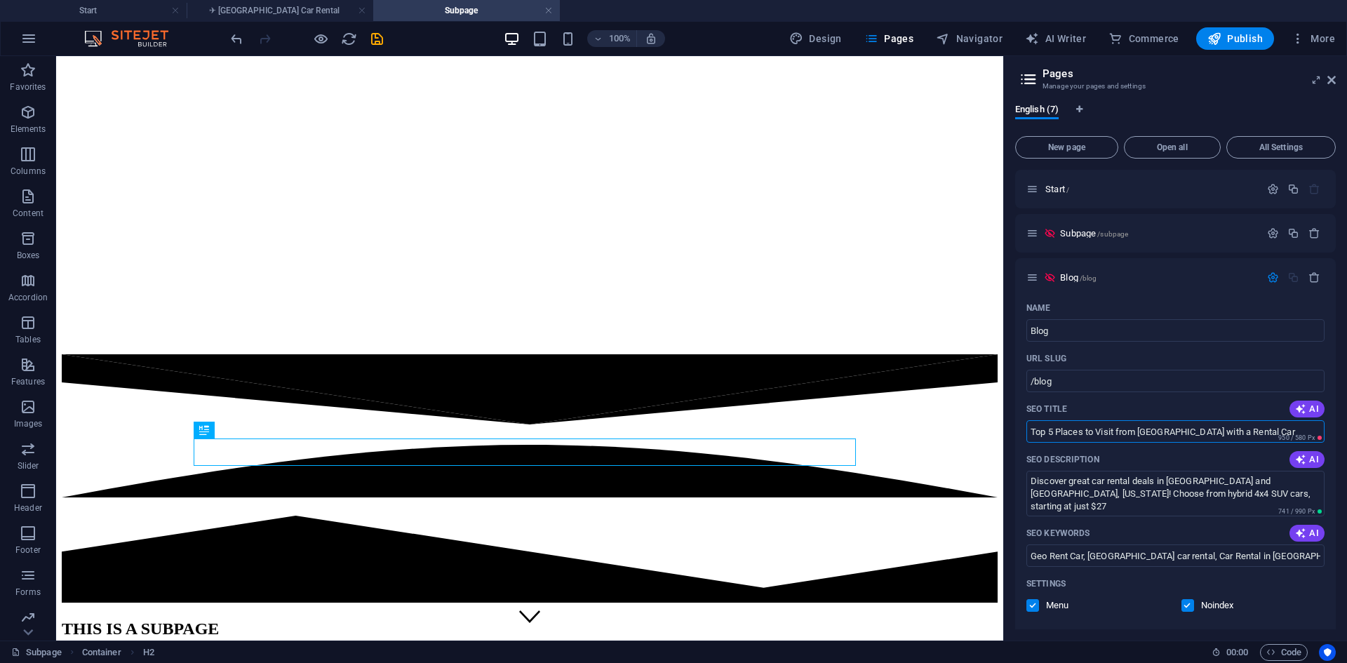
type input "Top 5 Places to Visit from [GEOGRAPHIC_DATA] with a Rental Car"
click at [1114, 482] on textarea "Discover great car rental deals in [GEOGRAPHIC_DATA] and [GEOGRAPHIC_DATA], [US…" at bounding box center [1175, 494] width 298 height 46
paste textarea "Kutaisi is a great starting point for exploring [US_STATE]. With a rental car, …"
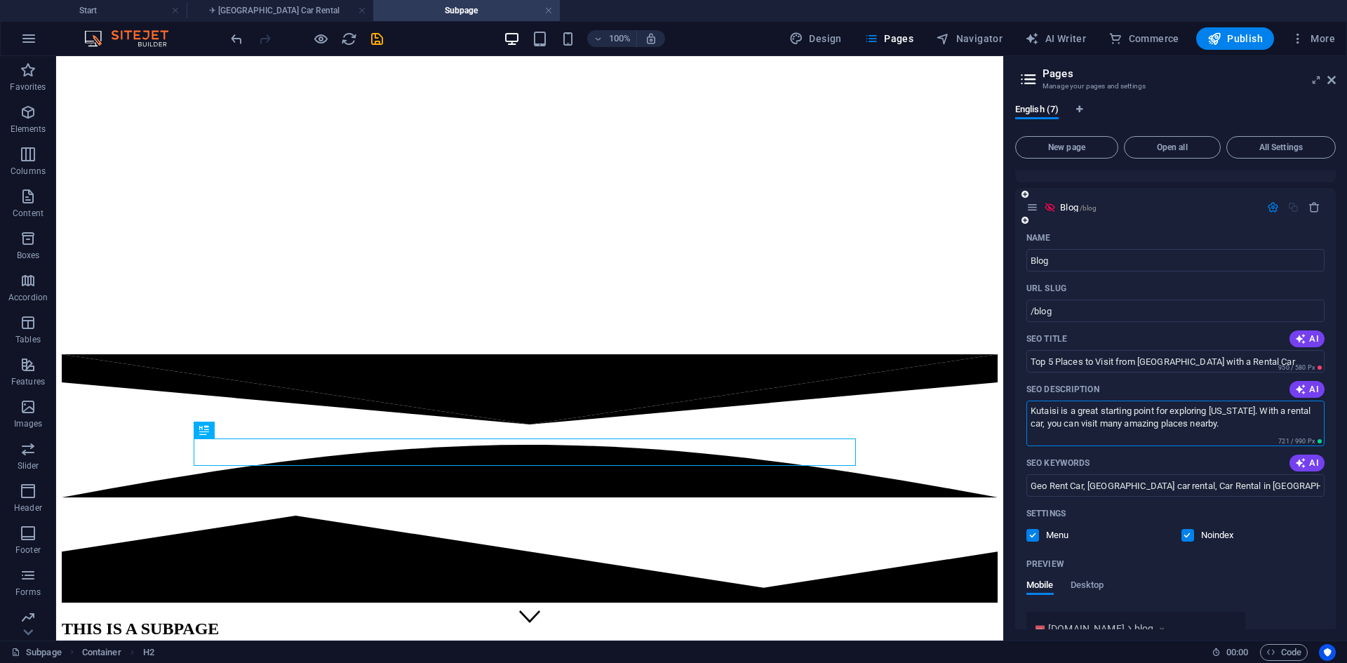
scroll to position [140, 0]
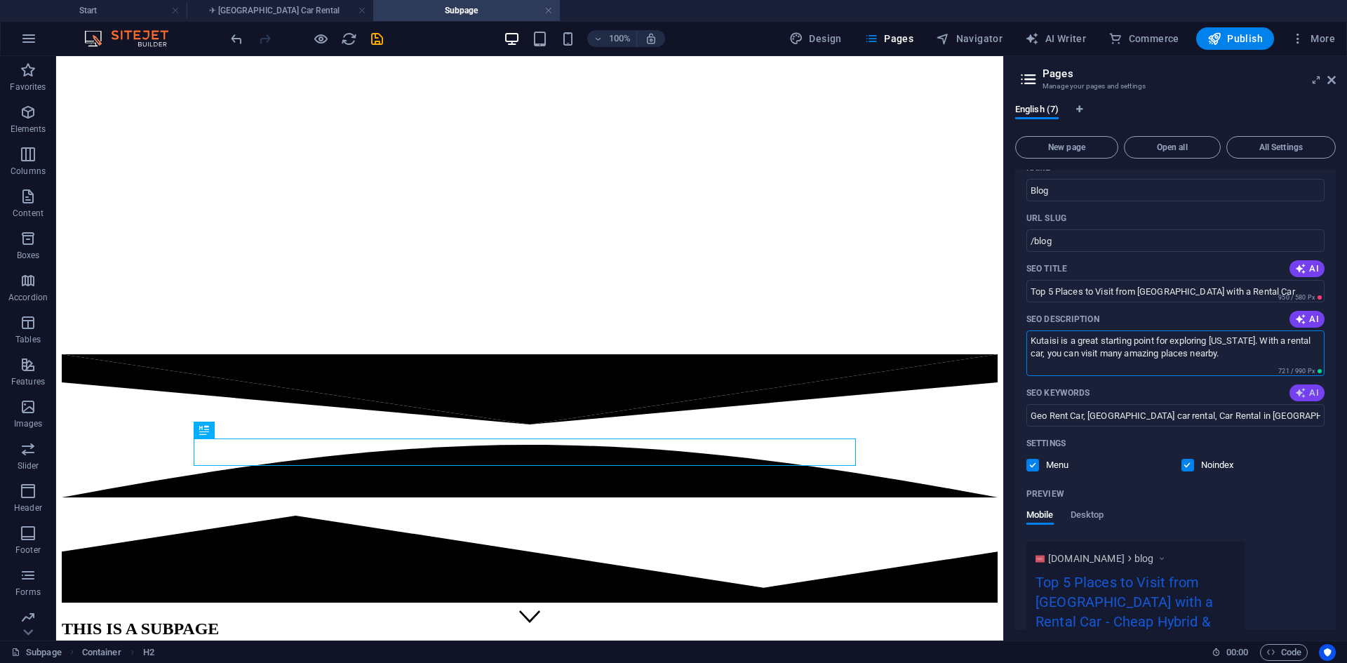
type textarea "Kutaisi is a great starting point for exploring [US_STATE]. With a rental car, …"
click at [1310, 401] on button "AI" at bounding box center [1306, 392] width 35 height 17
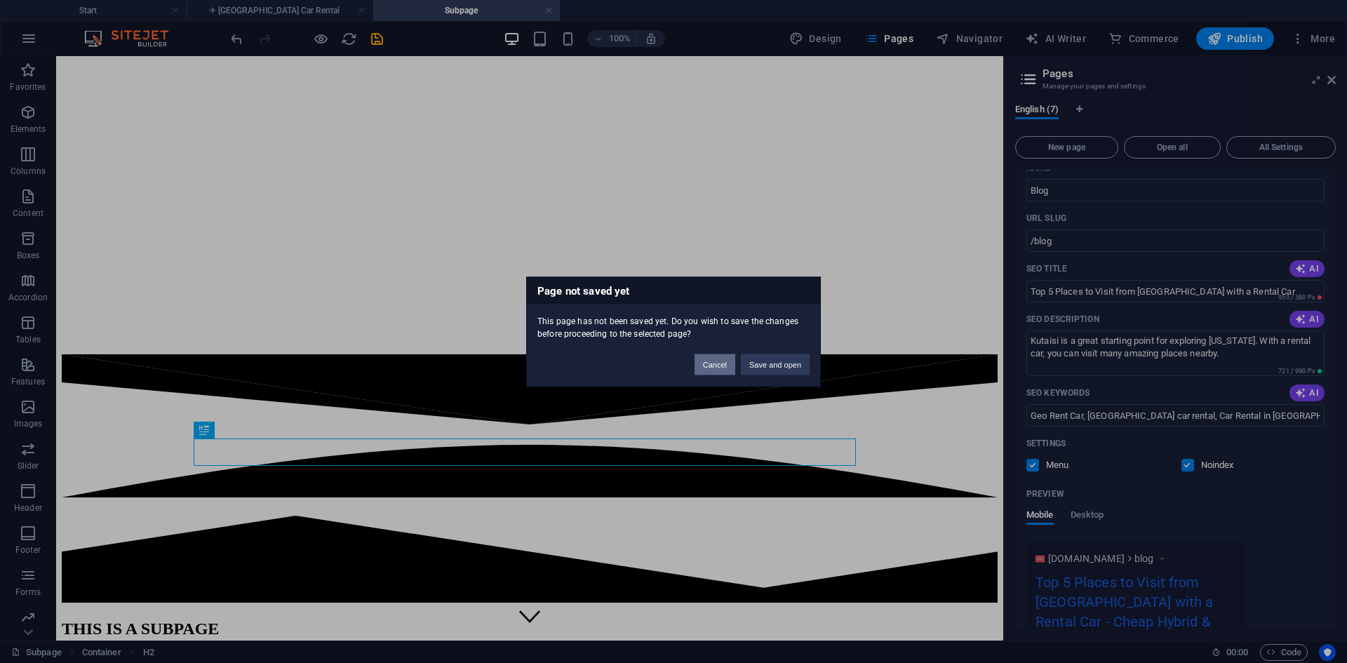
click at [722, 368] on button "Cancel" at bounding box center [714, 364] width 41 height 21
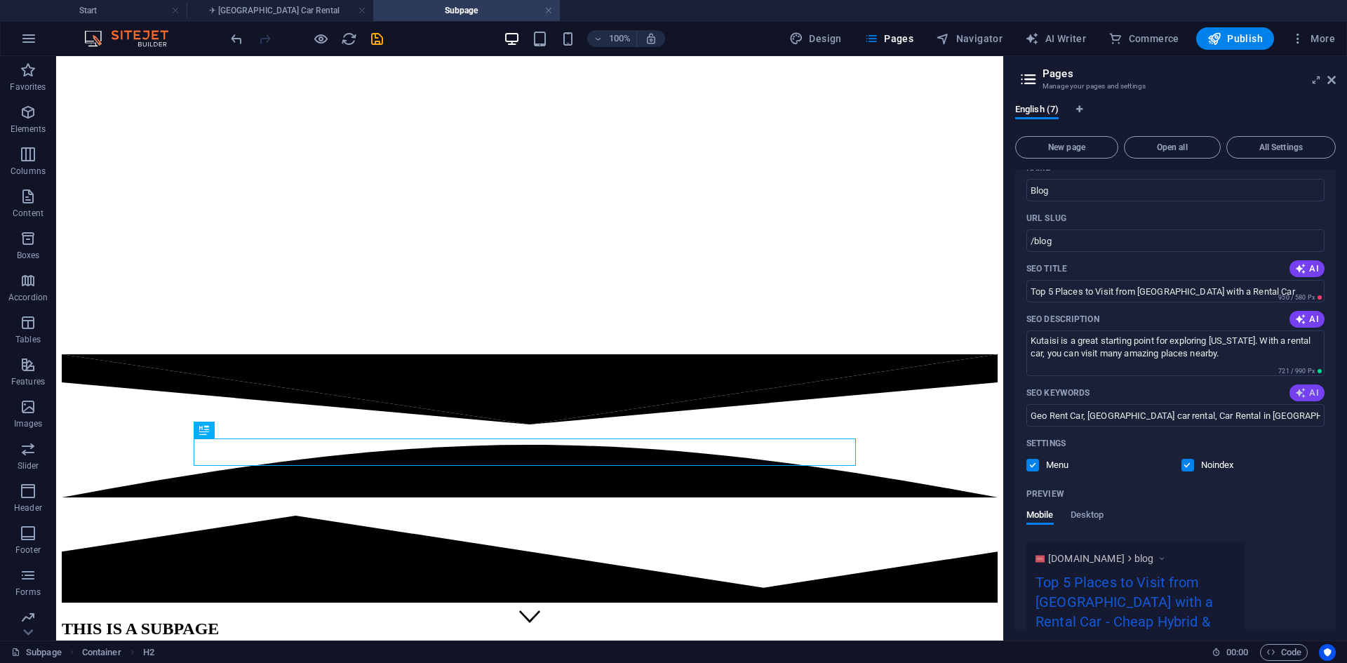
click at [1310, 391] on span "AI" at bounding box center [1307, 392] width 24 height 11
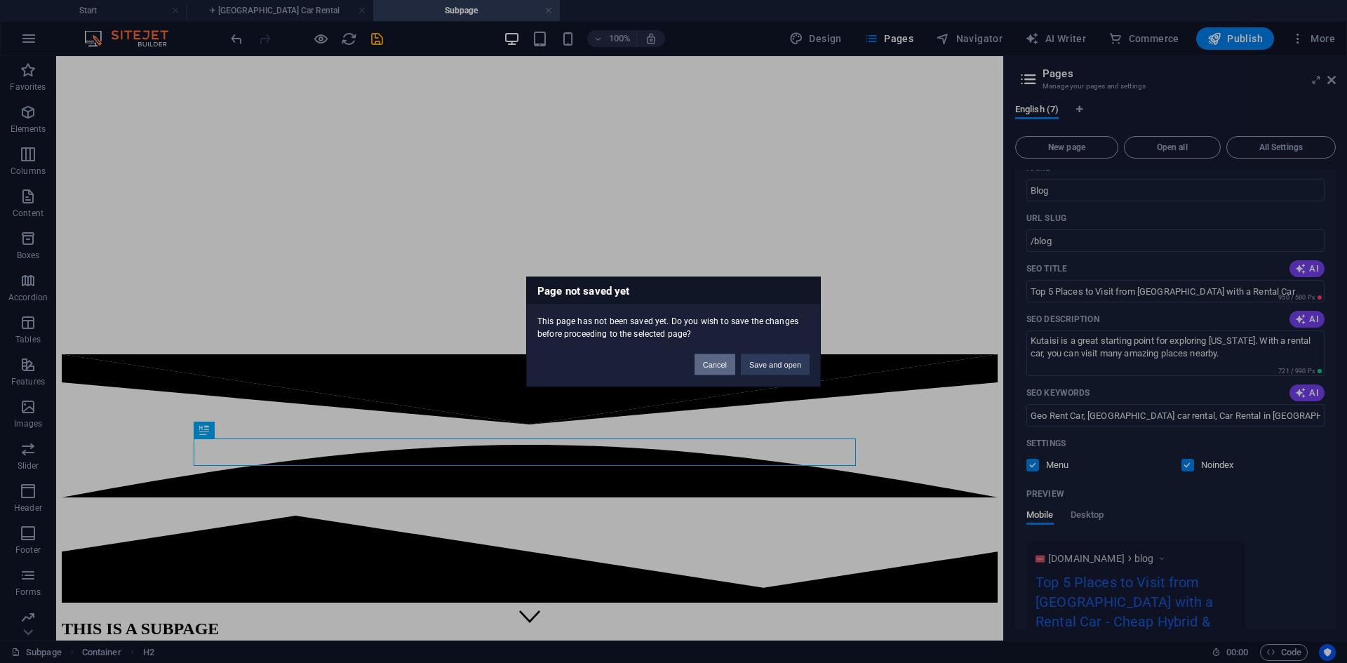
click at [701, 364] on button "Cancel" at bounding box center [714, 364] width 41 height 21
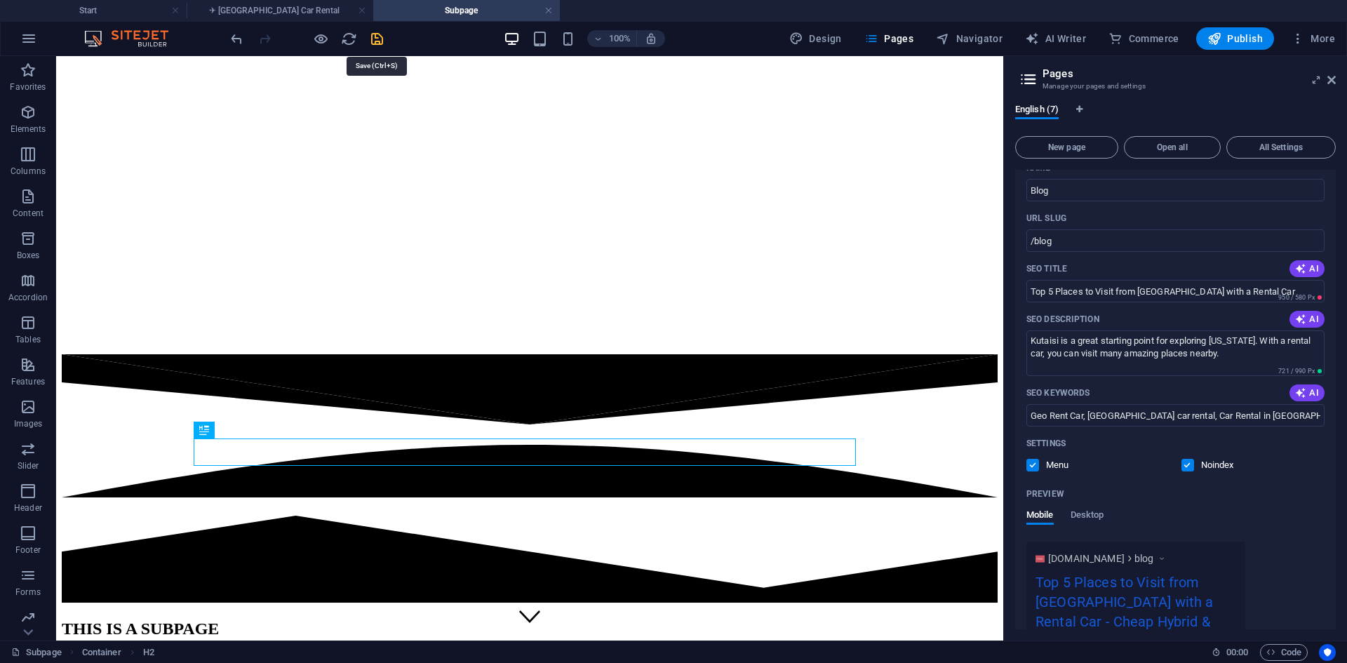
click at [377, 43] on icon "save" at bounding box center [377, 39] width 16 height 16
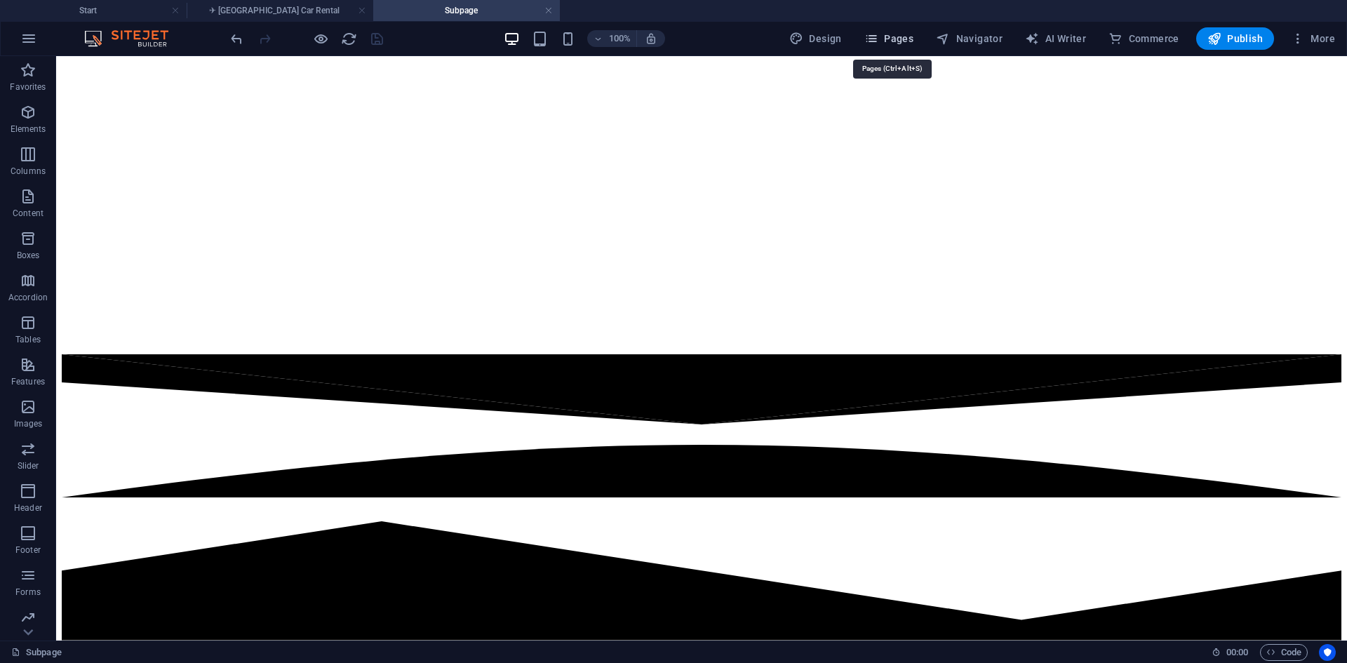
click at [894, 40] on span "Pages" at bounding box center [888, 39] width 49 height 14
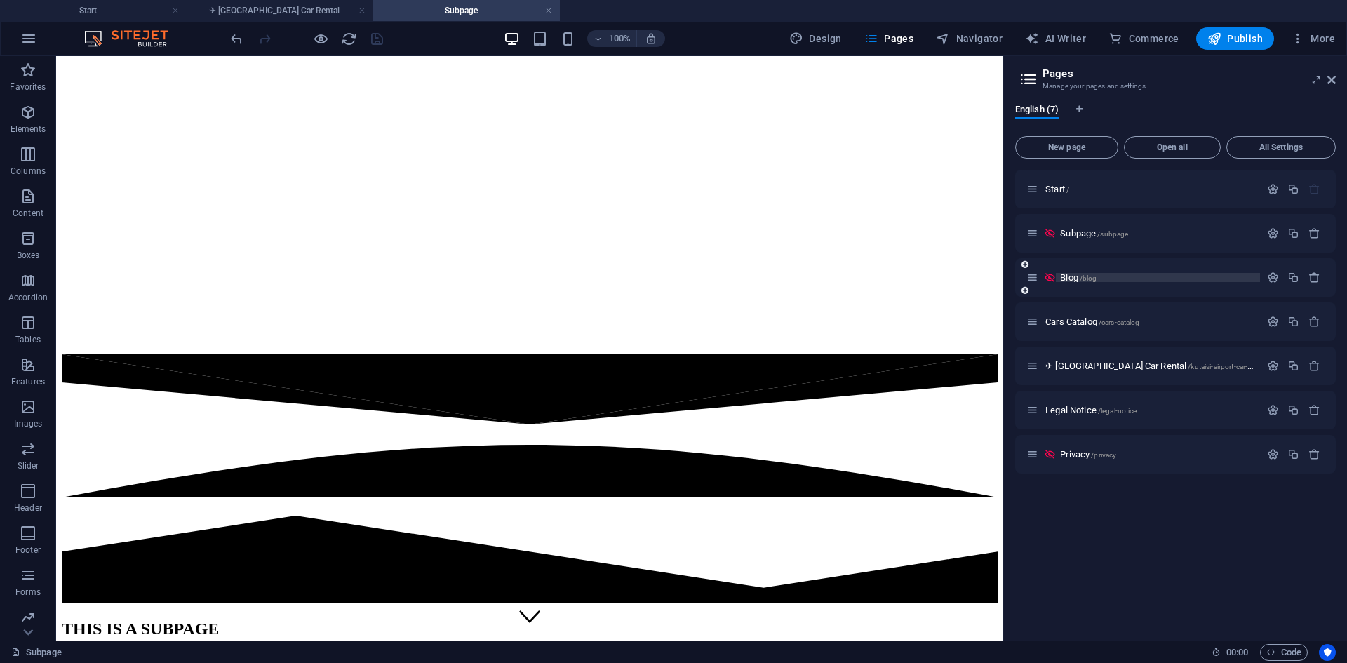
click at [1098, 275] on p "Blog /blog" at bounding box center [1158, 277] width 196 height 9
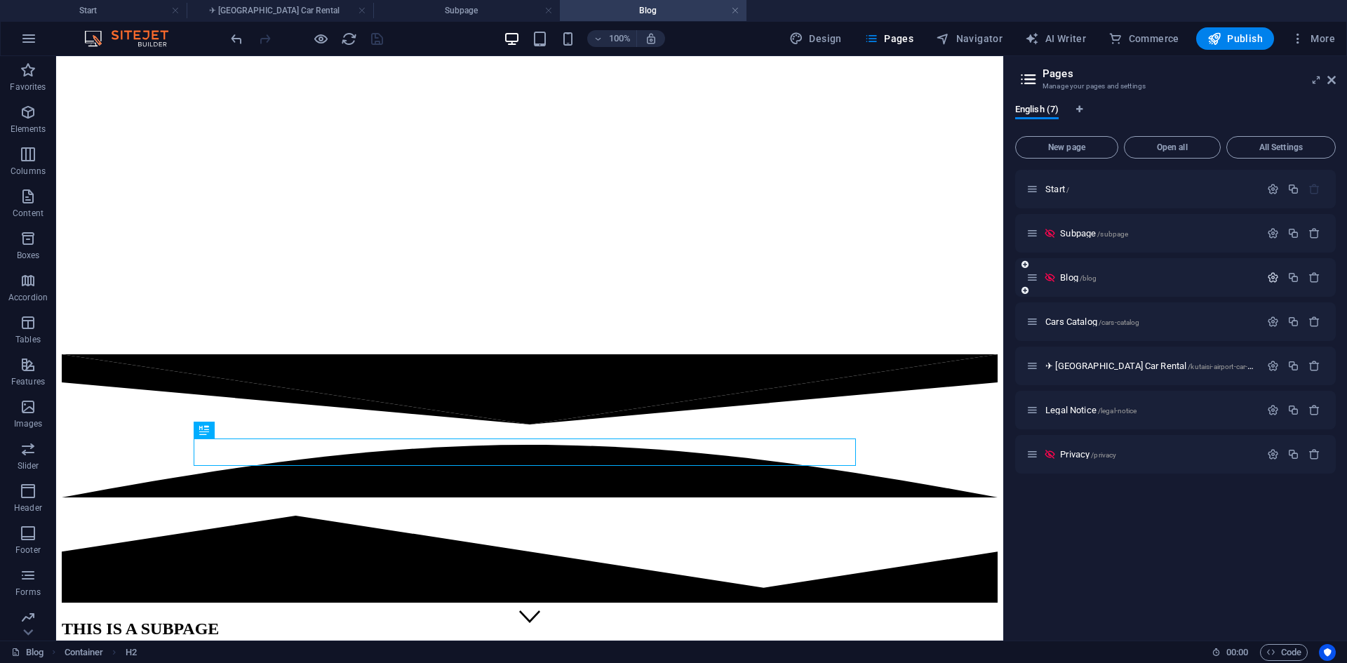
scroll to position [0, 0]
click at [1272, 277] on icon "button" at bounding box center [1273, 277] width 12 height 12
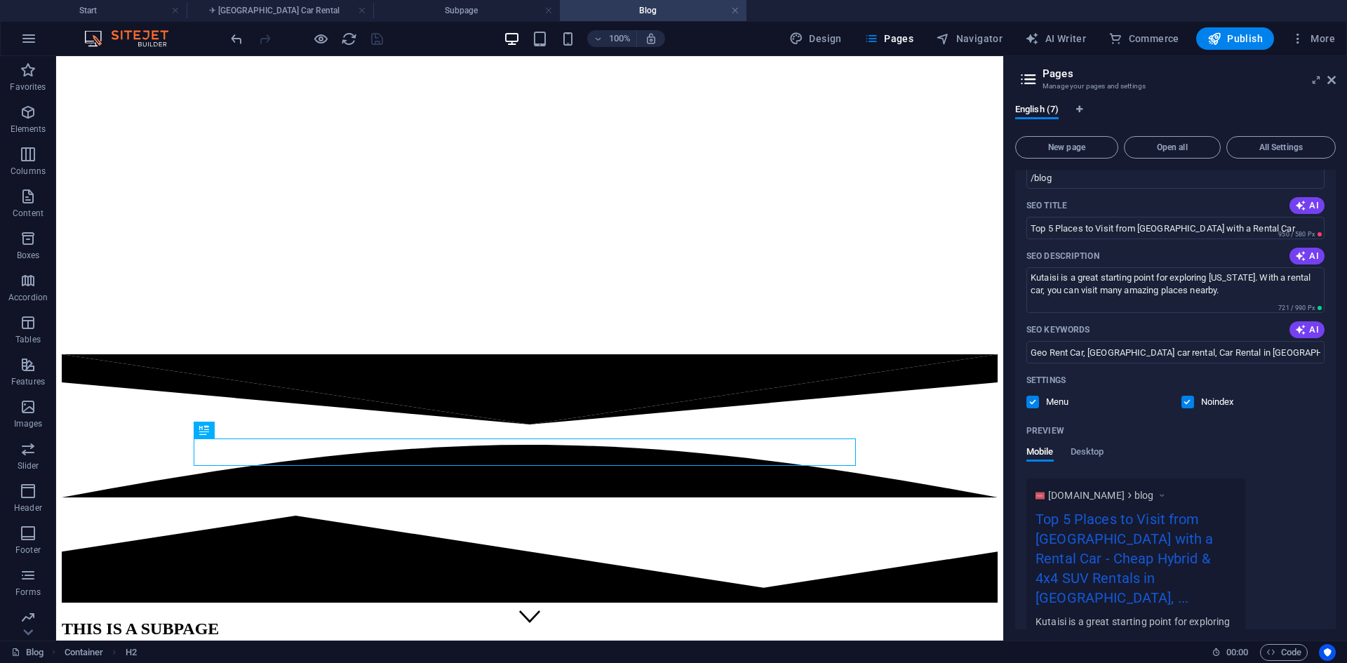
scroll to position [210, 0]
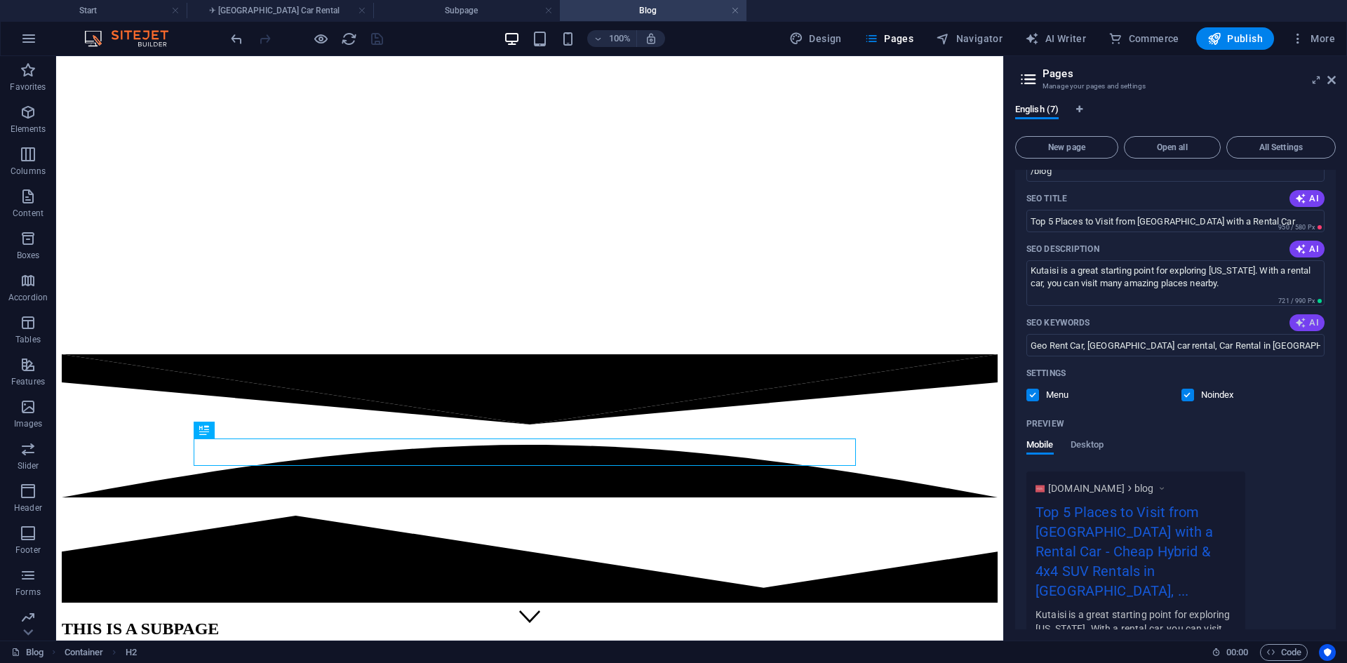
click at [1302, 328] on icon "button" at bounding box center [1300, 322] width 11 height 11
drag, startPoint x: 1062, startPoint y: 346, endPoint x: 1314, endPoint y: 350, distance: 251.8
click at [1314, 350] on input "subpage structure, page management, SEO best practices, Geo Rent Car, [GEOGRAPH…" at bounding box center [1175, 345] width 298 height 22
click at [1295, 349] on input "subpage structure, page management, SEO best practices, Geo Rent Car, [GEOGRAPH…" at bounding box center [1175, 345] width 298 height 22
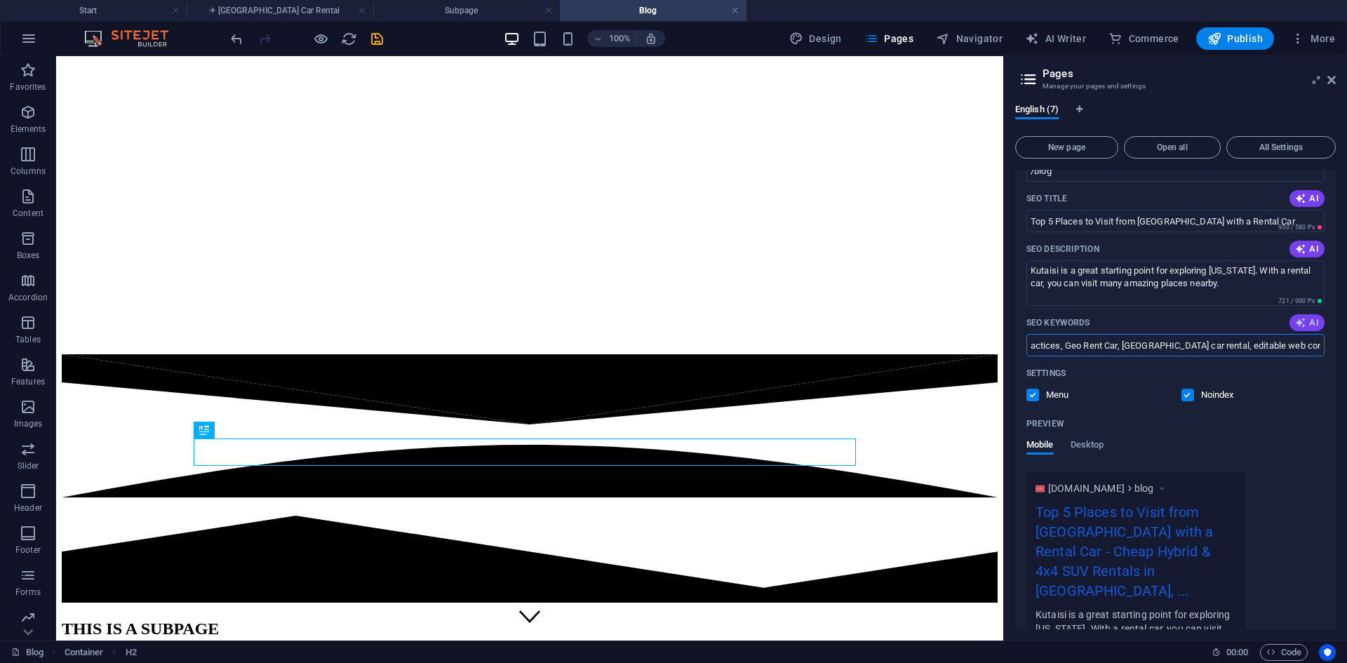
click at [1305, 331] on button "AI" at bounding box center [1306, 322] width 35 height 17
drag, startPoint x: 1085, startPoint y: 349, endPoint x: 1342, endPoint y: 349, distance: 256.7
click at [1342, 349] on div "English (7) New page Open all All Settings Start / Subpage /subpage Blog /blog …" at bounding box center [1175, 367] width 343 height 548
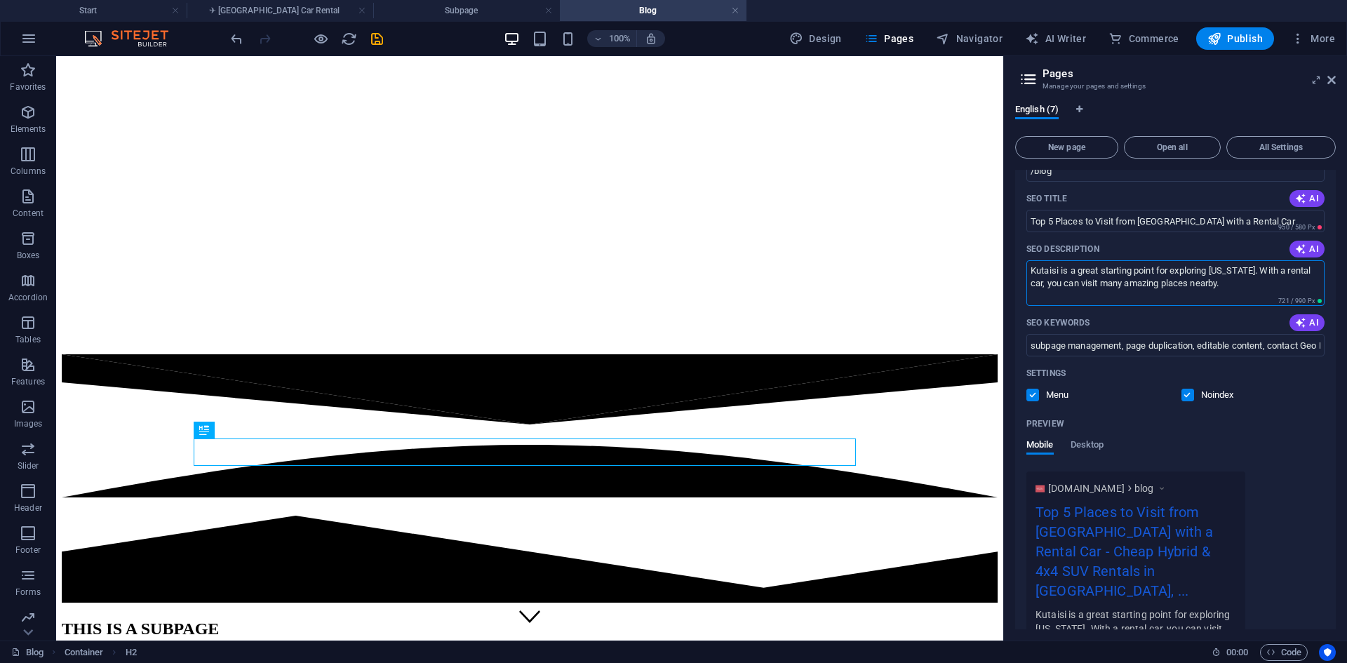
click at [1196, 295] on textarea "Kutaisi is a great starting point for exploring [US_STATE]. With a rental car, …" at bounding box center [1175, 283] width 298 height 46
click at [1149, 342] on input "subpage management, page duplication, editable content, contact Geo Rent Car, K…" at bounding box center [1175, 345] width 298 height 22
paste input "Prometheus Cave – 20 minutes from [GEOGRAPHIC_DATA] – 1 hour drive [GEOGRAPHIC_…"
click at [1300, 319] on icon "button" at bounding box center [1300, 322] width 11 height 11
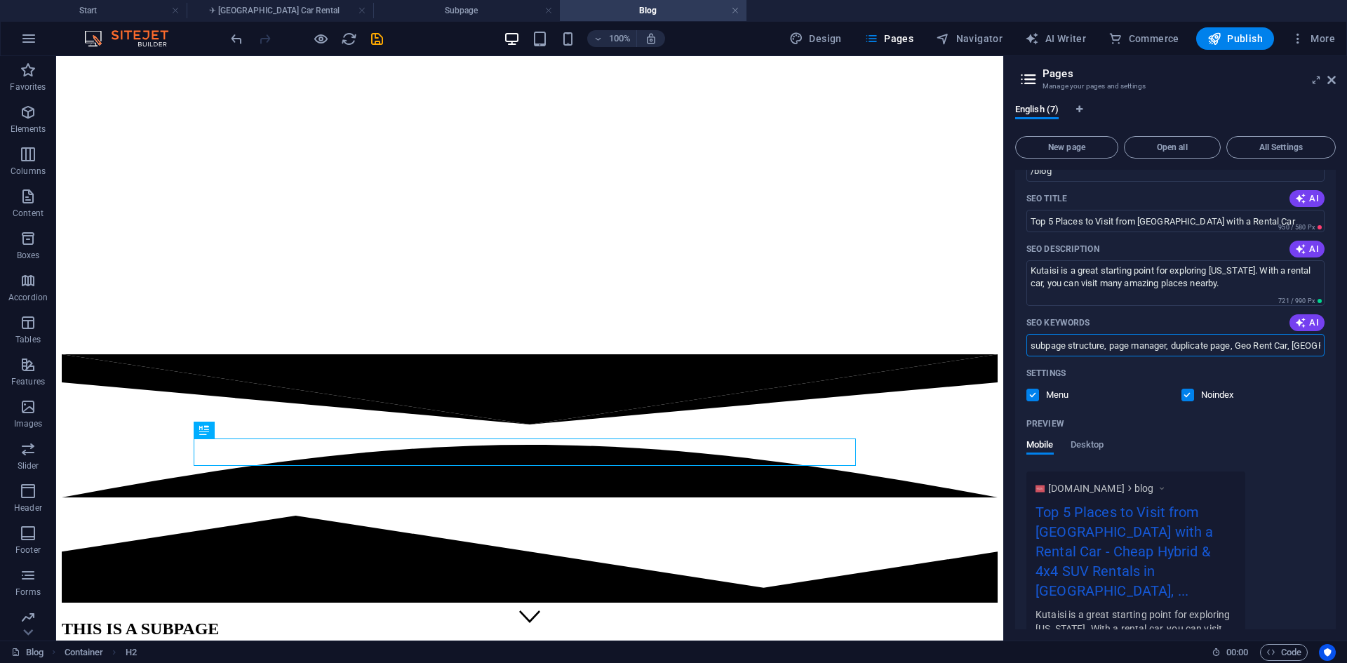
scroll to position [0, 134]
drag, startPoint x: 1061, startPoint y: 349, endPoint x: 1346, endPoint y: 351, distance: 284.8
click at [1346, 351] on div "English (7) New page Open all All Settings Start / Subpage /subpage Blog /blog …" at bounding box center [1175, 367] width 343 height 548
type input "s"
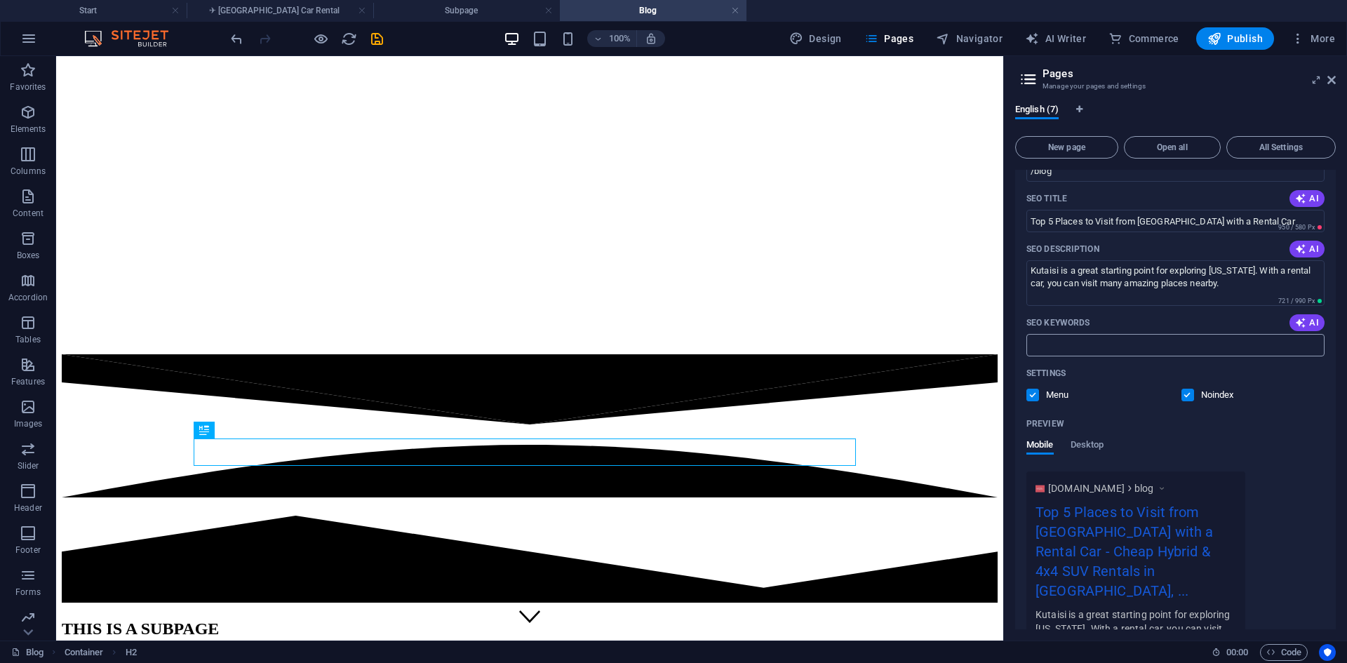
click at [1121, 341] on input "SEO Keywords" at bounding box center [1175, 345] width 298 height 22
paste input "Prometheus Cave"
click at [1206, 349] on input "Prometheus Cave," at bounding box center [1175, 345] width 298 height 22
paste input "[GEOGRAPHIC_DATA]"
click at [1220, 340] on input "Prometheus Cave, [GEOGRAPHIC_DATA]," at bounding box center [1175, 345] width 298 height 22
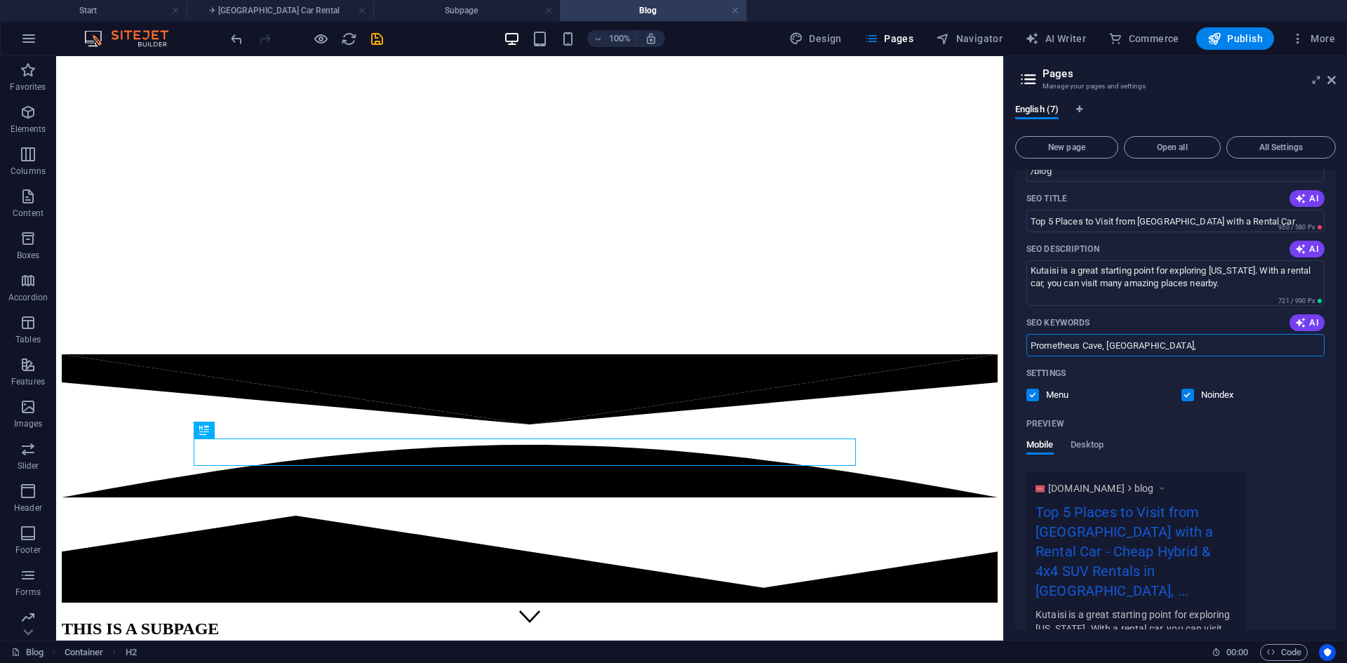
paste input "[GEOGRAPHIC_DATA]"
click at [1253, 347] on input "Prometheus Cave, [GEOGRAPHIC_DATA], [GEOGRAPHIC_DATA]," at bounding box center [1175, 345] width 298 height 22
paste input "Borjomi"
click at [1296, 342] on input "Prometheus Cave, [GEOGRAPHIC_DATA], [GEOGRAPHIC_DATA], [GEOGRAPHIC_DATA]," at bounding box center [1175, 345] width 298 height 22
paste input "Mestia"
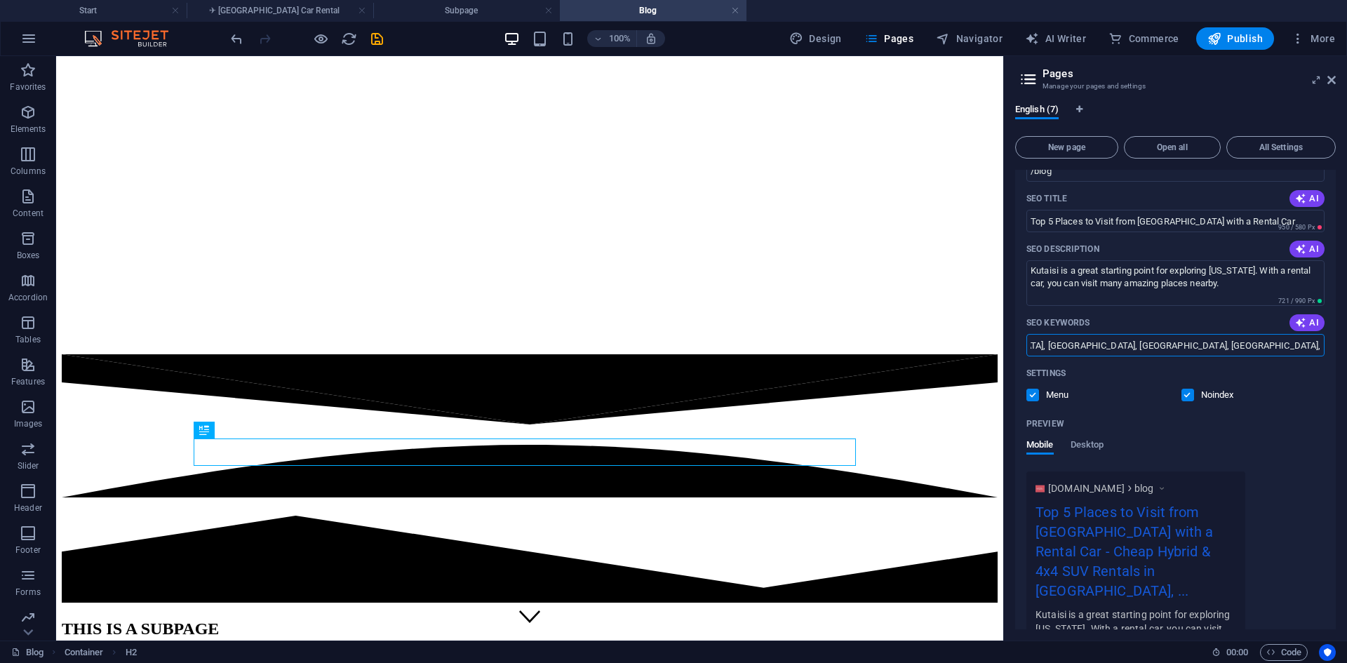
scroll to position [0, 217]
click at [1295, 342] on input "Prometheus Cave, [GEOGRAPHIC_DATA], [GEOGRAPHIC_DATA], [GEOGRAPHIC_DATA], [GEOG…" at bounding box center [1175, 345] width 298 height 22
click at [1308, 325] on span "AI" at bounding box center [1307, 322] width 24 height 11
click at [1176, 340] on input "subpage creation, page management, website structure, SEO optimization, Geo Ren…" at bounding box center [1175, 345] width 298 height 22
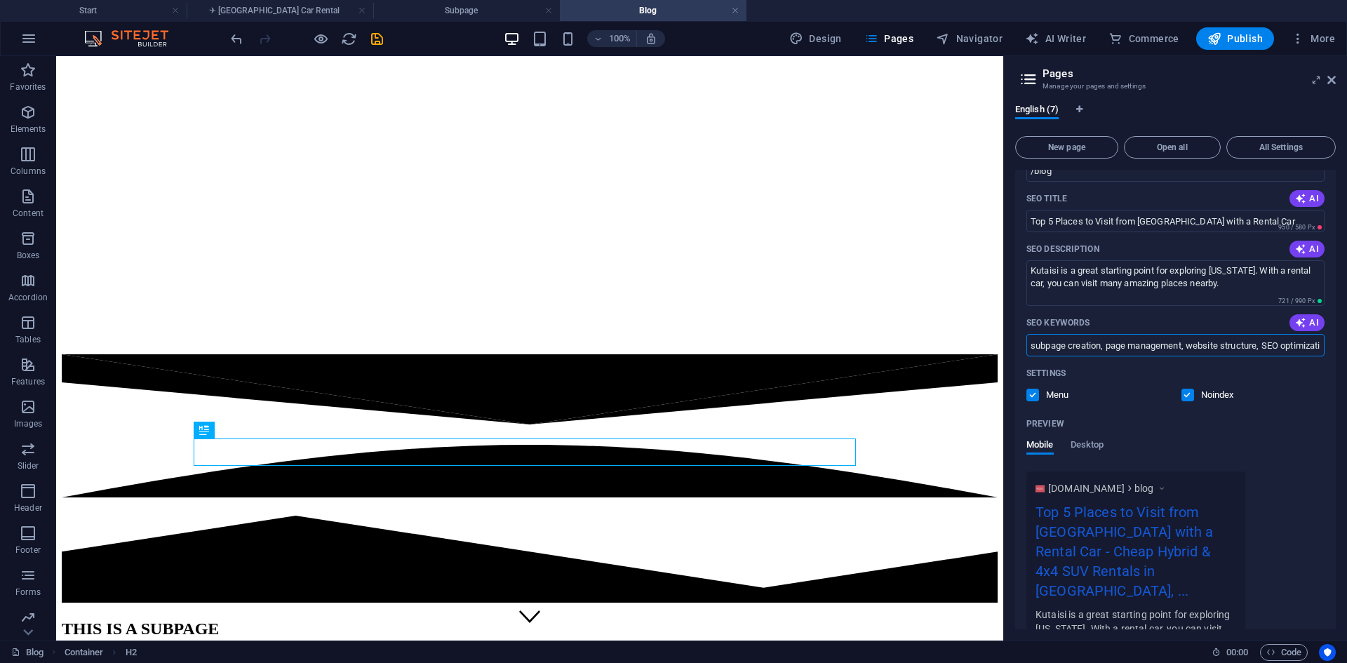
paste input "Prometheus Cave, [GEOGRAPHIC_DATA], [GEOGRAPHIC_DATA], [GEOGRAPHIC_DATA], [GEOG…"
type input "Prometheus Cave, [GEOGRAPHIC_DATA], [GEOGRAPHIC_DATA], [GEOGRAPHIC_DATA], [GEOG…"
click at [1183, 392] on label at bounding box center [1187, 395] width 13 height 13
click at [0, 0] on input "checkbox" at bounding box center [0, 0] width 0 height 0
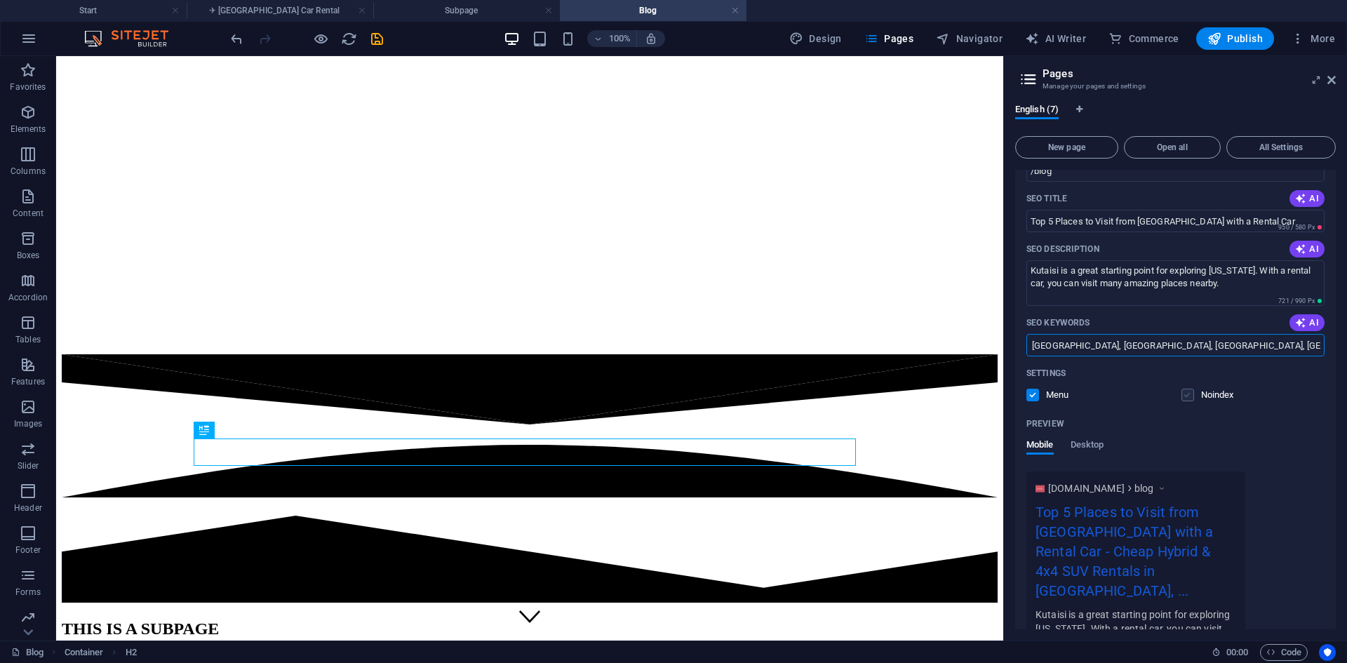
scroll to position [0, 0]
click at [1286, 412] on div "Name Blog ​ URL SLUG /blog ​ SEO Title AI Top 5 Places to Visit from [GEOGRAPHI…" at bounding box center [1175, 400] width 321 height 629
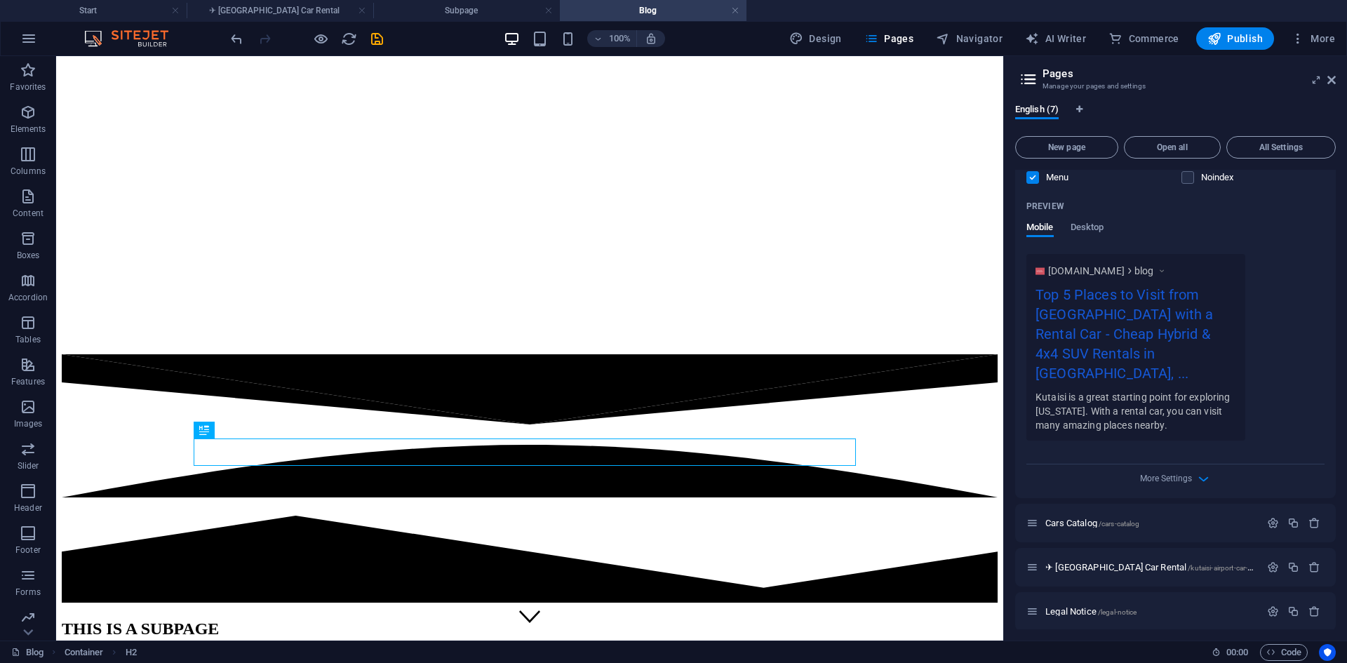
scroll to position [459, 0]
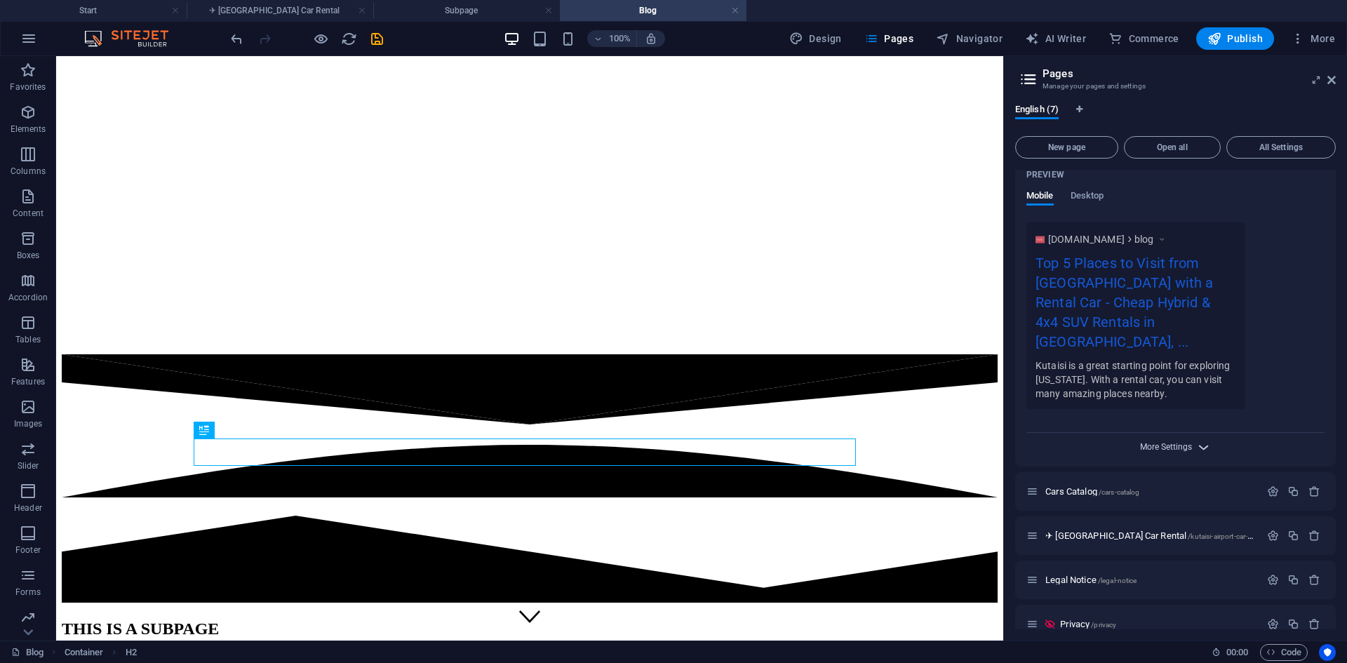
click at [1186, 442] on span "More Settings" at bounding box center [1166, 447] width 52 height 10
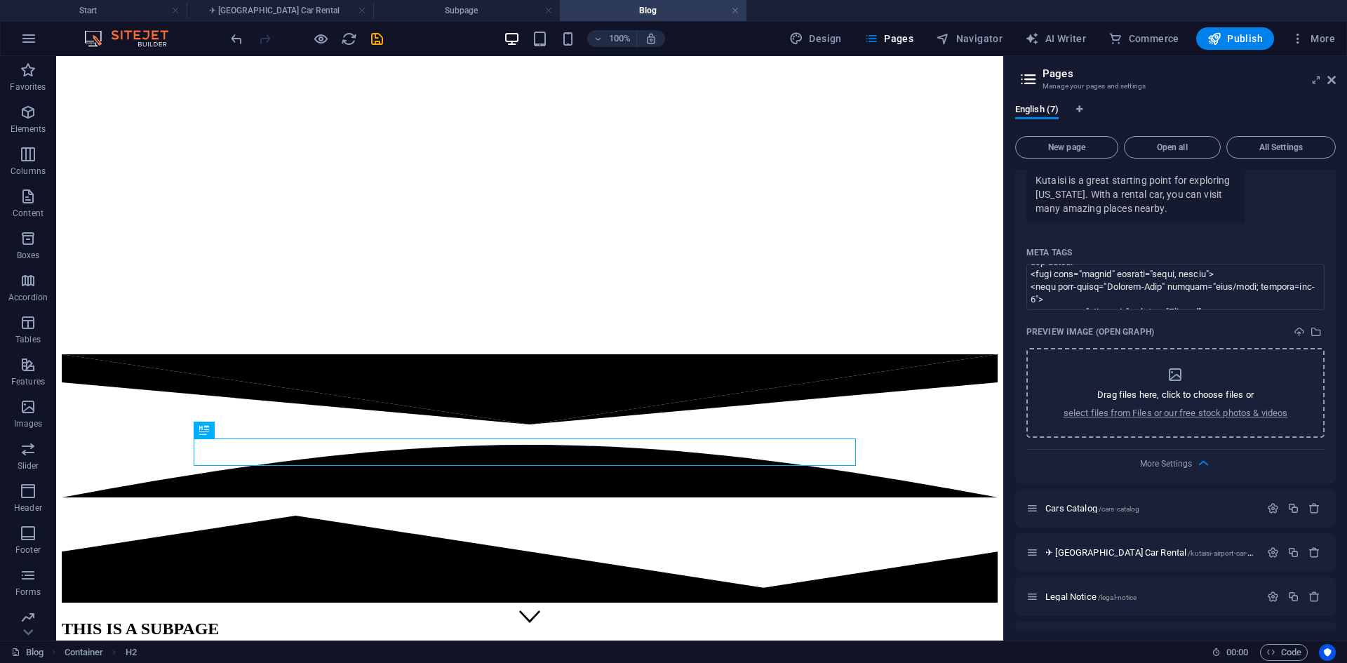
scroll to position [661, 0]
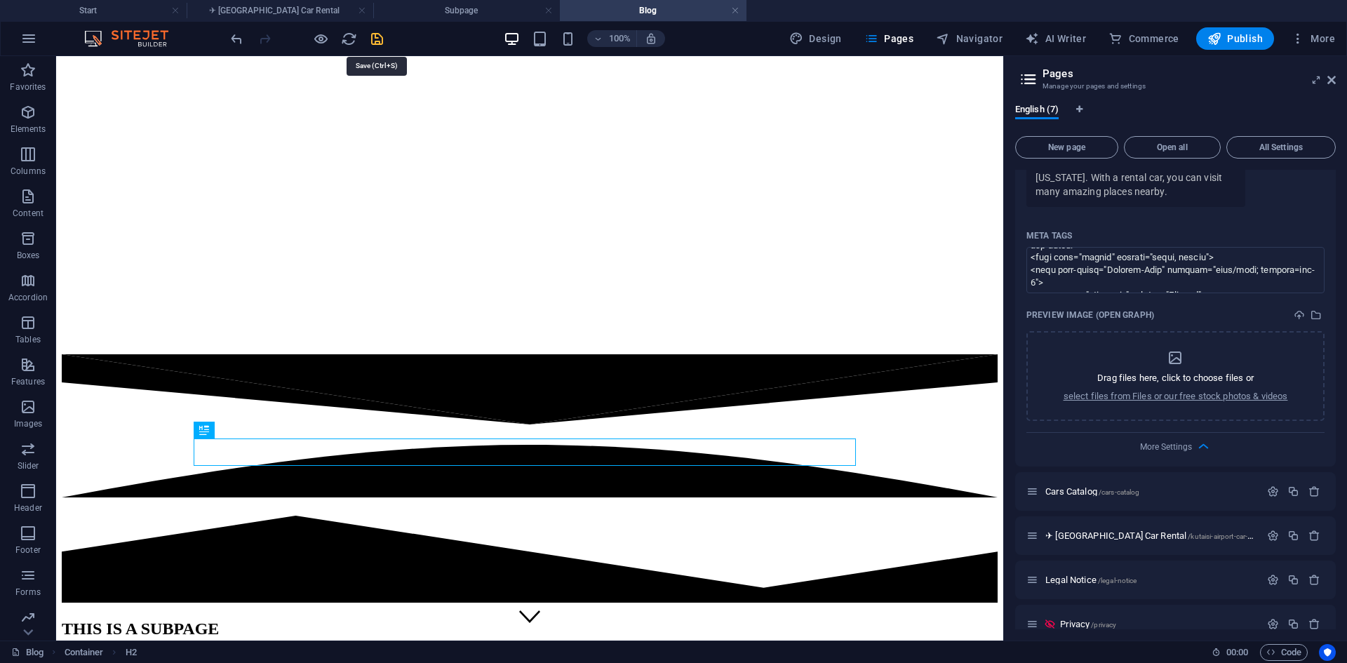
drag, startPoint x: 375, startPoint y: 43, endPoint x: 367, endPoint y: 14, distance: 30.6
click at [375, 43] on icon "save" at bounding box center [377, 39] width 16 height 16
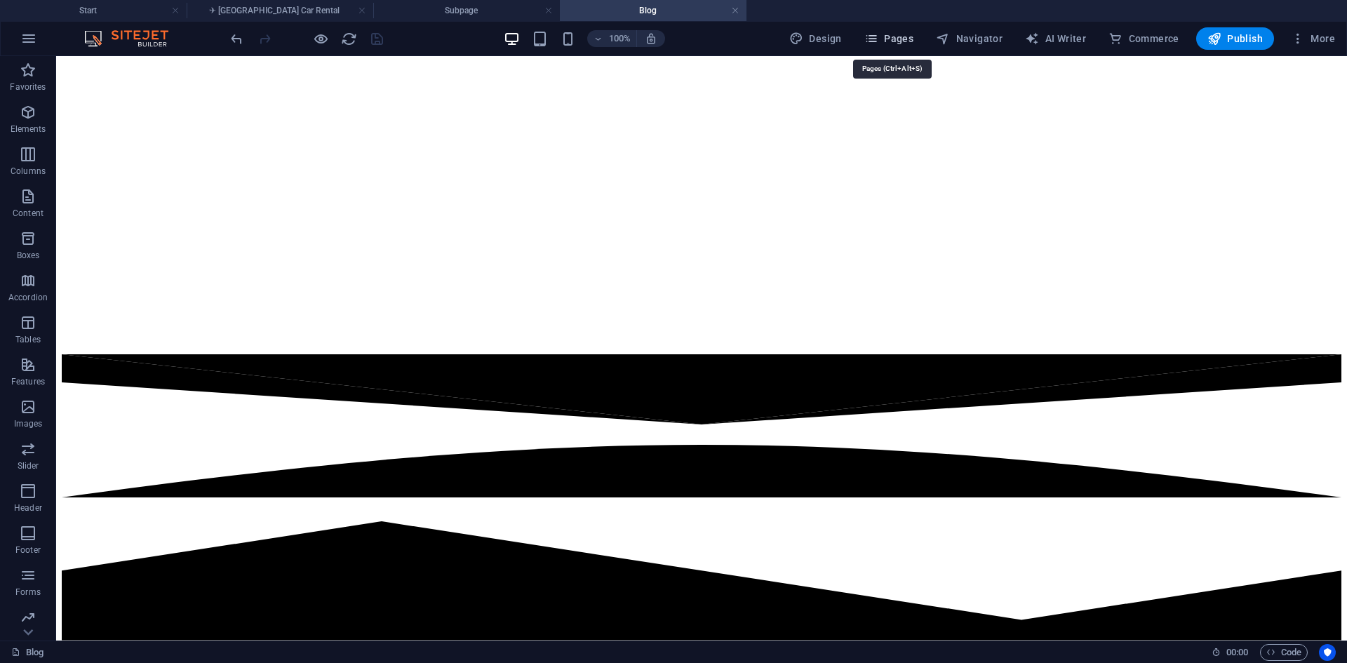
click at [884, 41] on span "Pages" at bounding box center [888, 39] width 49 height 14
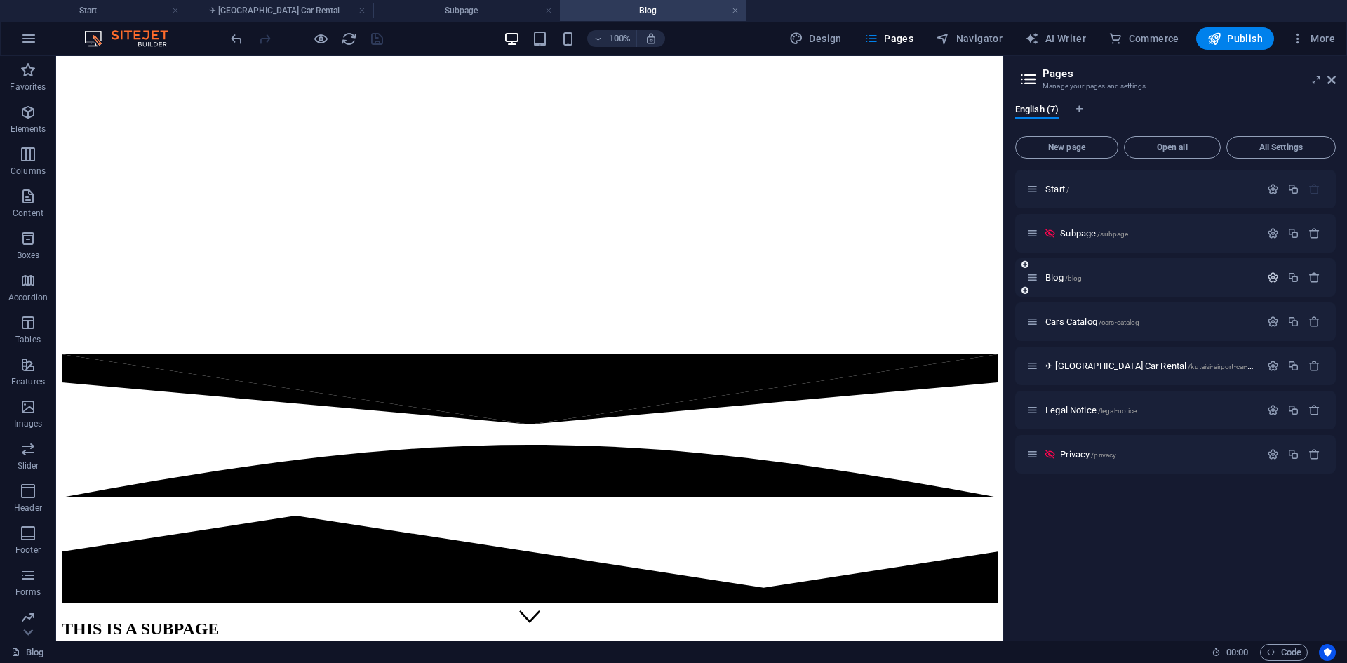
click at [1276, 277] on icon "button" at bounding box center [1273, 277] width 12 height 12
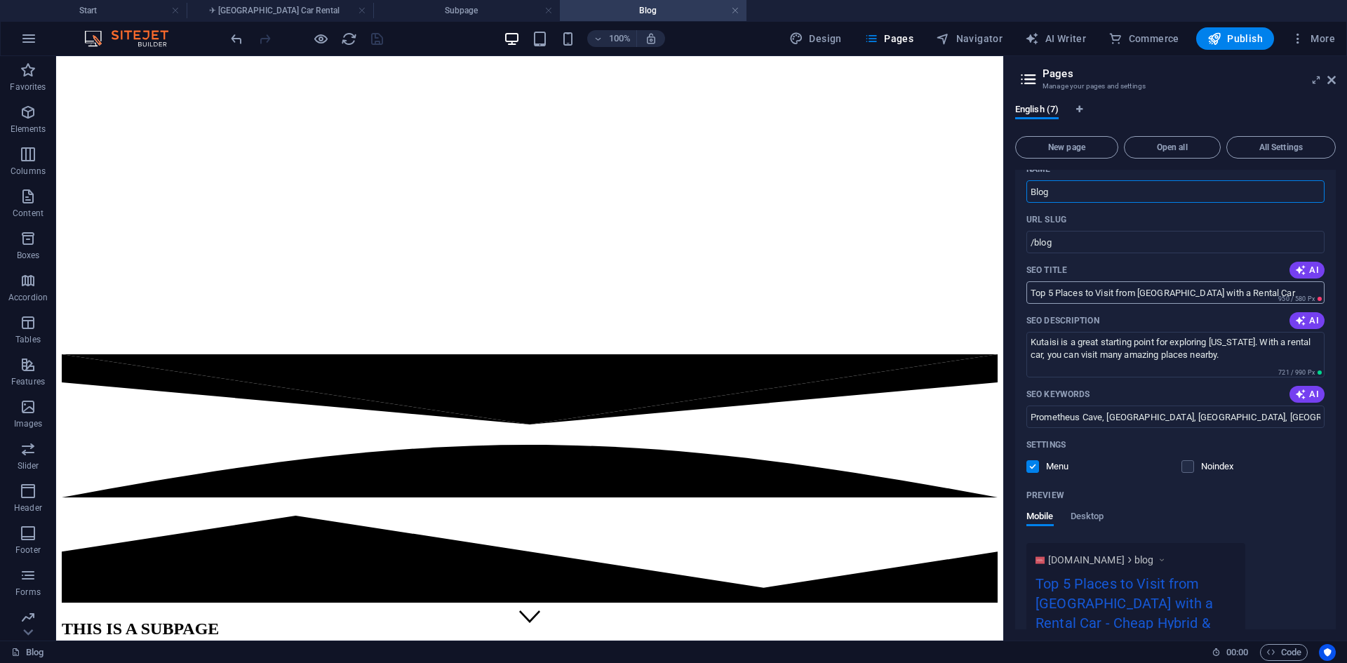
scroll to position [140, 0]
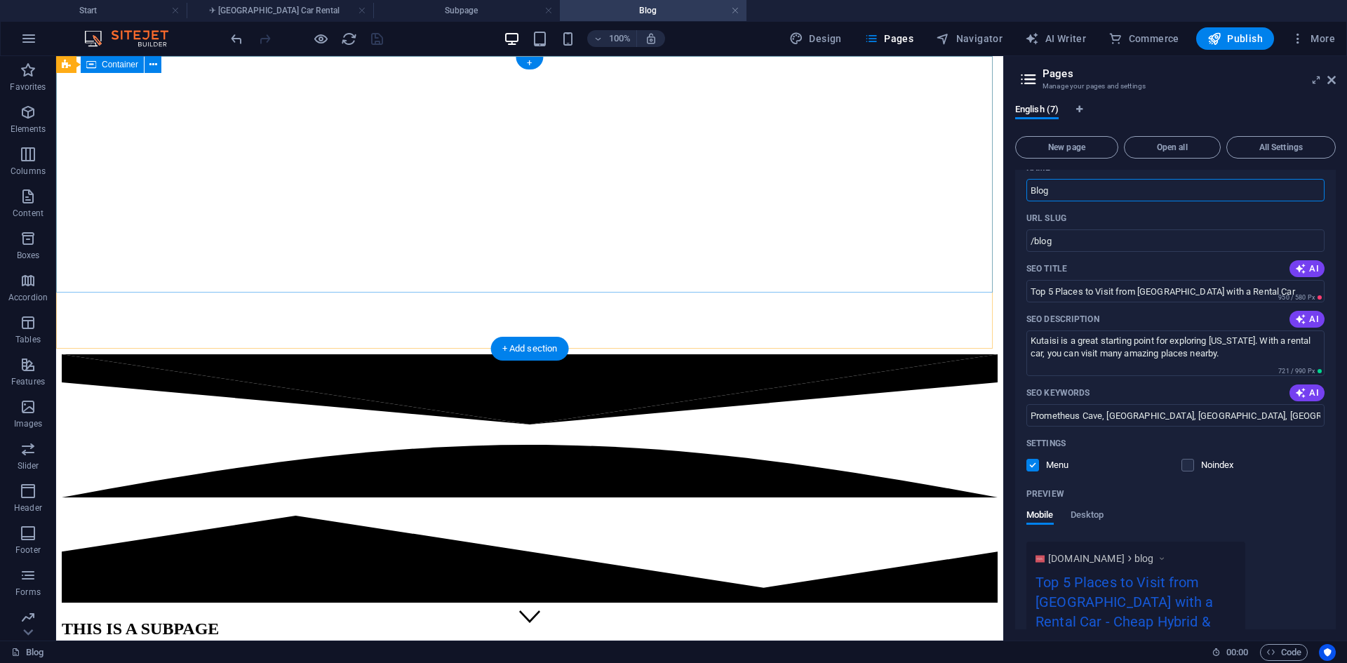
click at [753, 354] on div at bounding box center [530, 354] width 936 height 0
click at [748, 354] on div at bounding box center [530, 354] width 936 height 0
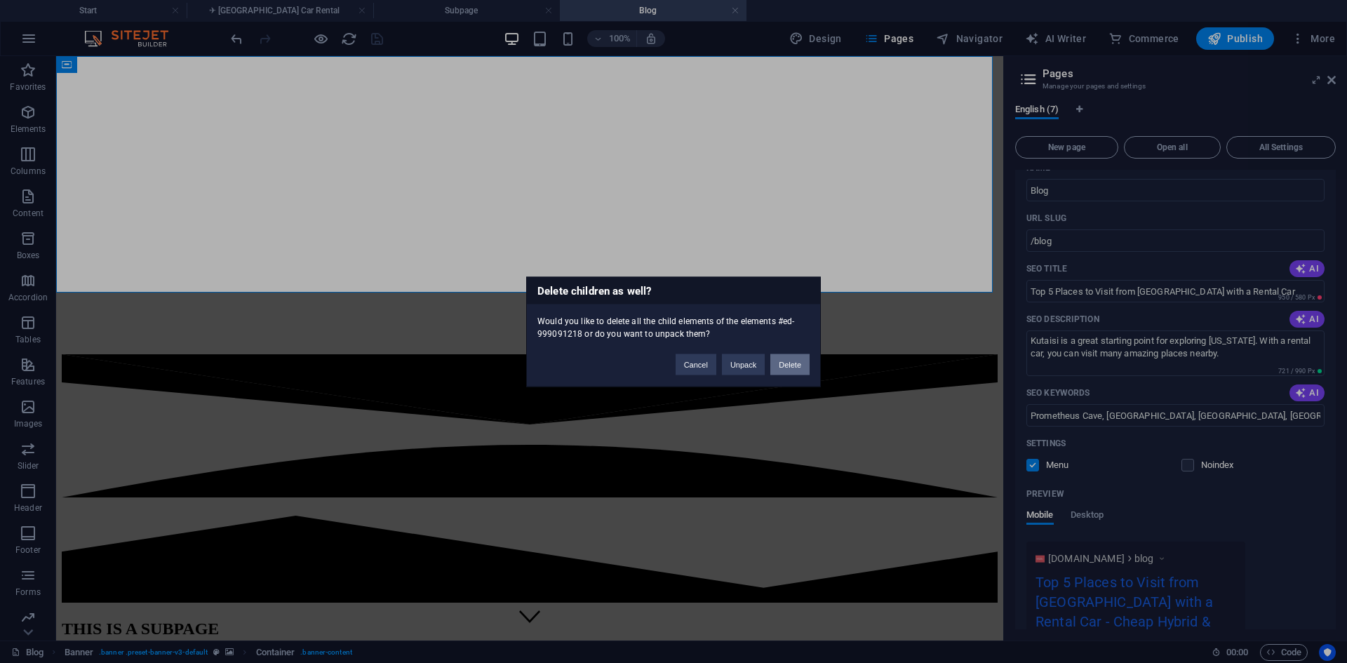
click at [792, 361] on button "Delete" at bounding box center [789, 364] width 39 height 21
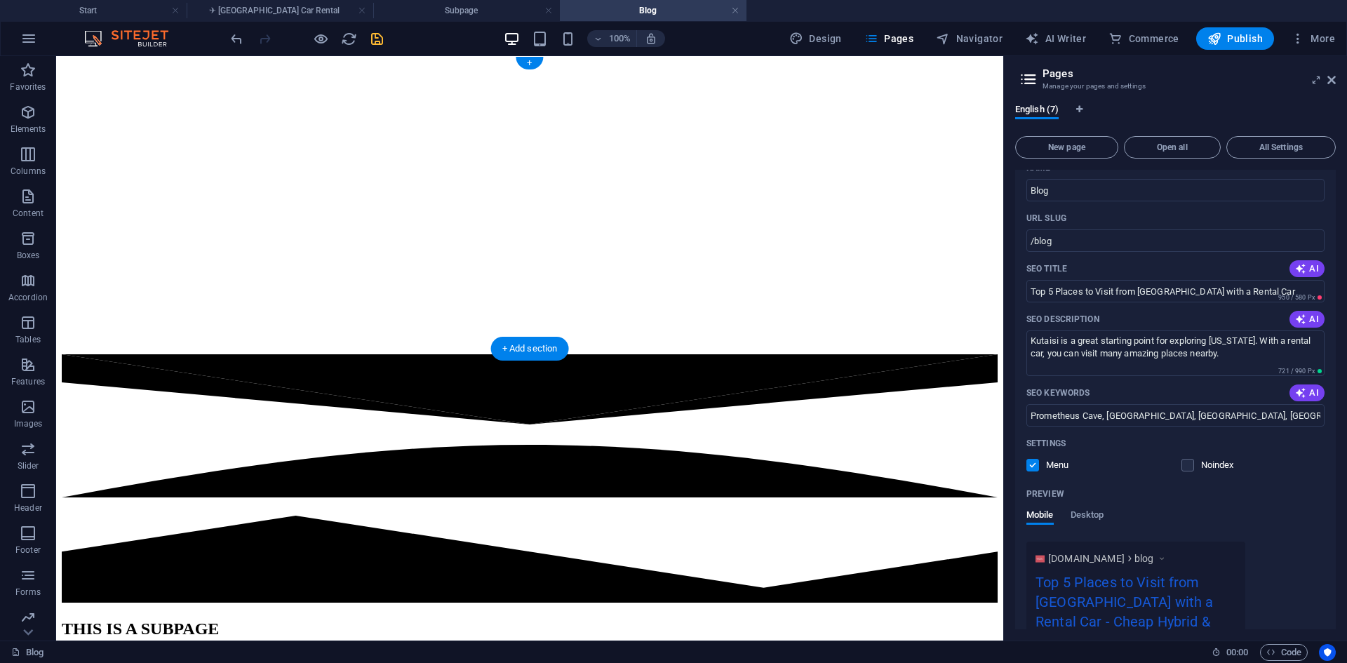
click at [748, 62] on figure at bounding box center [530, 62] width 936 height 0
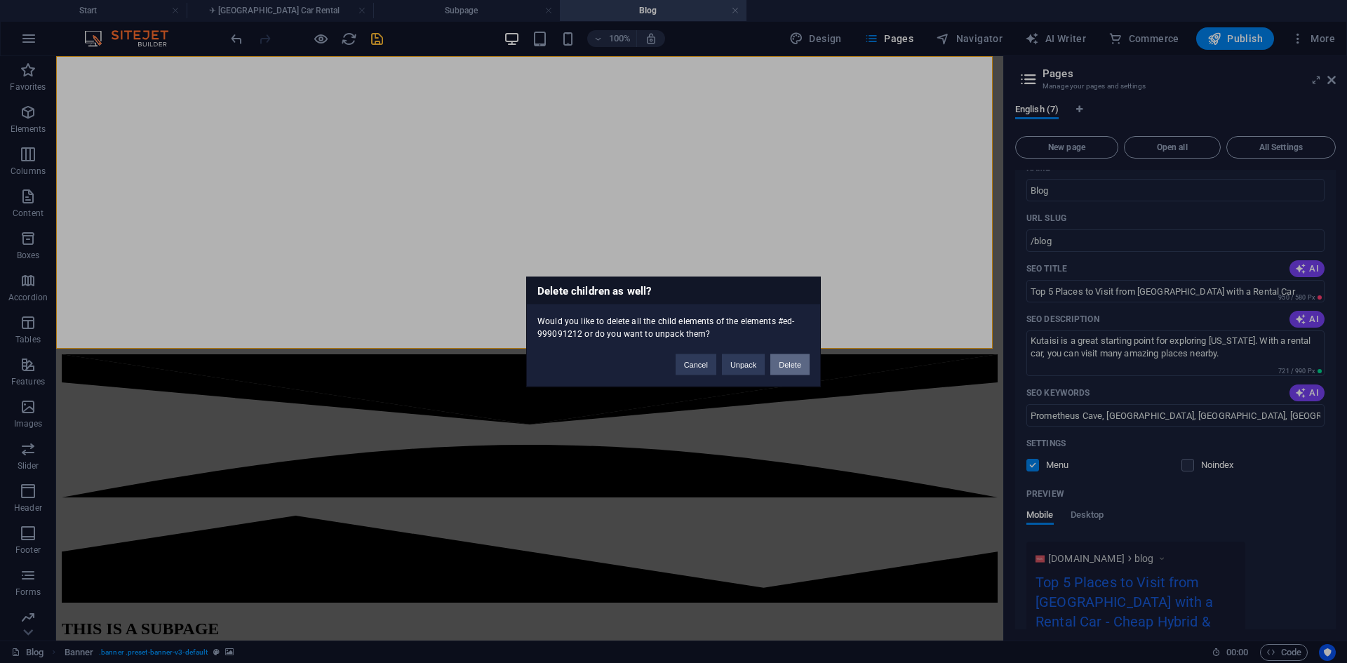
click at [791, 361] on button "Delete" at bounding box center [789, 364] width 39 height 21
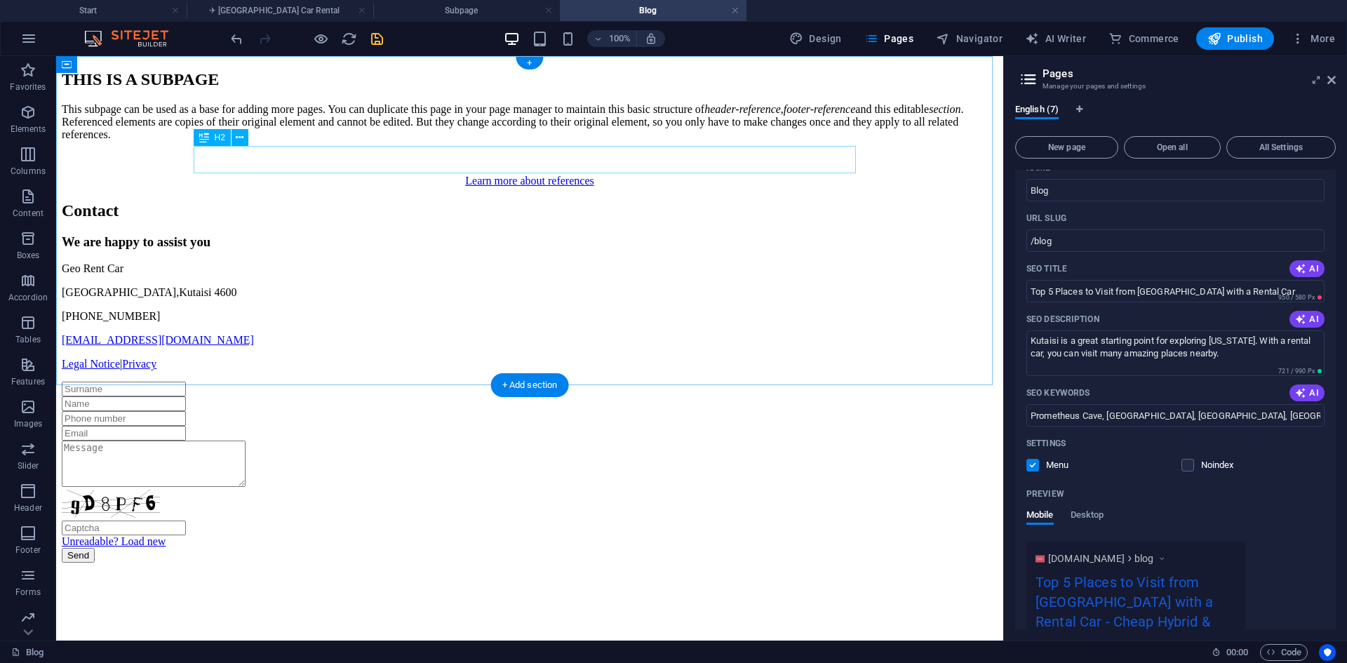
click at [563, 89] on div "THIS IS A SUBPAGE" at bounding box center [530, 79] width 936 height 19
click at [569, 141] on div "This subpage can be used as a base for adding more pages. You can duplicate thi…" at bounding box center [530, 122] width 936 height 38
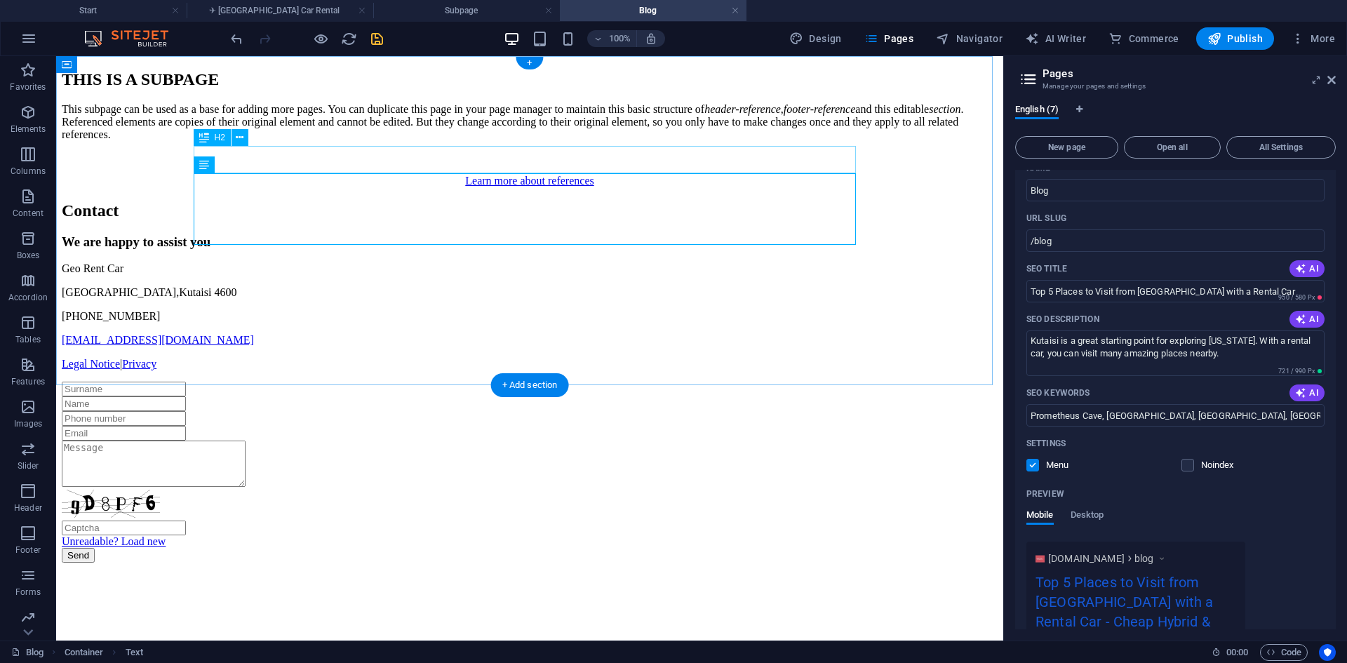
click at [537, 89] on div "THIS IS A SUBPAGE" at bounding box center [530, 79] width 936 height 19
click at [570, 89] on div "THIS IS A SUBPAGE" at bounding box center [530, 79] width 936 height 19
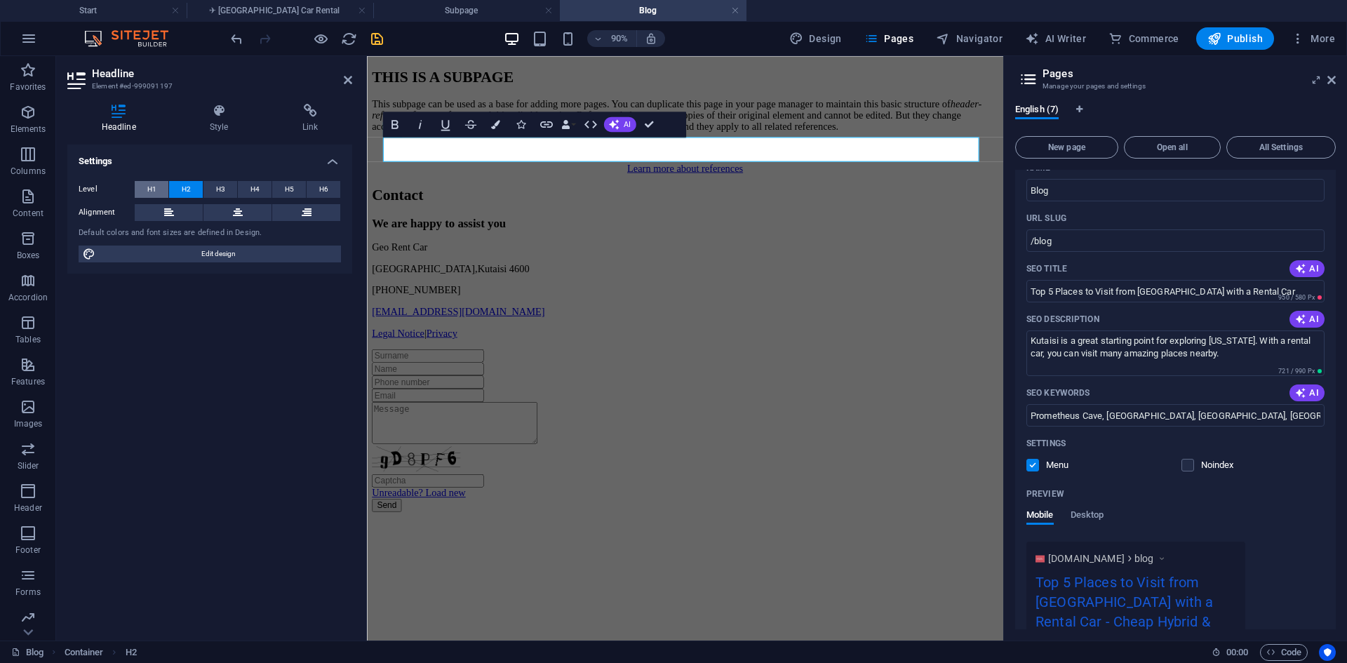
click at [155, 186] on span "H1" at bounding box center [151, 189] width 9 height 17
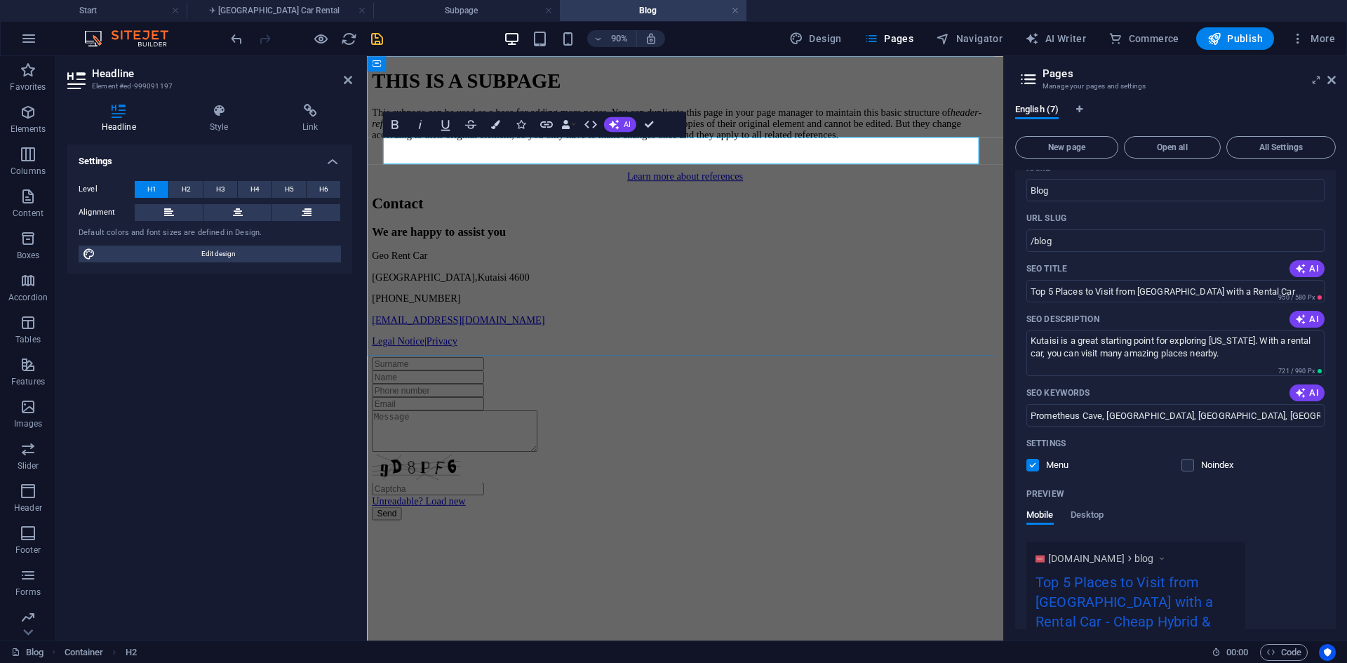
click at [815, 97] on h1 "THIS IS A SUBPAGE" at bounding box center [720, 84] width 696 height 26
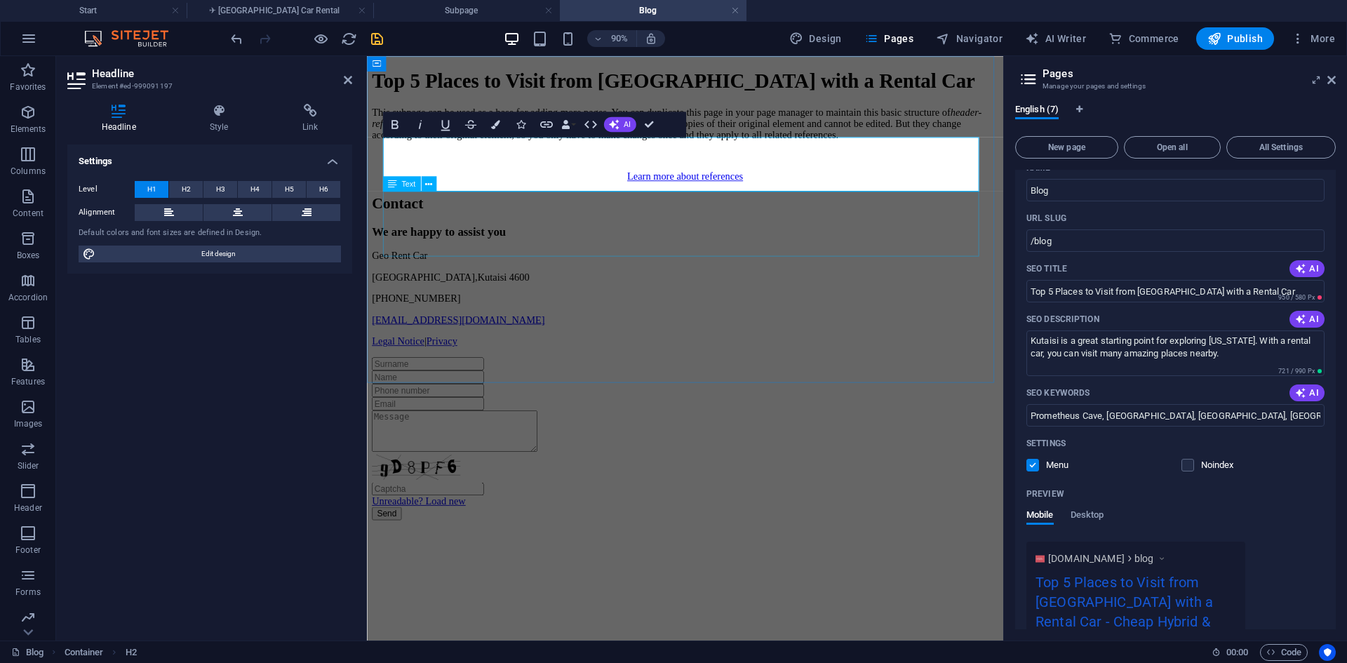
click at [832, 150] on div "This subpage can be used as a base for adding more pages. You can duplicate thi…" at bounding box center [720, 131] width 696 height 38
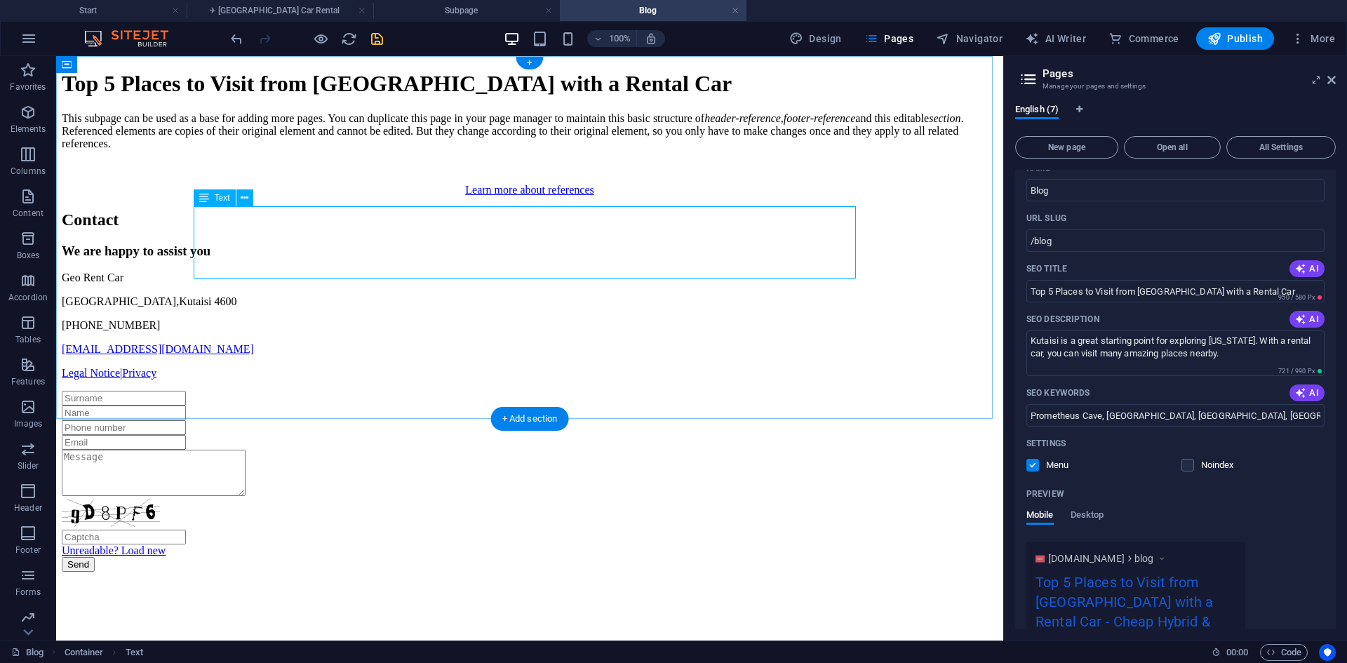
click at [737, 150] on div "This subpage can be used as a base for adding more pages. You can duplicate thi…" at bounding box center [530, 131] width 936 height 38
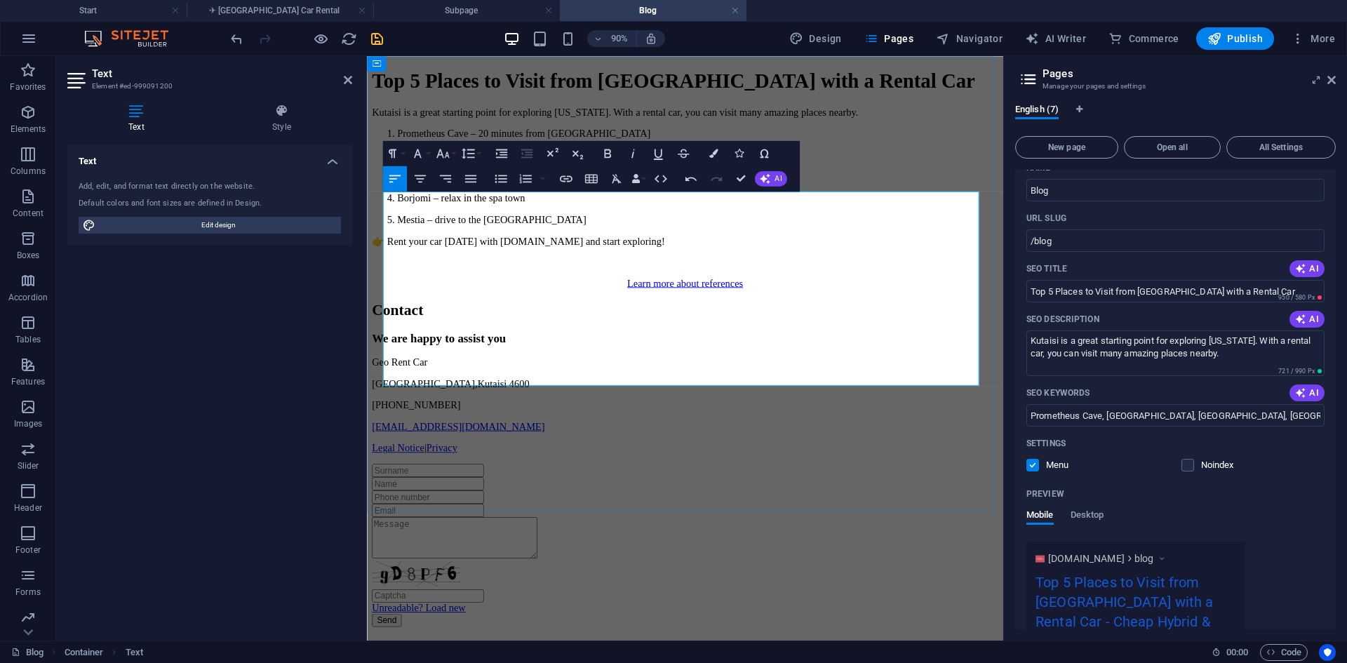
click at [620, 244] on p "Mestia – drive to the [GEOGRAPHIC_DATA]" at bounding box center [735, 237] width 668 height 13
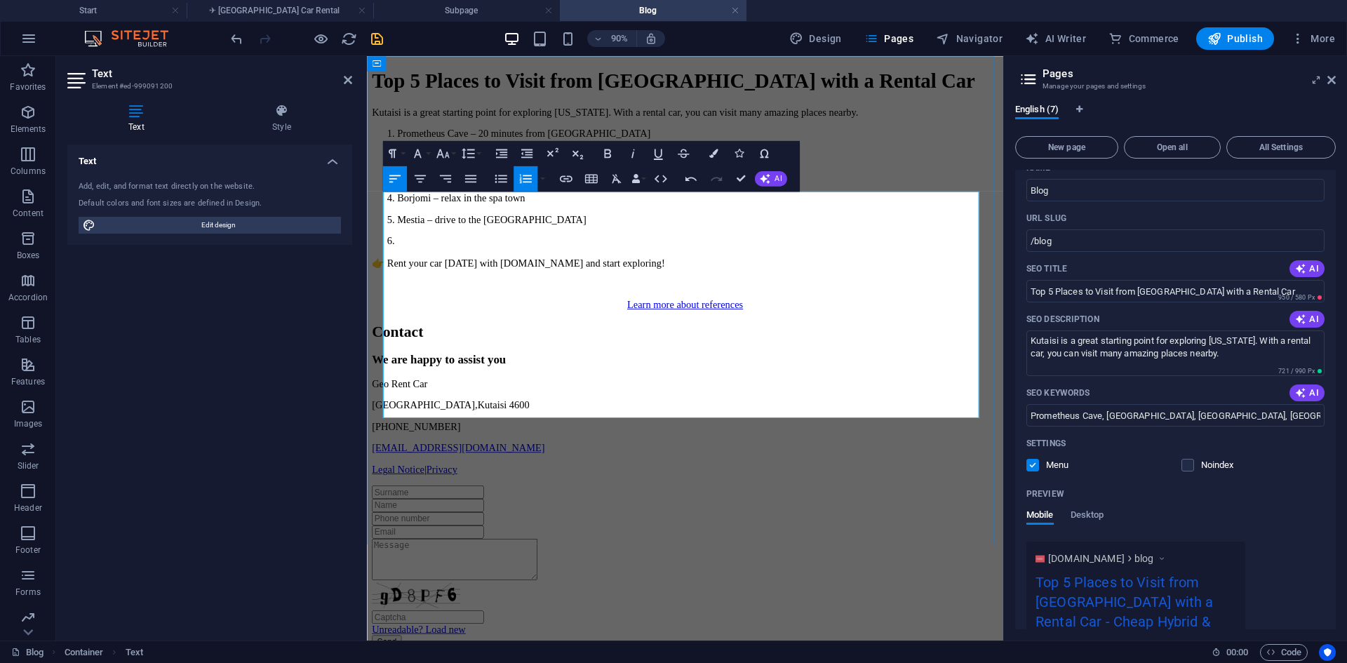
click at [407, 268] on li at bounding box center [735, 261] width 668 height 13
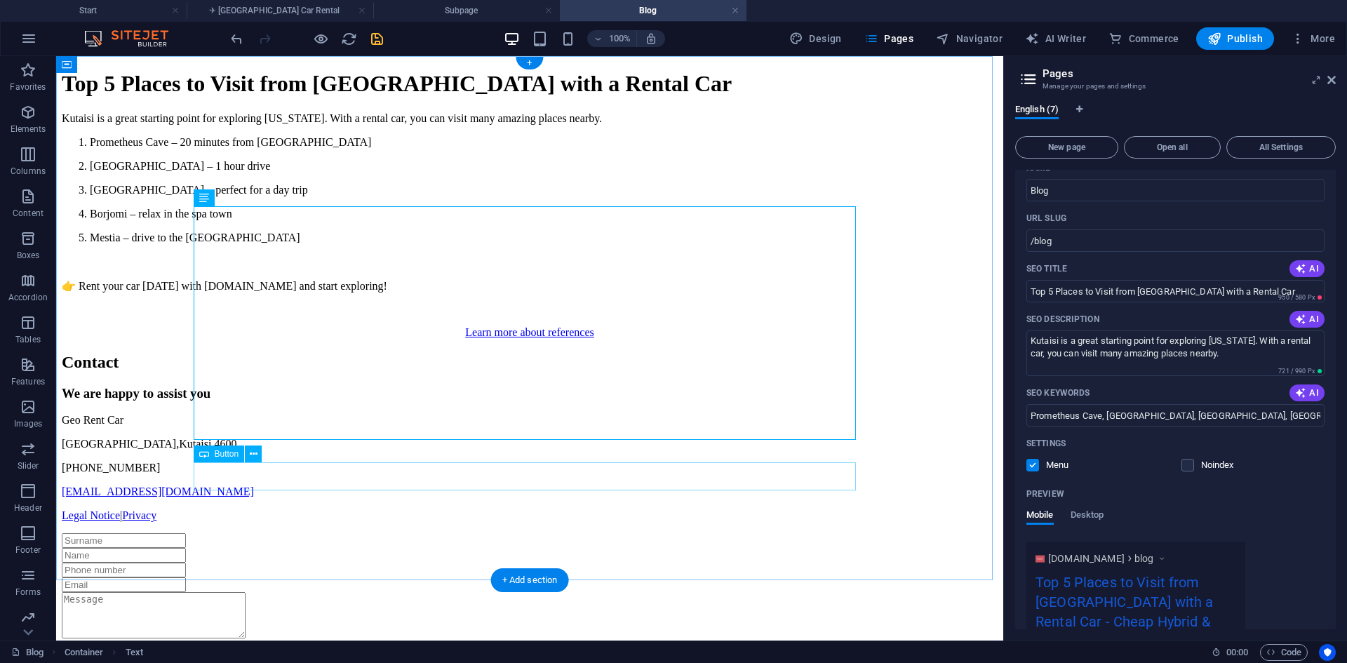
click at [616, 339] on div "Learn more about references" at bounding box center [530, 332] width 936 height 13
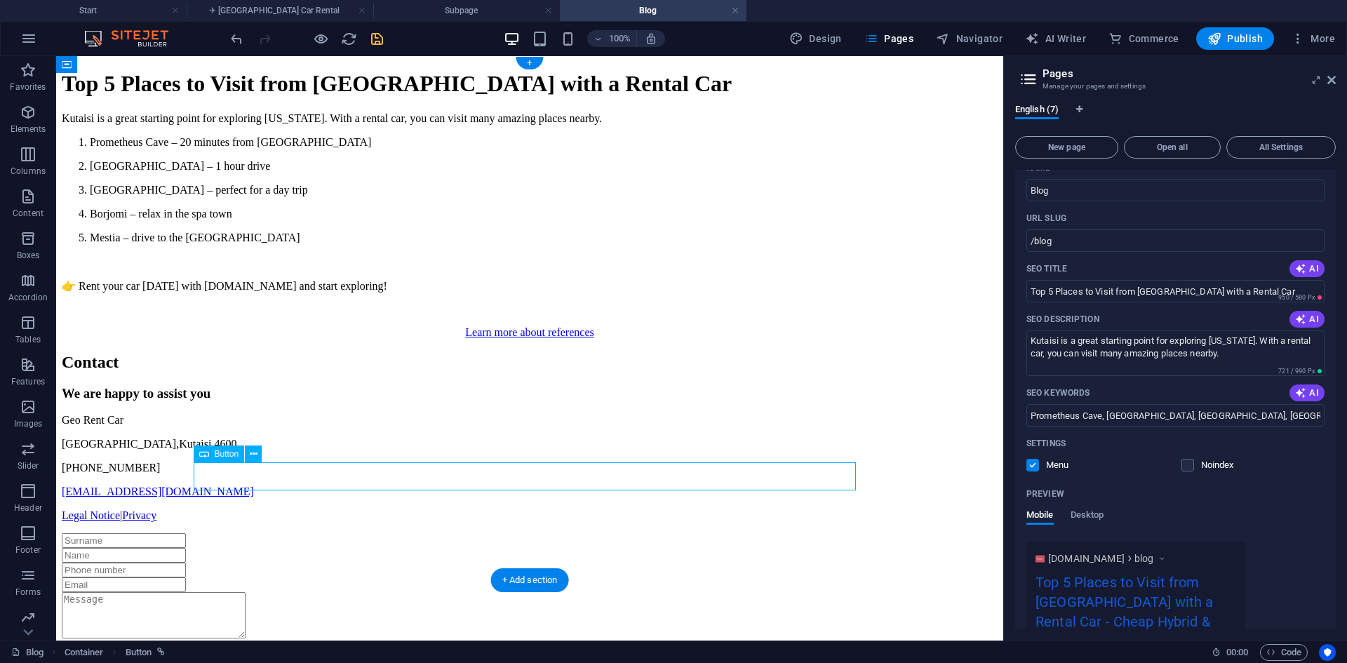
click at [659, 339] on div "Learn more about references" at bounding box center [530, 332] width 936 height 13
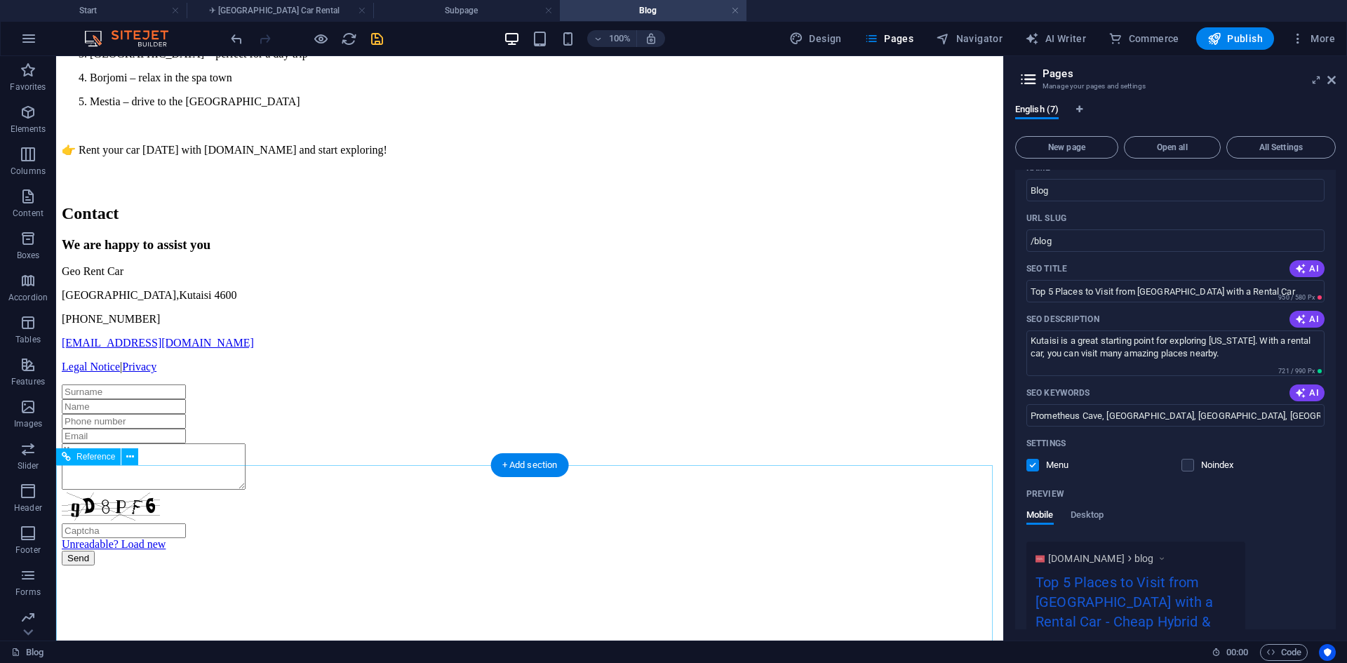
scroll to position [0, 0]
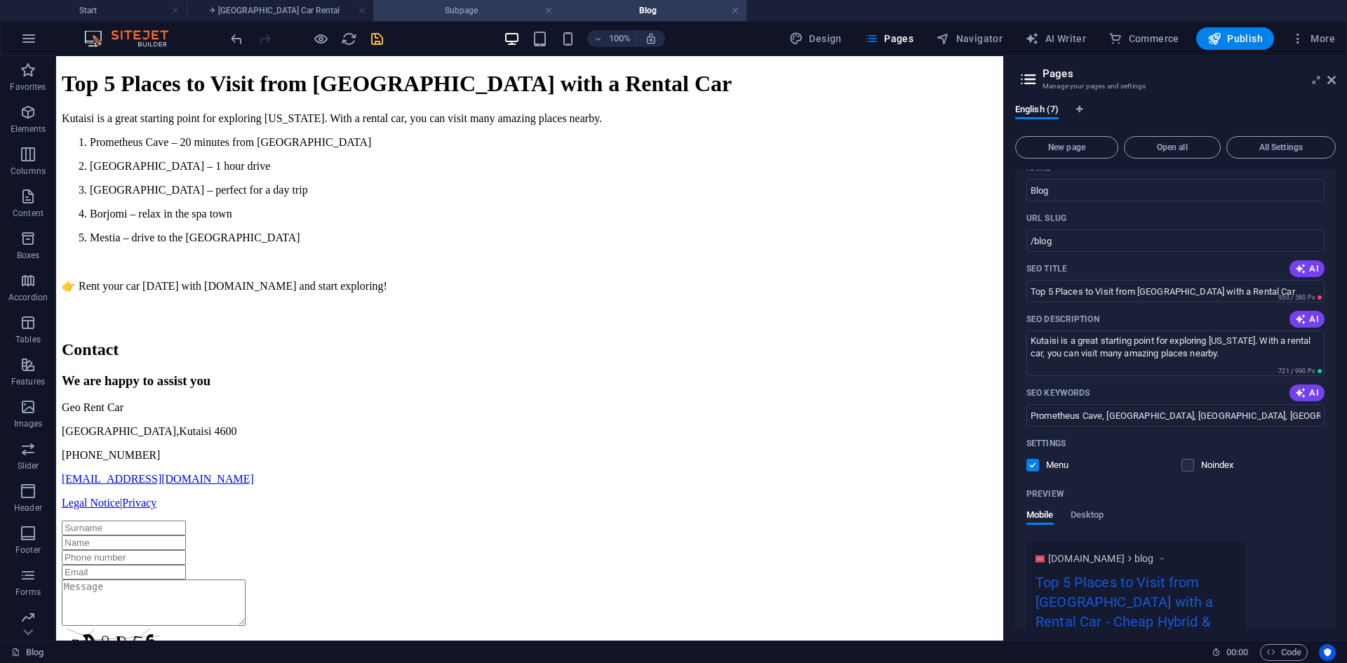
click at [419, 6] on h4 "Subpage" at bounding box center [466, 10] width 187 height 15
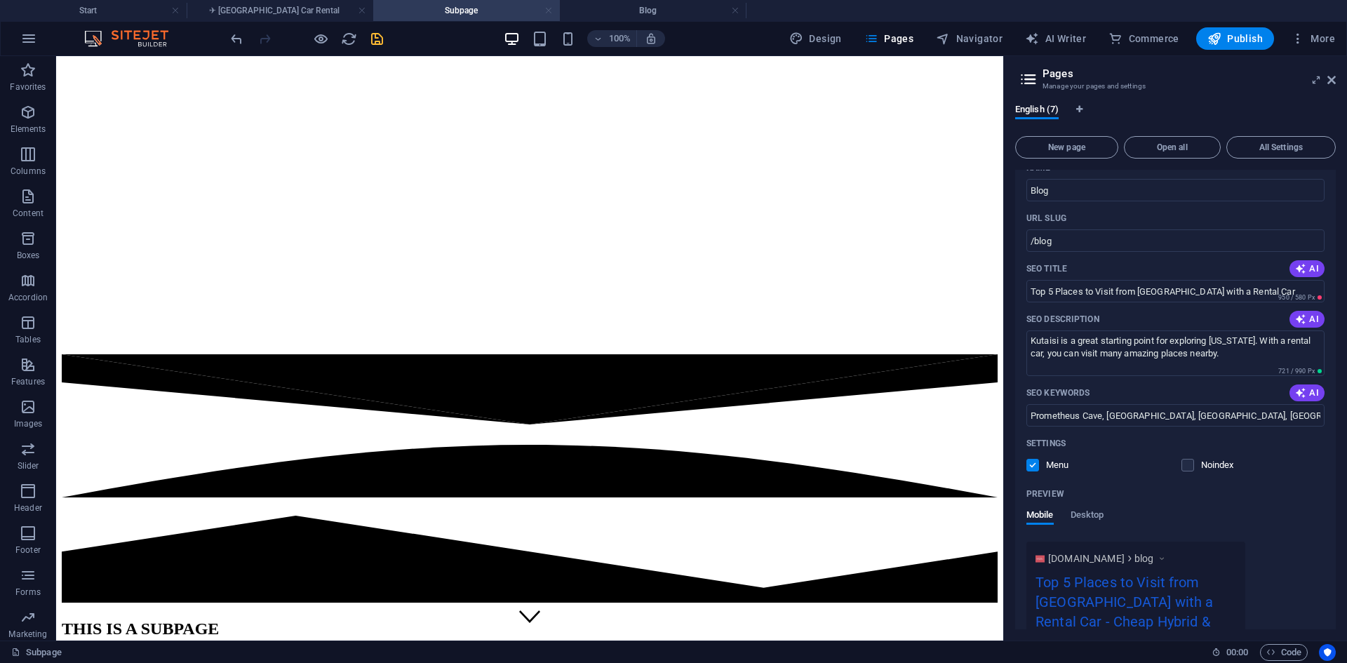
click at [551, 9] on link at bounding box center [548, 10] width 8 height 13
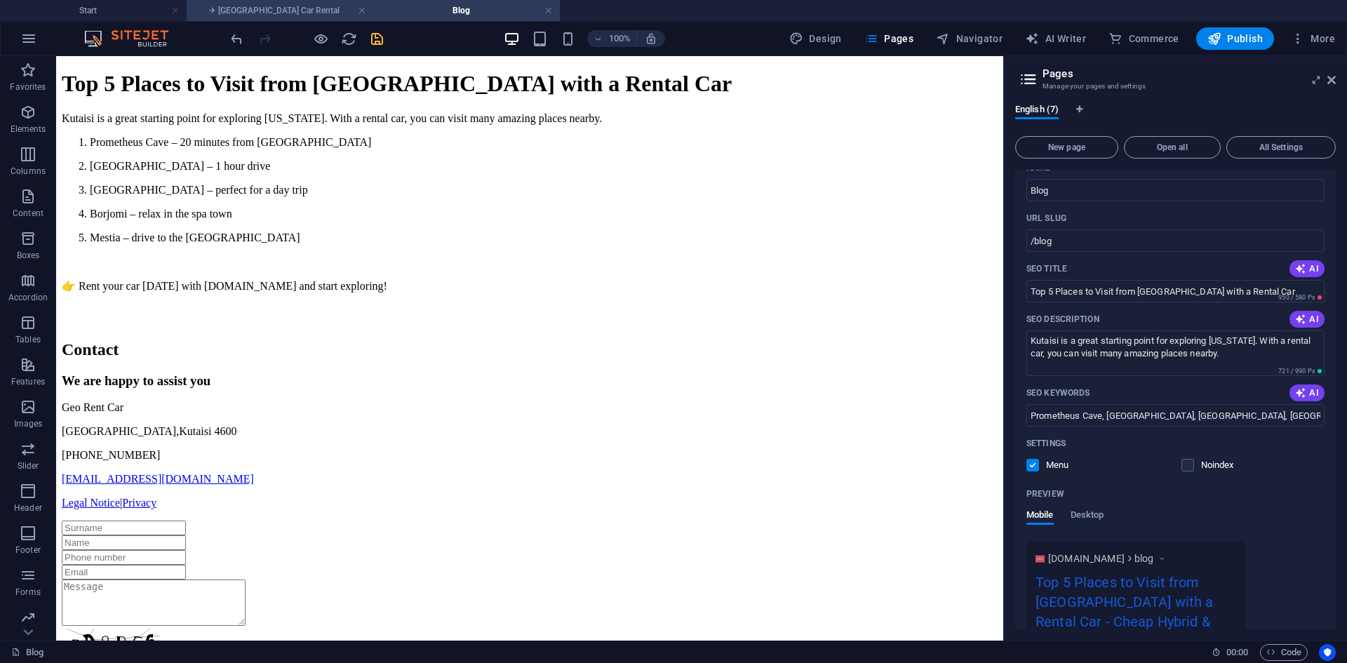
click at [311, 11] on h4 "✈ [GEOGRAPHIC_DATA] Car Rental" at bounding box center [280, 10] width 187 height 15
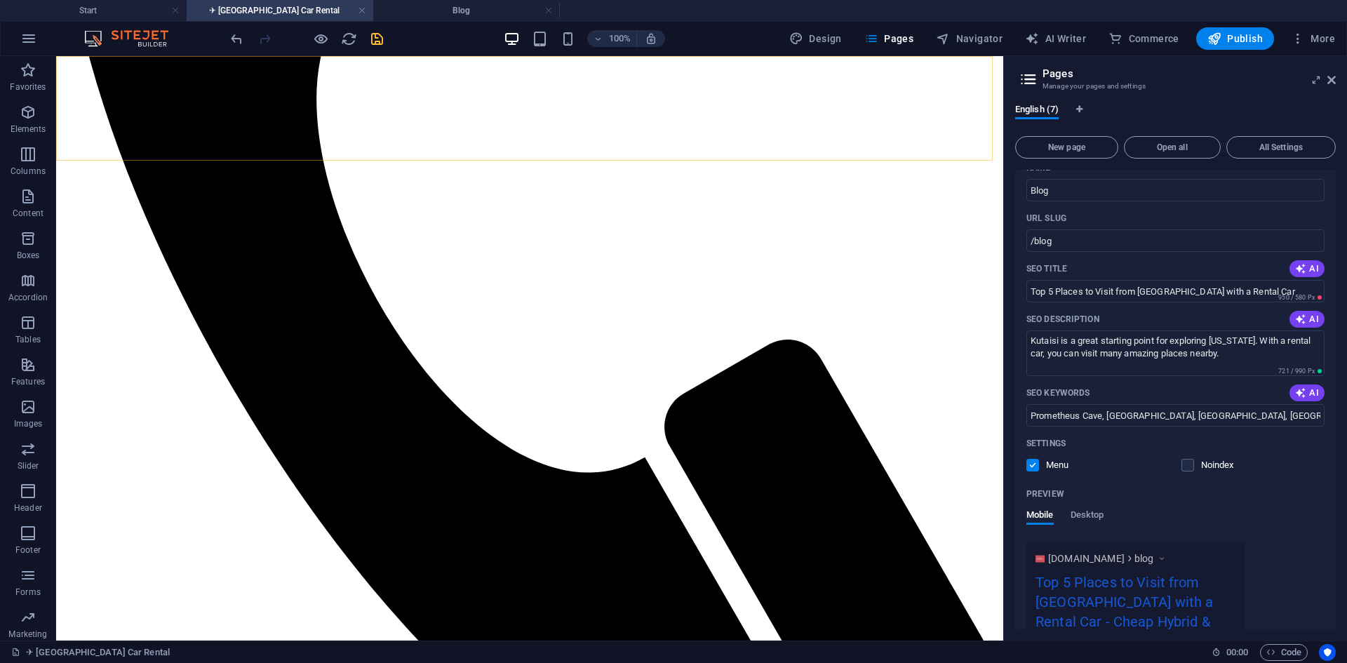
drag, startPoint x: 420, startPoint y: 8, endPoint x: 394, endPoint y: 24, distance: 30.2
click at [420, 8] on h4 "Blog" at bounding box center [466, 10] width 187 height 15
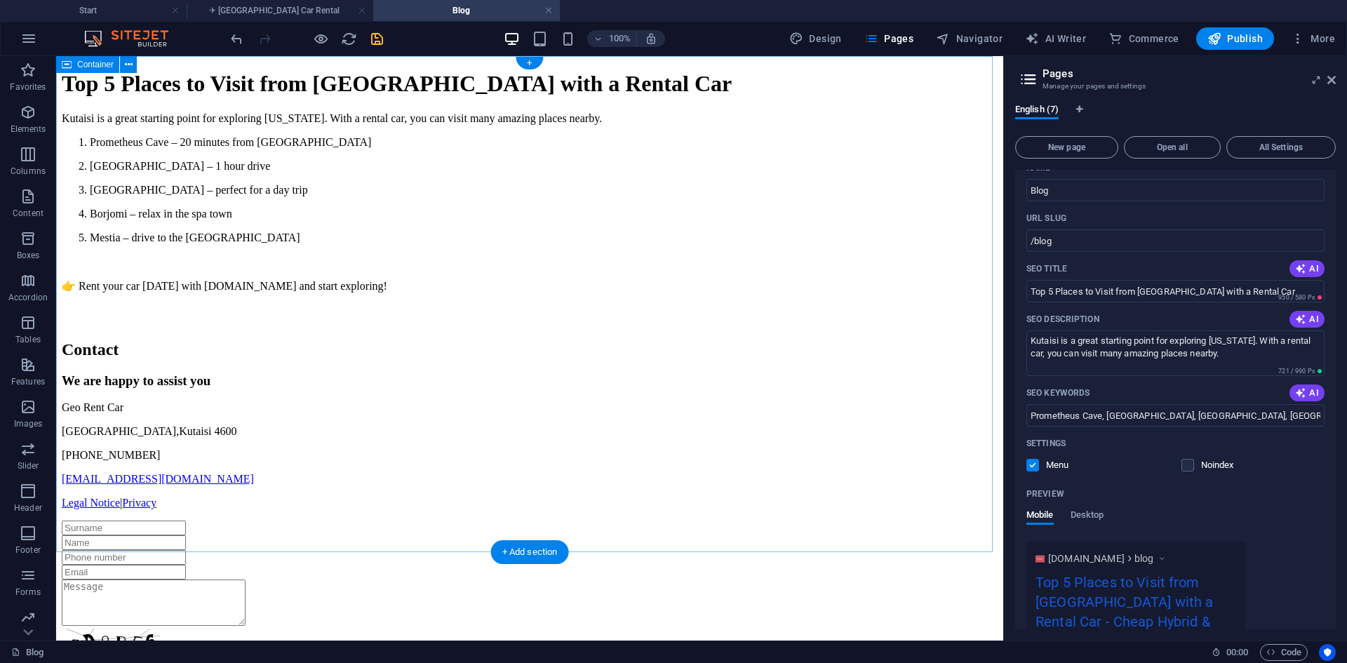
click at [635, 104] on div "Top 5 Places to Visit from [GEOGRAPHIC_DATA] with a Rental Car Kutaisi is a gre…" at bounding box center [530, 198] width 936 height 255
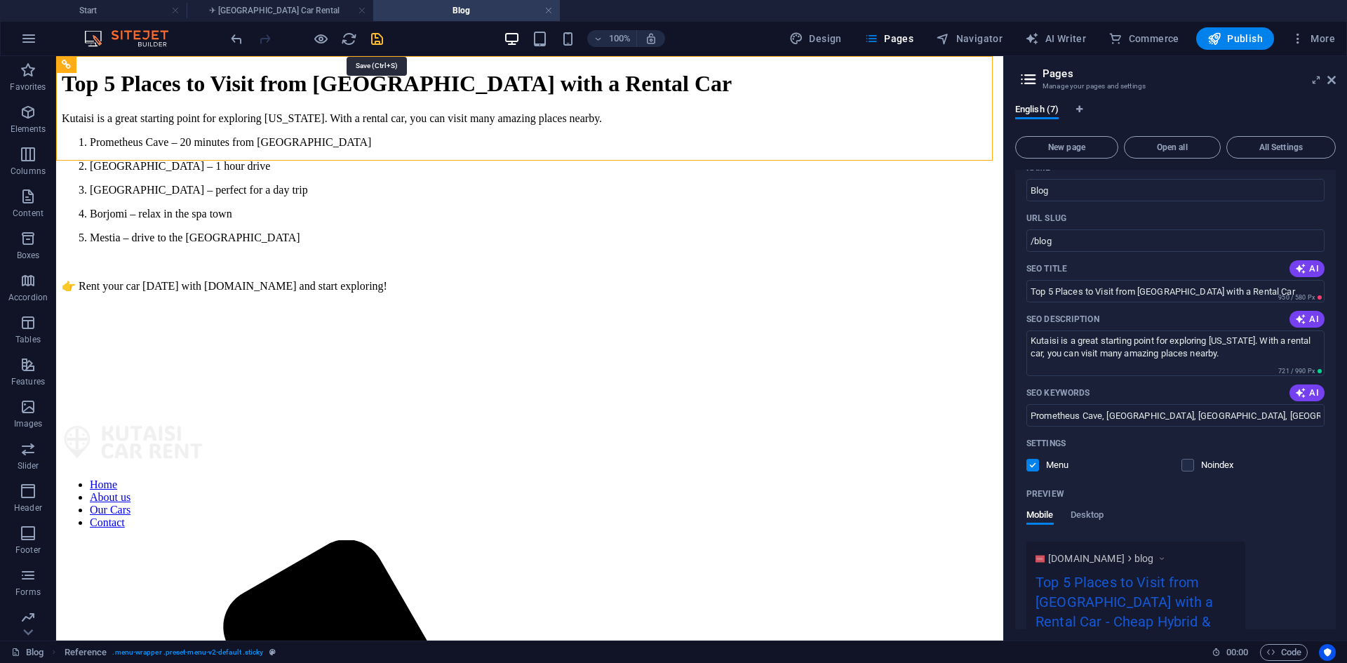
click at [372, 37] on icon "save" at bounding box center [377, 39] width 16 height 16
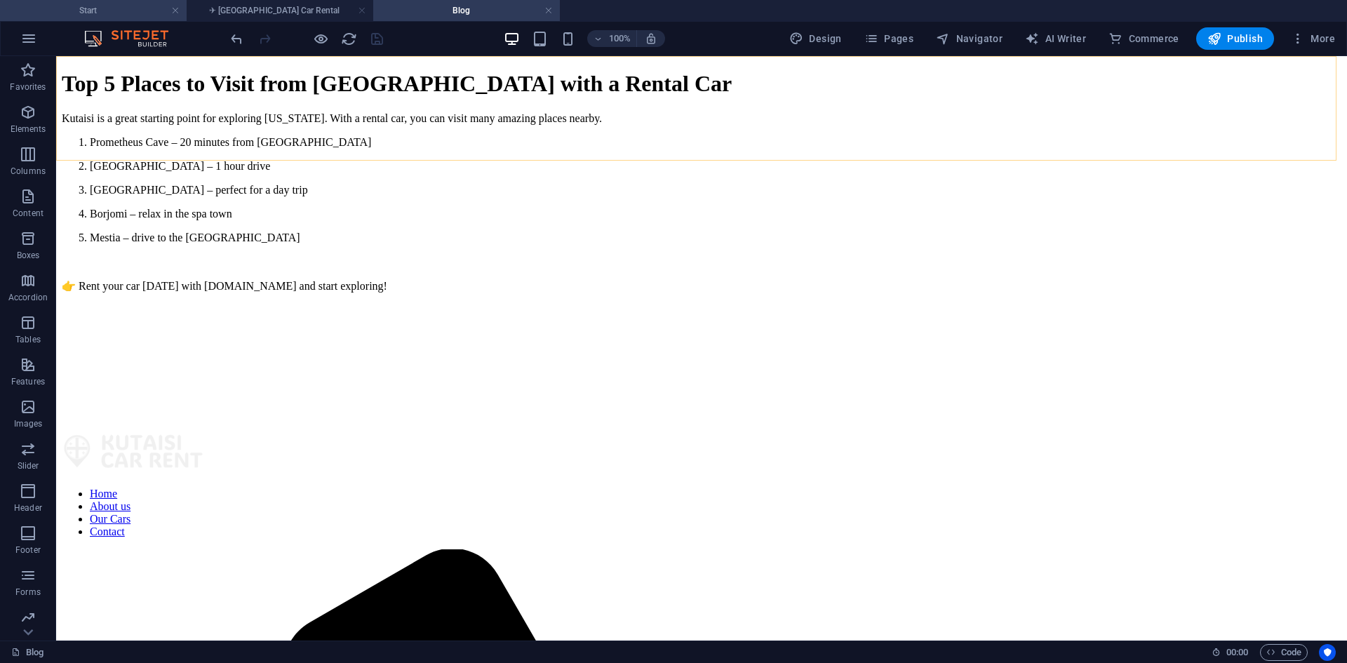
click at [92, 17] on h4 "Start" at bounding box center [93, 10] width 187 height 15
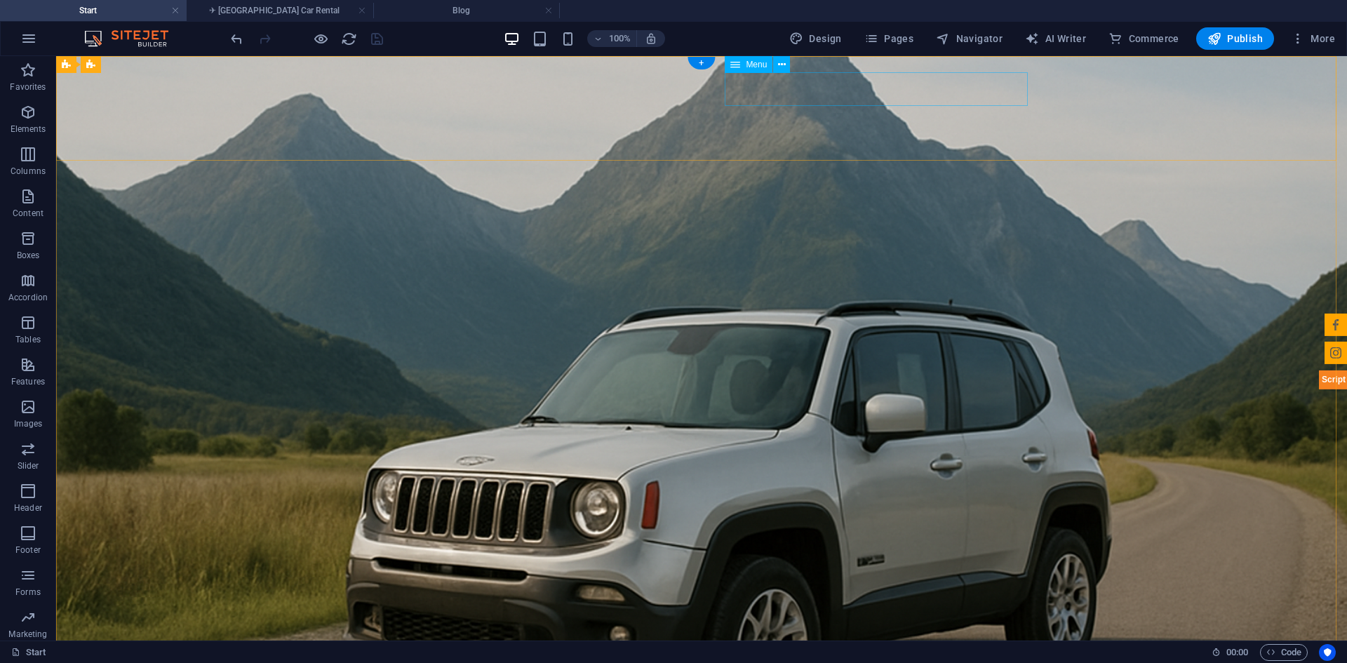
select select "4"
select select
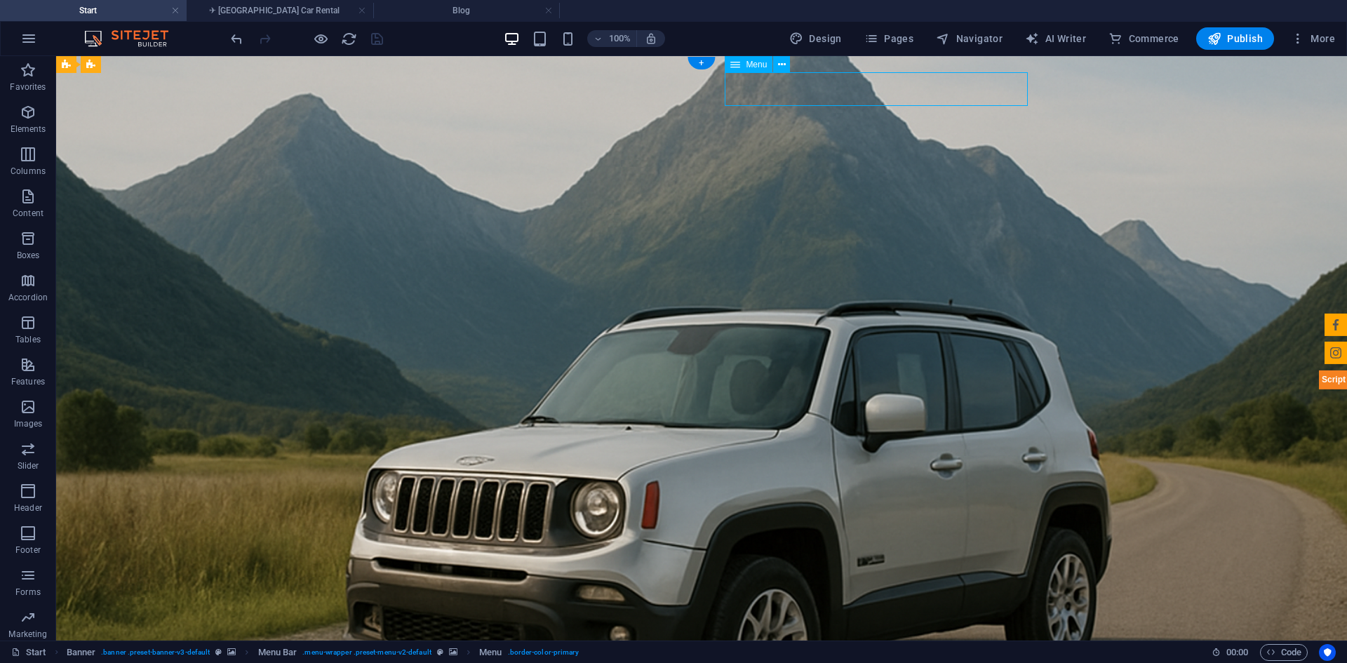
select select "3"
select select
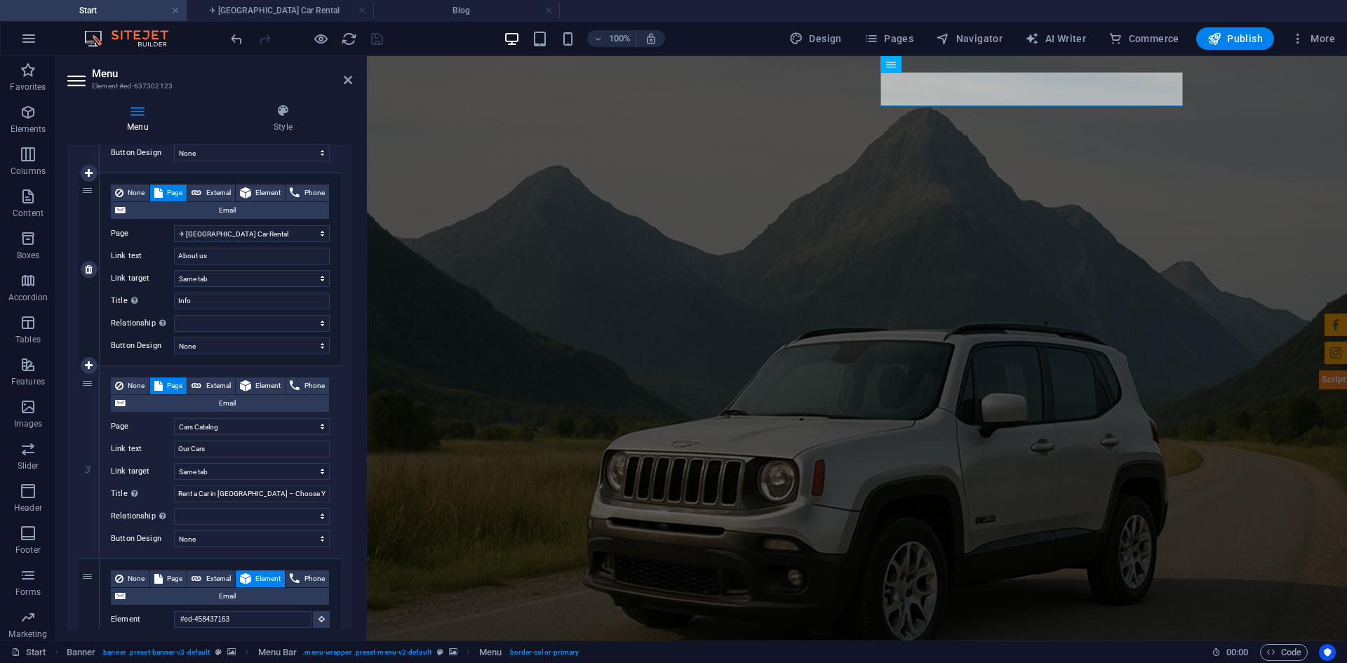
scroll to position [437, 0]
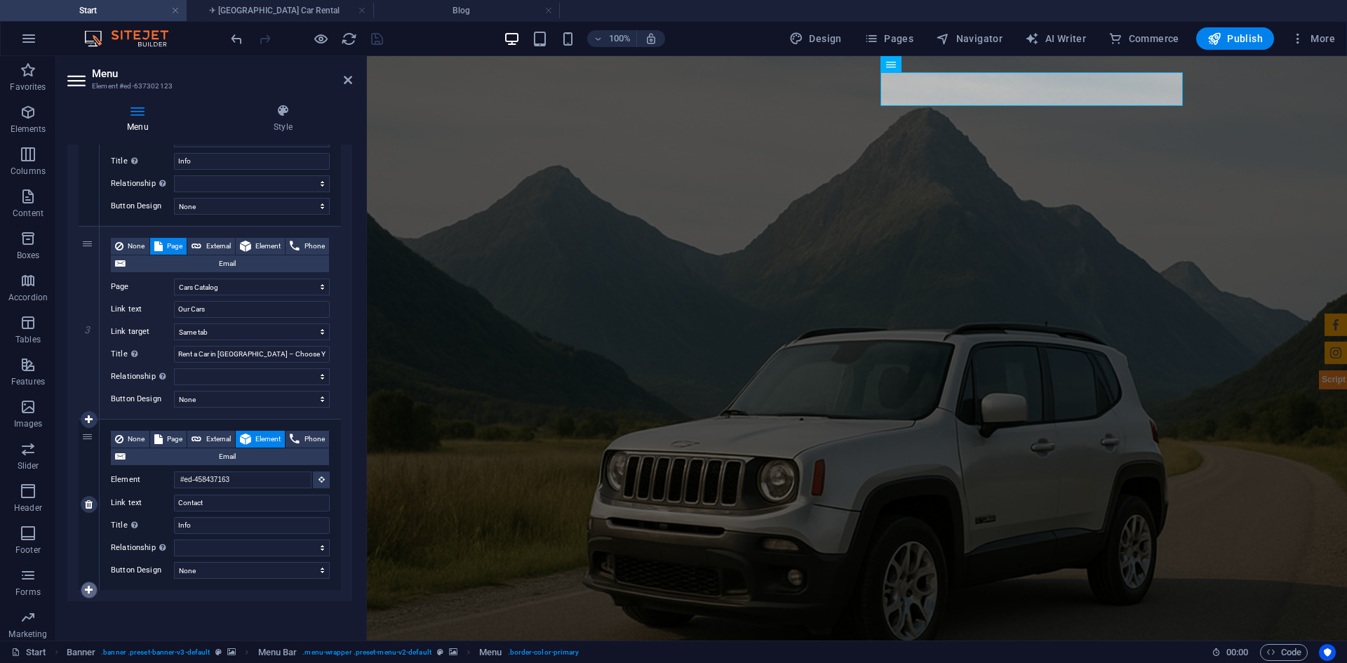
click at [92, 587] on icon at bounding box center [89, 590] width 8 height 10
select select
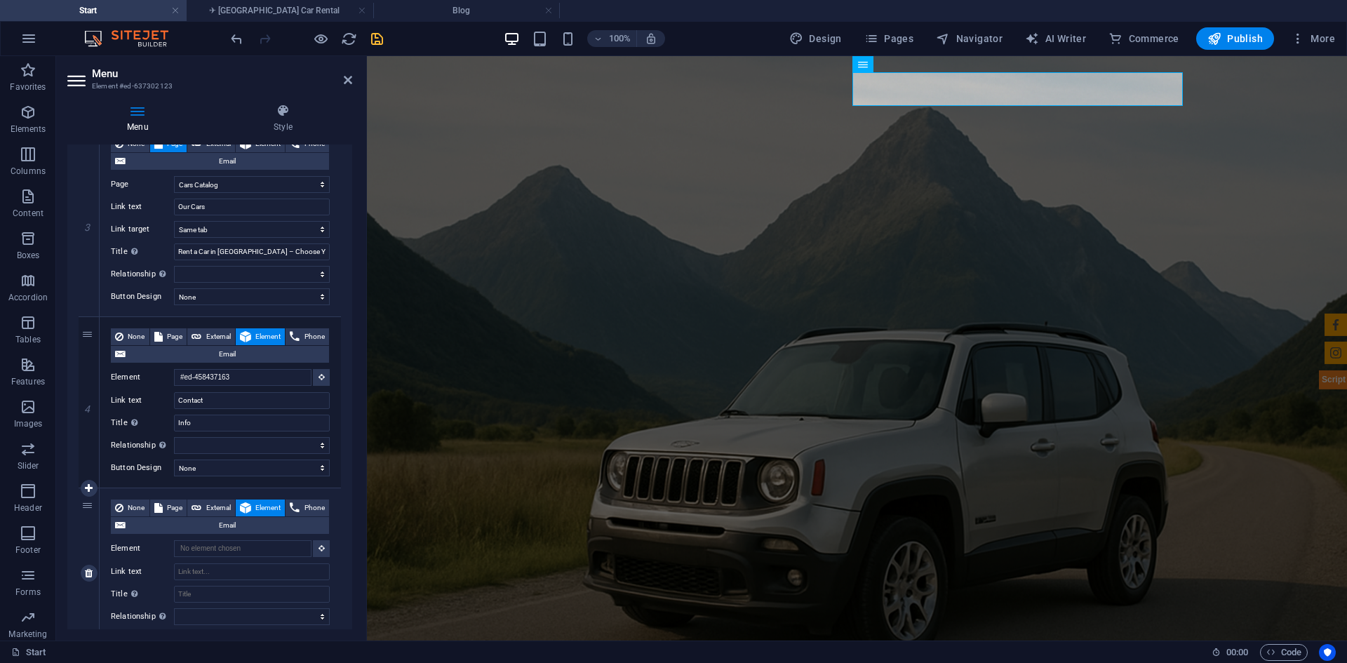
scroll to position [608, 0]
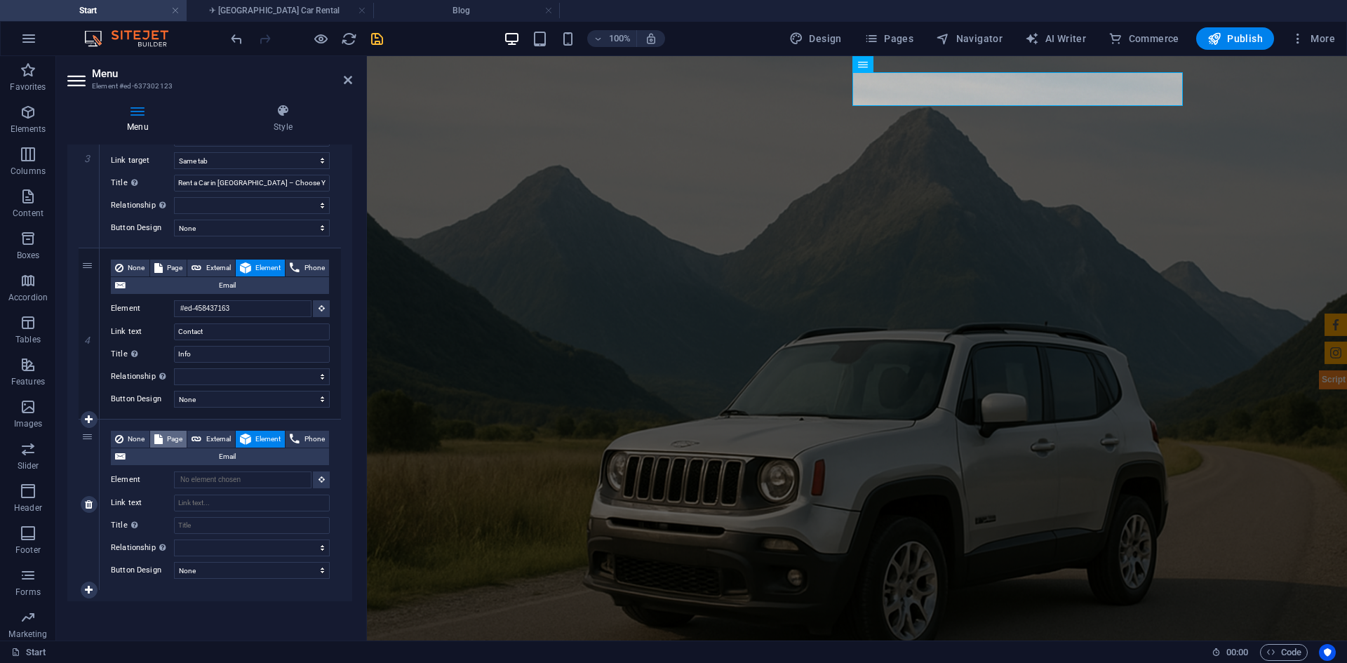
click at [183, 442] on span "Page" at bounding box center [175, 439] width 16 height 17
select select
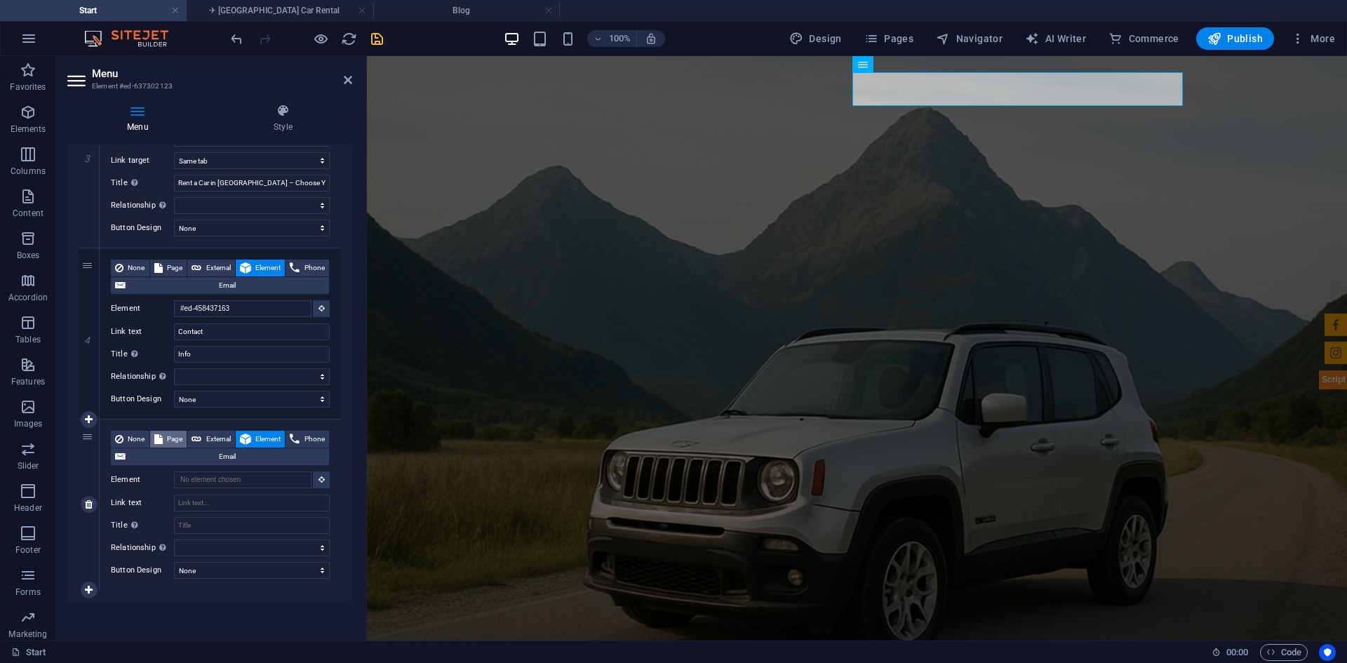
select select
click at [211, 480] on select "Start Subpage Blog Cars Catalog ✈ [GEOGRAPHIC_DATA] Car Rental Legal Notice Pri…" at bounding box center [252, 479] width 156 height 17
select select "2"
click at [174, 471] on select "Start Subpage Blog Cars Catalog ✈ [GEOGRAPHIC_DATA] Car Rental Legal Notice Pri…" at bounding box center [252, 479] width 156 height 17
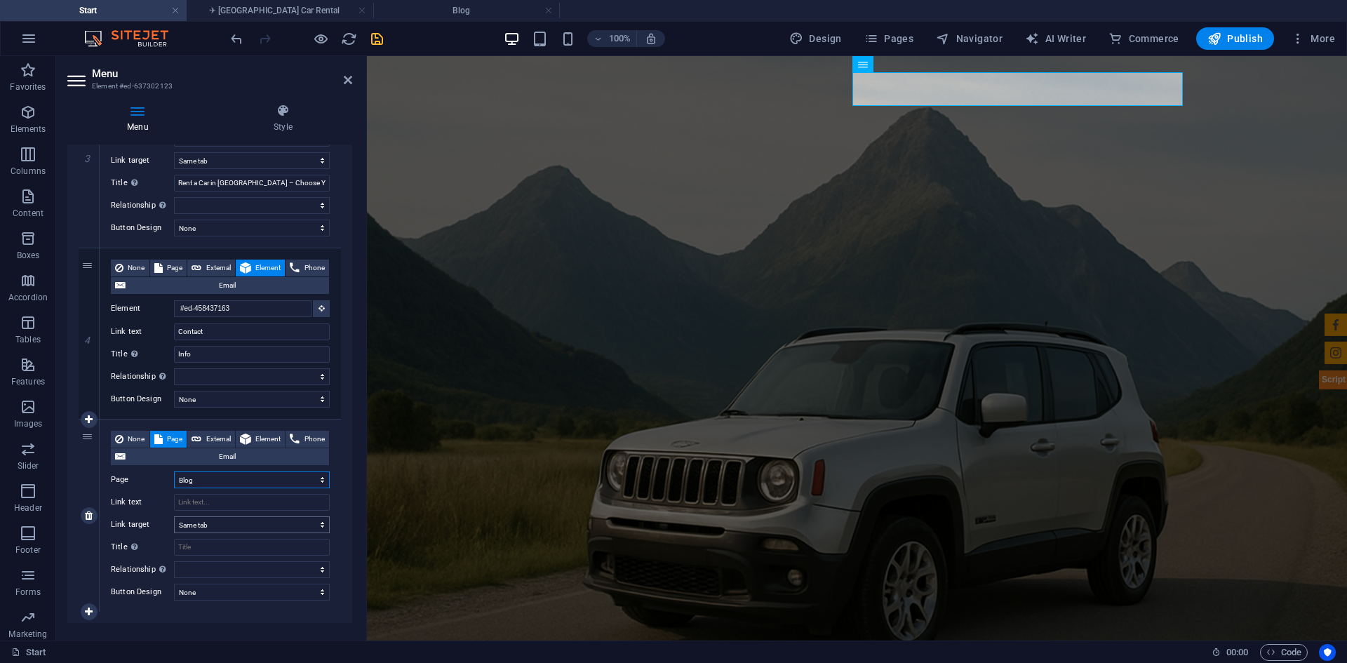
select select
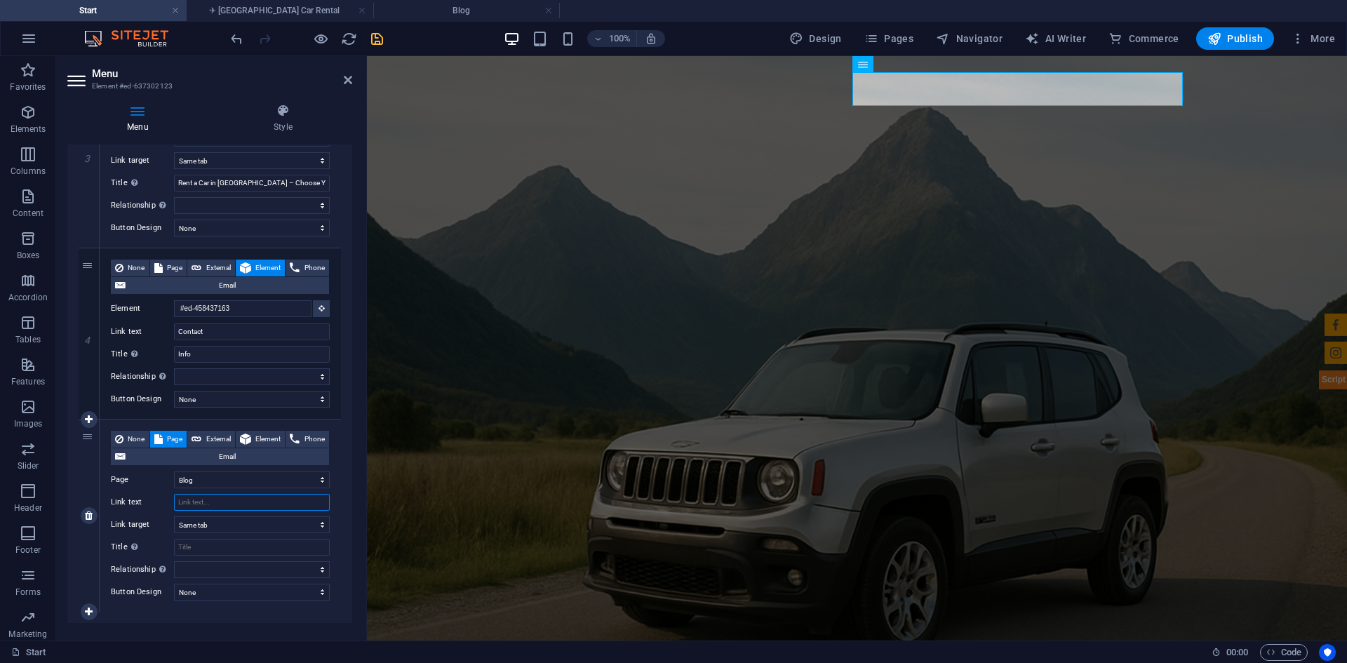
click at [213, 502] on input "Link text" at bounding box center [252, 502] width 156 height 17
select select
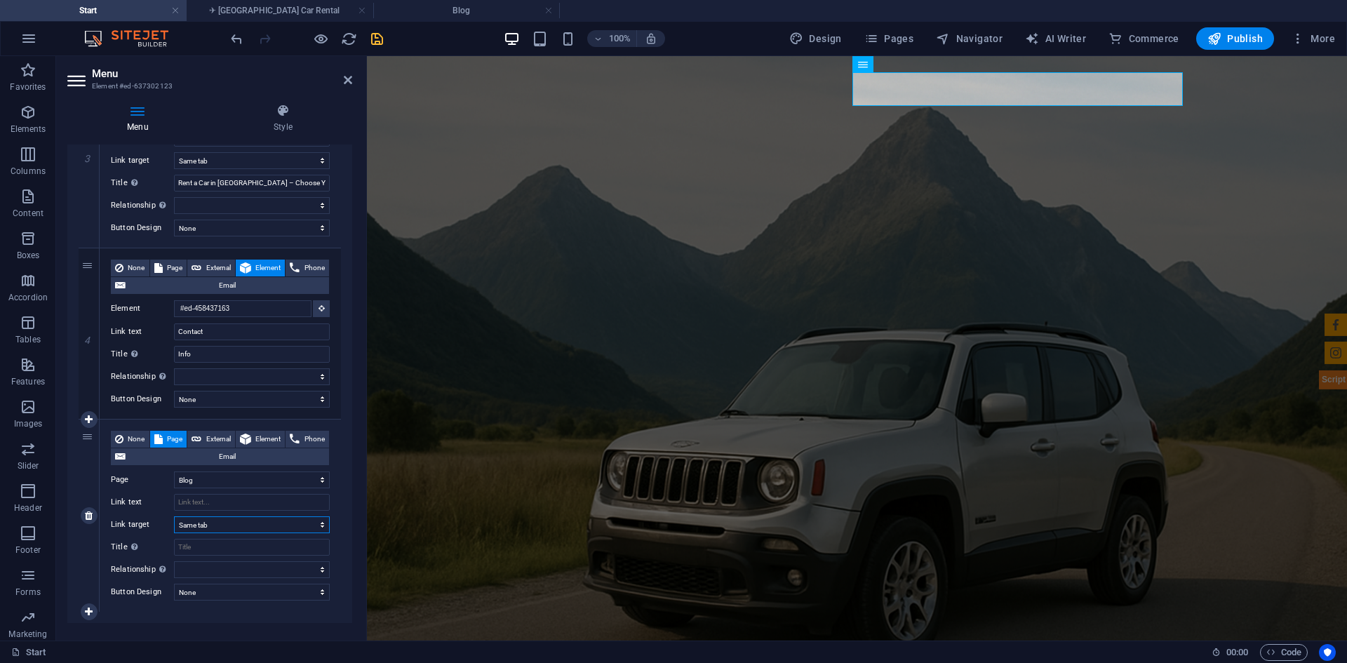
type input "Blog"
select select
click at [217, 525] on select "New tab Same tab Overlay" at bounding box center [252, 524] width 156 height 17
click at [209, 546] on input "Title Additional link description, should not be the same as the link text. The…" at bounding box center [252, 547] width 156 height 17
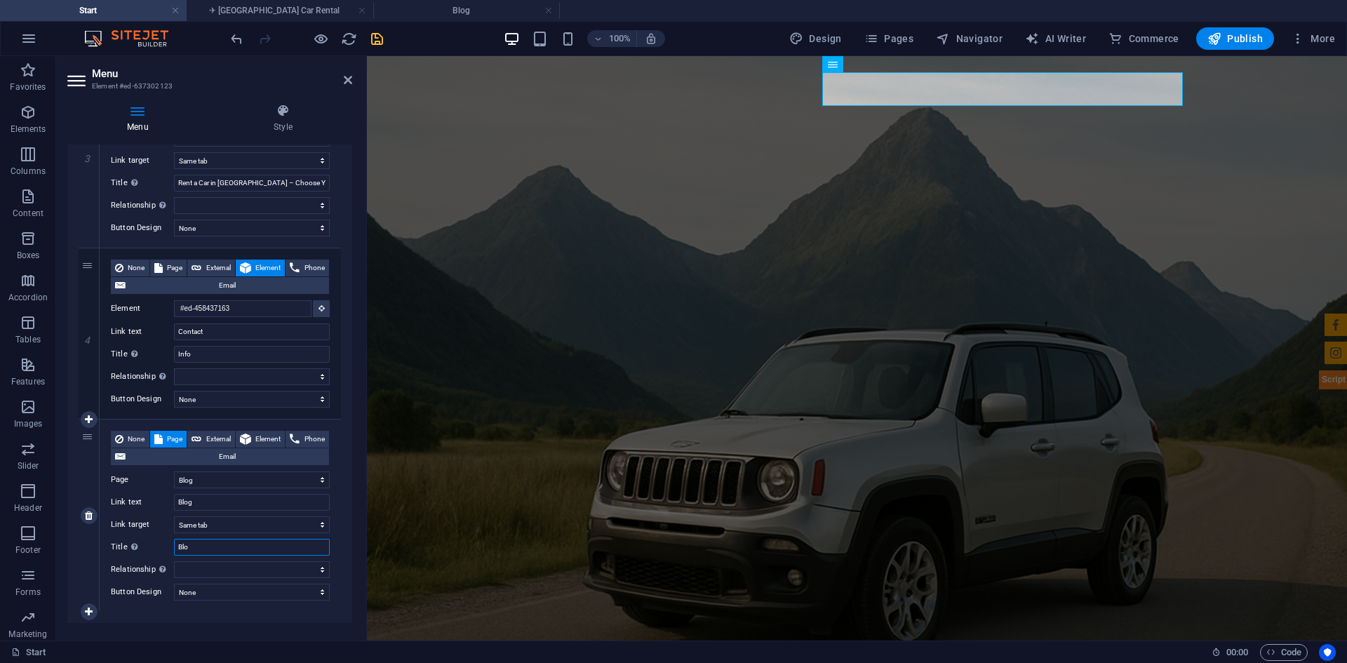
type input "Blog"
select select
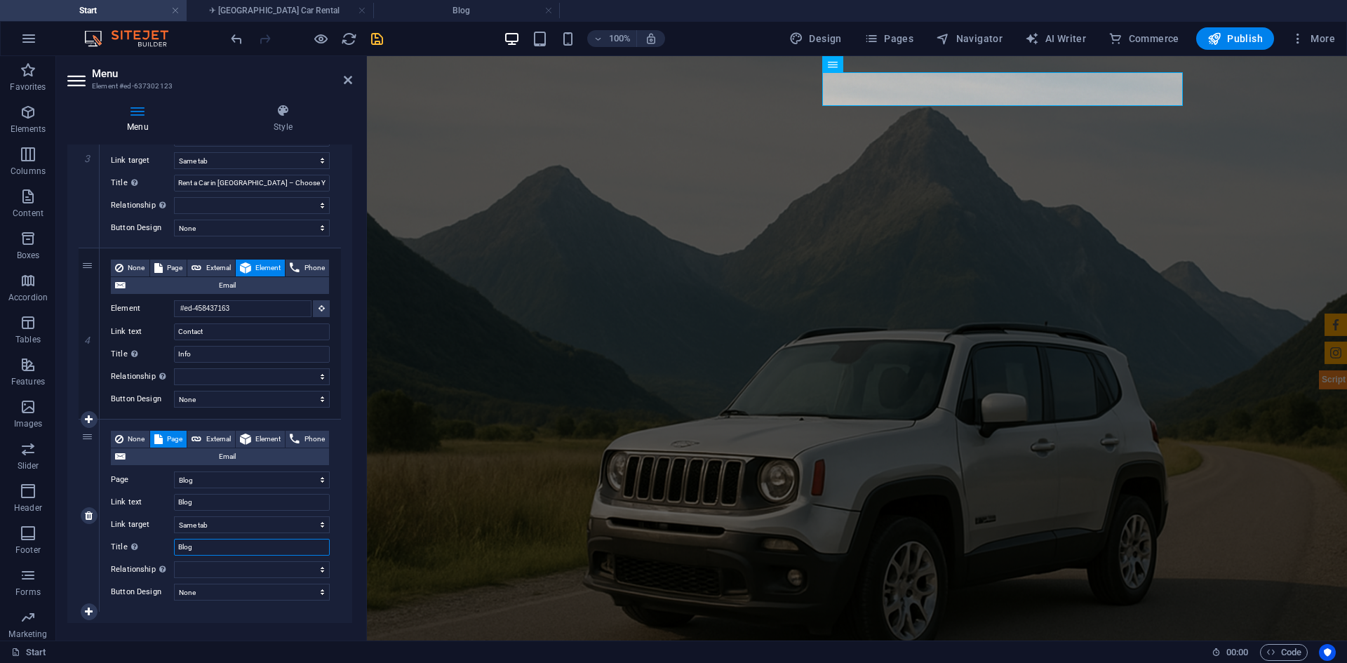
select select
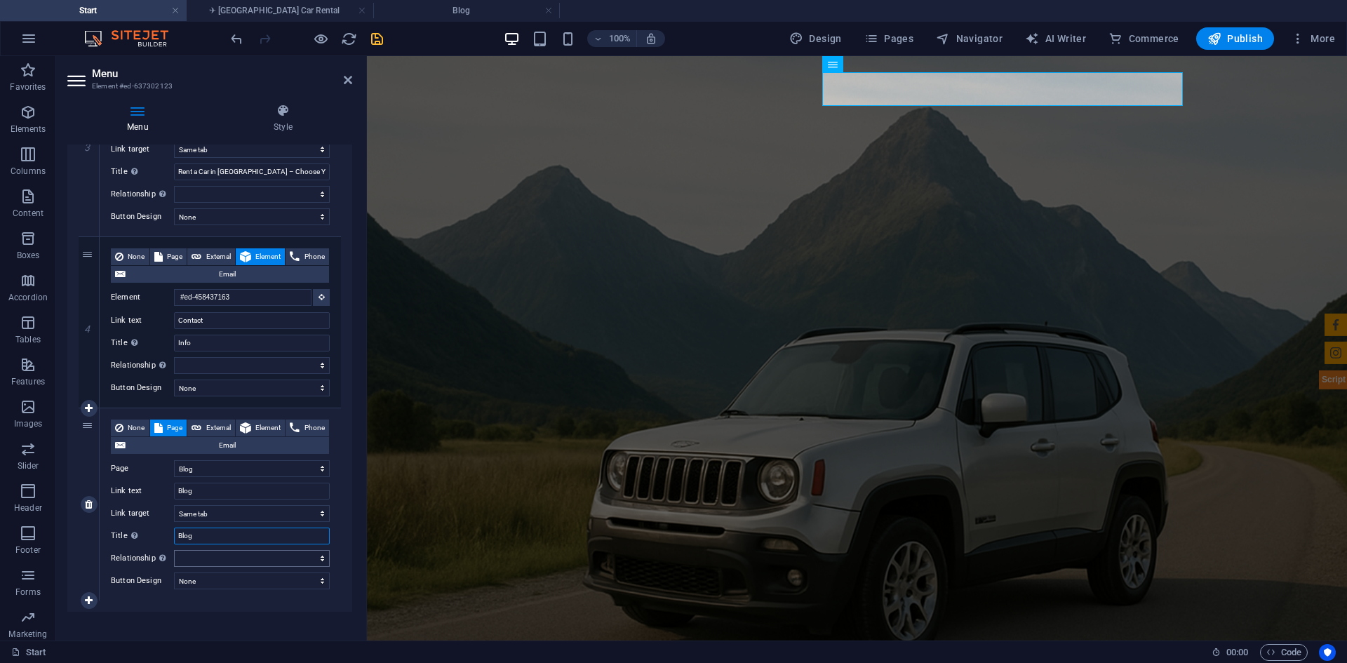
scroll to position [630, 0]
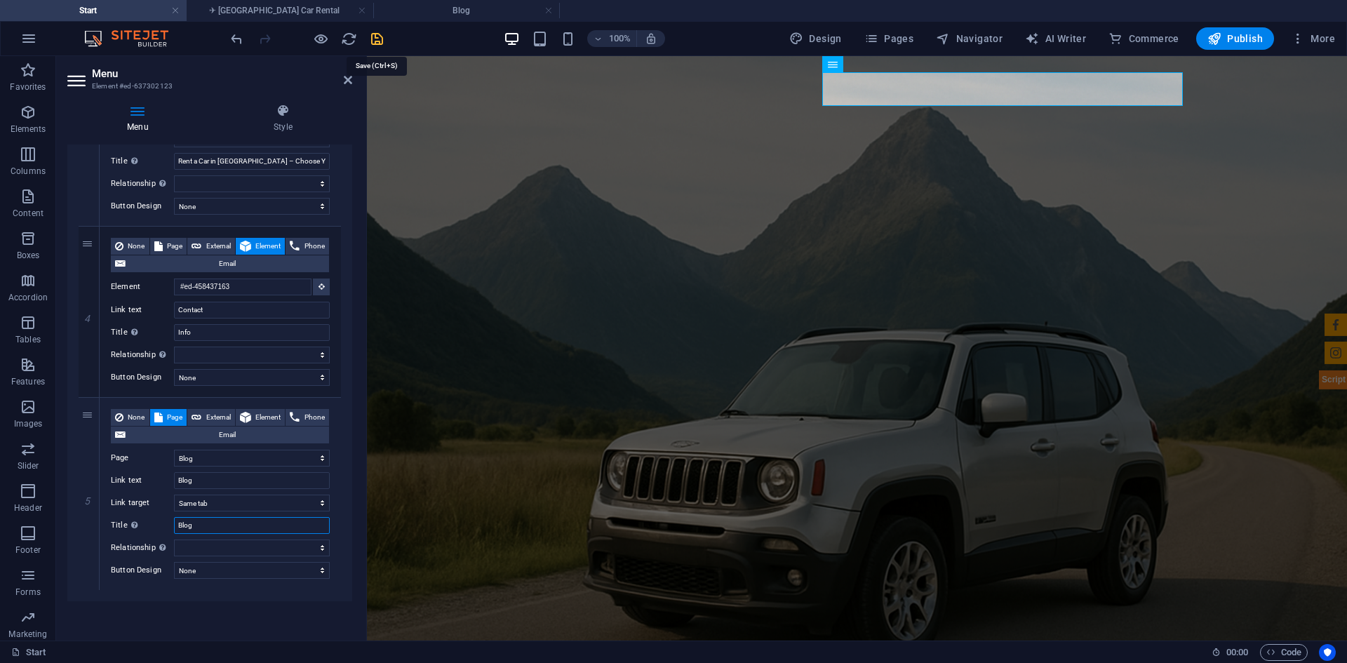
type input "Blog"
click at [372, 42] on icon "save" at bounding box center [377, 39] width 16 height 16
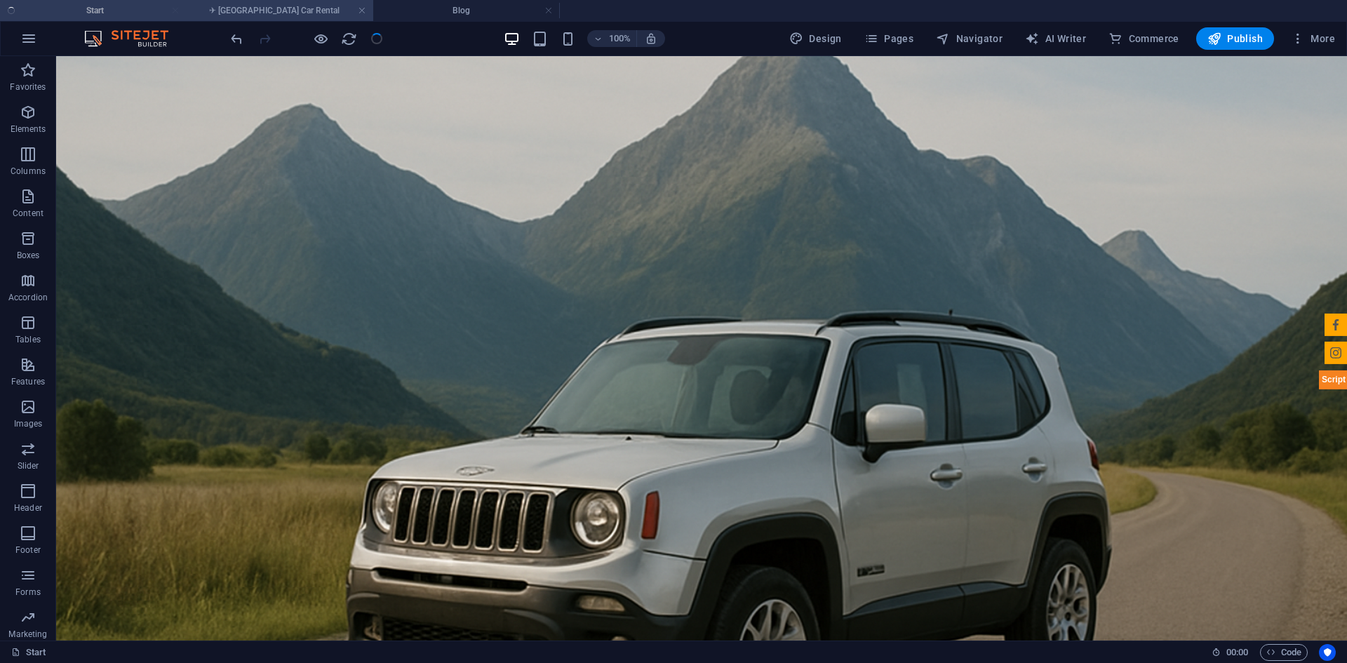
click at [325, 13] on h4 "✈ [GEOGRAPHIC_DATA] Car Rental" at bounding box center [280, 10] width 187 height 15
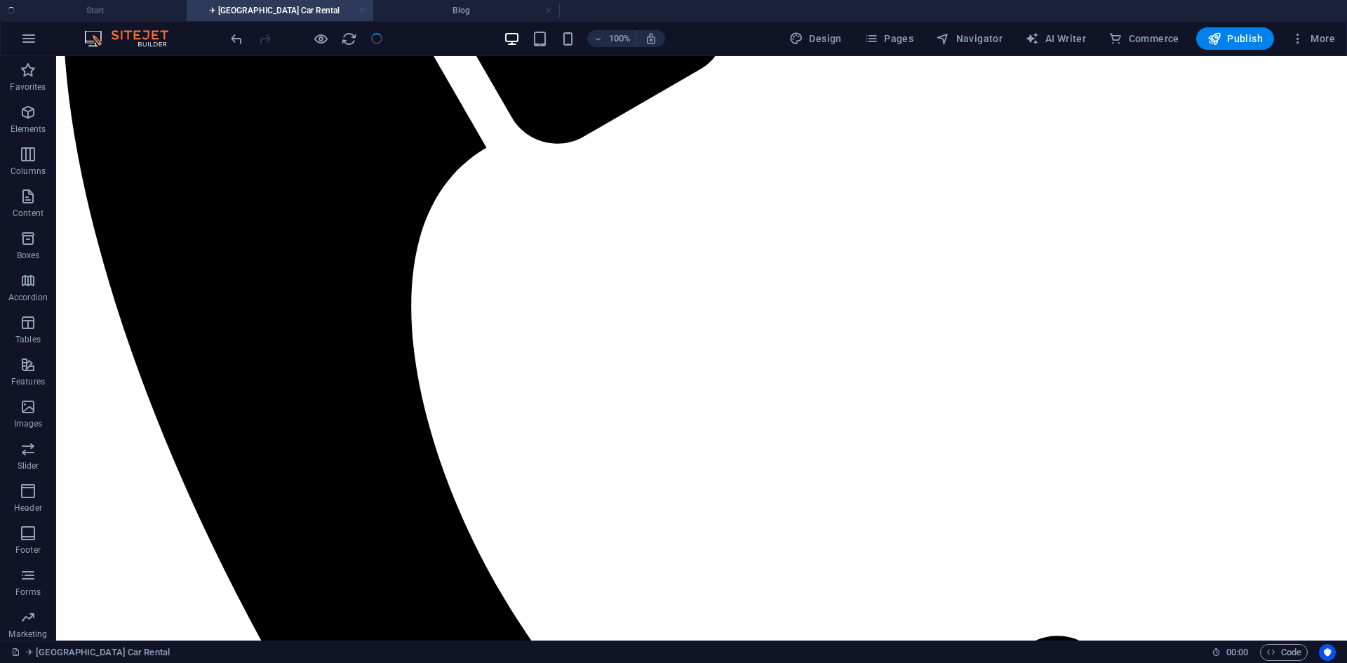
click at [363, 12] on link at bounding box center [362, 10] width 8 height 13
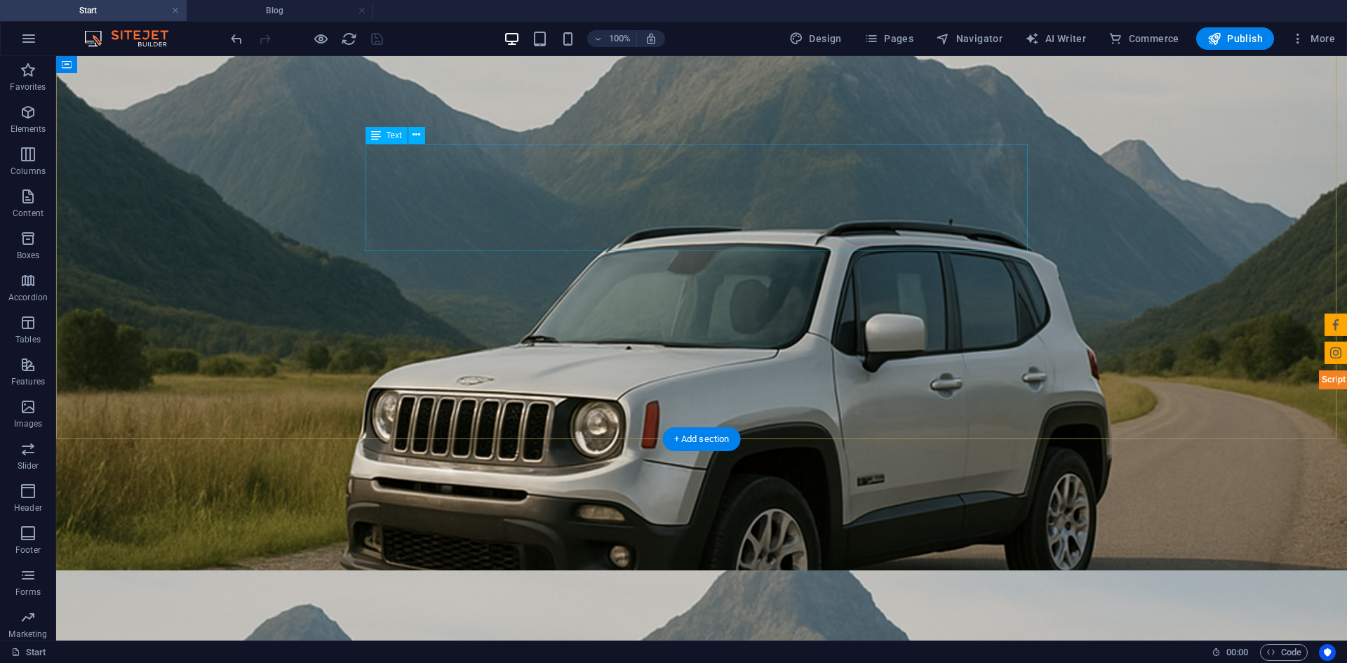
scroll to position [0, 0]
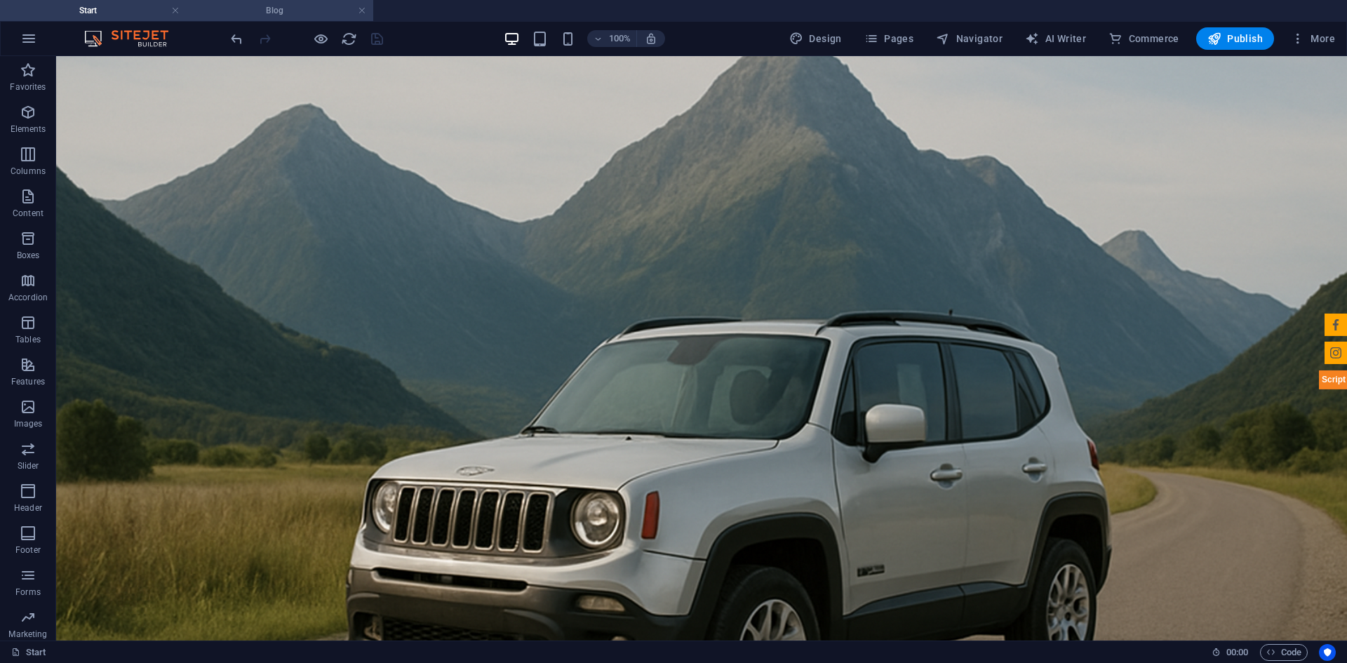
click at [290, 18] on h4 "Blog" at bounding box center [280, 10] width 187 height 15
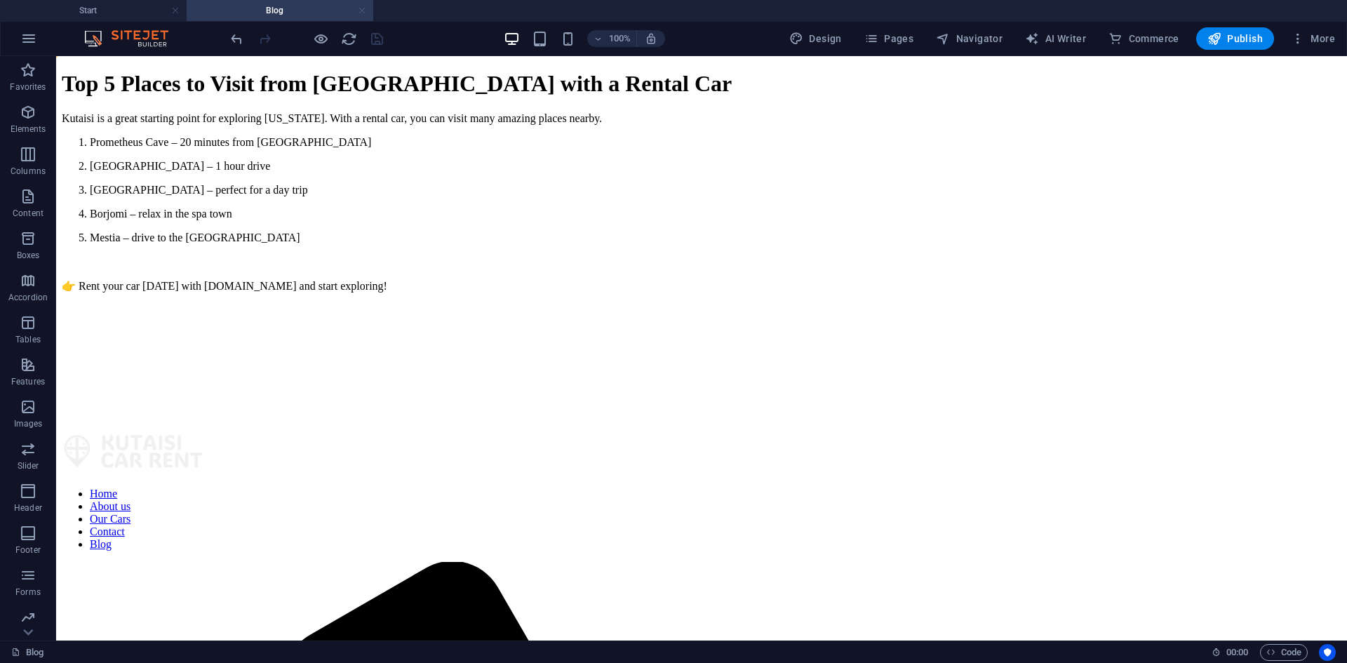
click at [363, 10] on link at bounding box center [362, 10] width 8 height 13
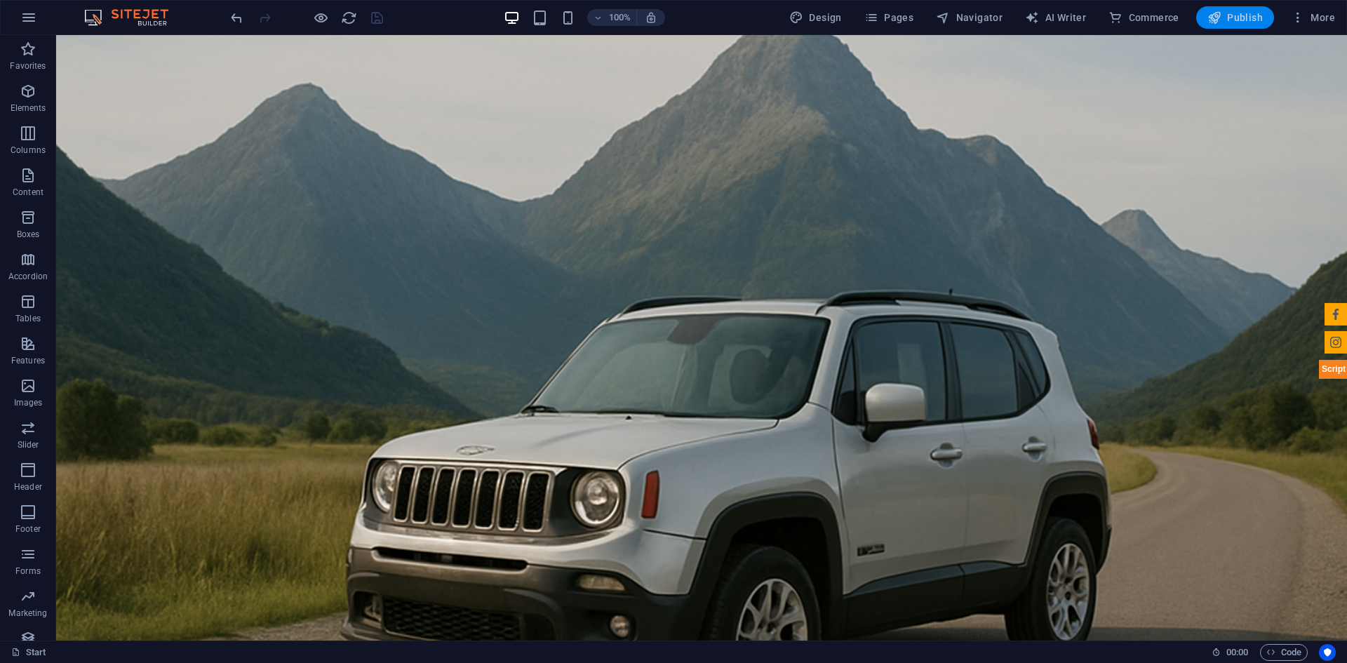
click at [1236, 19] on span "Publish" at bounding box center [1234, 18] width 55 height 14
click at [878, 21] on icon "button" at bounding box center [871, 18] width 14 height 14
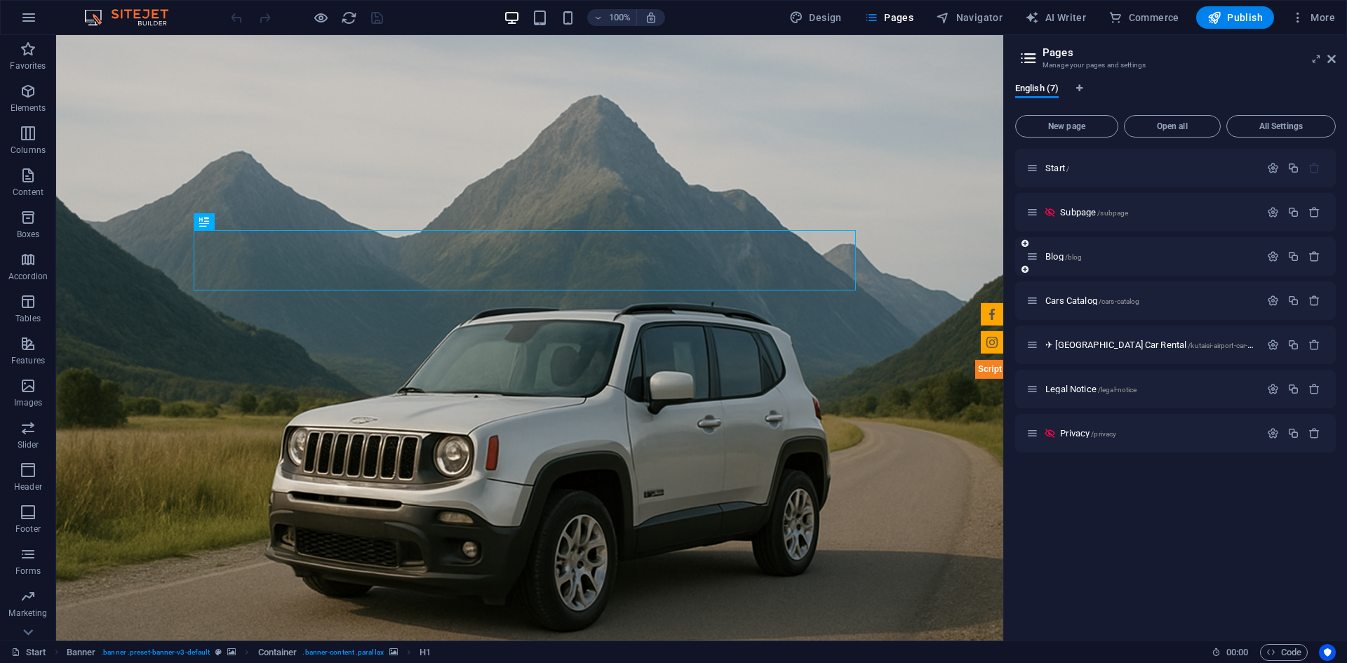
click at [1095, 267] on div "Blog /blog" at bounding box center [1175, 256] width 321 height 39
click at [1057, 258] on span "Blog /blog" at bounding box center [1063, 256] width 36 height 11
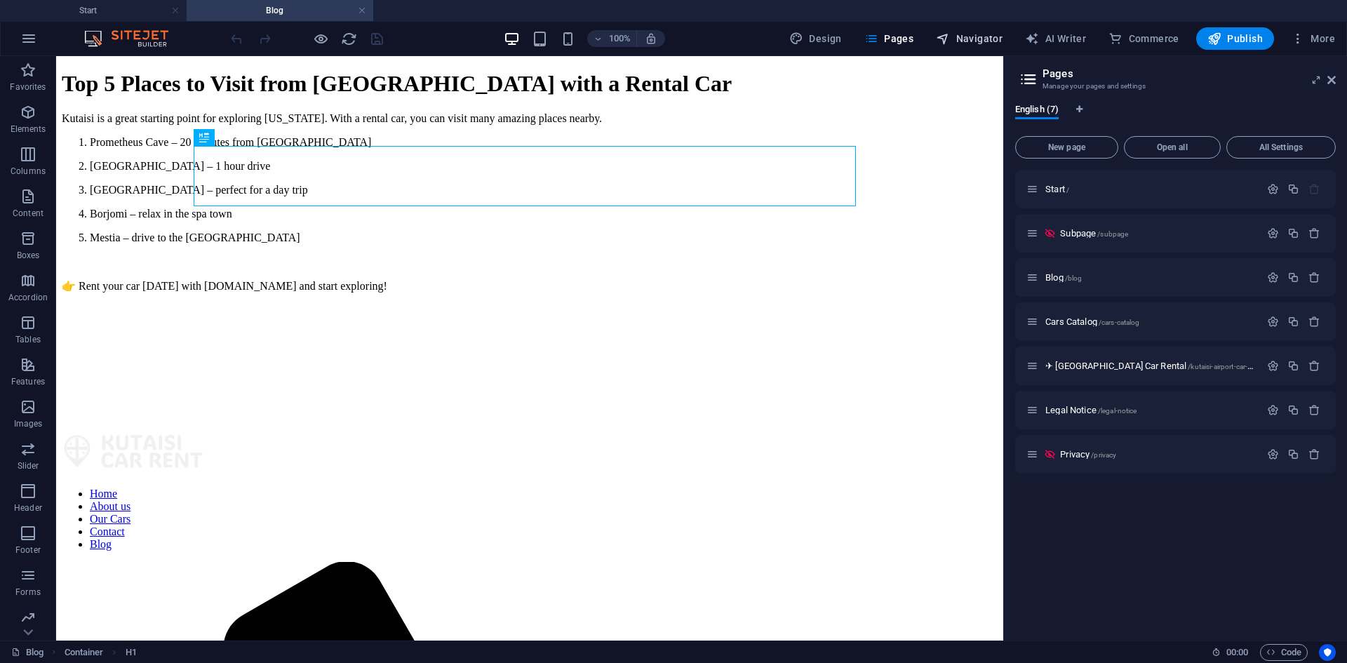
click at [971, 34] on span "Navigator" at bounding box center [969, 39] width 67 height 14
select select "18063426-en"
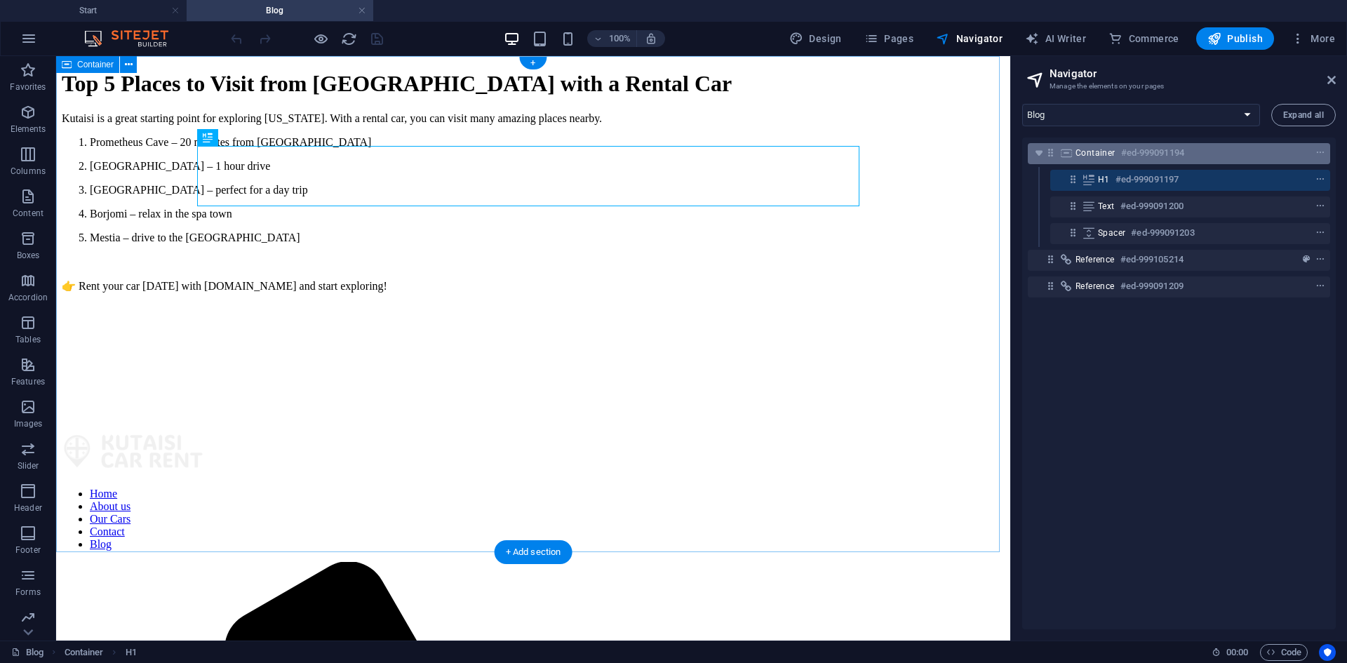
click at [1098, 158] on span "Container" at bounding box center [1095, 152] width 40 height 11
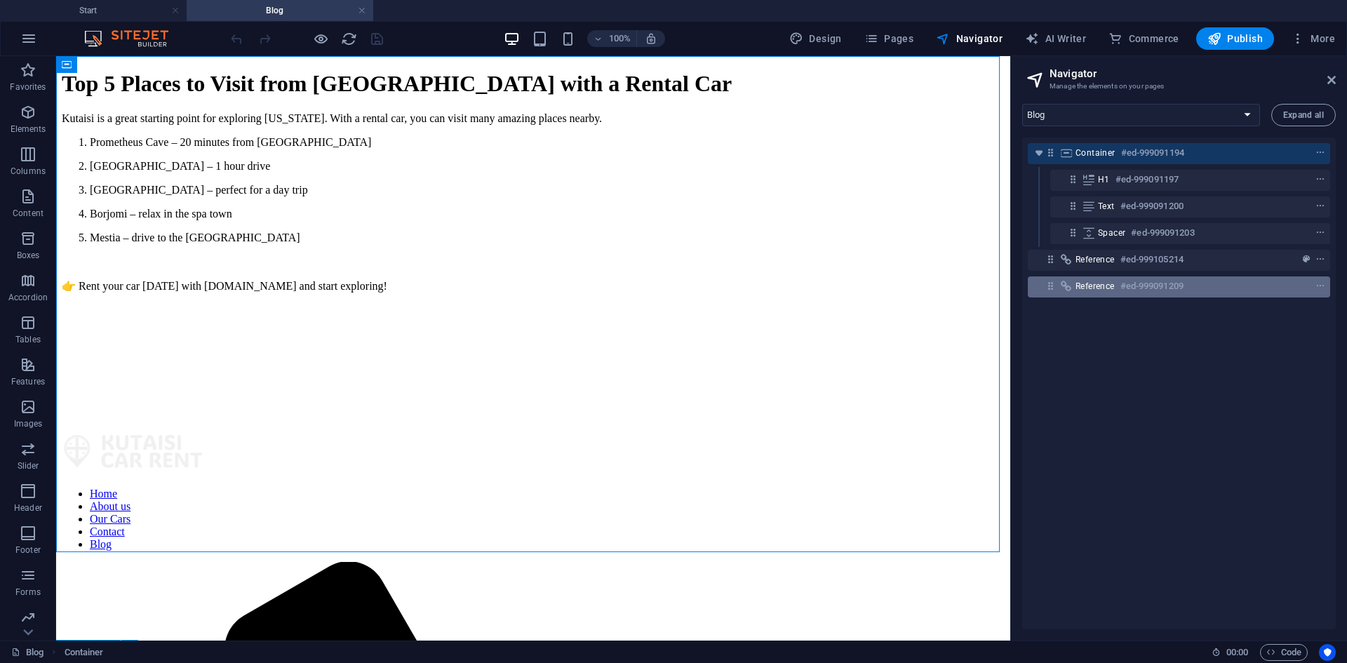
click at [1083, 286] on span "Reference" at bounding box center [1094, 286] width 39 height 11
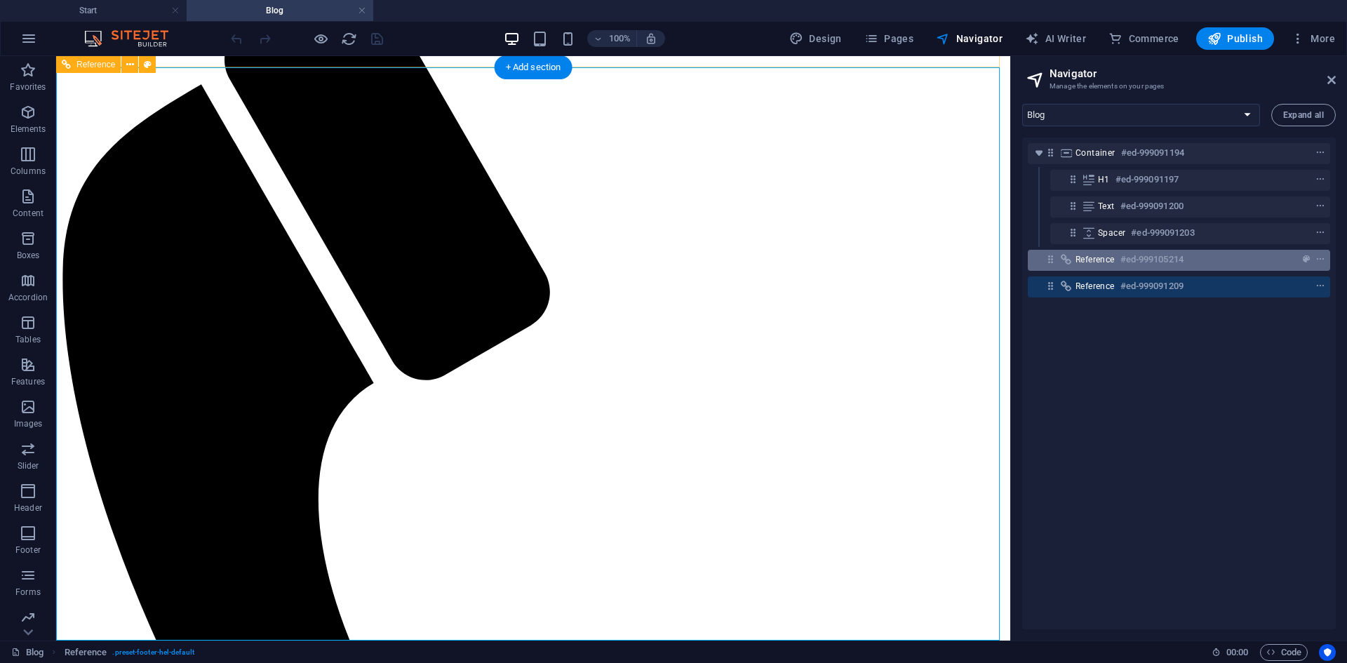
click at [1082, 268] on div "Reference #ed-999105214" at bounding box center [1179, 260] width 302 height 21
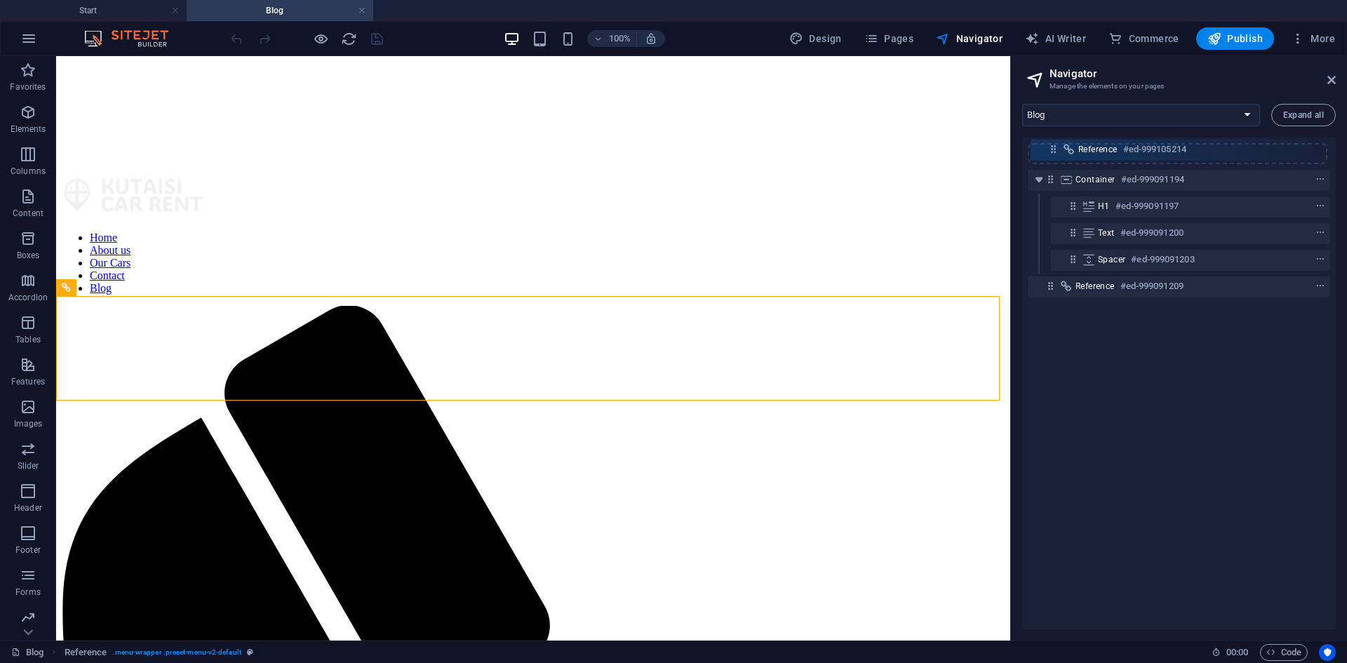
drag, startPoint x: 1047, startPoint y: 262, endPoint x: 1051, endPoint y: 148, distance: 113.7
click at [1051, 148] on div "Container #ed-999091194 H1 #ed-999091197 Text #ed-999091200 Spacer #ed-99909120…" at bounding box center [1179, 383] width 314 height 492
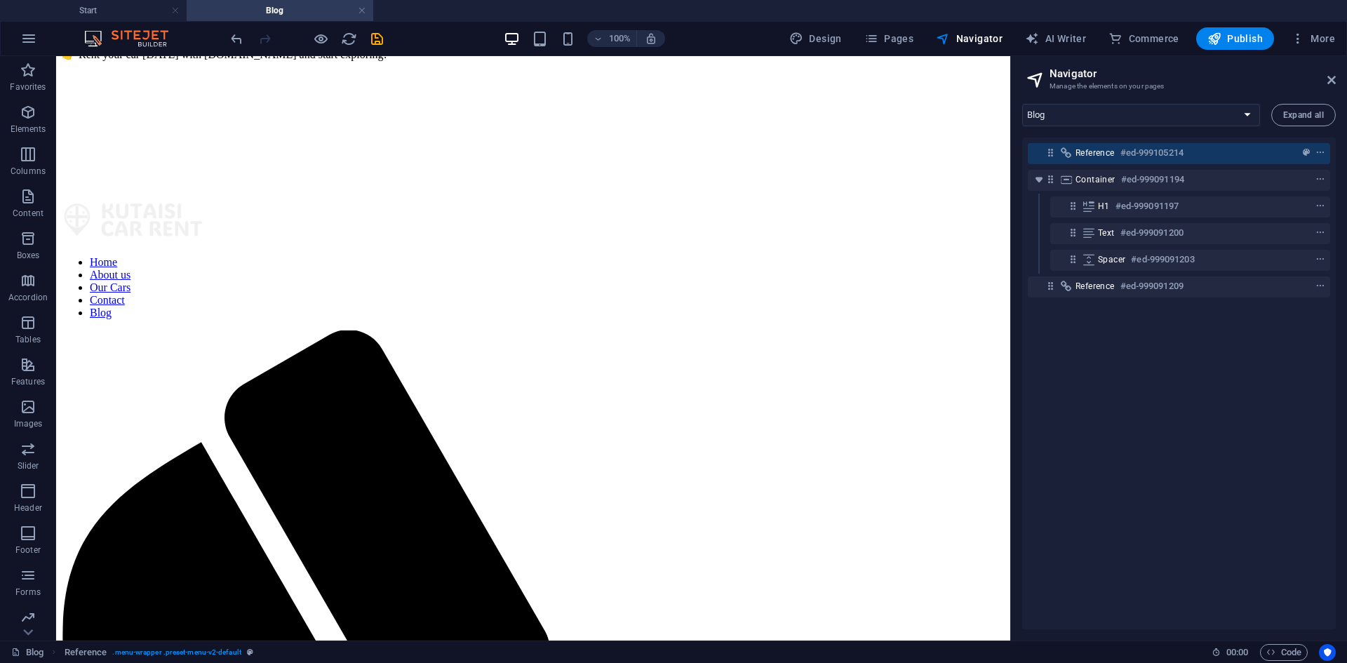
scroll to position [0, 0]
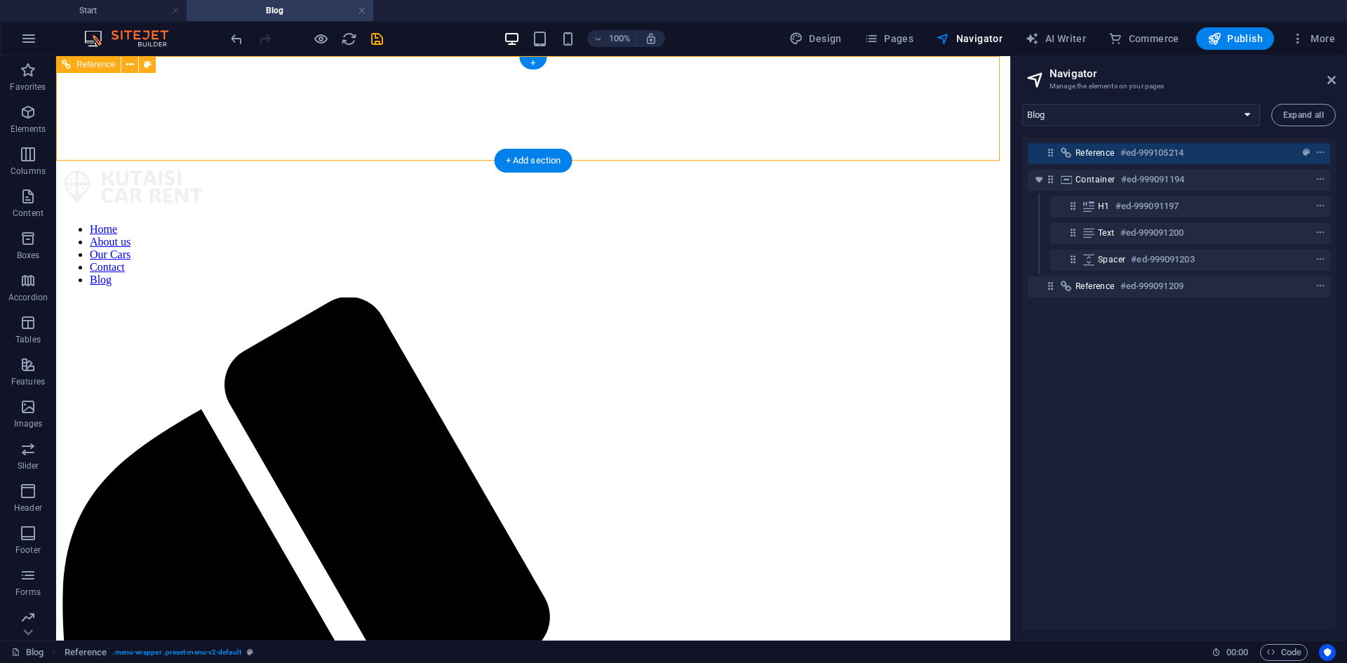
click at [1048, 156] on icon at bounding box center [1050, 153] width 12 height 12
click at [381, 41] on icon "save" at bounding box center [377, 39] width 16 height 16
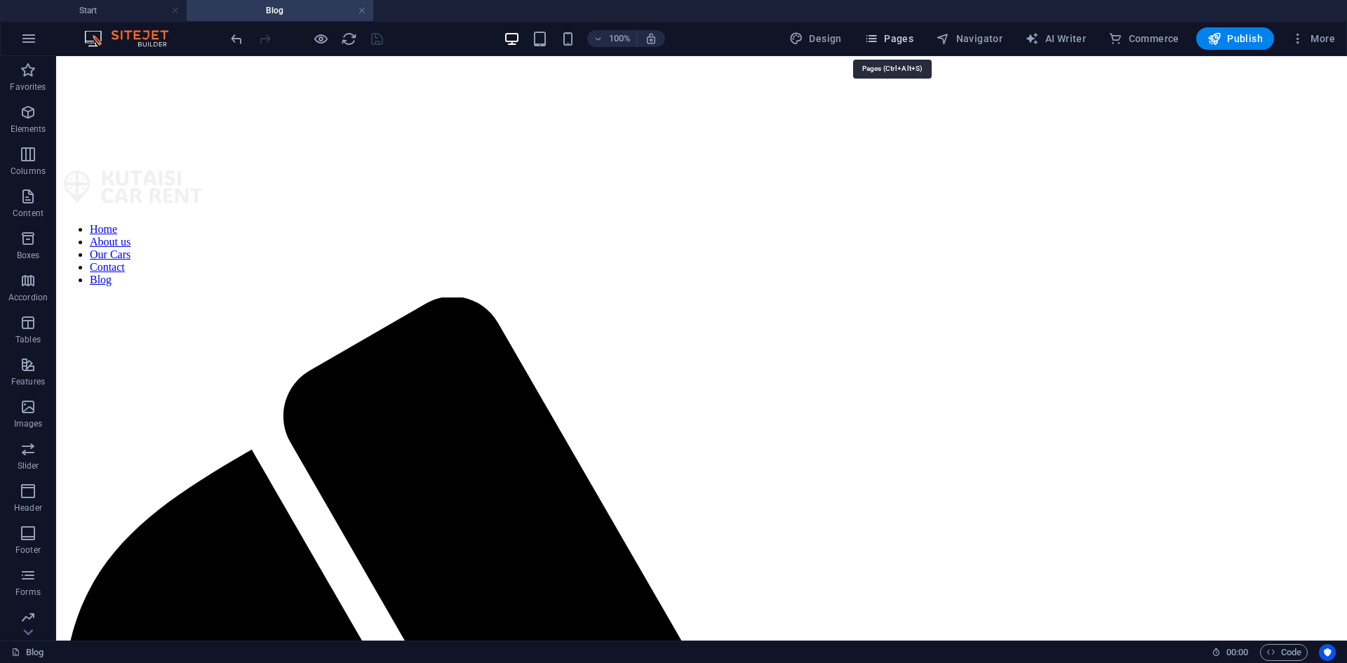
click at [885, 44] on span "Pages" at bounding box center [888, 39] width 49 height 14
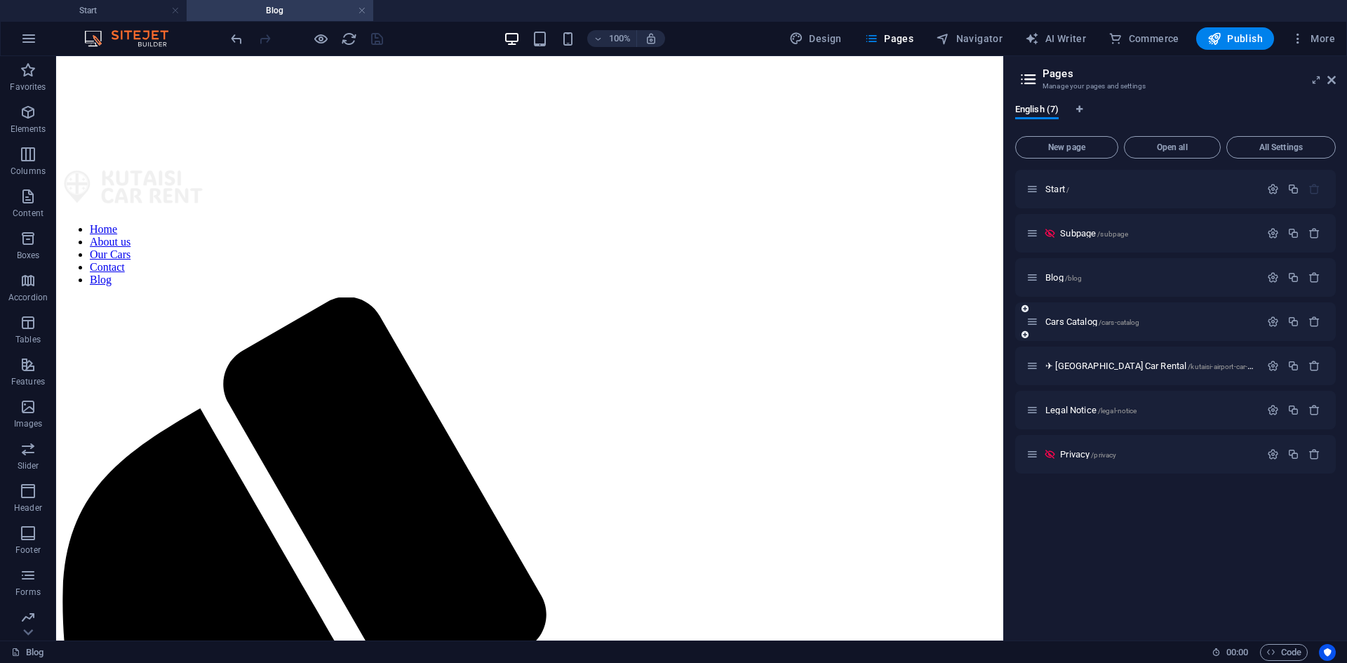
click at [1037, 322] on icon at bounding box center [1032, 322] width 12 height 12
click at [1039, 326] on div "Cars Catalog /cars-catalog" at bounding box center [1143, 322] width 234 height 16
click at [1070, 319] on span "Cars Catalog /cars-catalog" at bounding box center [1092, 321] width 94 height 11
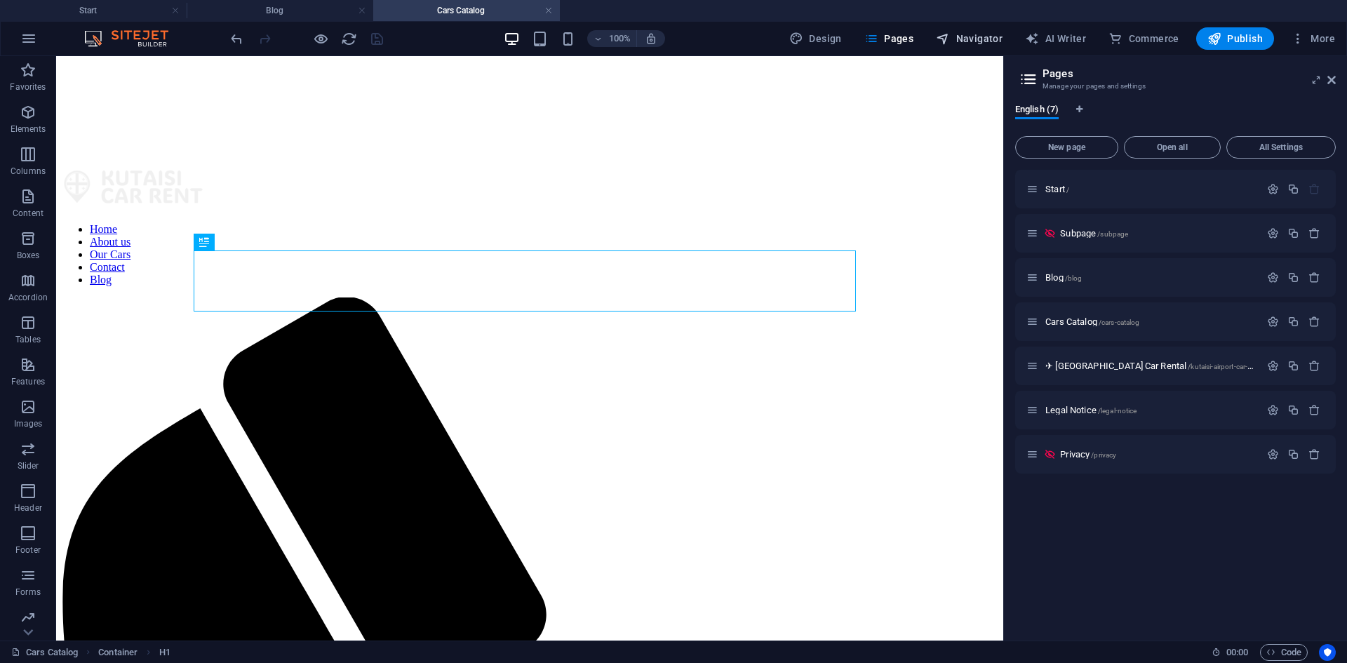
click at [977, 41] on span "Navigator" at bounding box center [969, 39] width 67 height 14
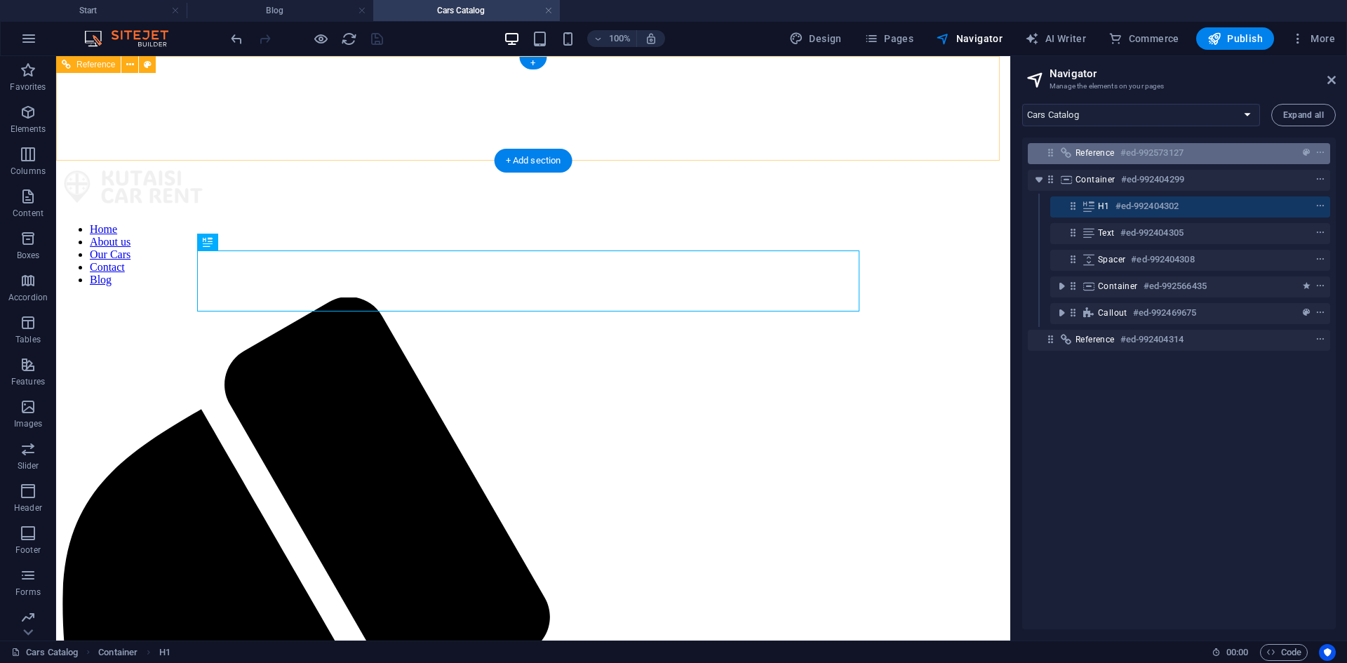
click at [1084, 150] on span "Reference" at bounding box center [1094, 152] width 39 height 11
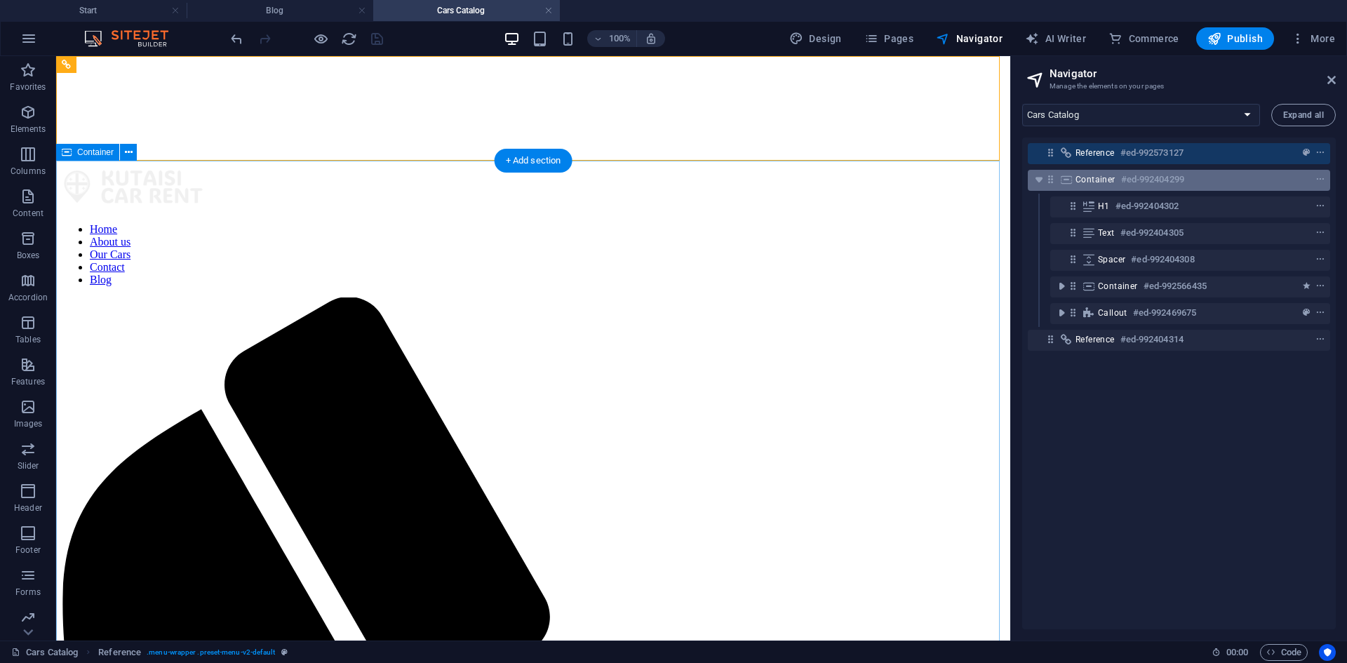
click at [1053, 175] on icon at bounding box center [1050, 179] width 12 height 12
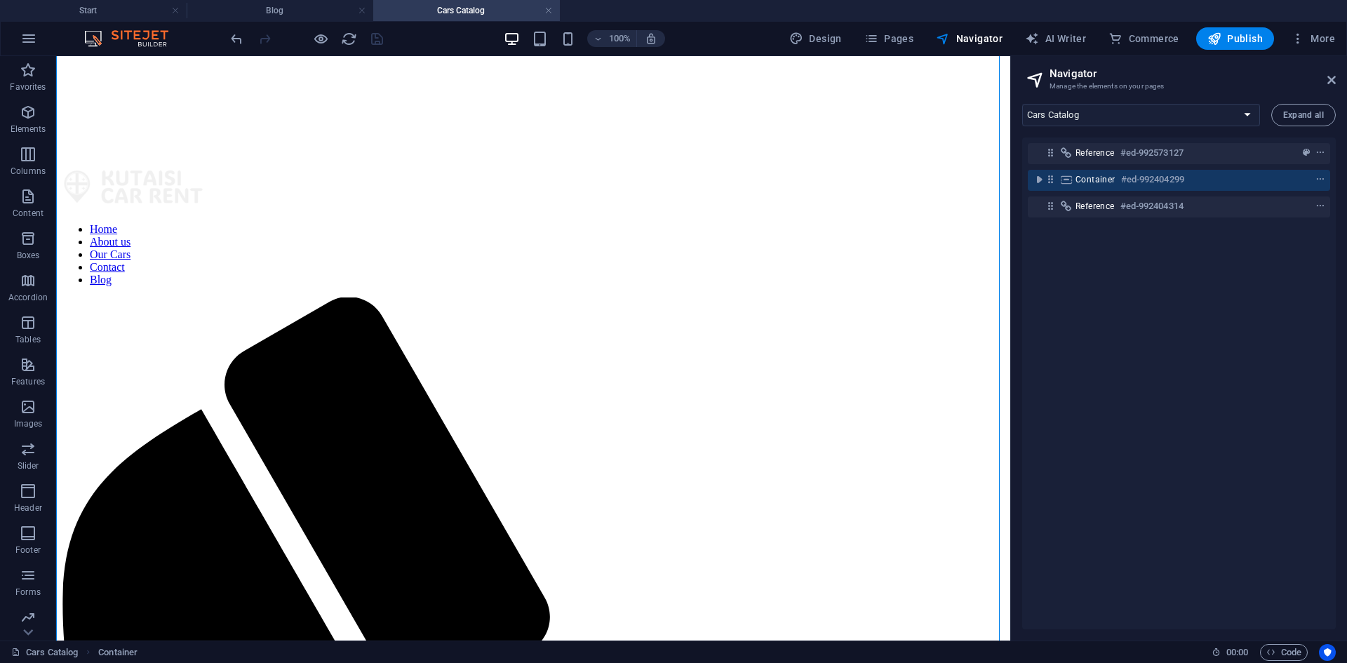
scroll to position [1038, 0]
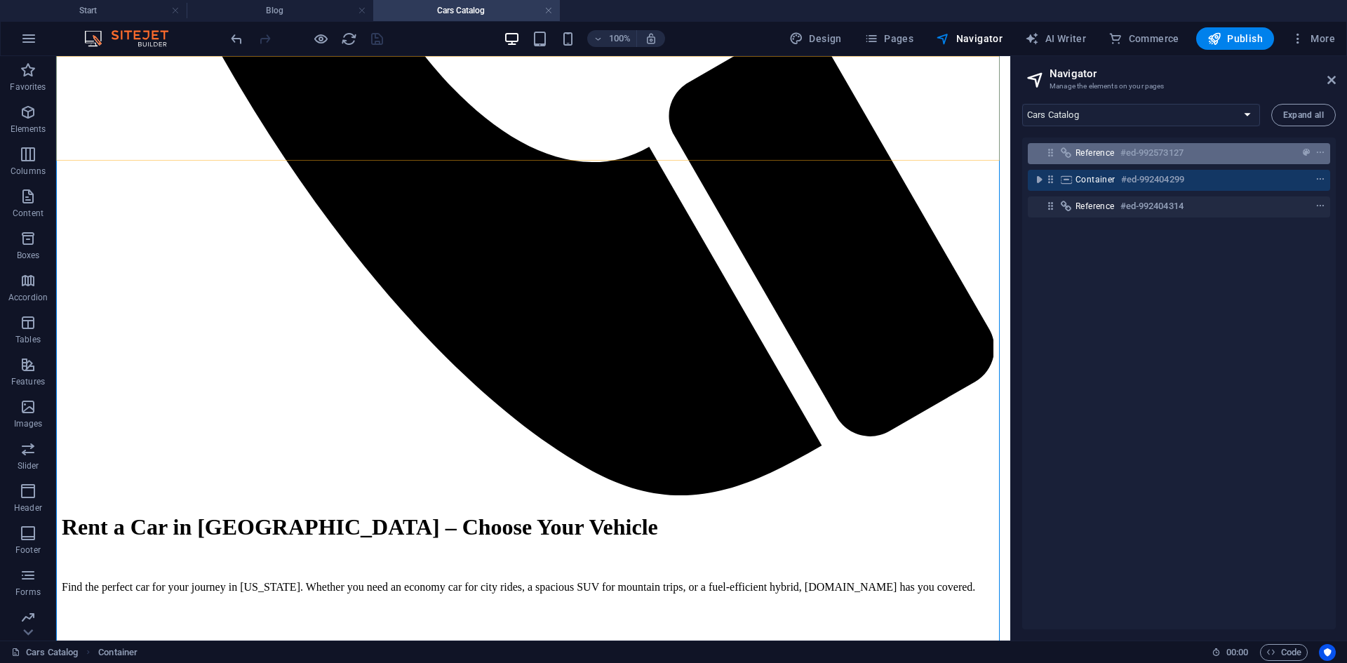
click at [1053, 152] on icon at bounding box center [1050, 153] width 12 height 12
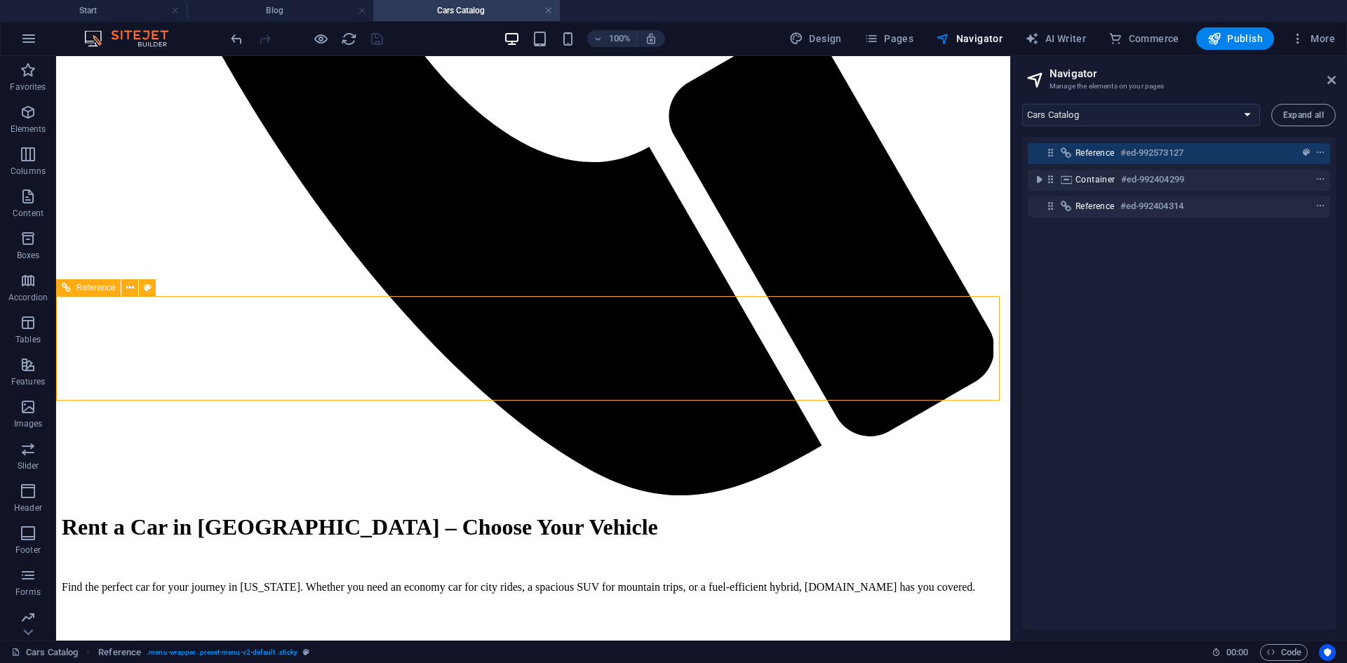
scroll to position [798, 0]
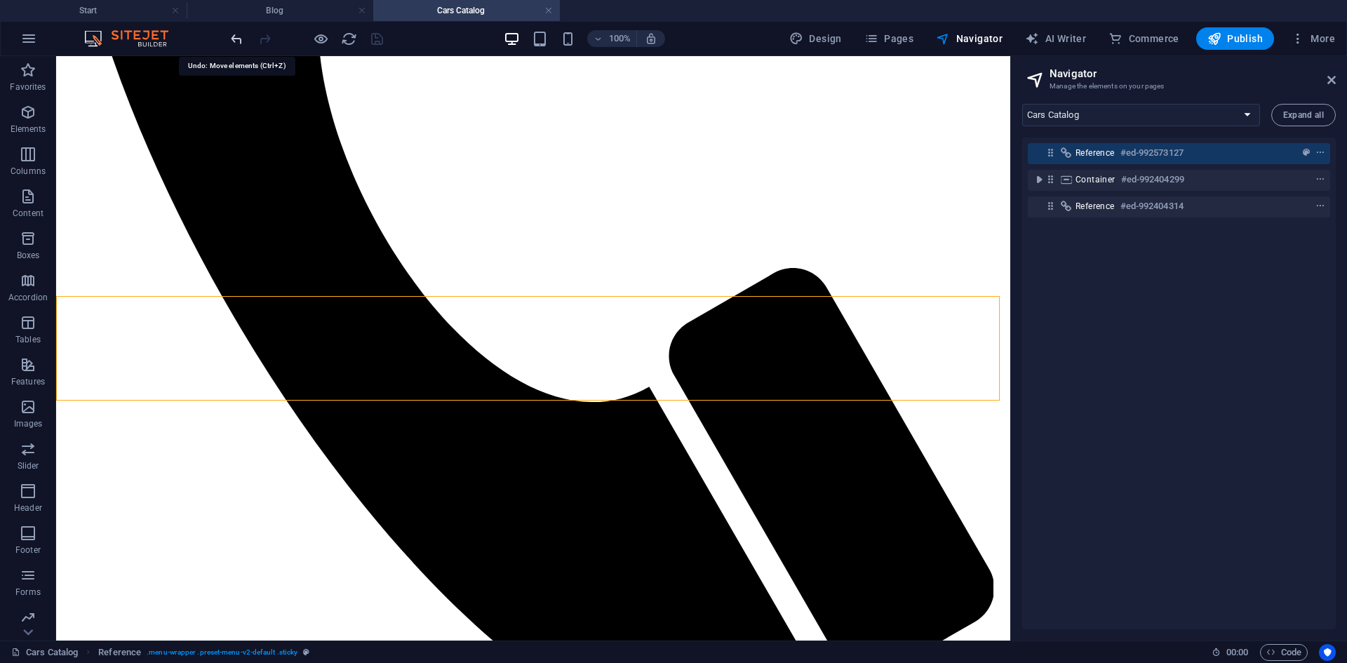
click at [236, 34] on icon "undo" at bounding box center [237, 39] width 16 height 16
click at [235, 40] on icon "undo" at bounding box center [237, 39] width 16 height 16
click at [462, 20] on li "Cars Catalog" at bounding box center [466, 10] width 187 height 21
click at [466, 11] on h4 "Cars Catalog" at bounding box center [466, 10] width 187 height 15
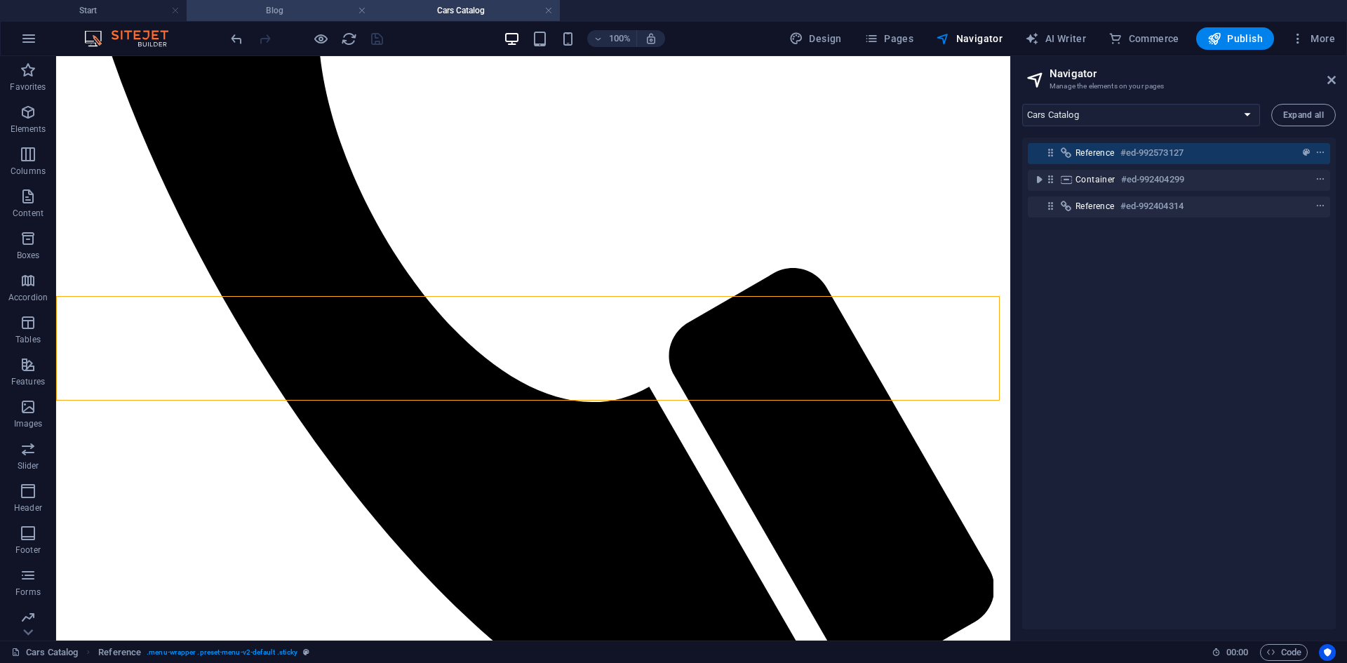
click at [307, 11] on h4 "Blog" at bounding box center [280, 10] width 187 height 15
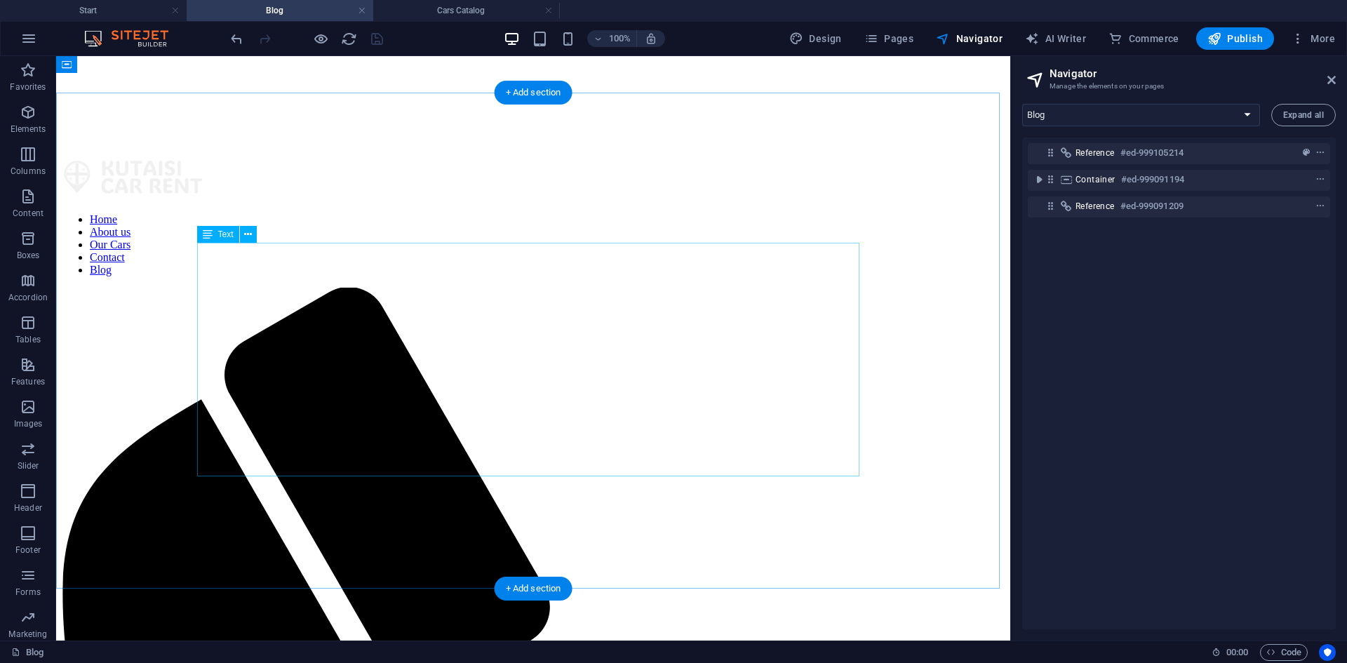
scroll to position [0, 0]
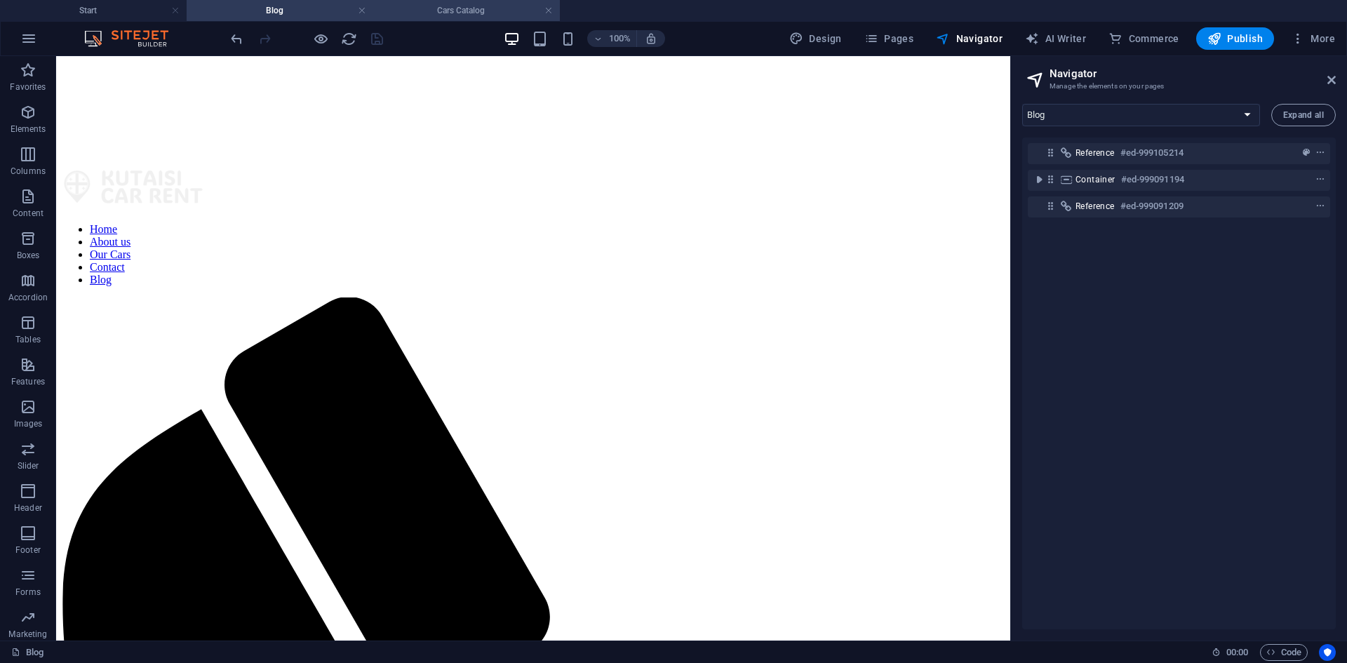
click at [440, 11] on h4 "Cars Catalog" at bounding box center [466, 10] width 187 height 15
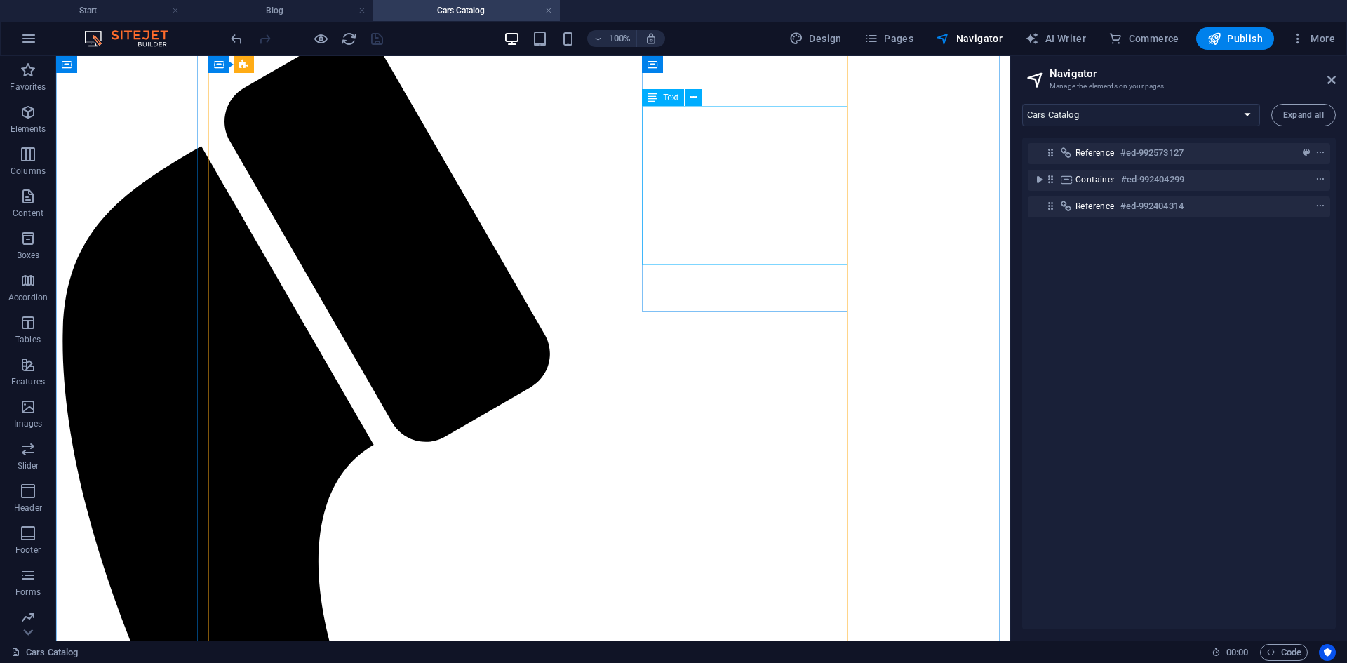
scroll to position [237, 0]
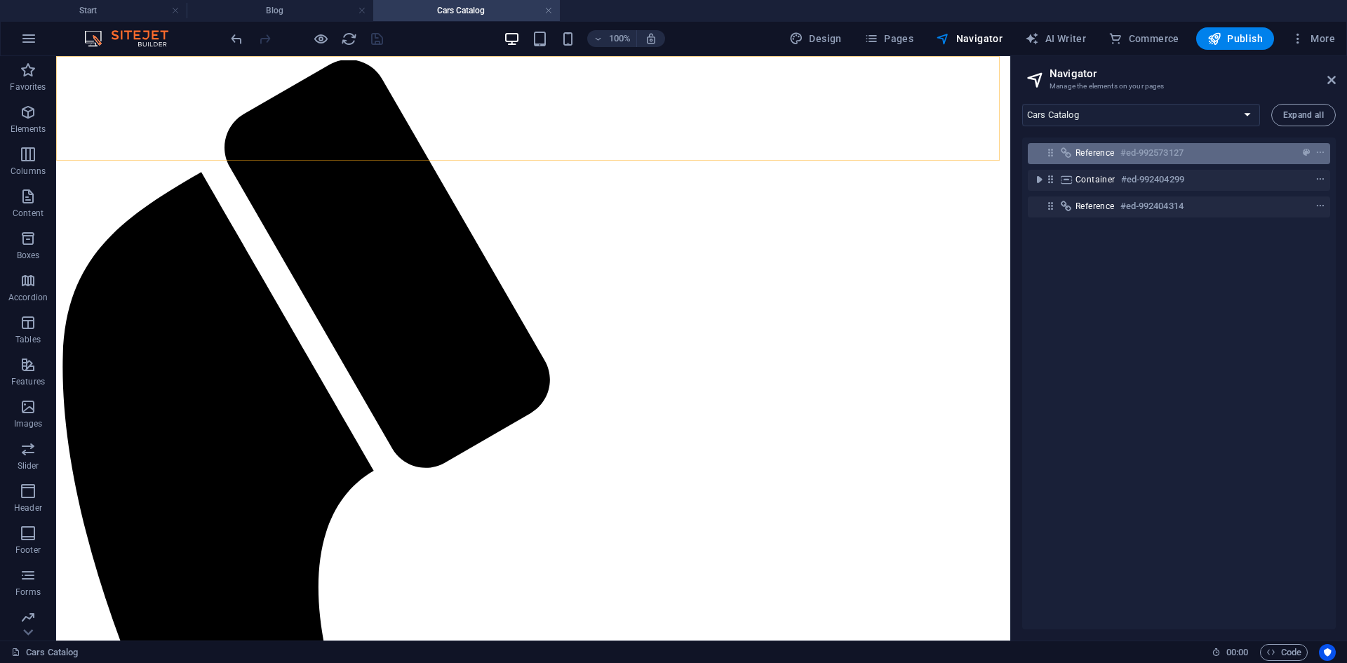
click at [1070, 160] on div "Reference #ed-992573127" at bounding box center [1179, 153] width 302 height 21
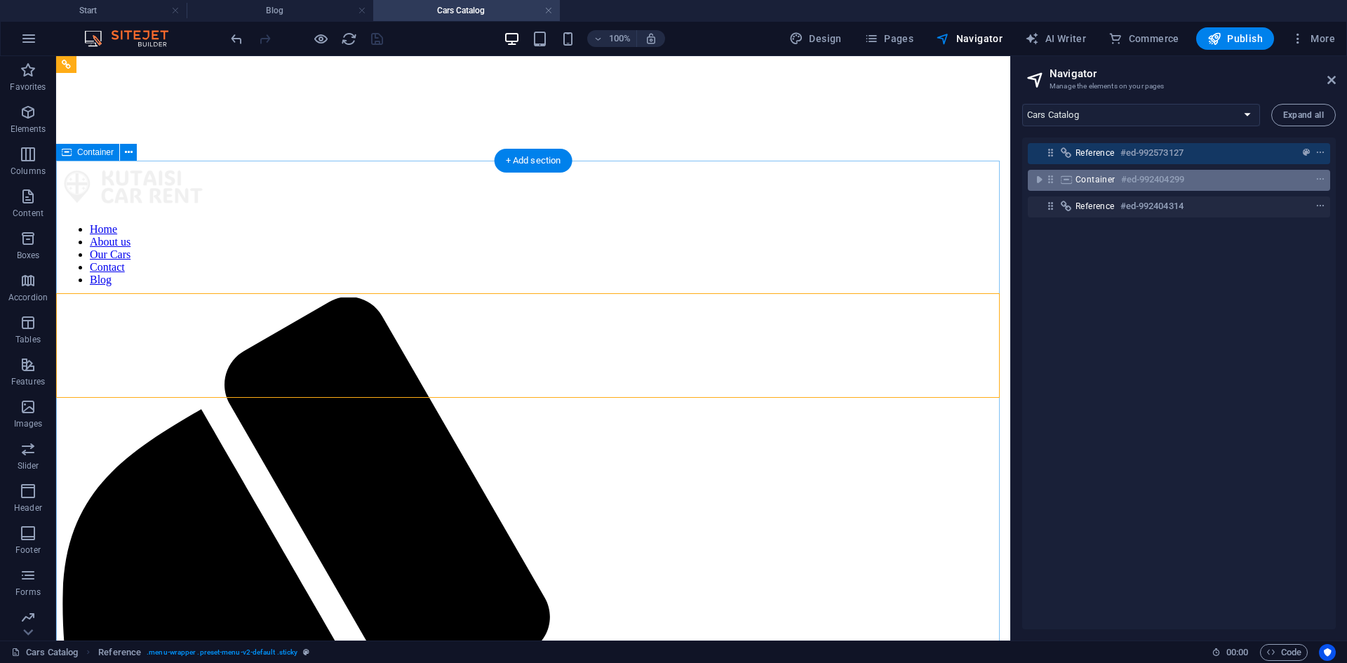
click at [1079, 180] on span "Container" at bounding box center [1095, 179] width 40 height 11
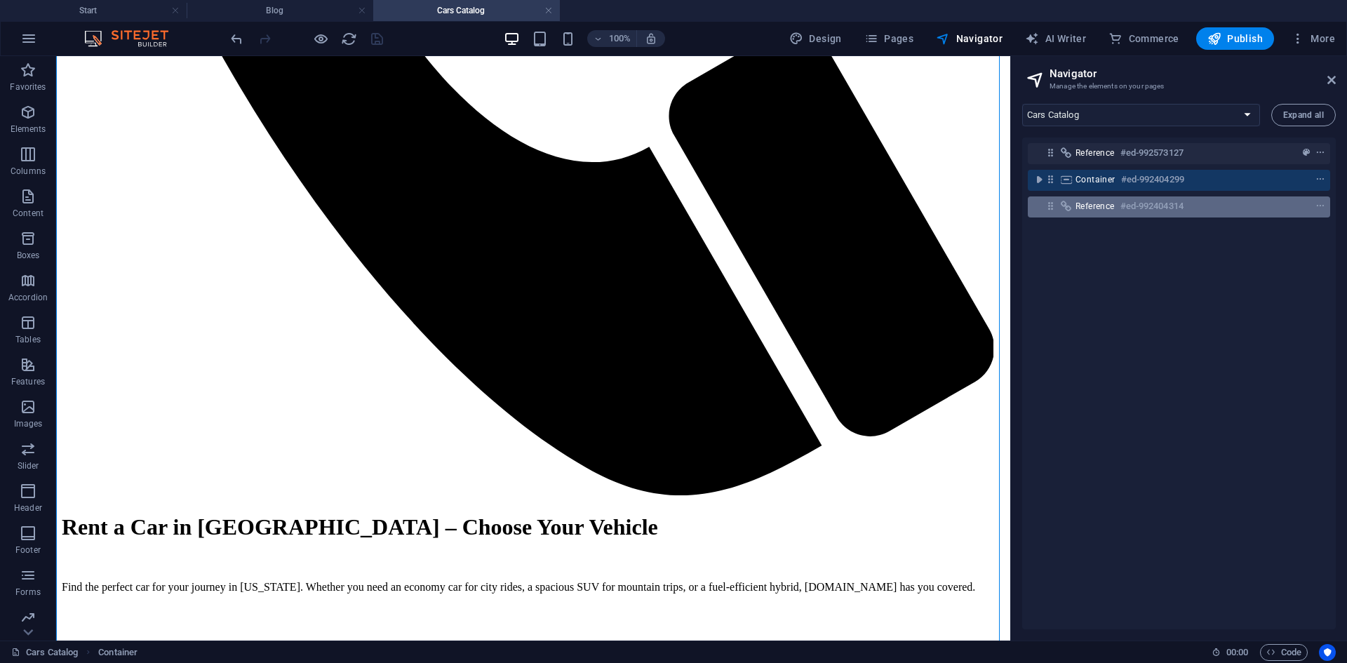
click at [1081, 203] on span "Reference" at bounding box center [1094, 206] width 39 height 11
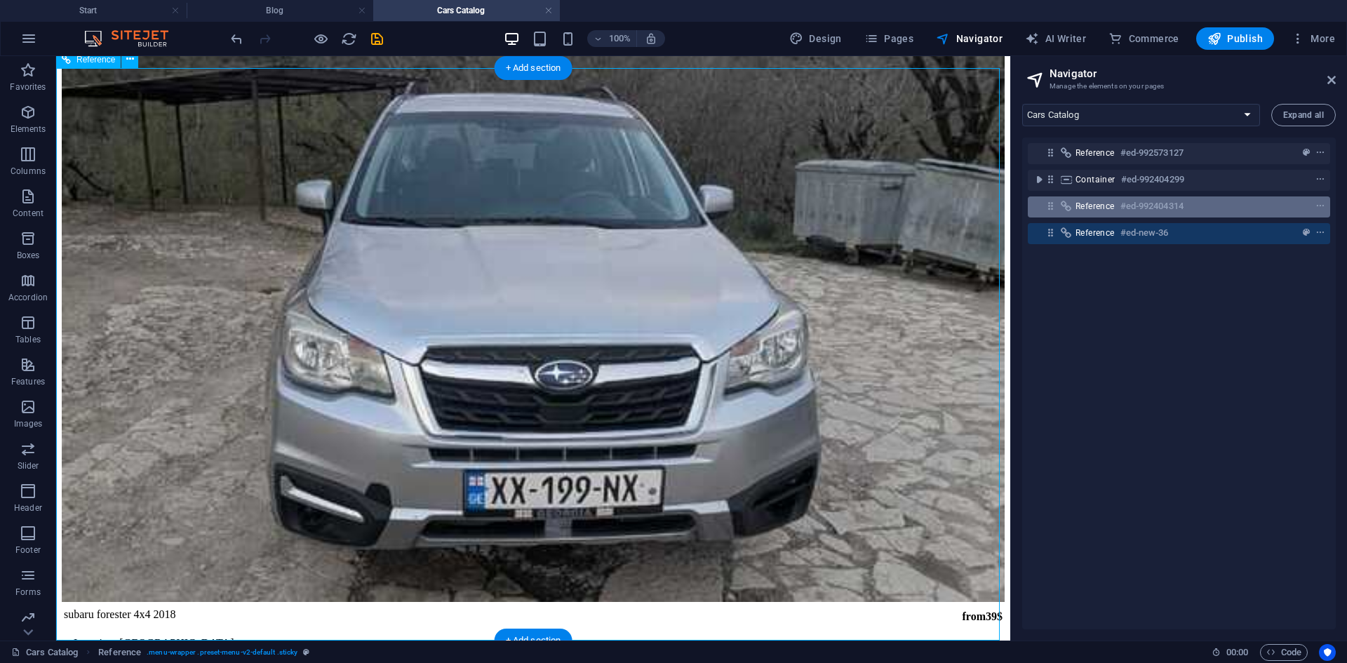
click at [1056, 205] on icon at bounding box center [1050, 206] width 12 height 12
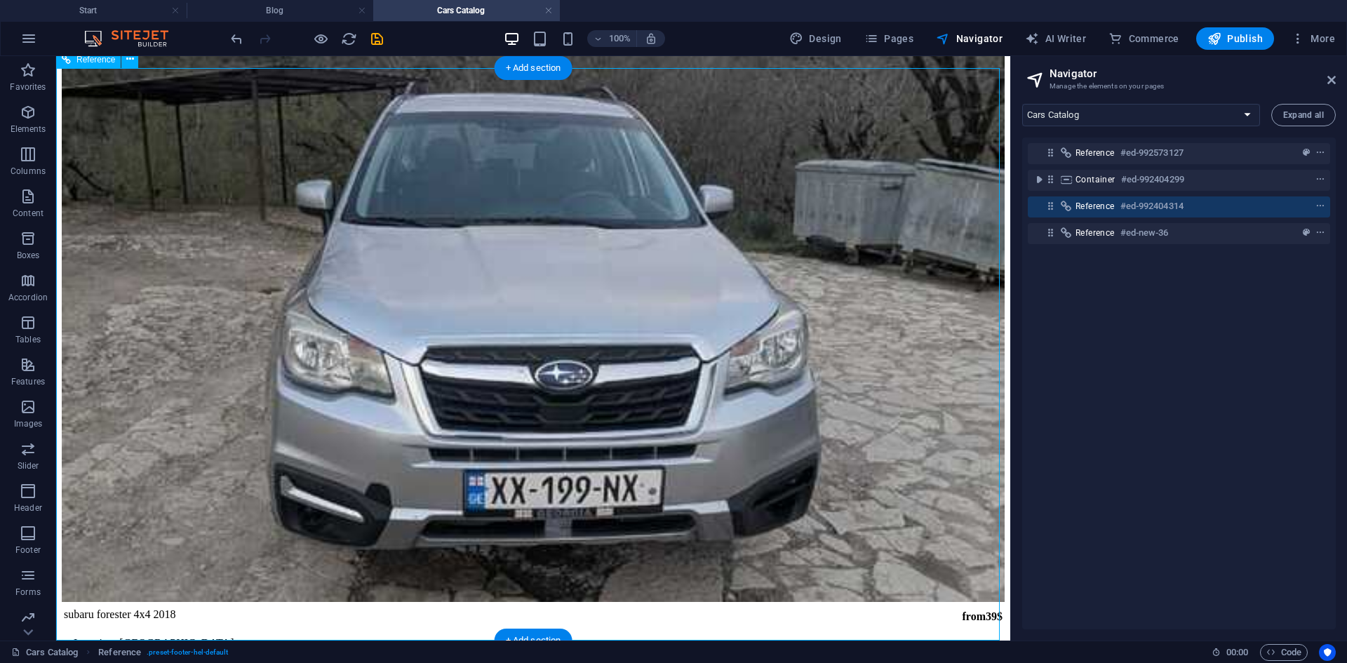
scroll to position [1972, 0]
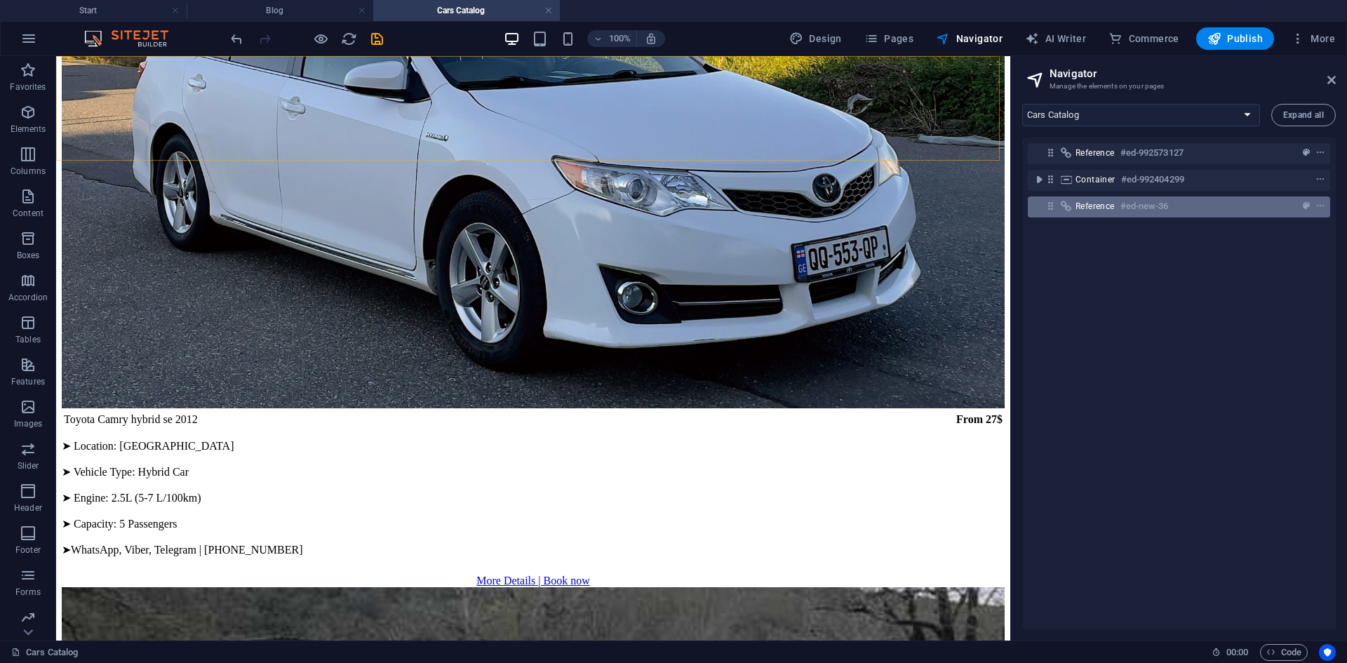
click at [1048, 206] on icon at bounding box center [1050, 206] width 12 height 12
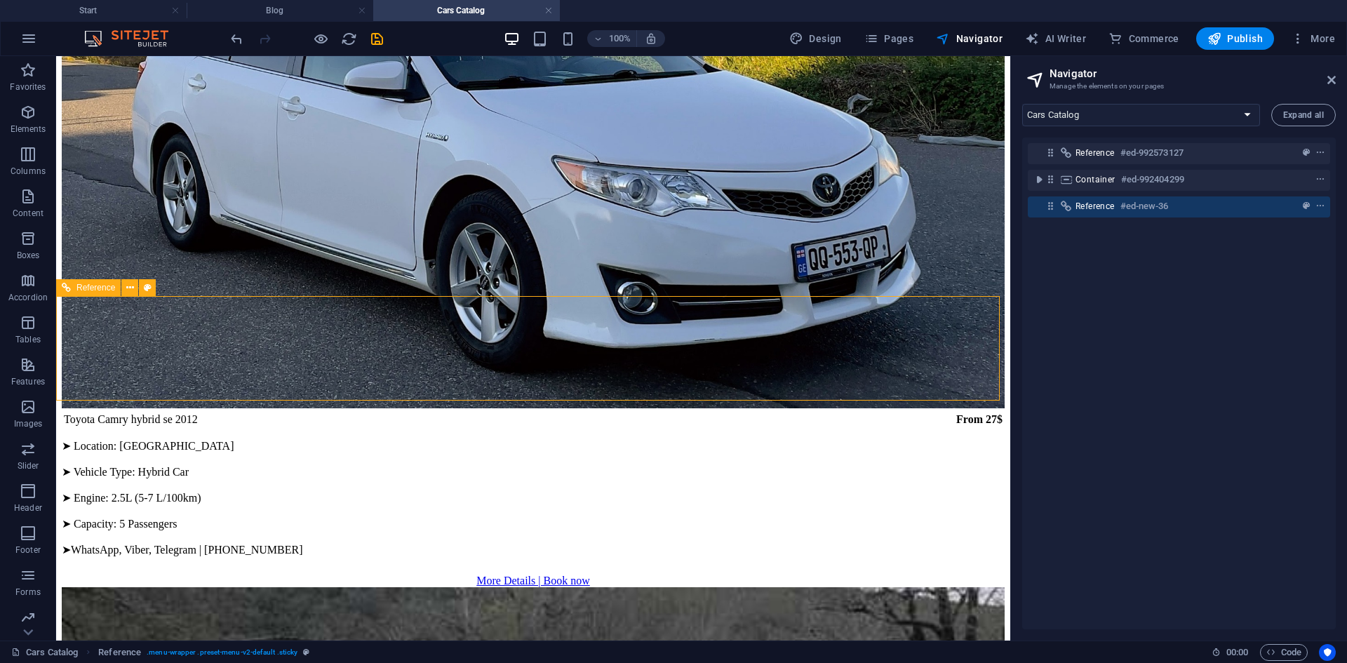
scroll to position [1732, 0]
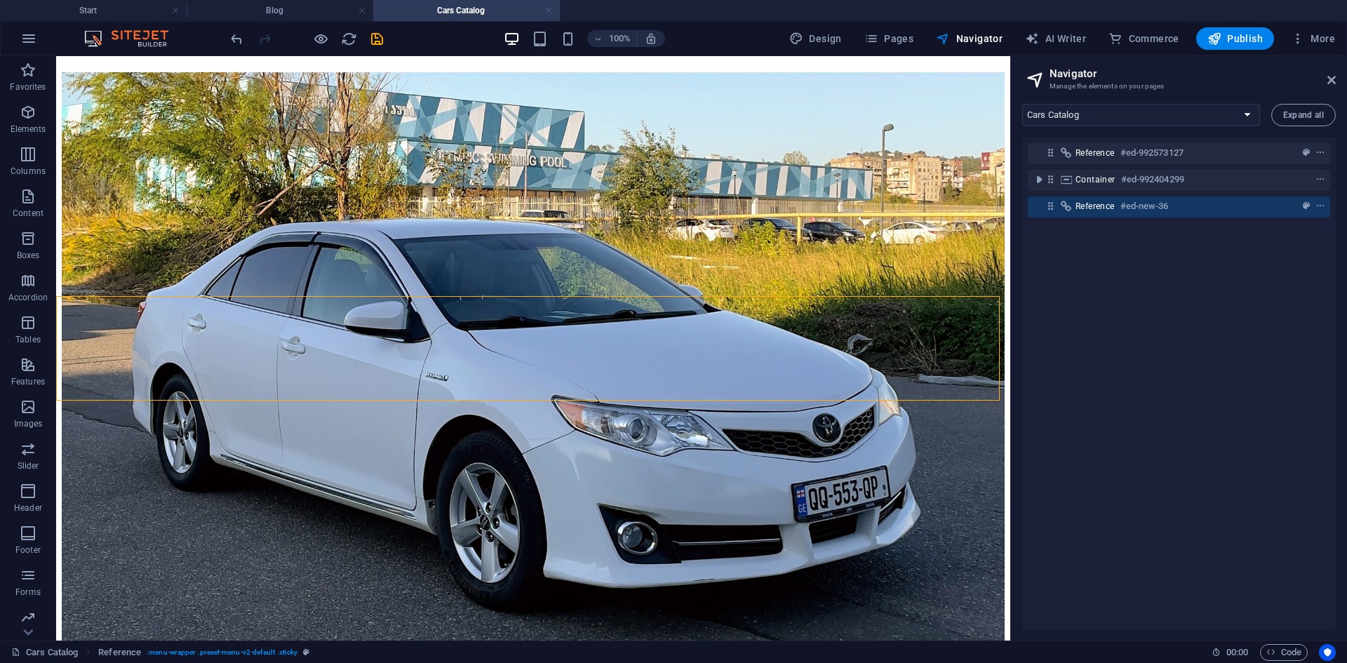
click at [549, 9] on link at bounding box center [548, 10] width 8 height 13
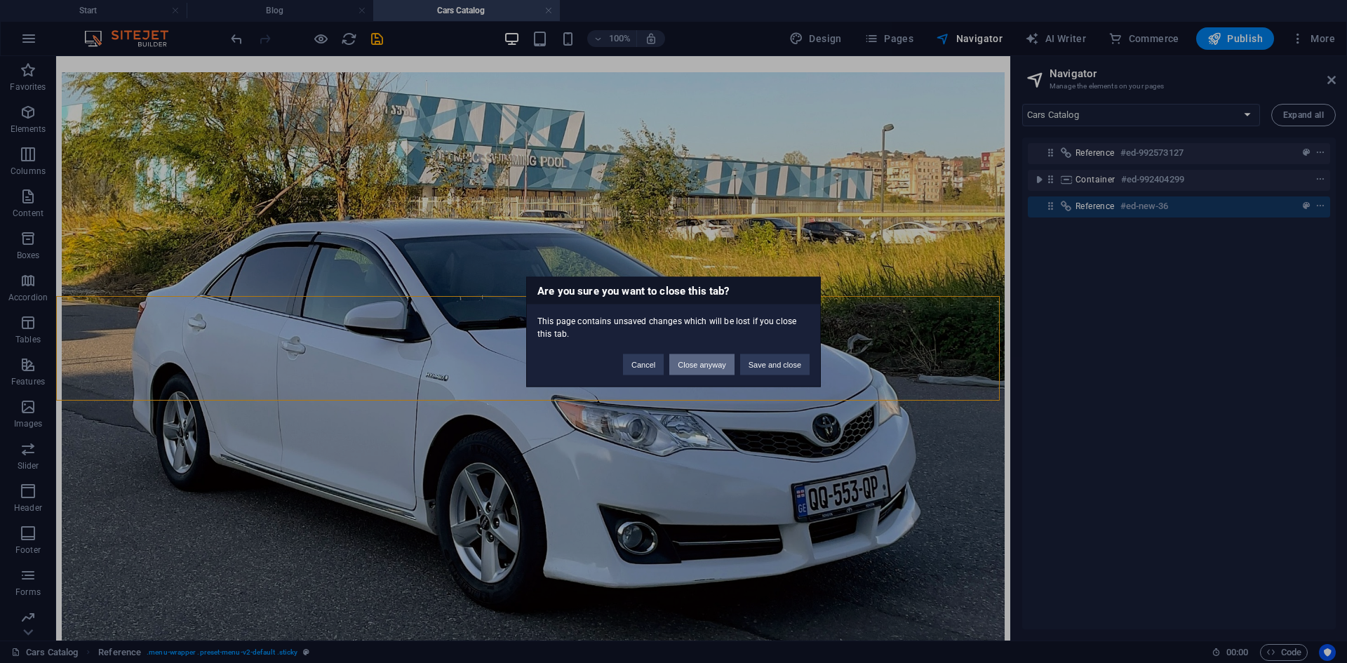
click at [685, 362] on button "Close anyway" at bounding box center [701, 364] width 65 height 21
select select "18063426-en"
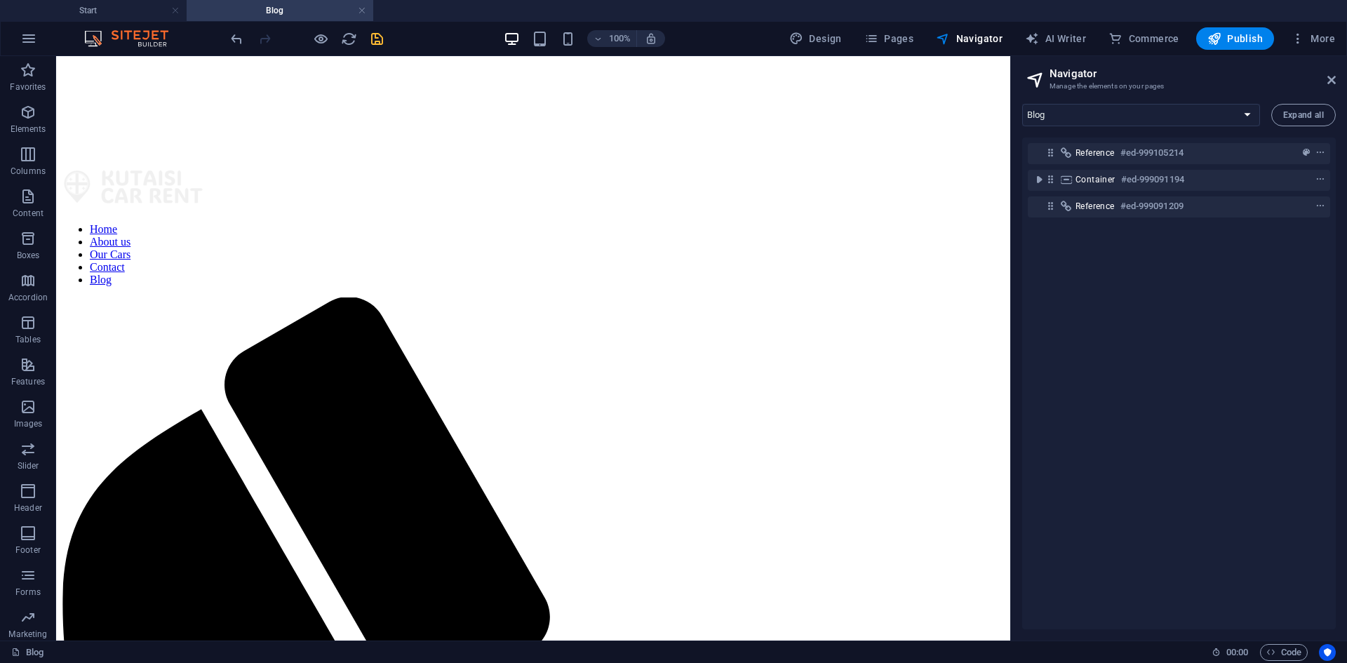
click at [1077, 253] on div at bounding box center [1179, 286] width 302 height 133
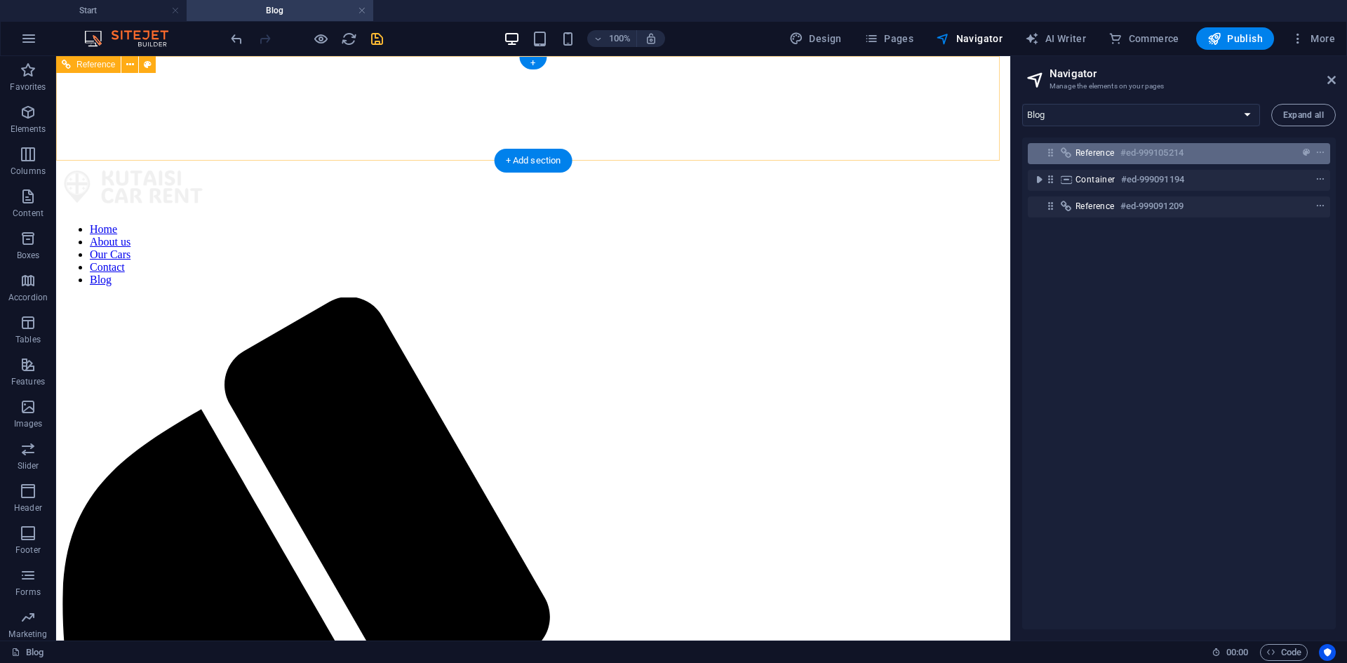
click at [1049, 156] on icon at bounding box center [1050, 153] width 12 height 12
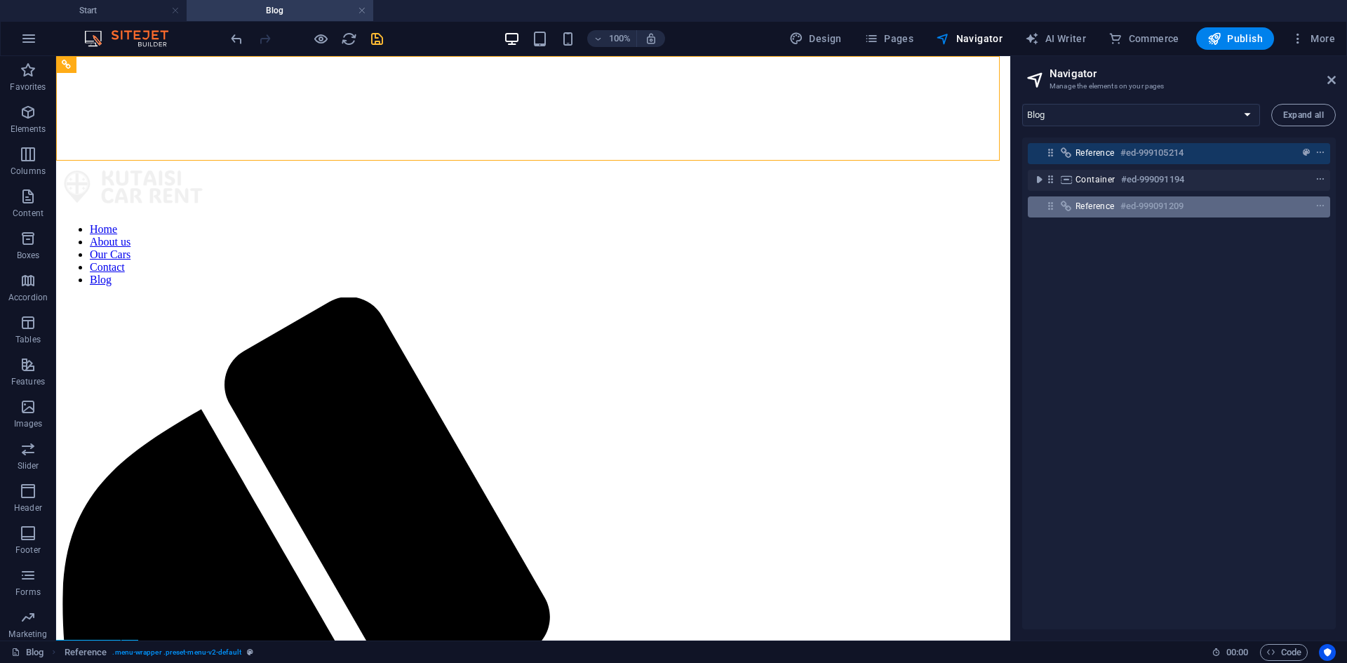
click at [1050, 208] on icon at bounding box center [1050, 206] width 12 height 12
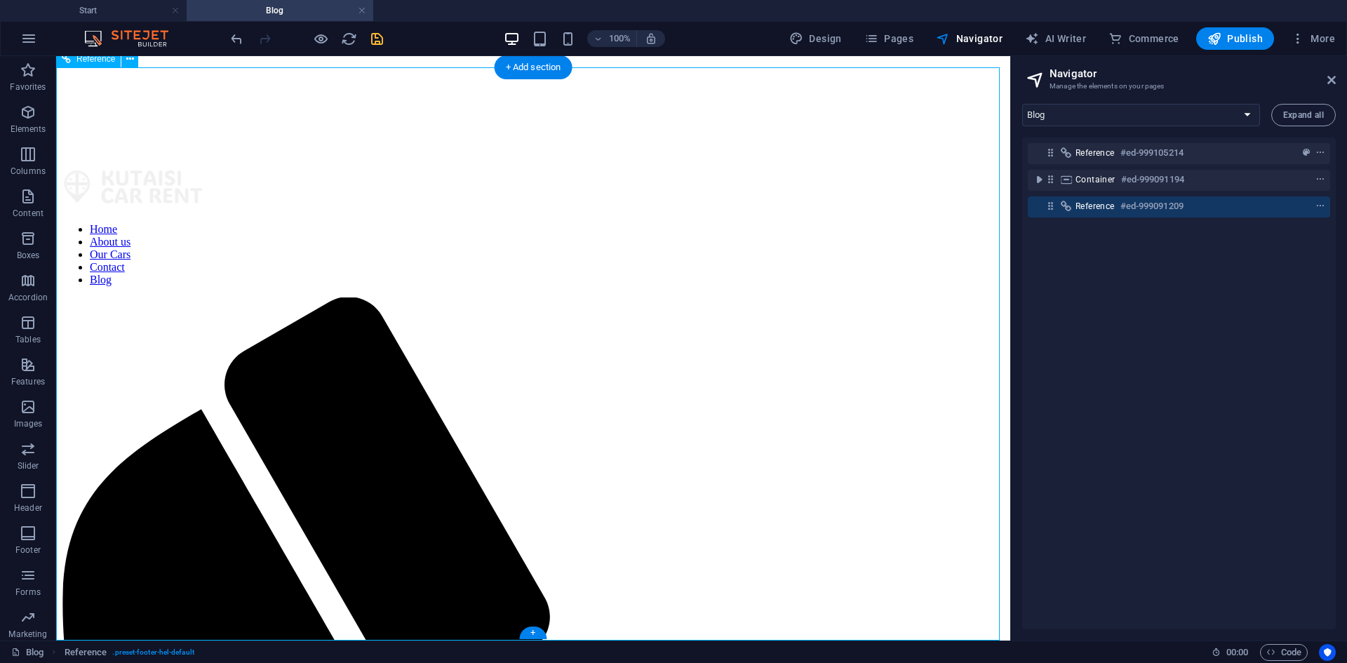
scroll to position [588, 0]
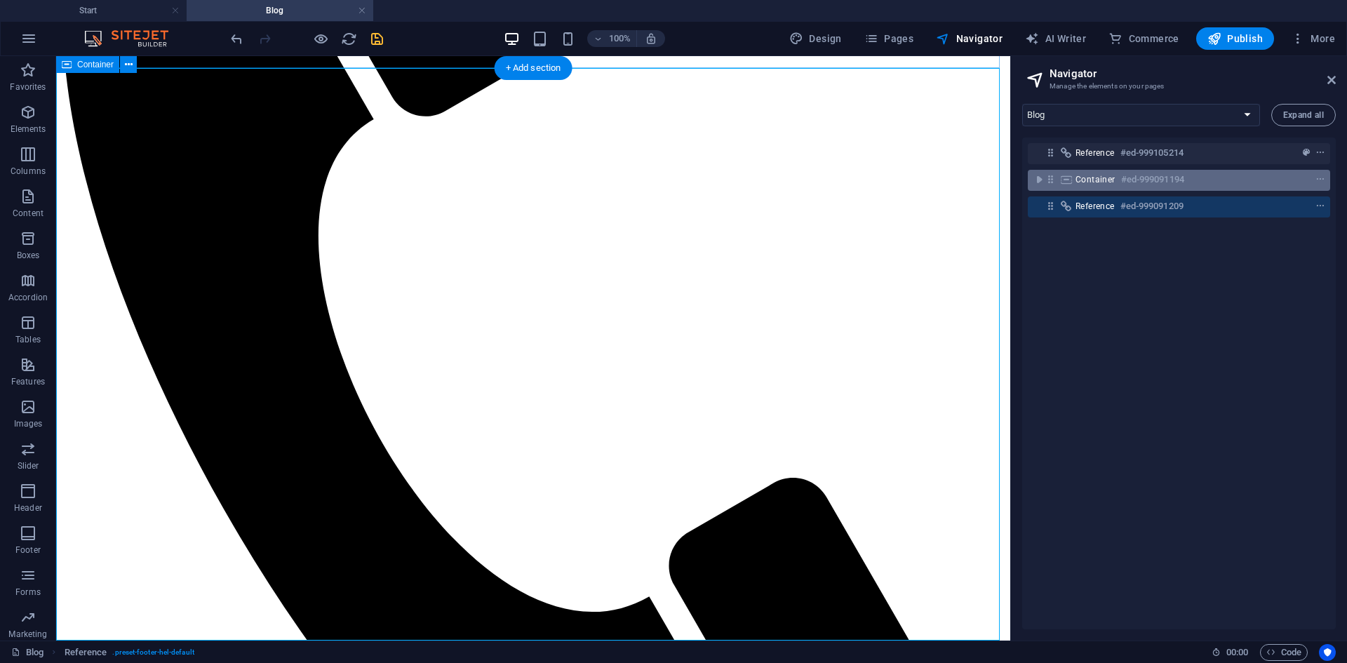
click at [1053, 180] on icon at bounding box center [1050, 179] width 12 height 12
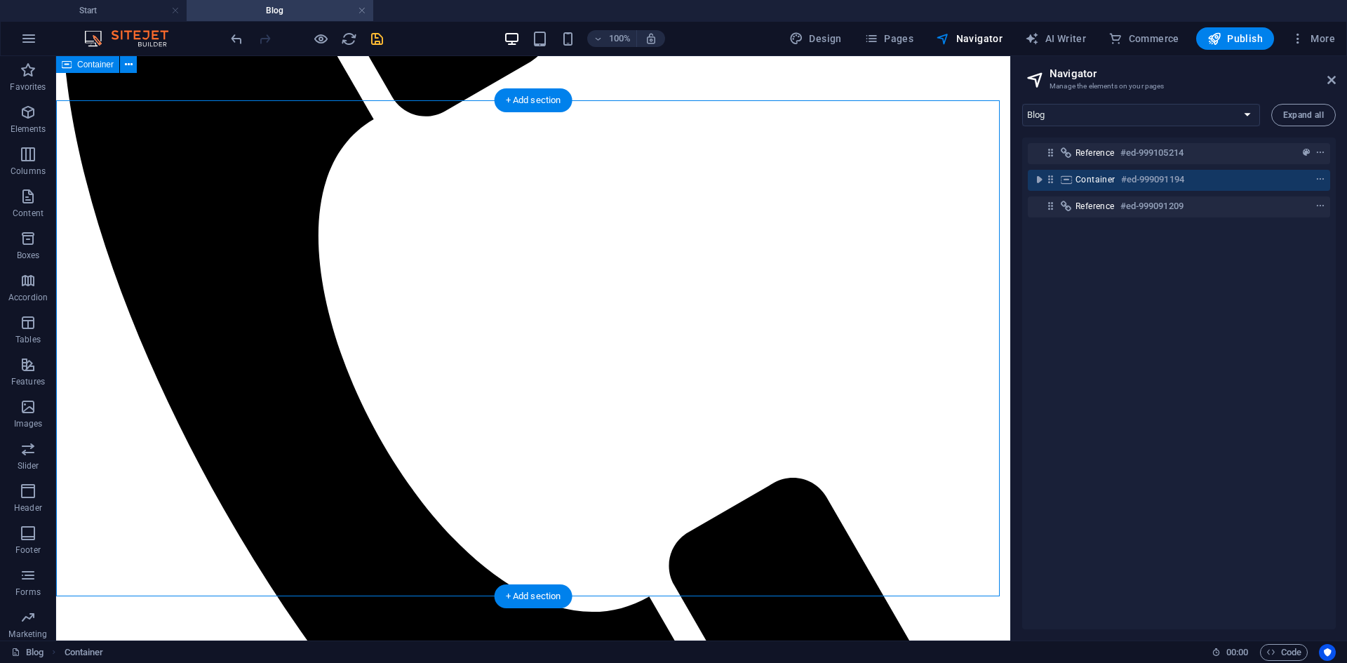
scroll to position [60, 0]
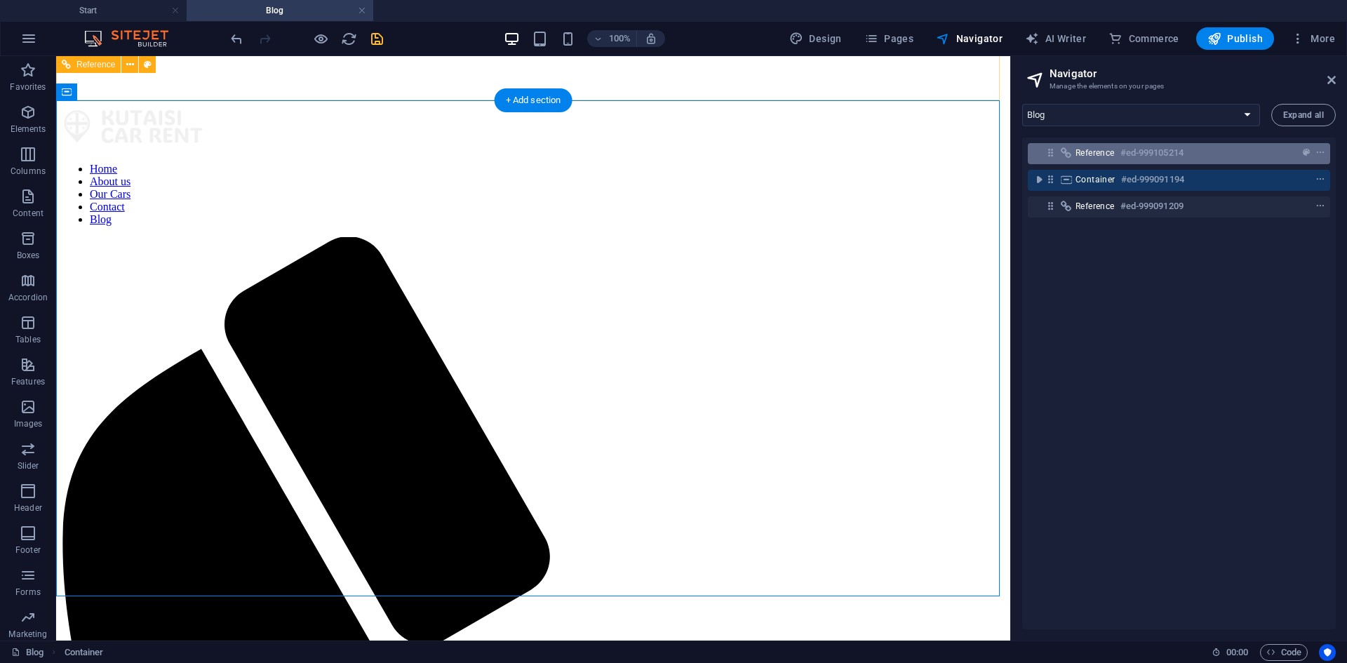
click at [1052, 159] on icon at bounding box center [1050, 153] width 12 height 12
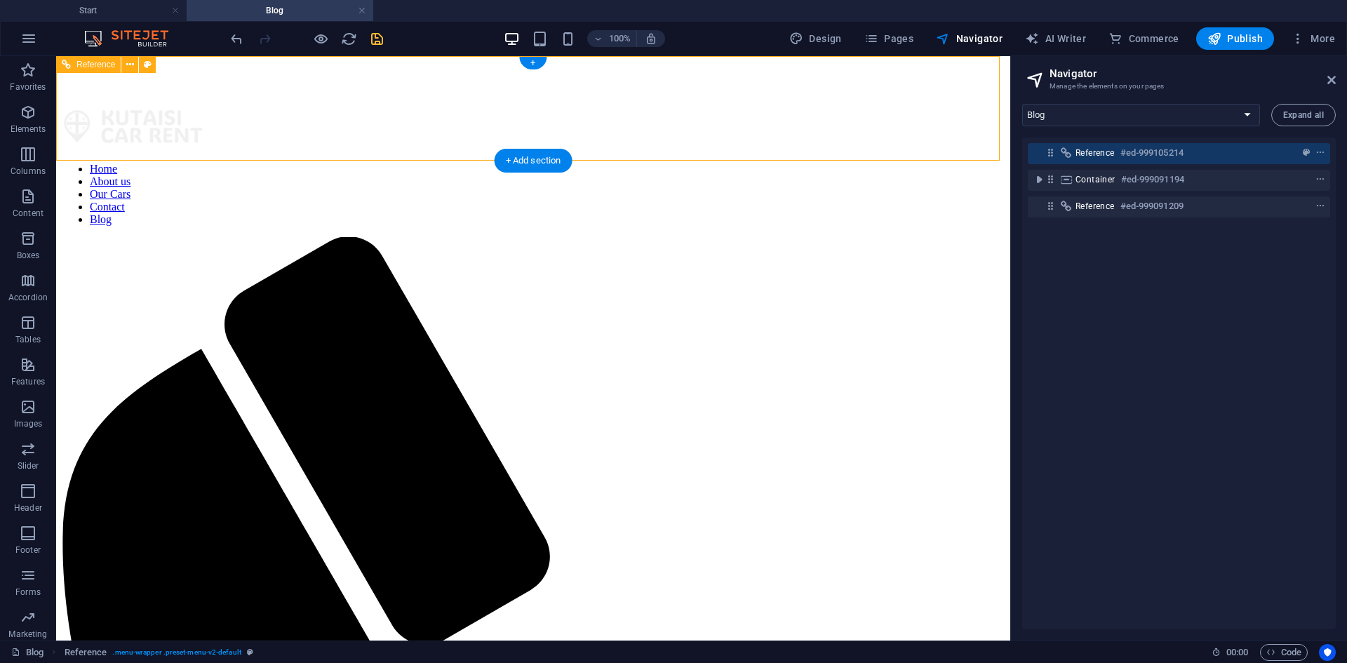
scroll to position [0, 0]
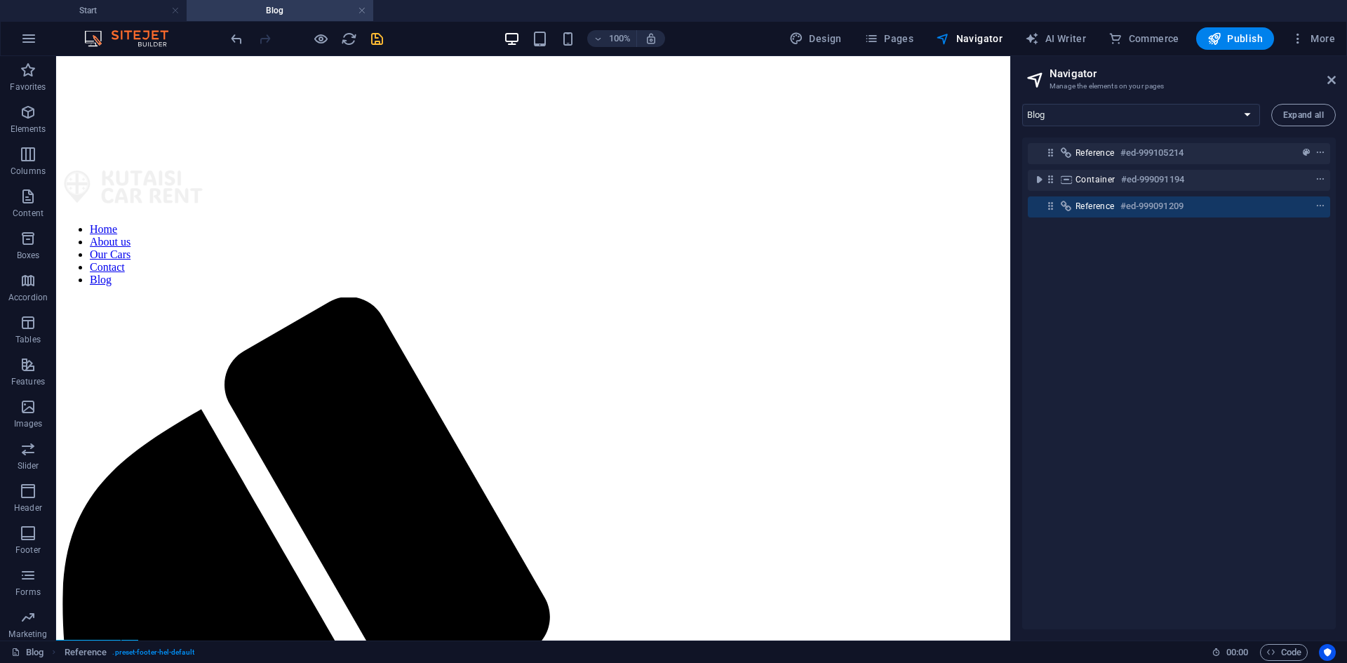
click at [1053, 204] on icon at bounding box center [1050, 206] width 12 height 12
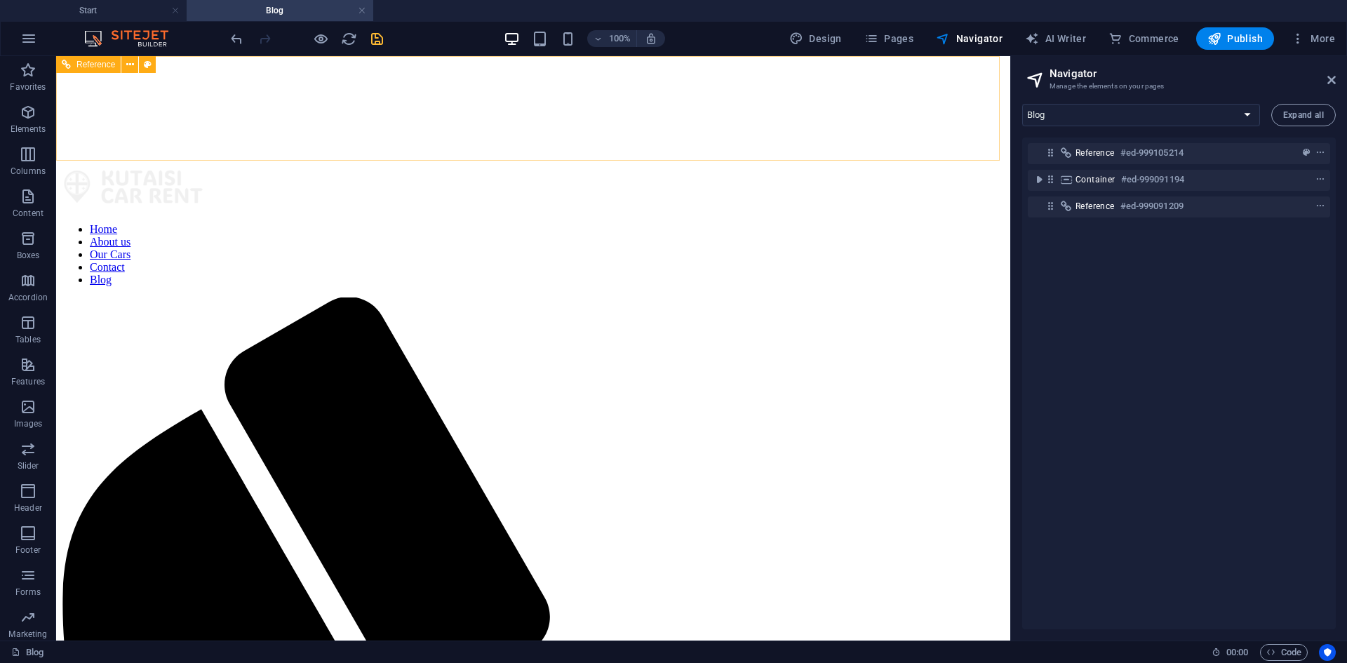
click at [98, 66] on span "Reference" at bounding box center [95, 64] width 39 height 8
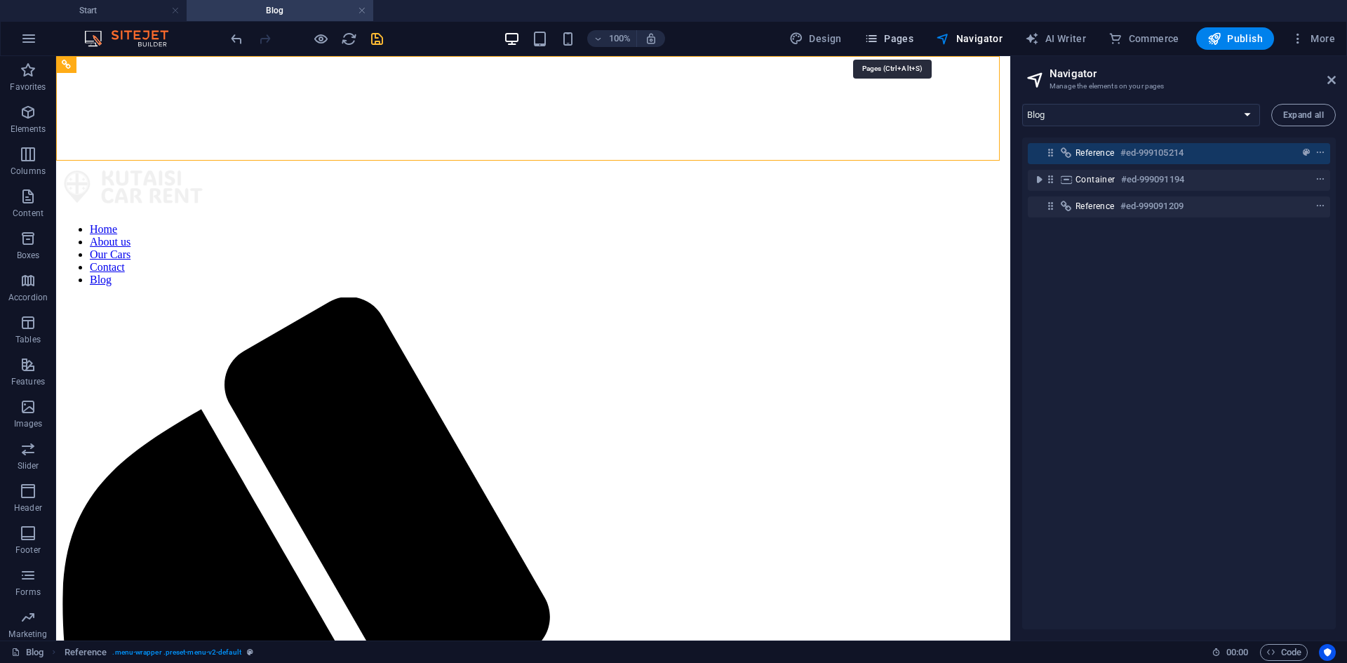
click at [911, 43] on span "Pages" at bounding box center [888, 39] width 49 height 14
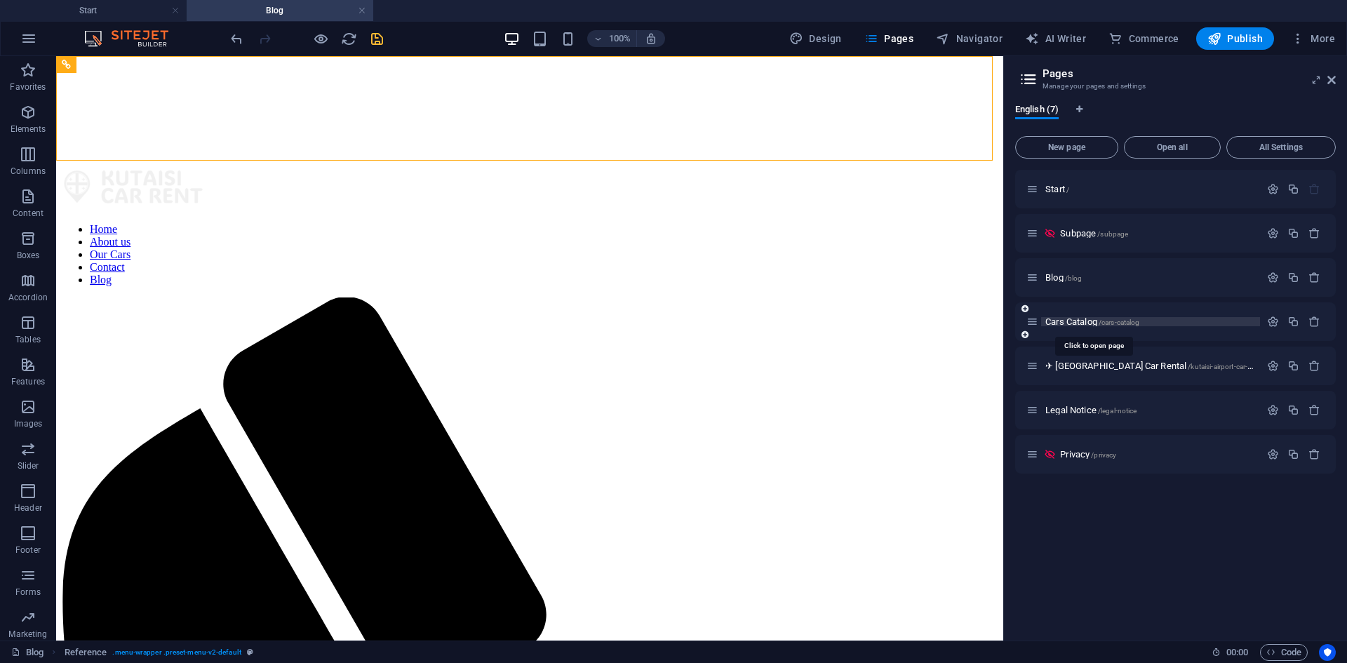
click at [1057, 320] on span "Cars Catalog /cars-catalog" at bounding box center [1092, 321] width 94 height 11
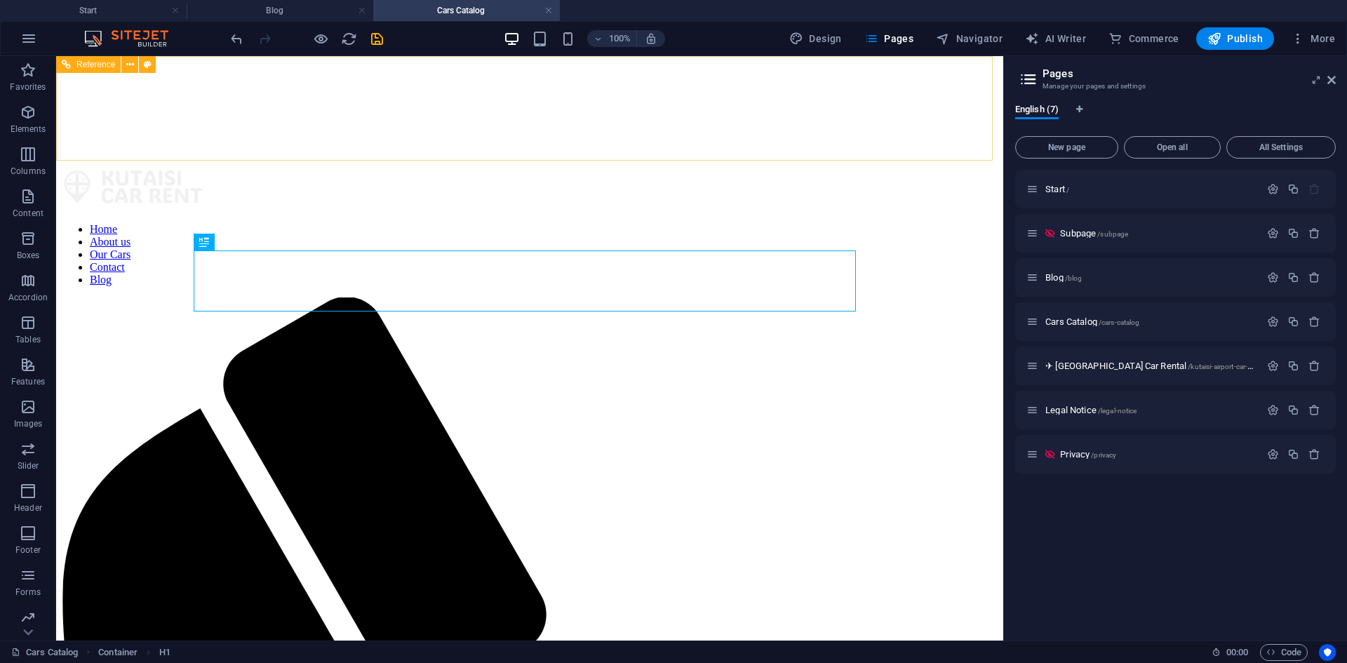
click at [100, 67] on span "Reference" at bounding box center [95, 64] width 39 height 8
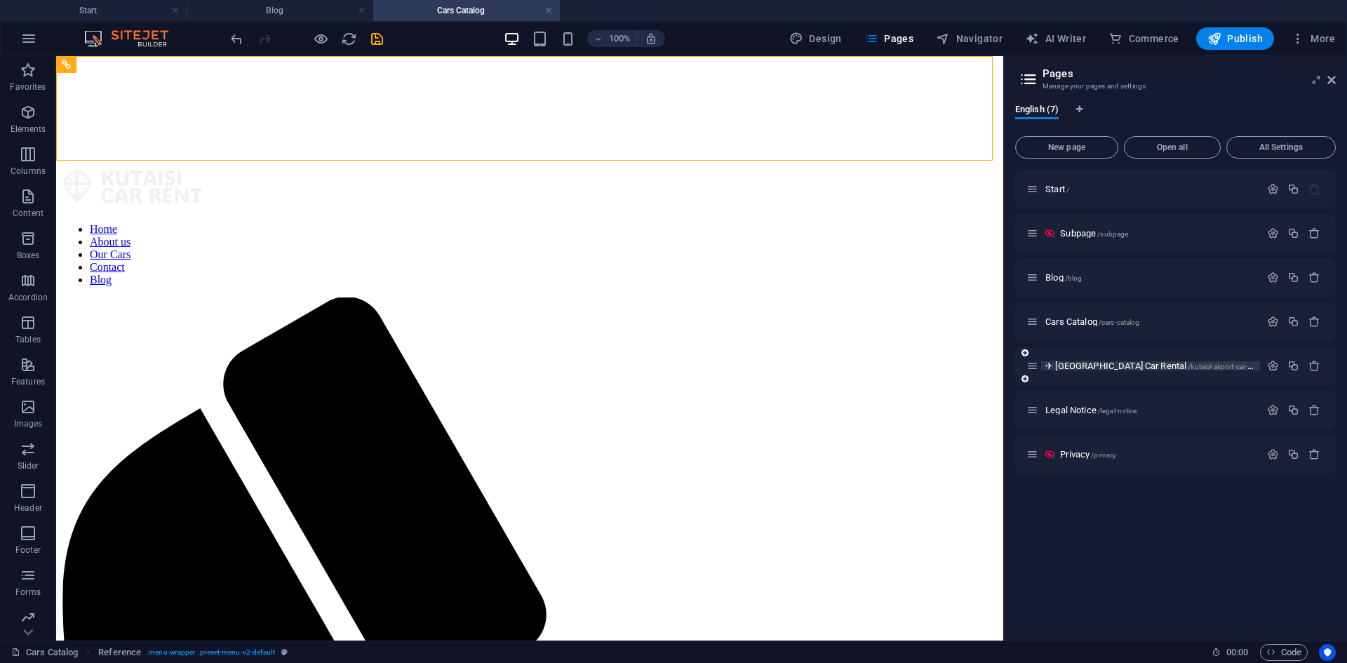
click at [1046, 363] on span "✈ [GEOGRAPHIC_DATA] Car Rental /kutaisi-airport-car-rental" at bounding box center [1155, 366] width 220 height 11
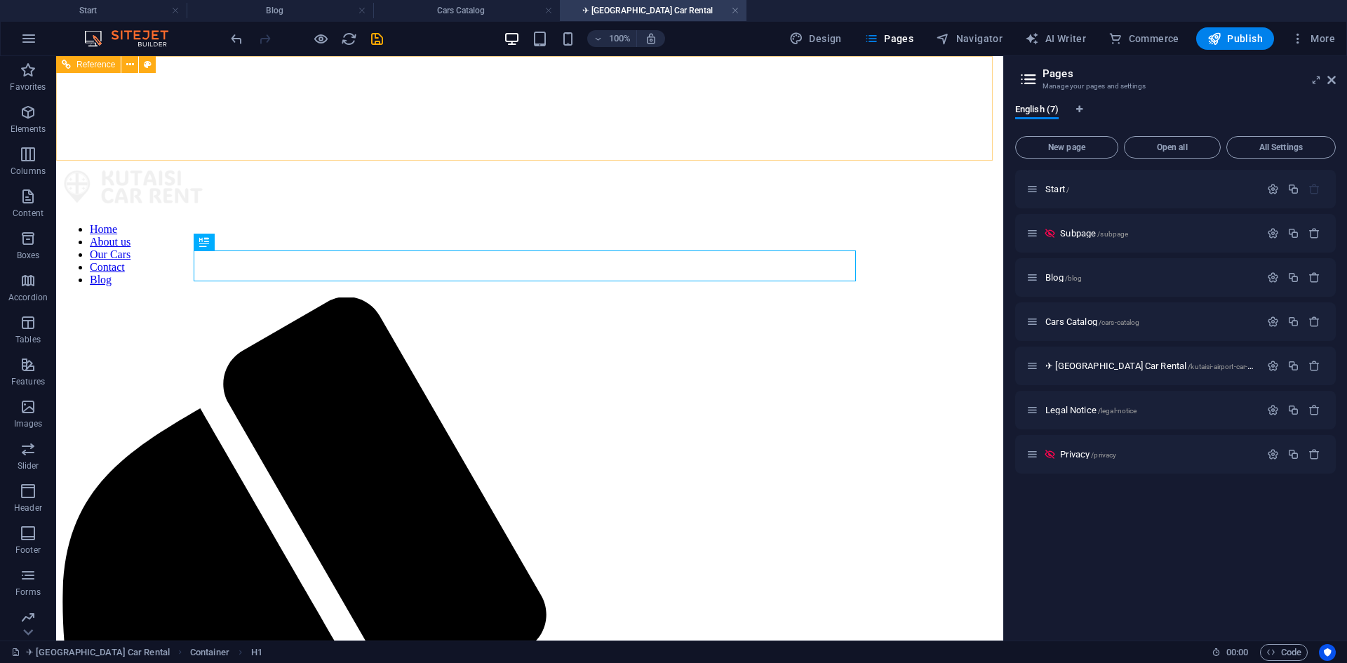
click at [96, 64] on span "Reference" at bounding box center [95, 64] width 39 height 8
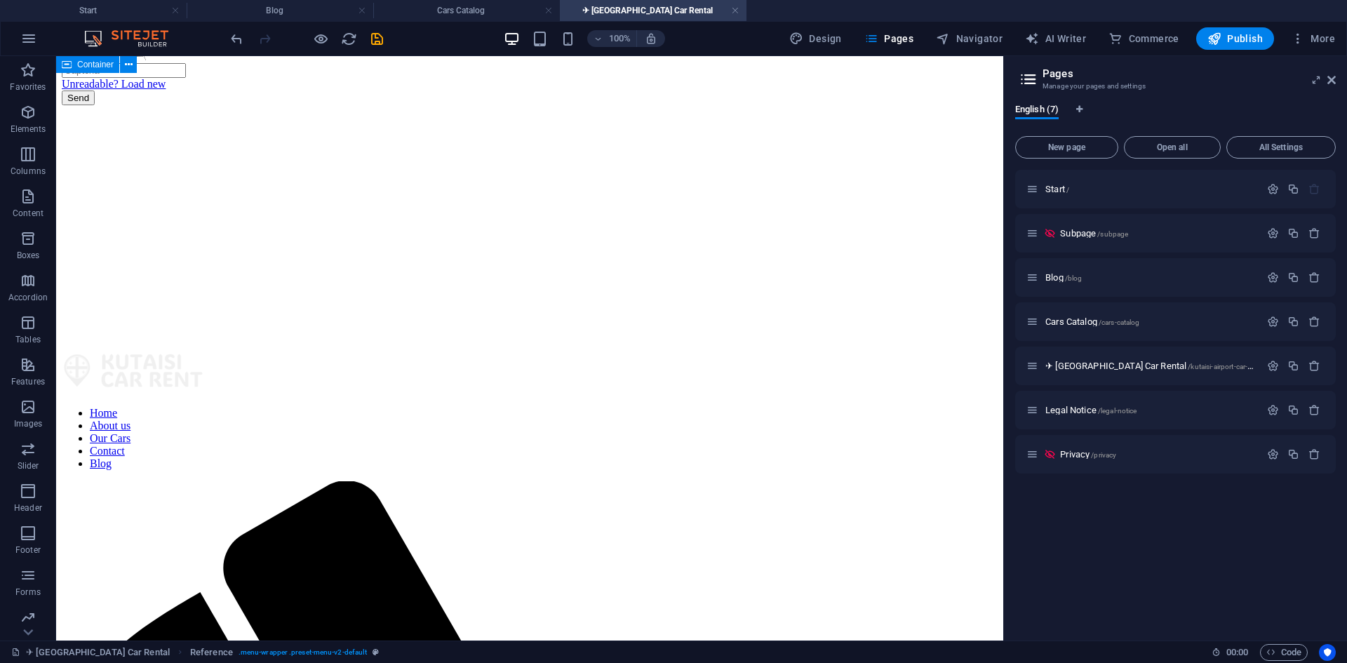
scroll to position [766, 0]
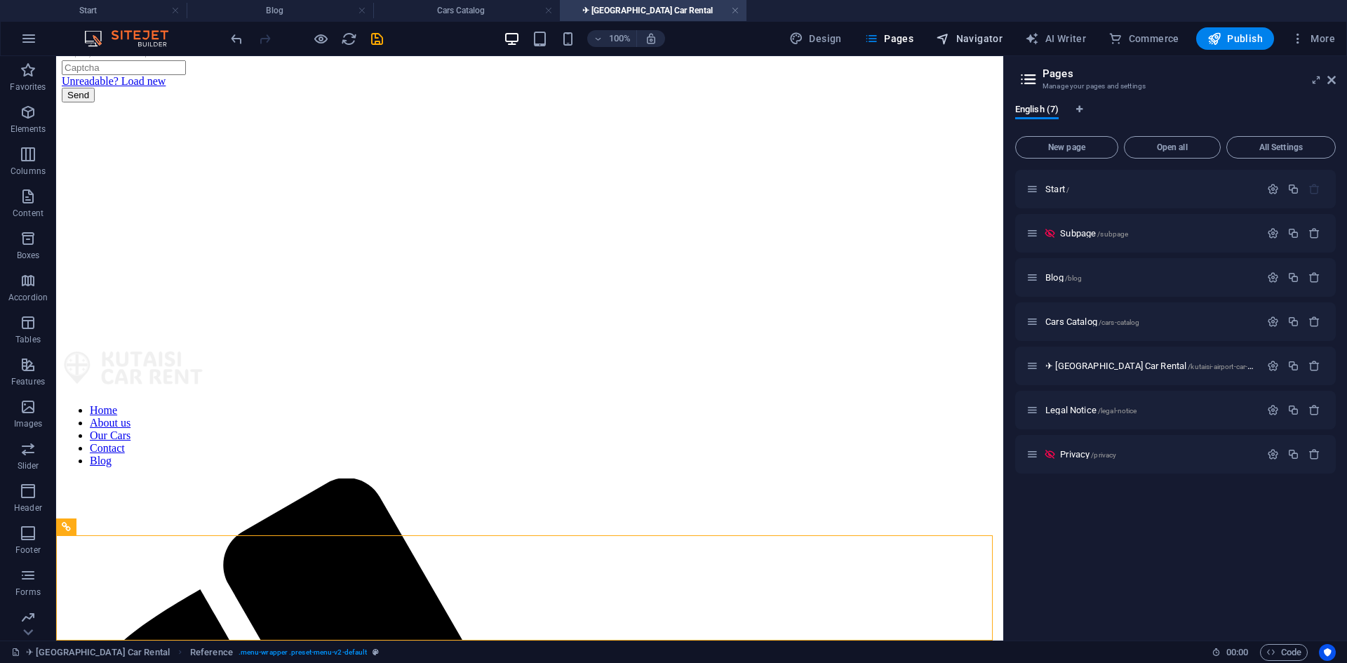
click at [960, 29] on button "Navigator" at bounding box center [969, 38] width 78 height 22
select select "17988554-en"
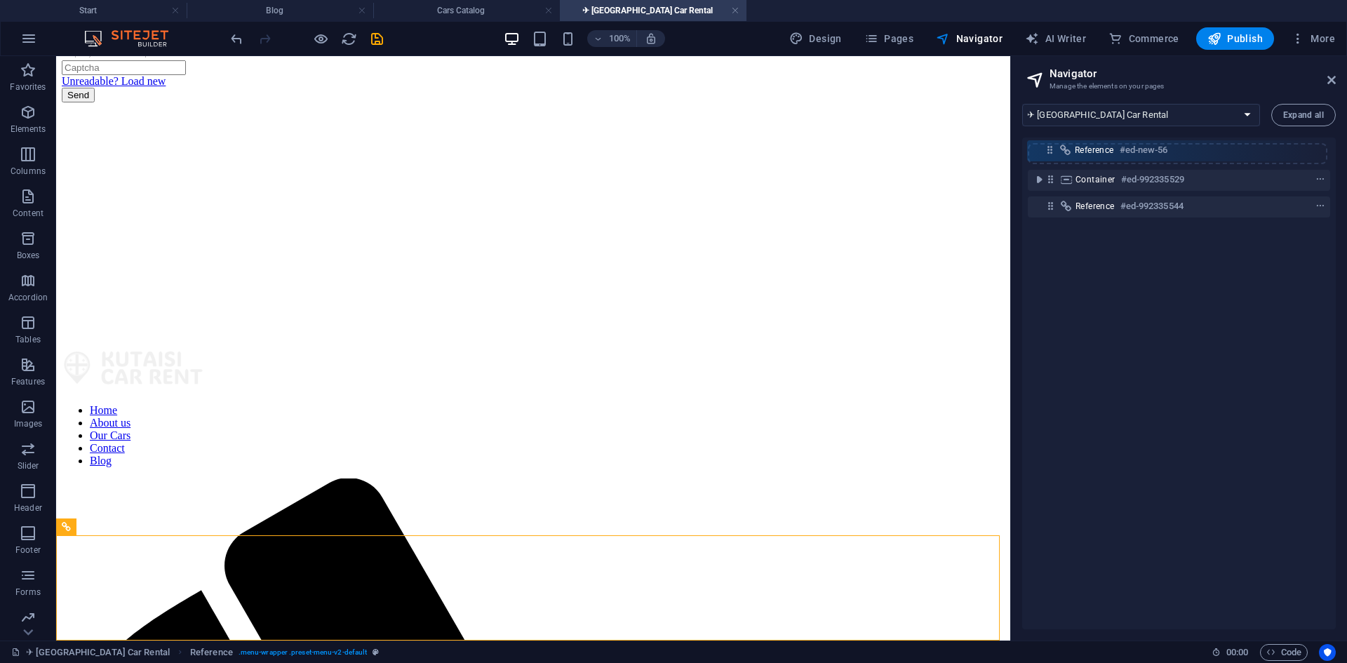
drag, startPoint x: 1052, startPoint y: 210, endPoint x: 1049, endPoint y: 149, distance: 60.4
click at [1049, 149] on div "Container #ed-992335529 Reference #ed-992335544 Reference #ed-new-56" at bounding box center [1179, 383] width 314 height 492
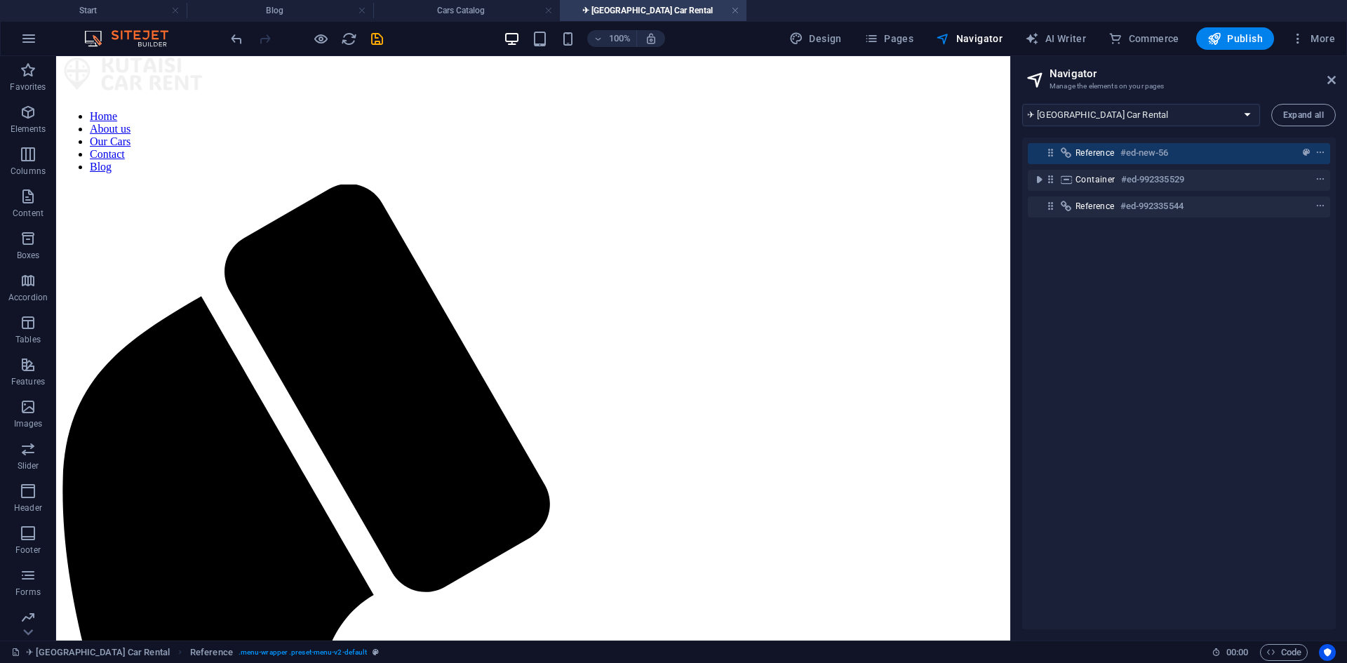
scroll to position [0, 0]
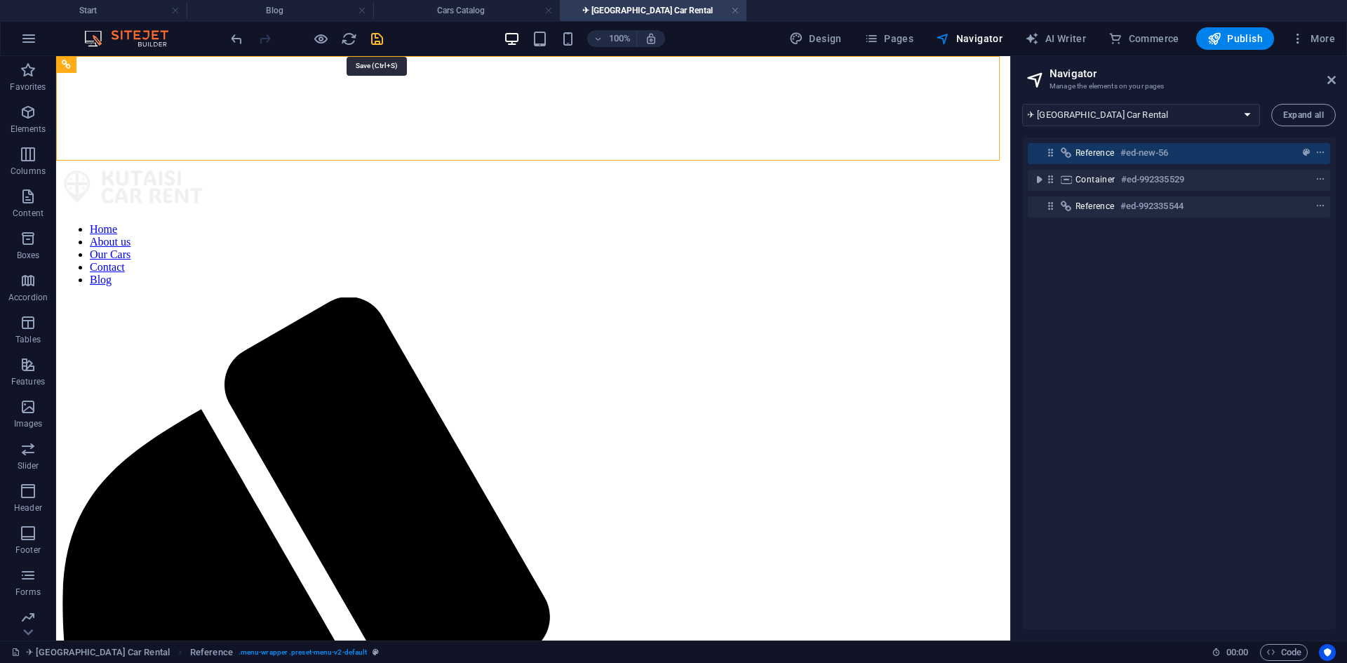
click at [377, 41] on icon "save" at bounding box center [377, 39] width 16 height 16
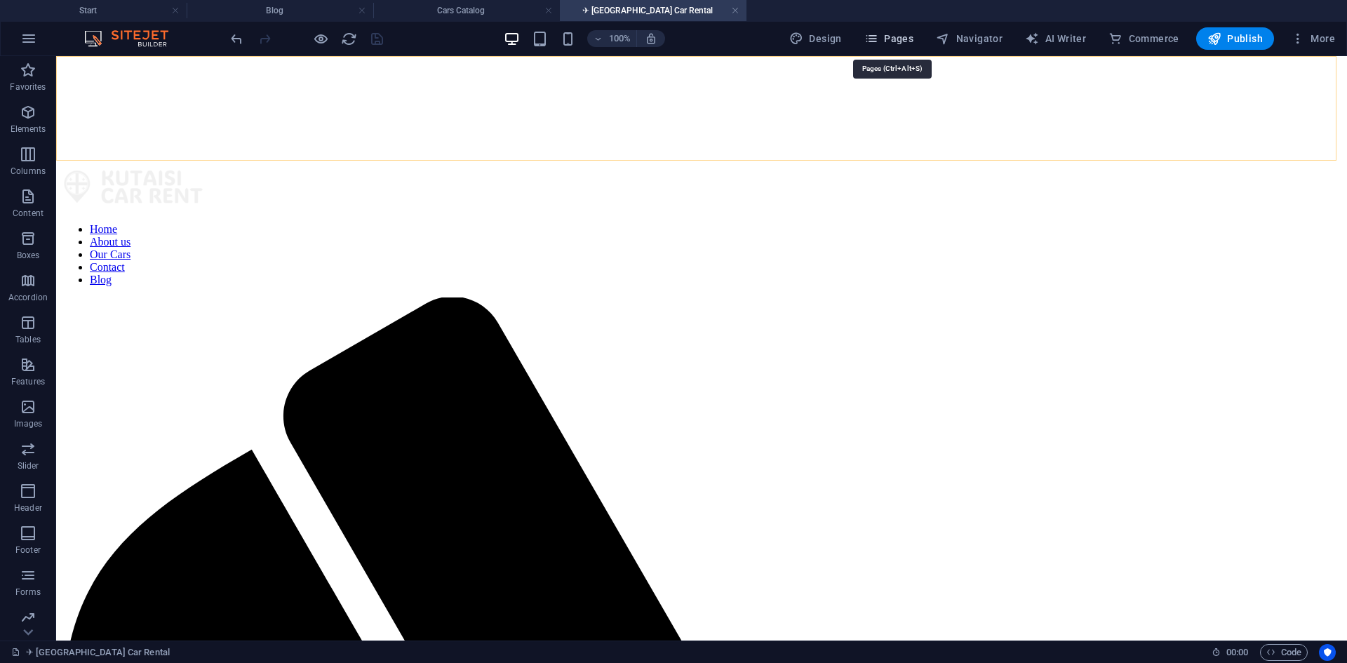
click at [903, 44] on span "Pages" at bounding box center [888, 39] width 49 height 14
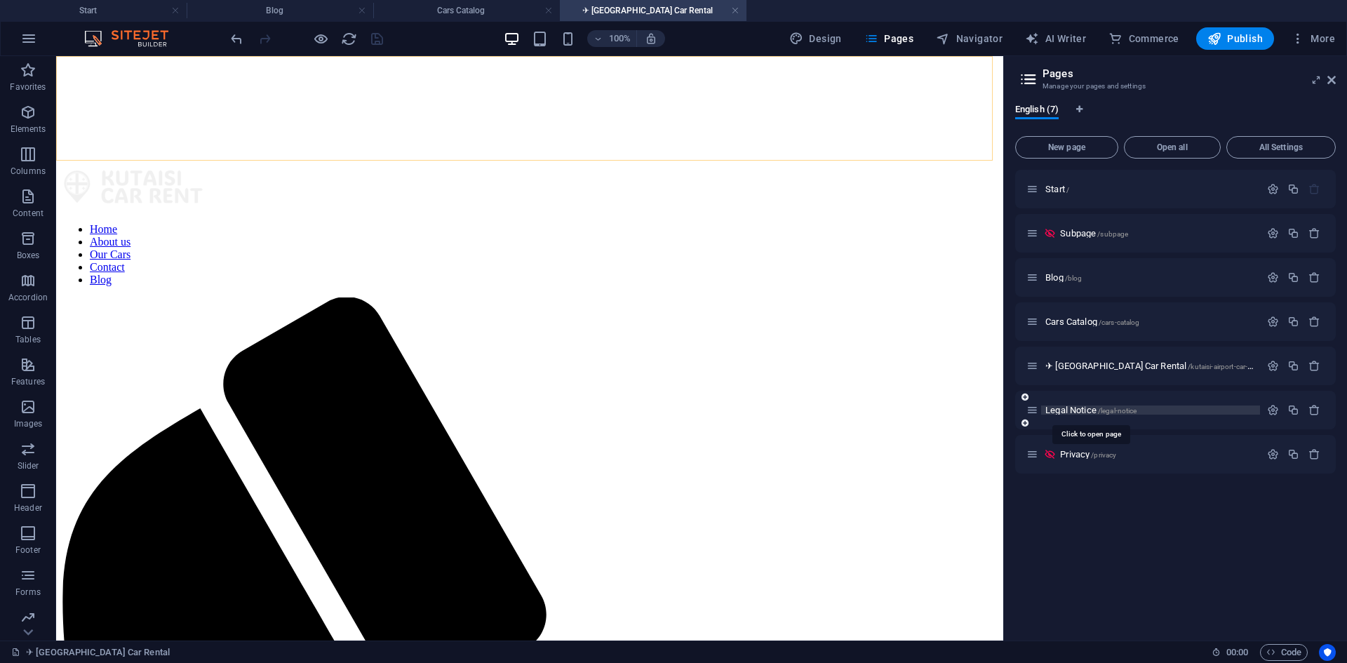
click at [1057, 410] on span "Legal Notice /legal-notice" at bounding box center [1090, 410] width 91 height 11
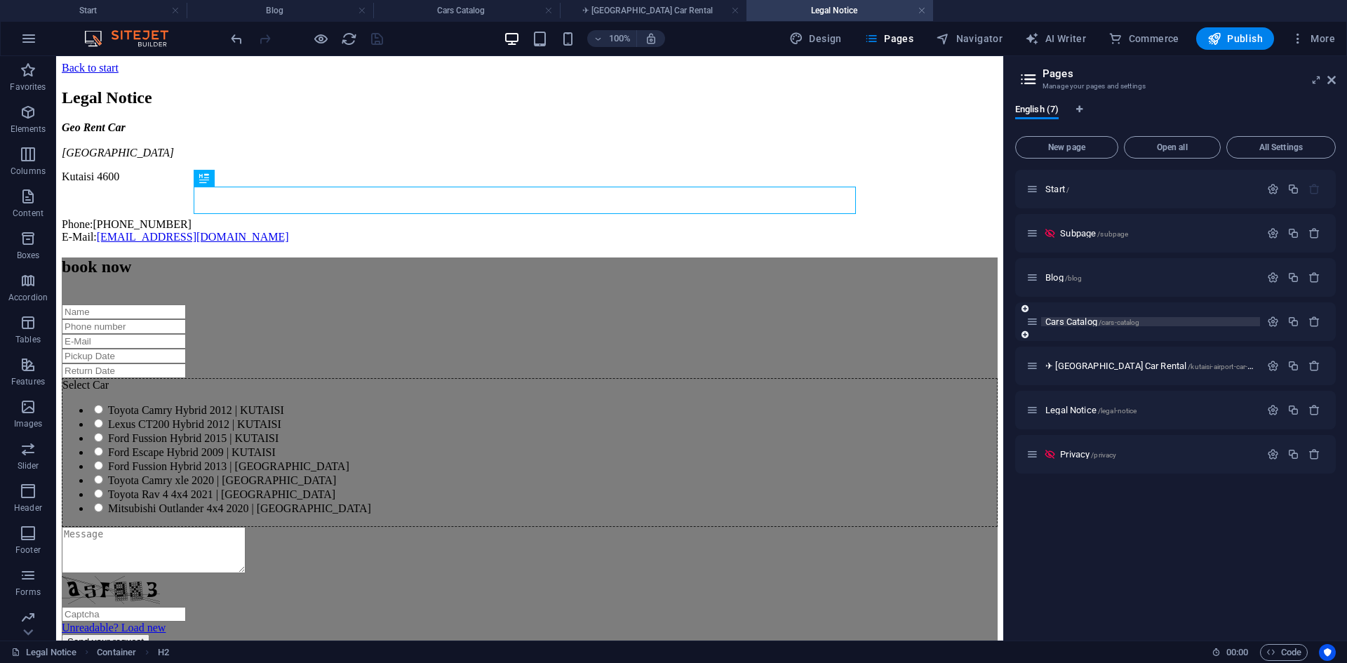
click at [1079, 325] on span "Cars Catalog /cars-catalog" at bounding box center [1092, 321] width 94 height 11
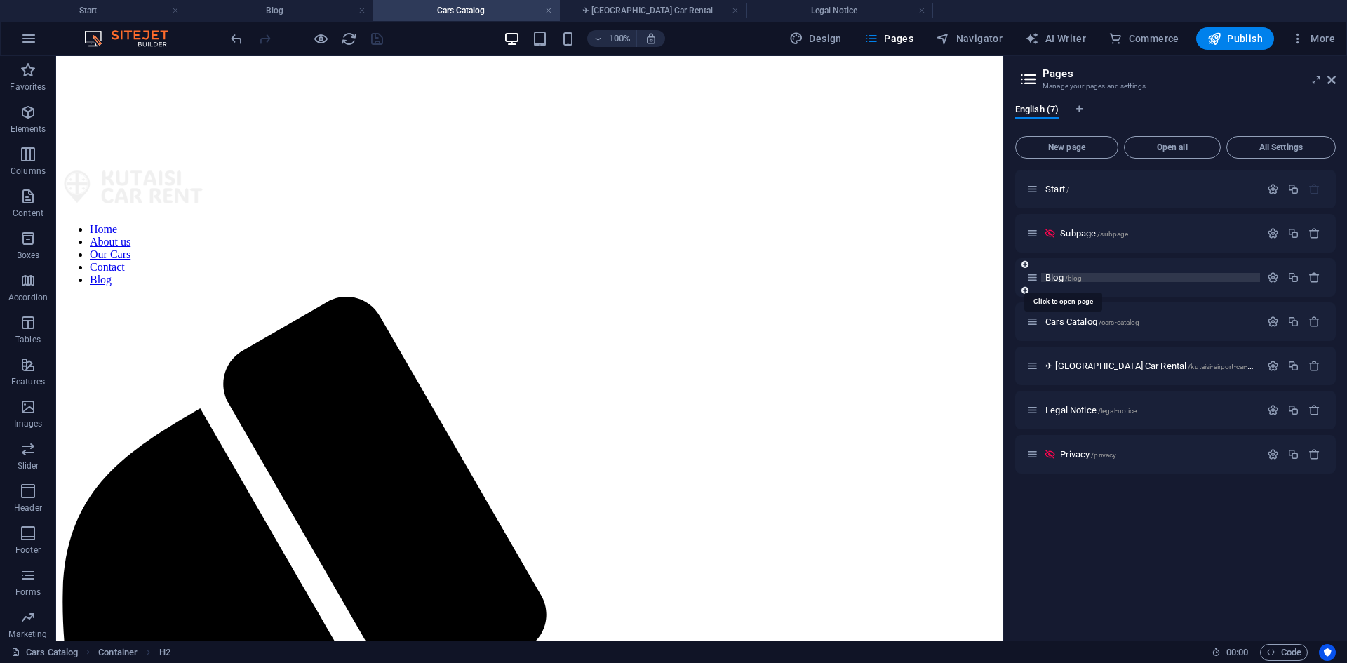
click at [1059, 279] on span "Blog /blog" at bounding box center [1063, 277] width 36 height 11
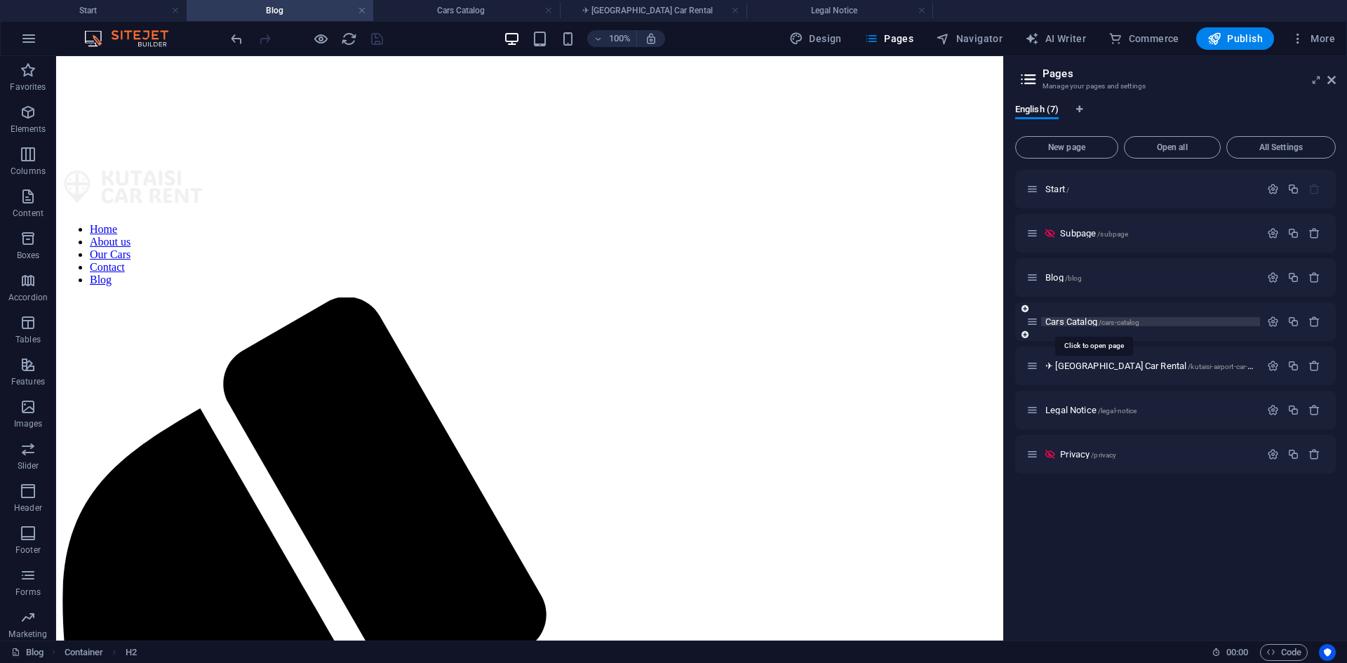
click at [1075, 319] on span "Cars Catalog /cars-catalog" at bounding box center [1092, 321] width 94 height 11
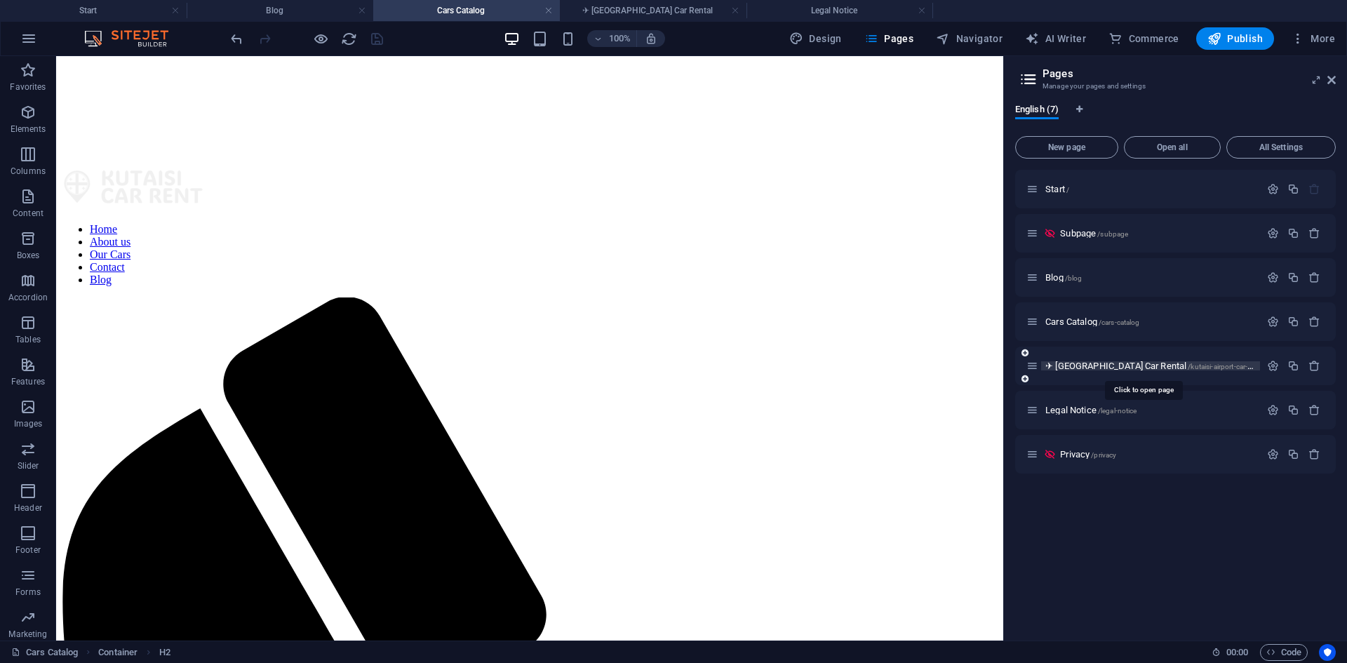
click at [1068, 367] on span "✈ [GEOGRAPHIC_DATA] Car Rental /kutaisi-airport-car-rental" at bounding box center [1155, 366] width 220 height 11
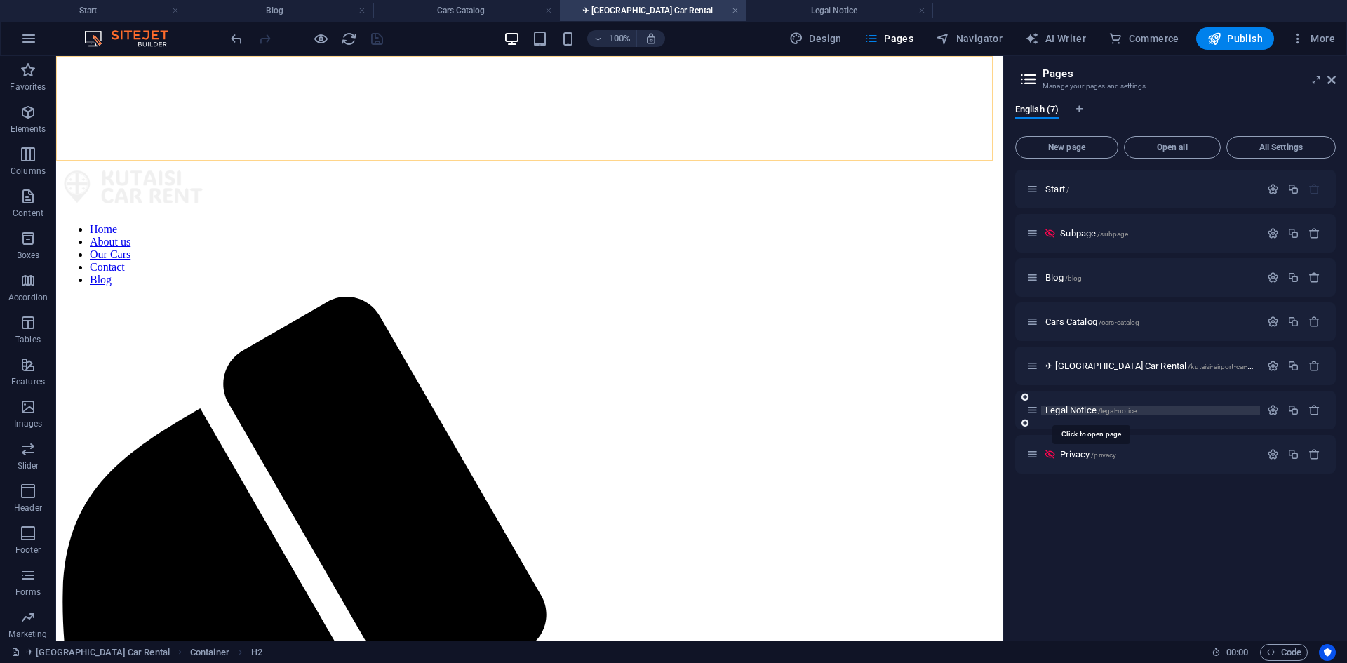
click at [1069, 408] on span "Legal Notice /legal-notice" at bounding box center [1090, 410] width 91 height 11
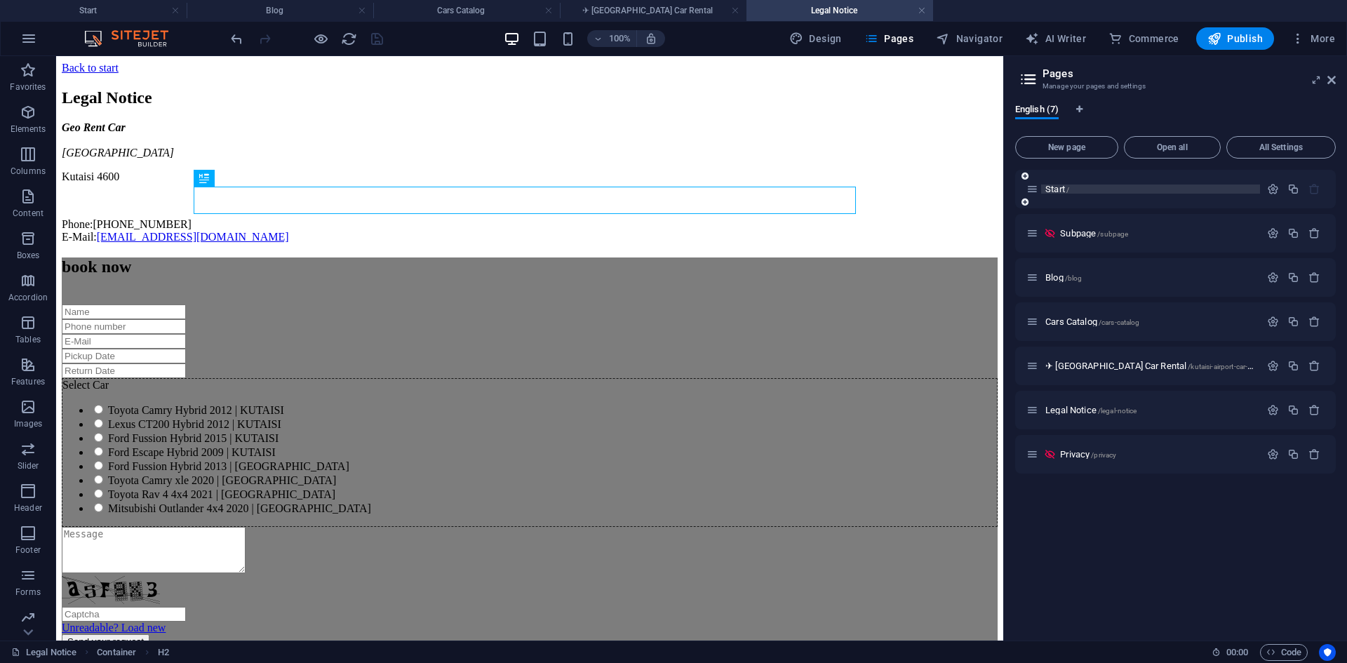
click at [1055, 192] on span "Start /" at bounding box center [1057, 189] width 24 height 11
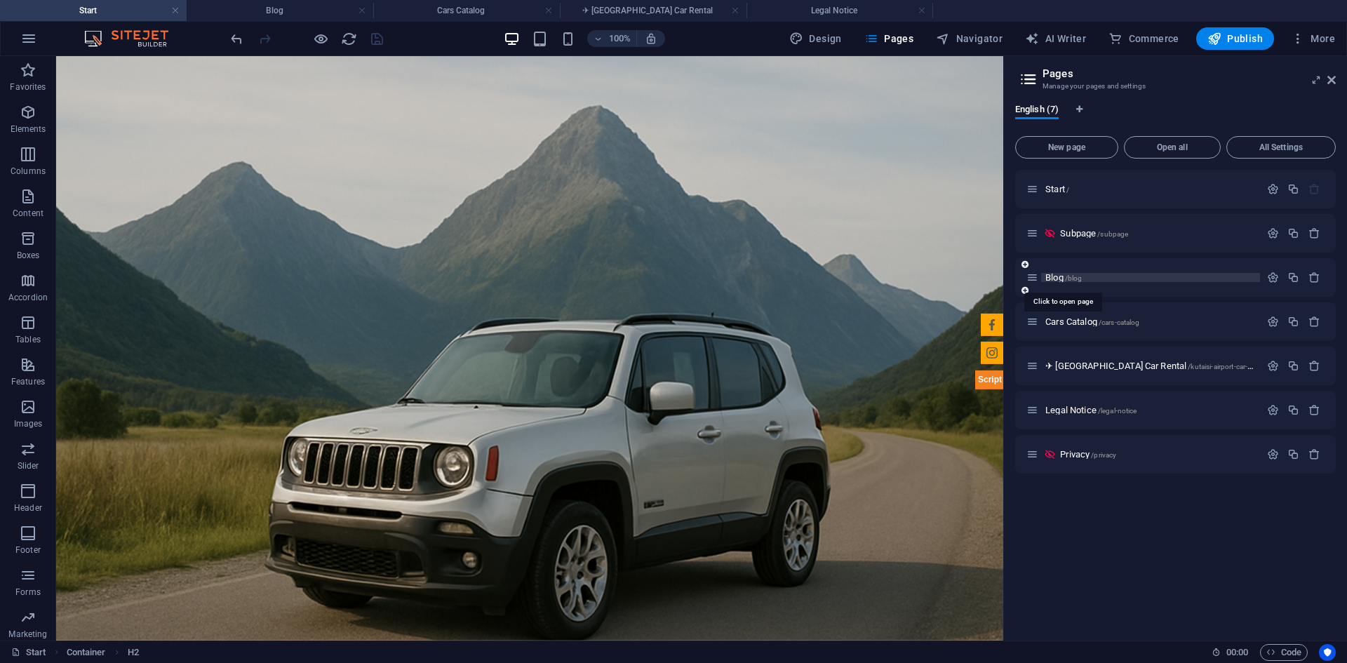
click at [1062, 281] on span "Blog /blog" at bounding box center [1063, 277] width 36 height 11
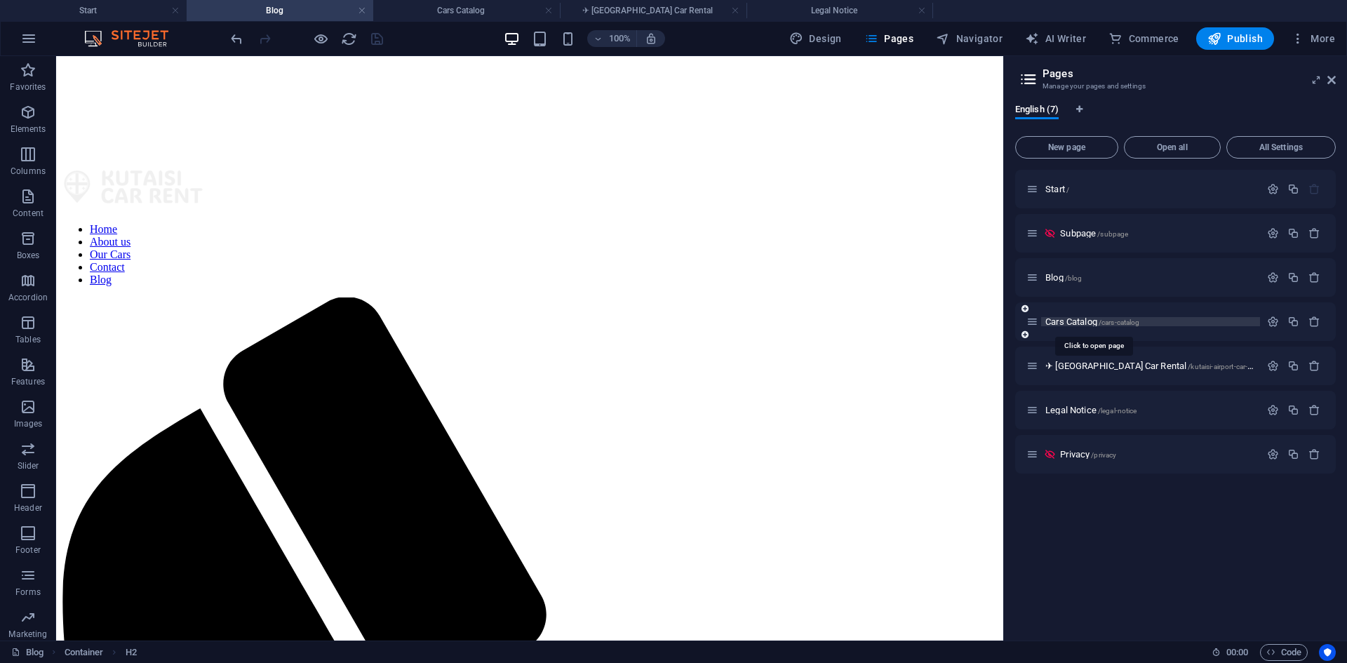
click at [1058, 321] on span "Cars Catalog /cars-catalog" at bounding box center [1092, 321] width 94 height 11
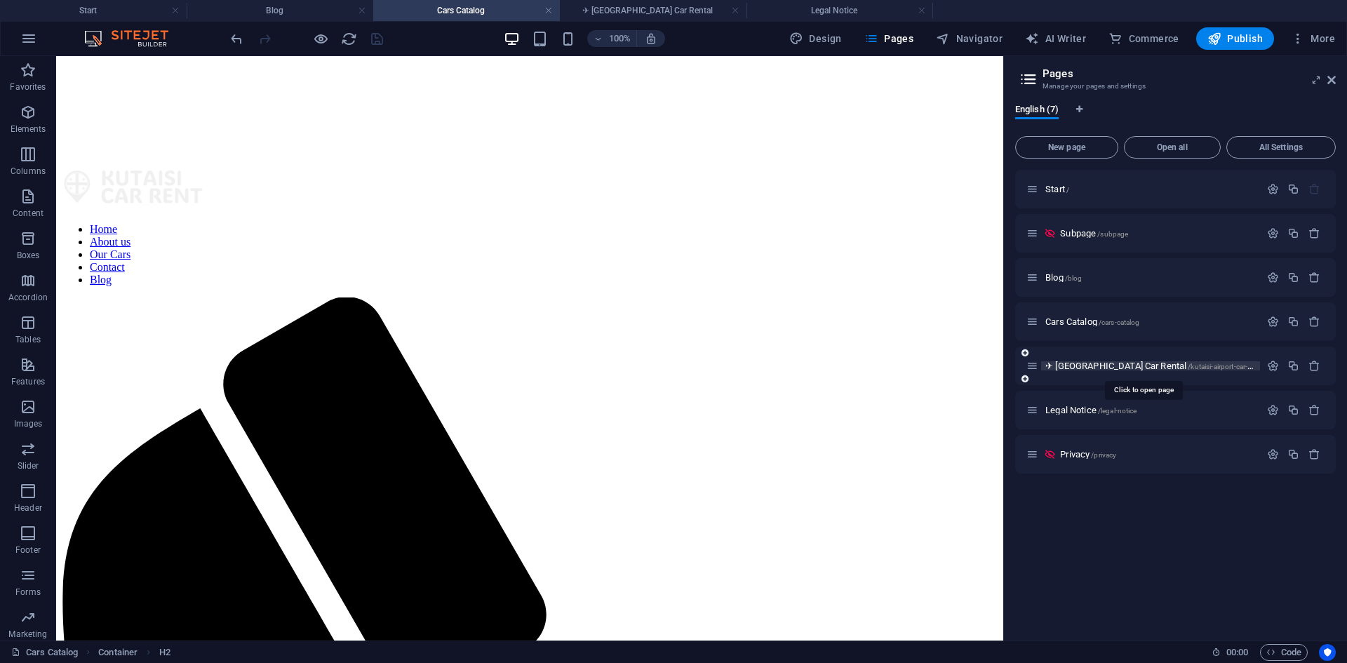
click at [1077, 367] on span "✈ [GEOGRAPHIC_DATA] Car Rental /kutaisi-airport-car-rental" at bounding box center [1155, 366] width 220 height 11
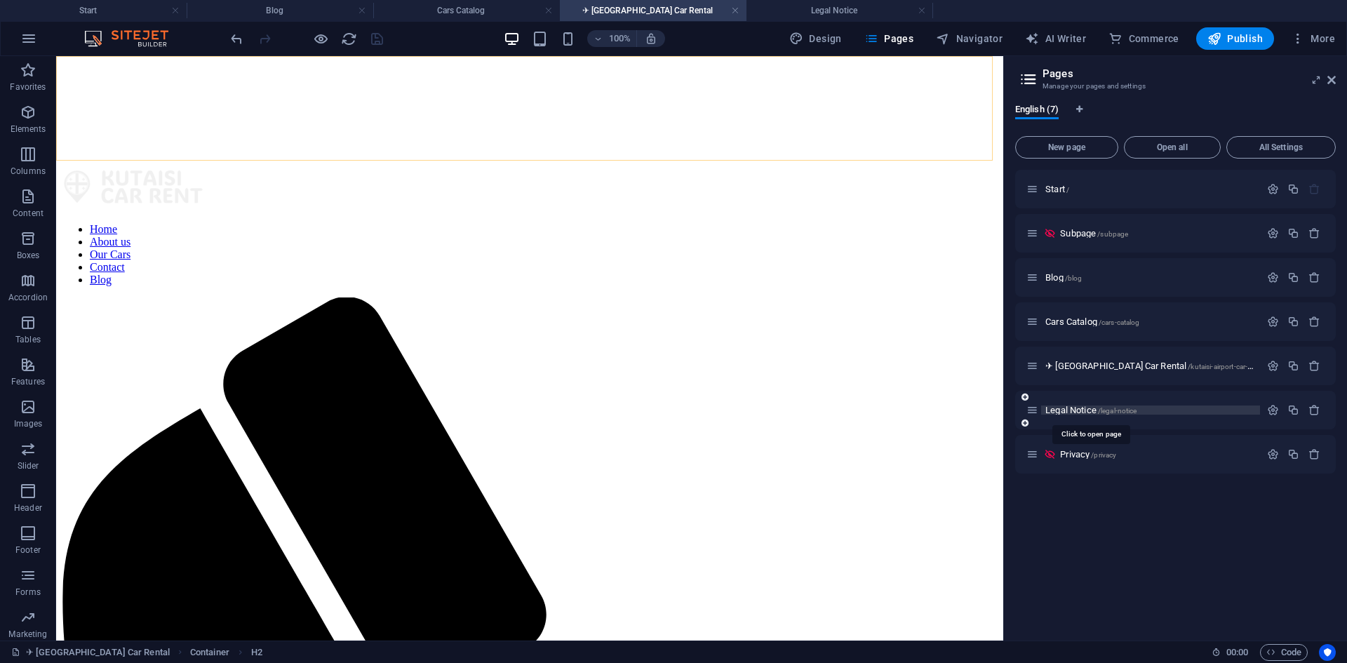
click at [1075, 414] on span "Legal Notice /legal-notice" at bounding box center [1090, 410] width 91 height 11
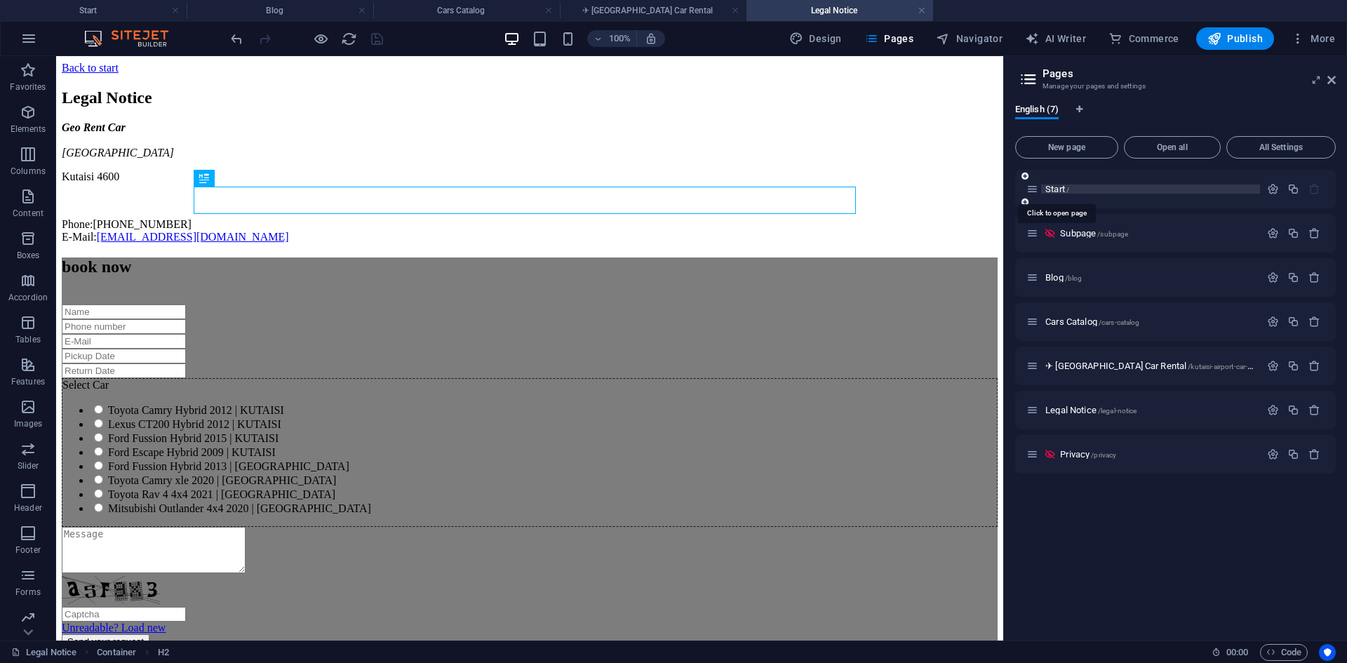
click at [1056, 190] on span "Start /" at bounding box center [1057, 189] width 24 height 11
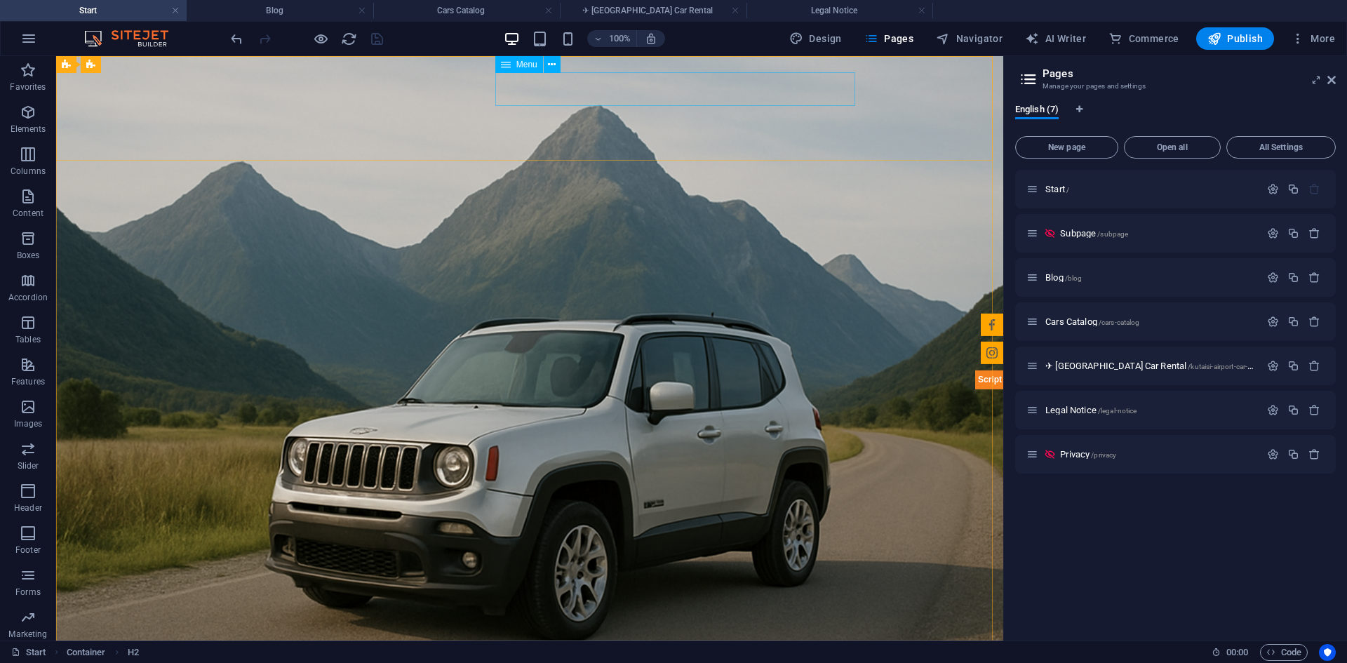
select select "4"
select select
select select "3"
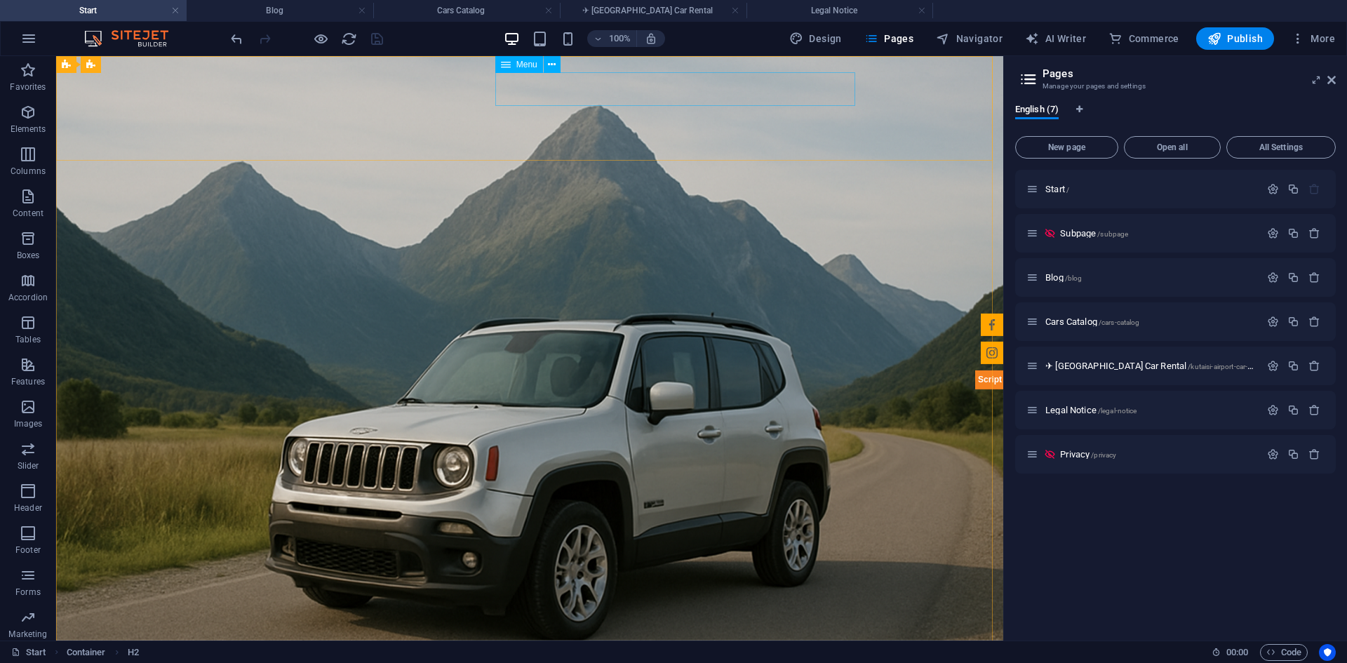
select select
select select "2"
select select
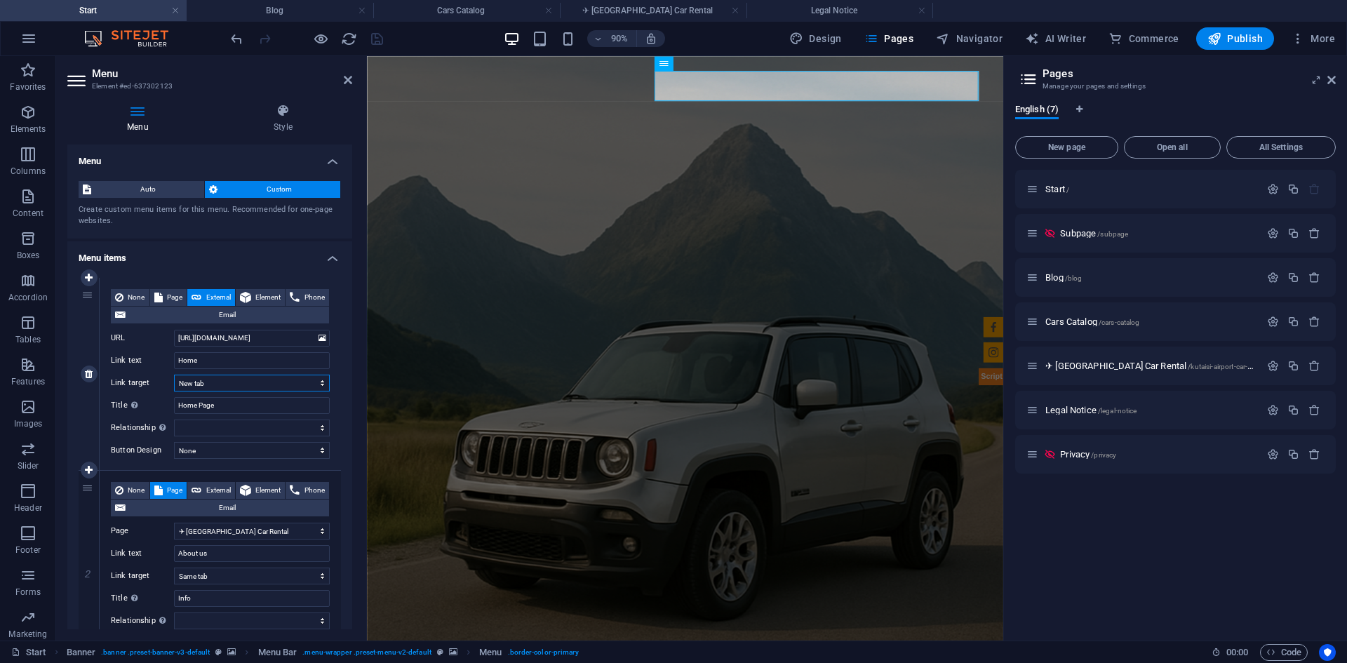
click at [223, 384] on select "New tab Same tab Overlay" at bounding box center [252, 383] width 156 height 17
select select
click at [174, 375] on select "New tab Same tab Overlay" at bounding box center [252, 383] width 156 height 17
select select
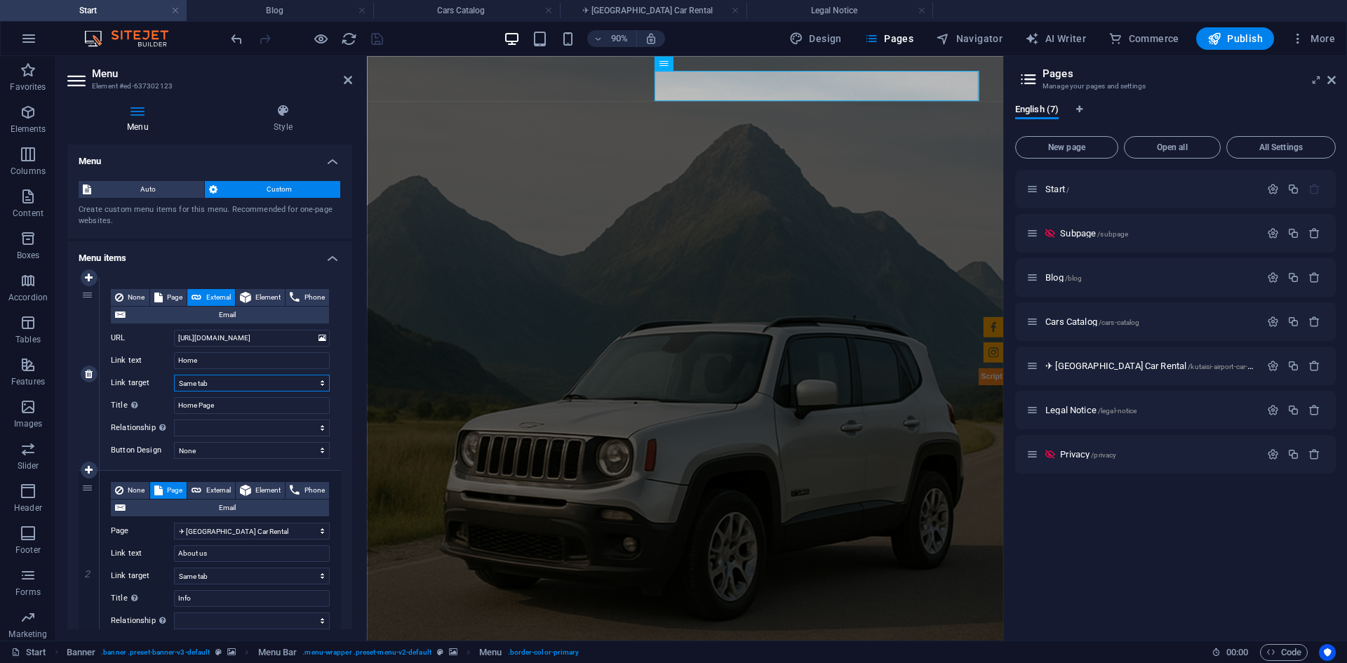
select select
click at [382, 41] on icon "save" at bounding box center [377, 39] width 16 height 16
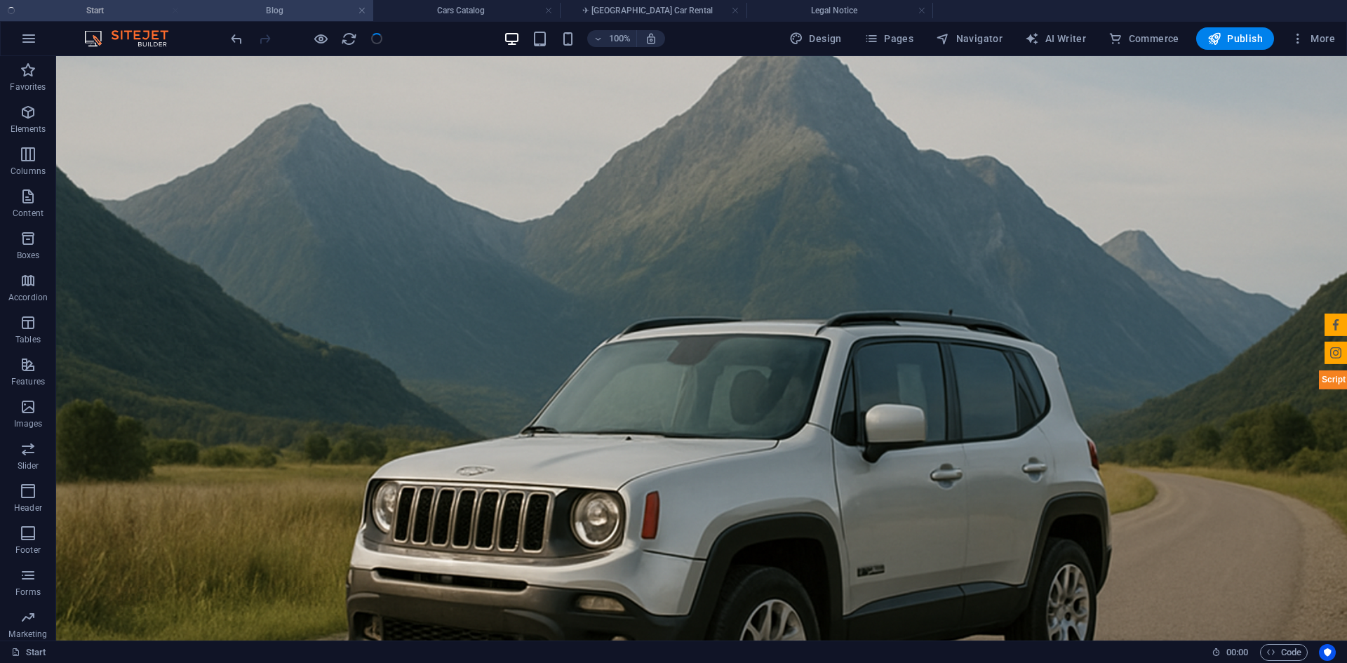
click at [260, 8] on h4 "Blog" at bounding box center [280, 10] width 187 height 15
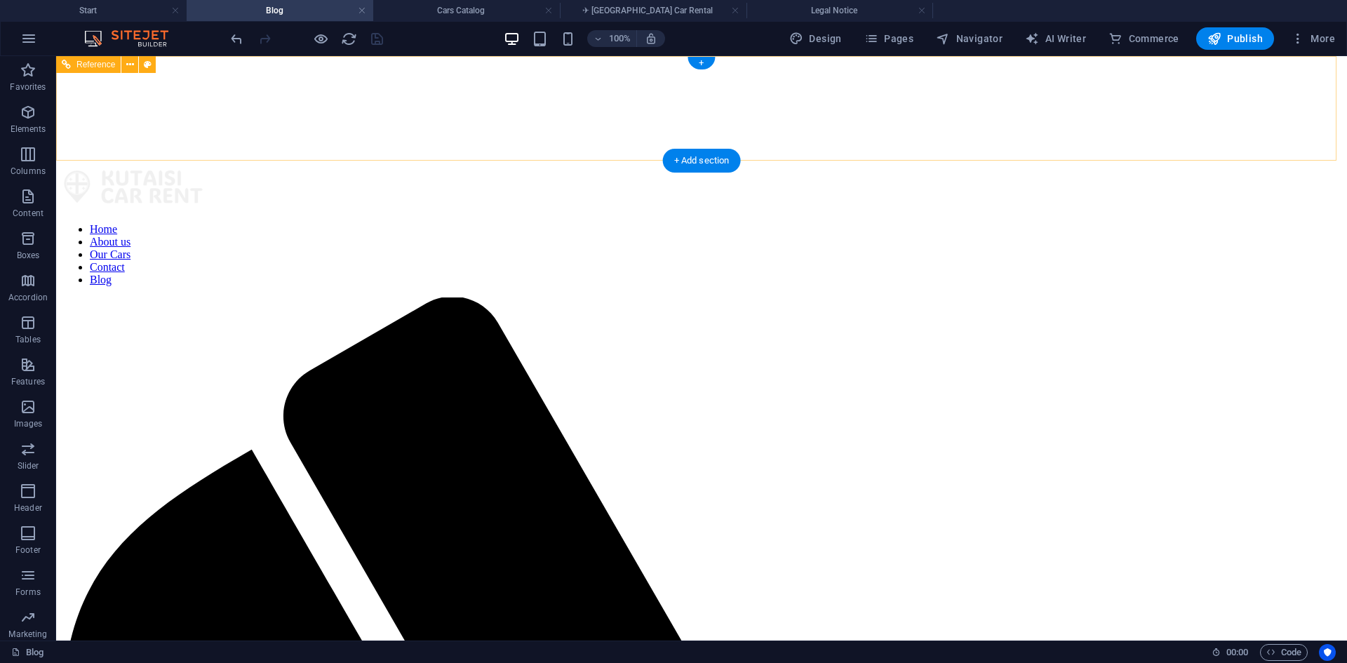
click at [694, 223] on nav "Home About us Our Cars Contact Blog" at bounding box center [701, 254] width 1279 height 63
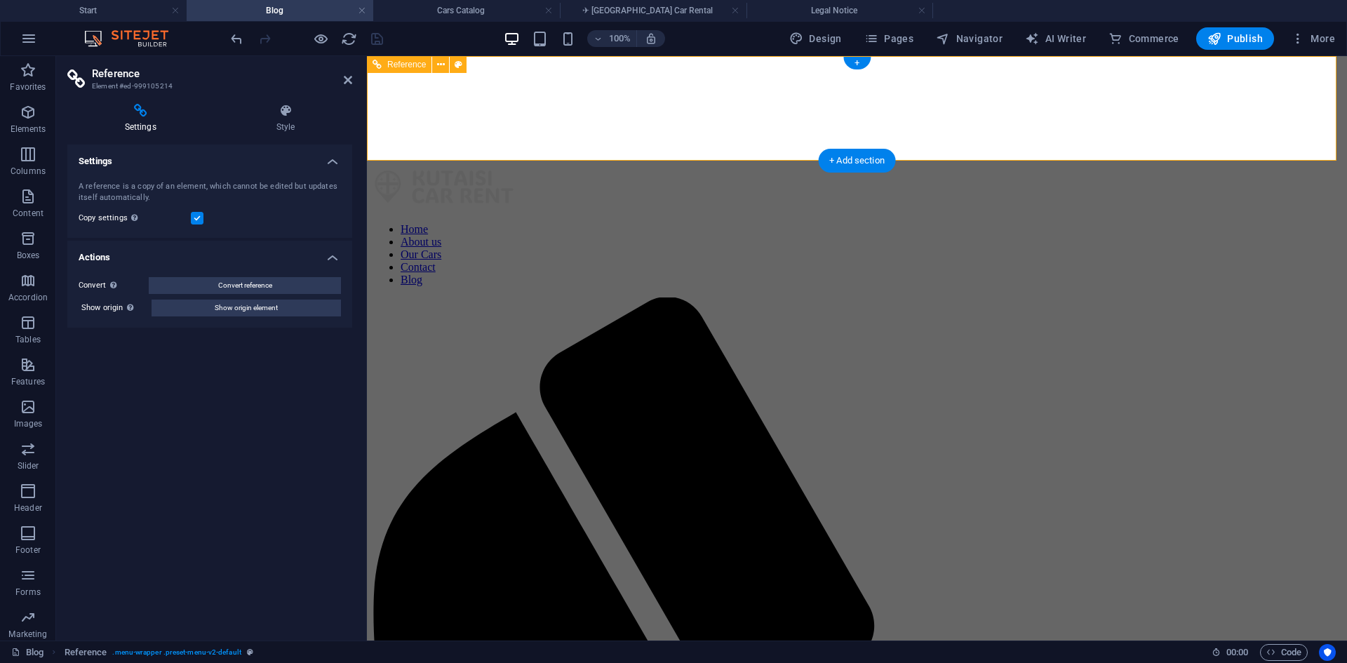
click at [852, 223] on nav "Home About us Our Cars Contact Blog" at bounding box center [856, 254] width 969 height 63
click at [917, 223] on nav "Home About us Our Cars Contact Blog" at bounding box center [856, 254] width 969 height 63
click at [985, 223] on nav "Home About us Our Cars Contact Blog" at bounding box center [856, 254] width 969 height 63
drag, startPoint x: 1115, startPoint y: 108, endPoint x: 1188, endPoint y: 101, distance: 72.6
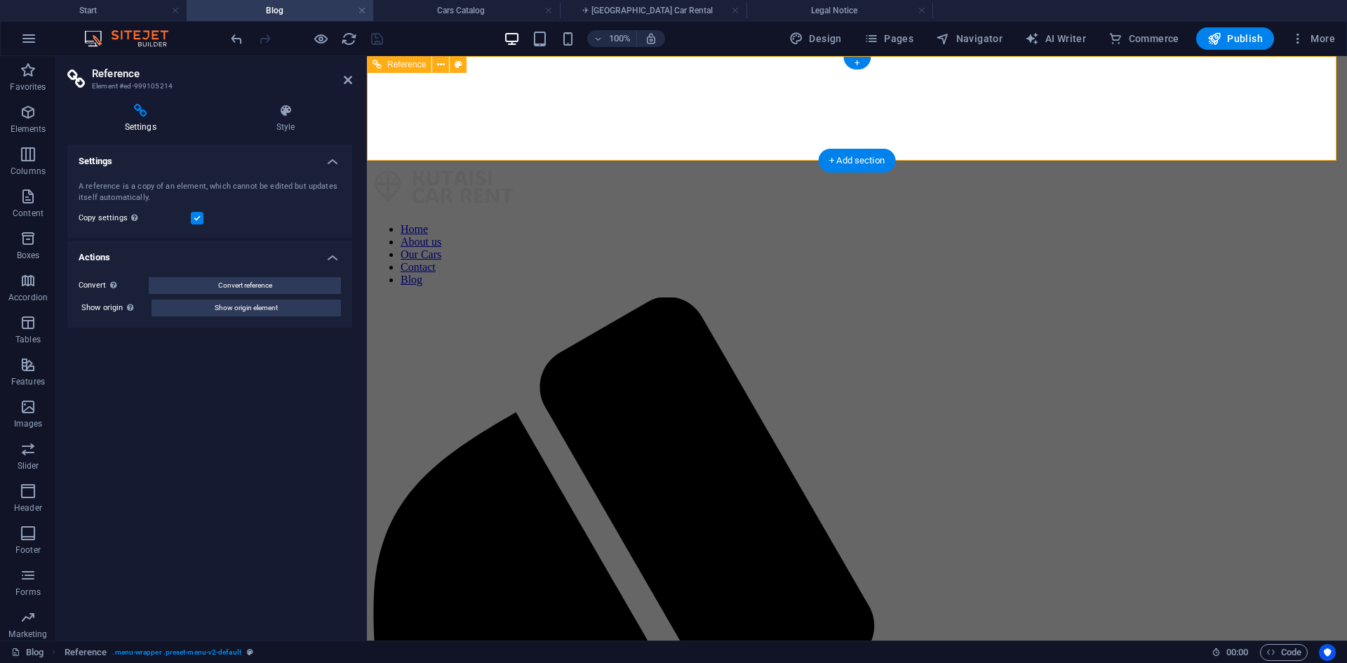
click at [1117, 62] on figure at bounding box center [856, 62] width 969 height 0
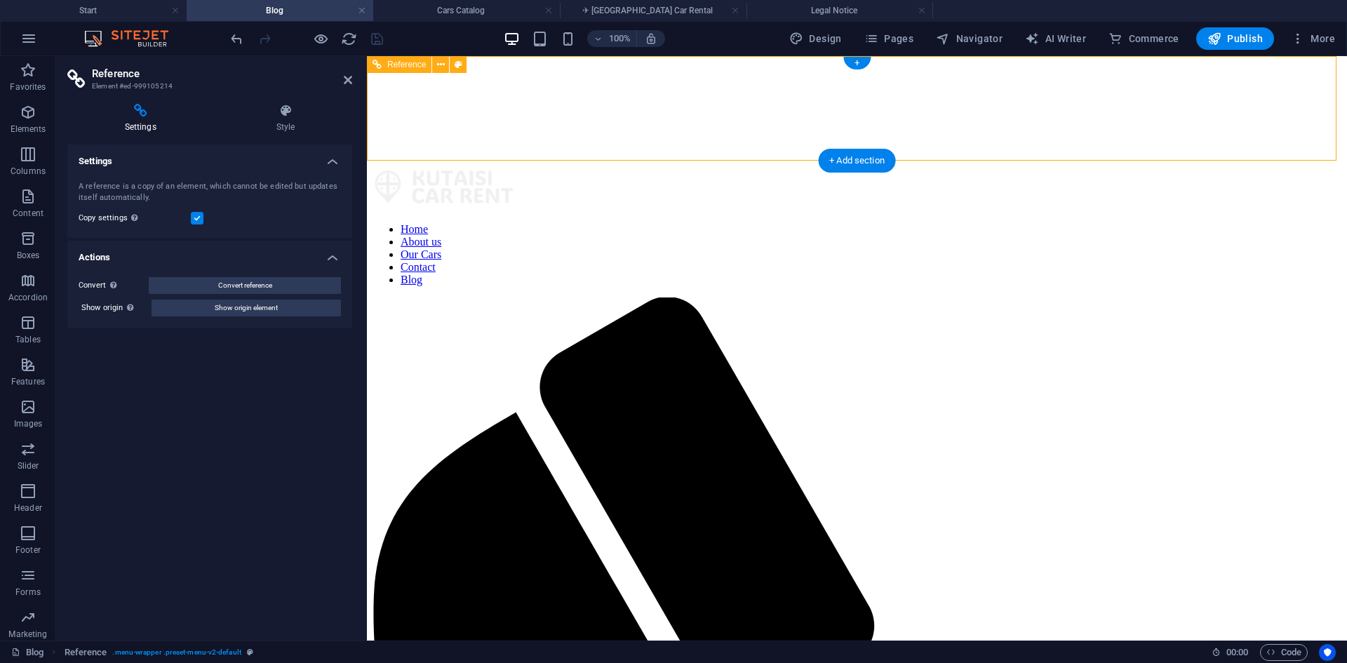
click at [1190, 62] on figure at bounding box center [856, 62] width 969 height 0
click at [1141, 223] on nav "Home About us Our Cars Contact Blog" at bounding box center [856, 254] width 969 height 63
click at [899, 223] on nav "Home About us Our Cars Contact Blog" at bounding box center [856, 254] width 969 height 63
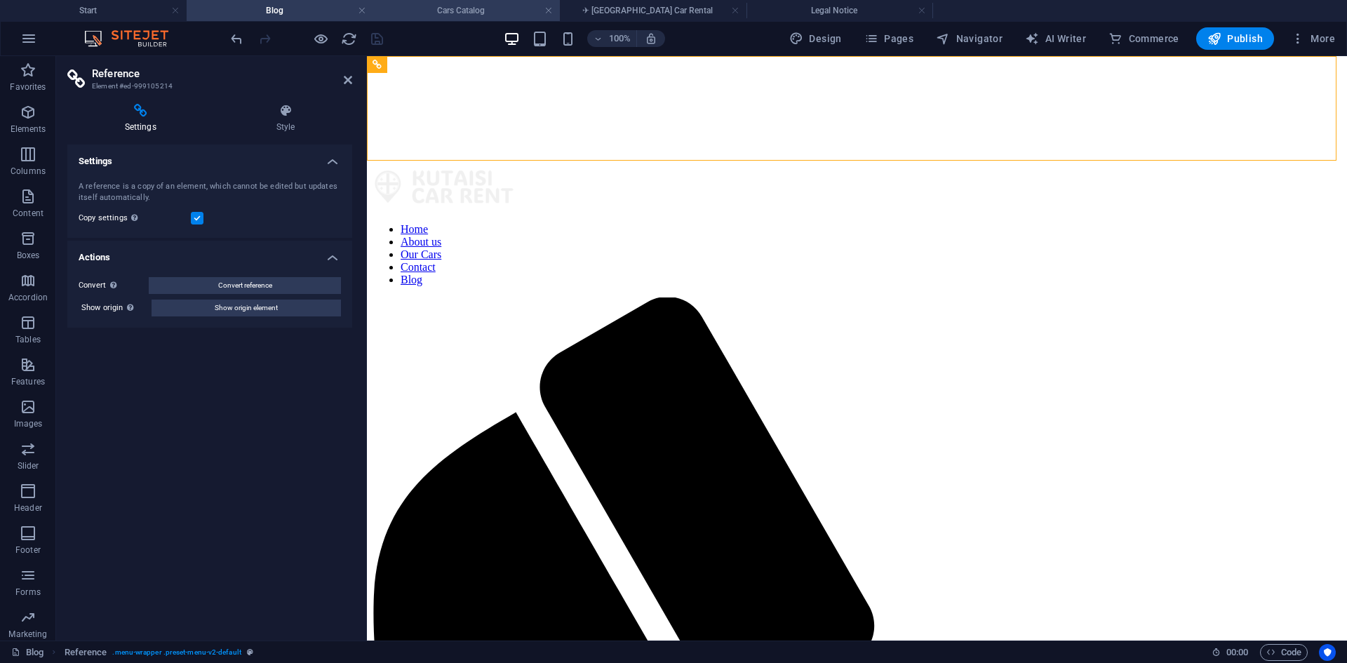
click at [440, 16] on h4 "Cars Catalog" at bounding box center [466, 10] width 187 height 15
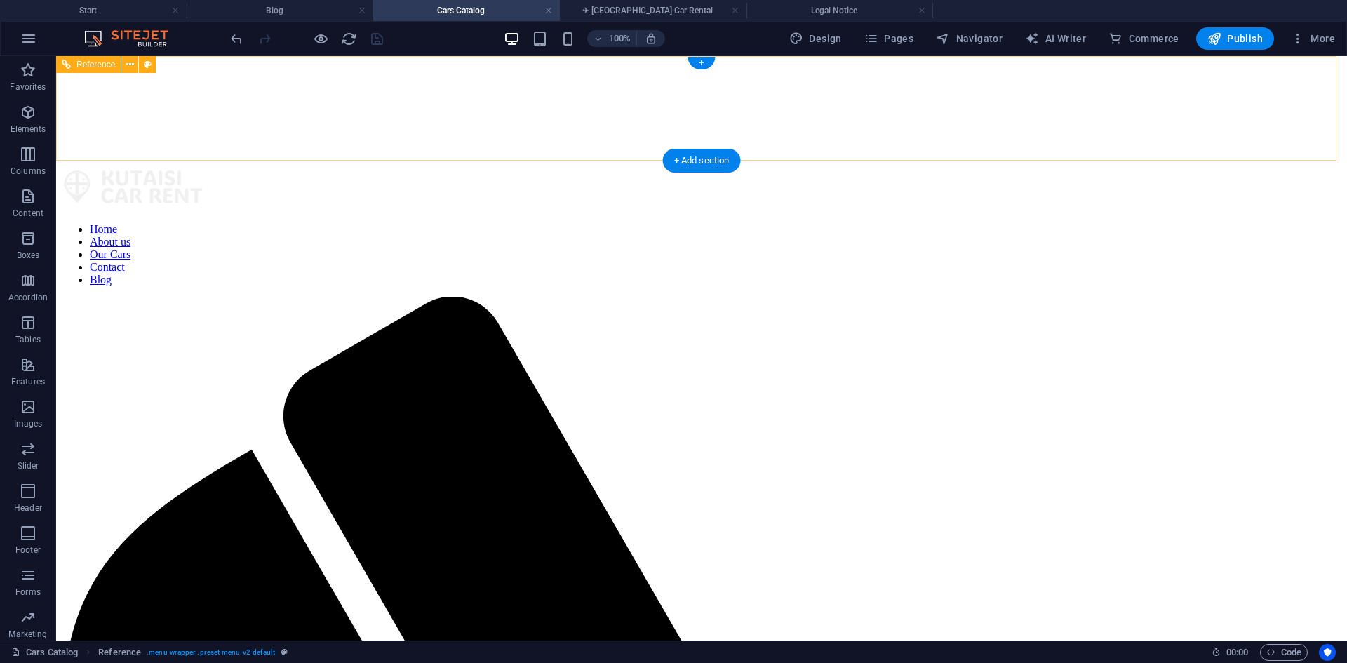
click at [697, 223] on nav "Home About us Our Cars Contact Blog" at bounding box center [701, 254] width 1279 height 63
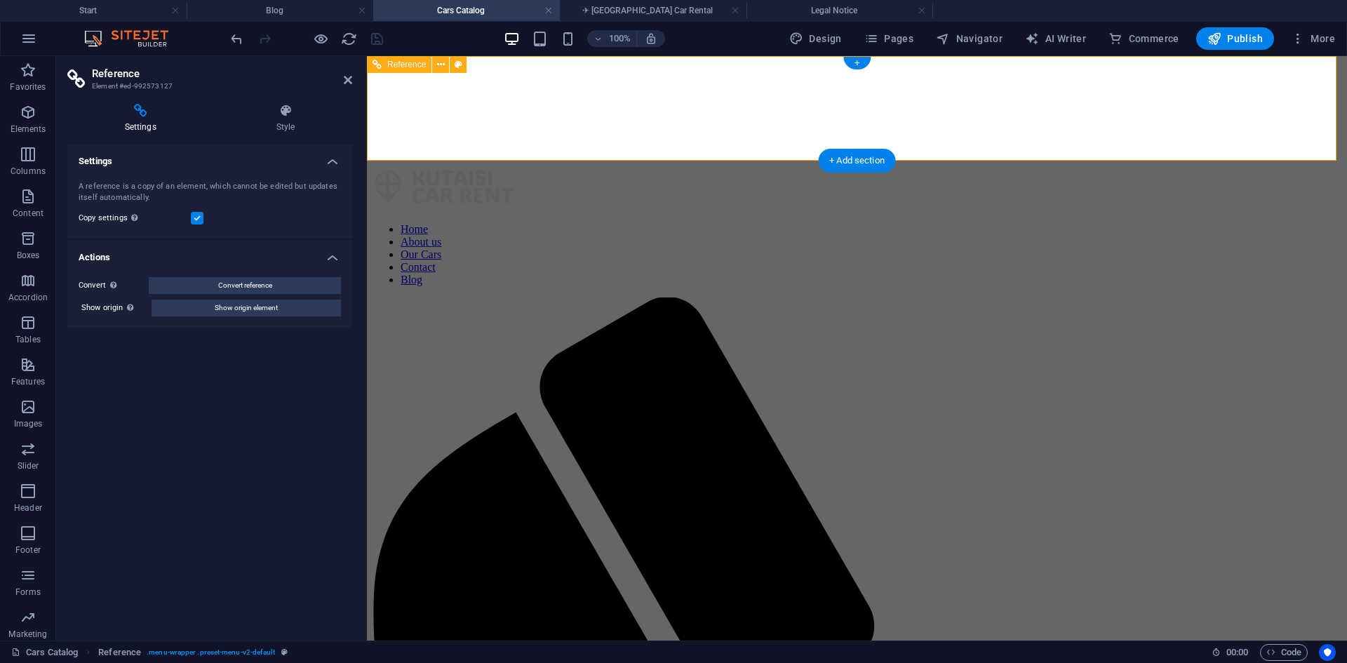
click at [862, 223] on nav "Home About us Our Cars Contact Blog" at bounding box center [856, 254] width 969 height 63
click at [929, 223] on nav "Home About us Our Cars Contact Blog" at bounding box center [856, 254] width 969 height 63
click at [1036, 223] on nav "Home About us Our Cars Contact Blog" at bounding box center [856, 254] width 969 height 63
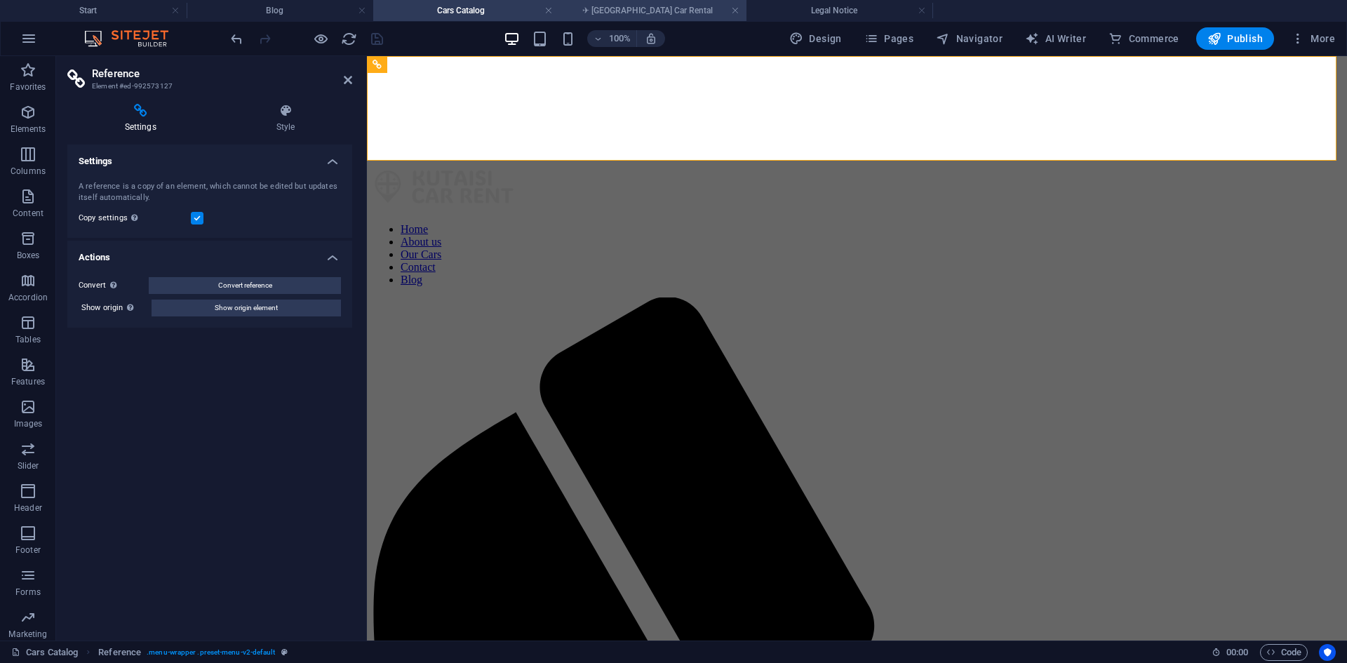
click at [633, 13] on h4 "✈ [GEOGRAPHIC_DATA] Car Rental" at bounding box center [653, 10] width 187 height 15
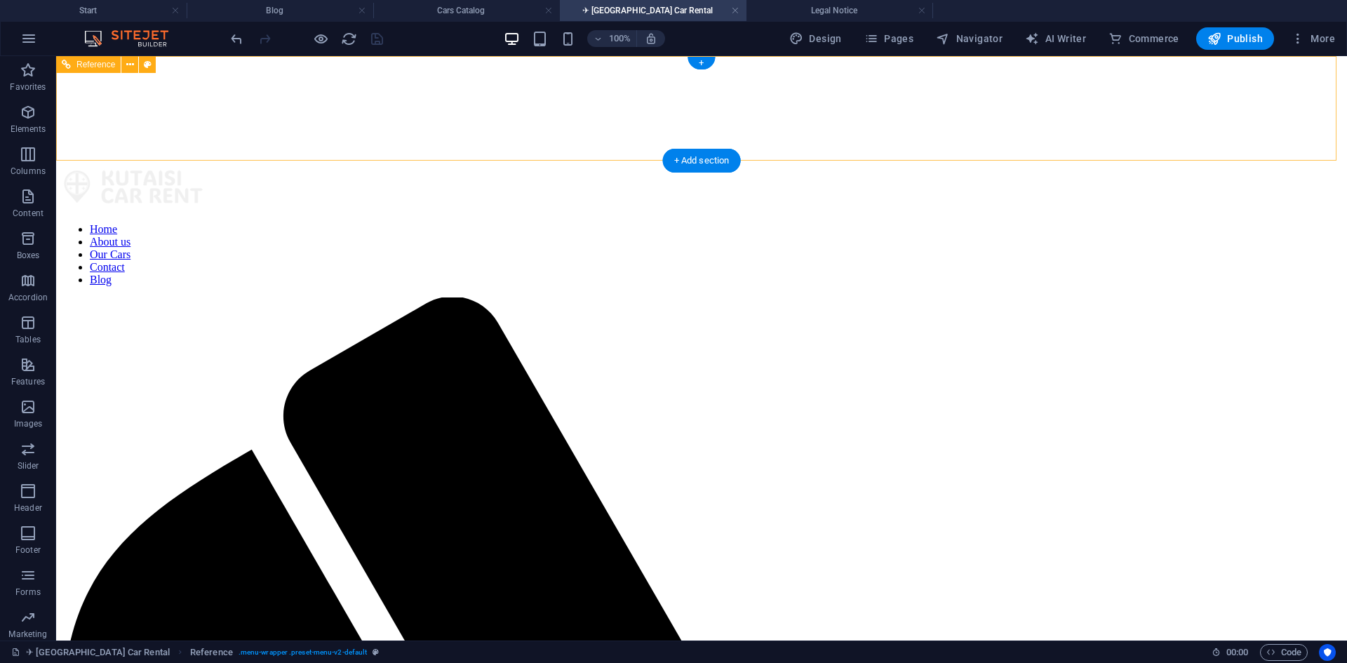
click at [779, 223] on nav "Home About us Our Cars Contact Blog" at bounding box center [701, 254] width 1279 height 63
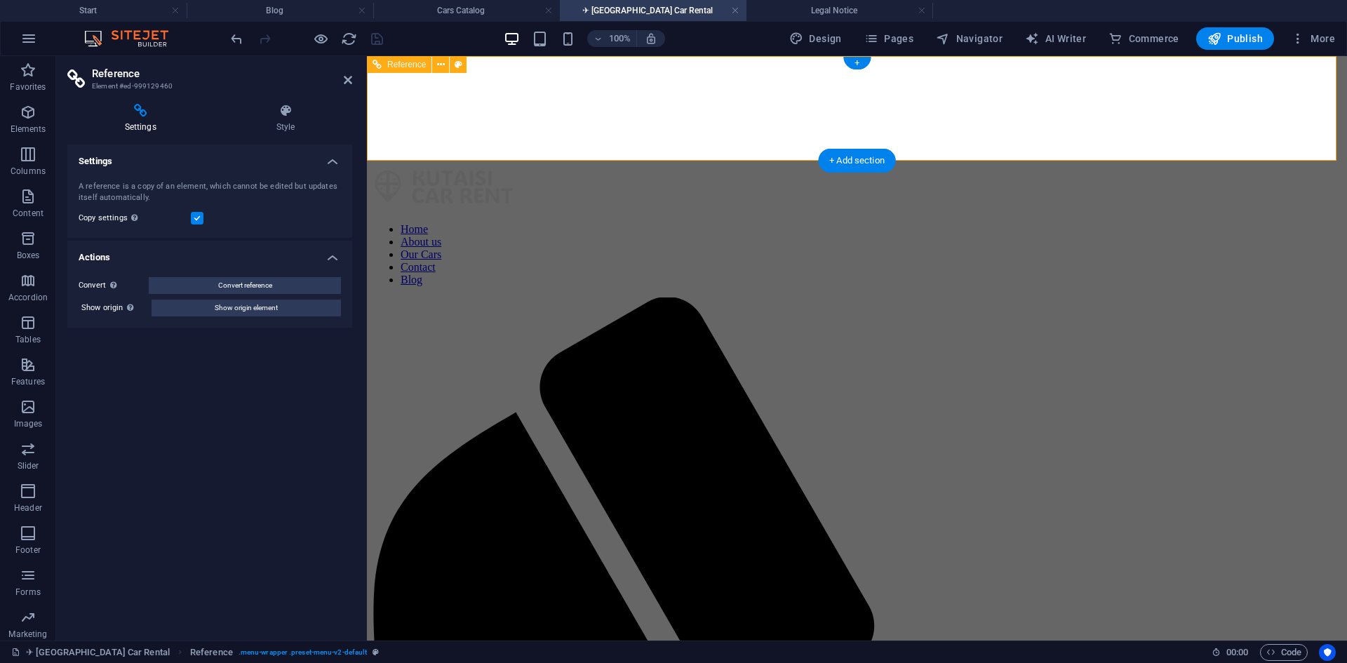
click at [840, 223] on nav "Home About us Our Cars Contact Blog" at bounding box center [856, 254] width 969 height 63
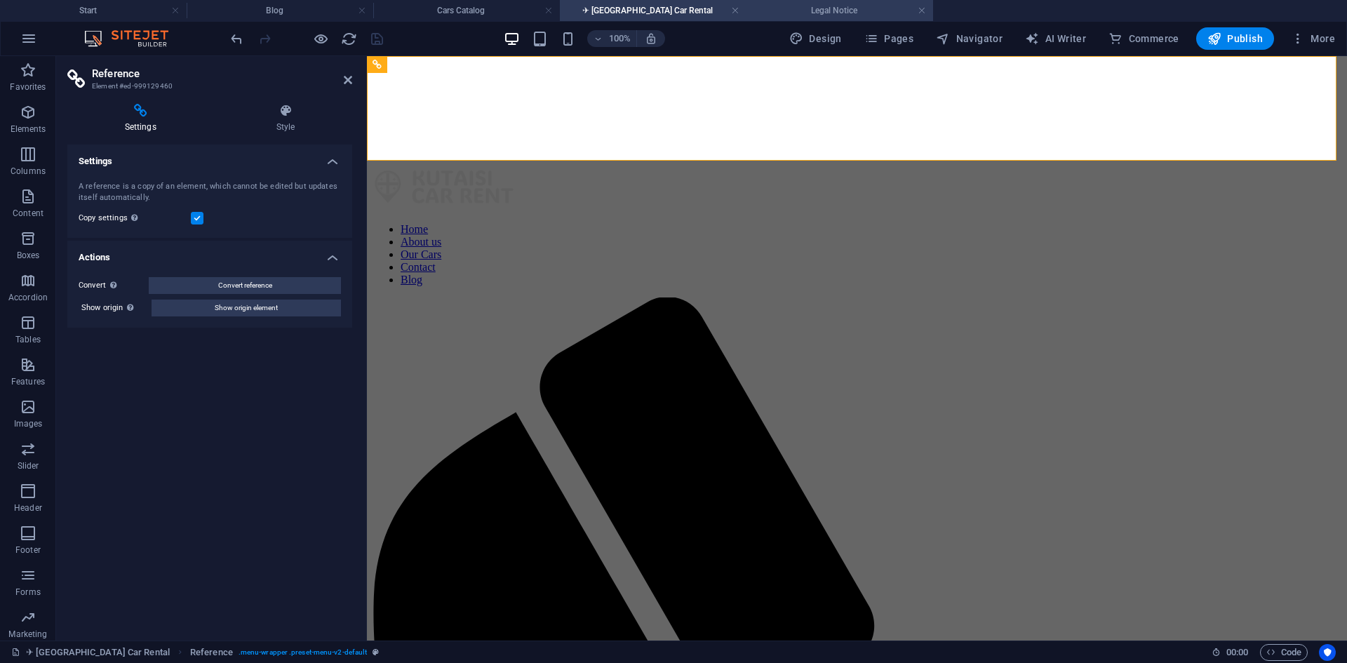
click at [809, 11] on h4 "Legal Notice" at bounding box center [839, 10] width 187 height 15
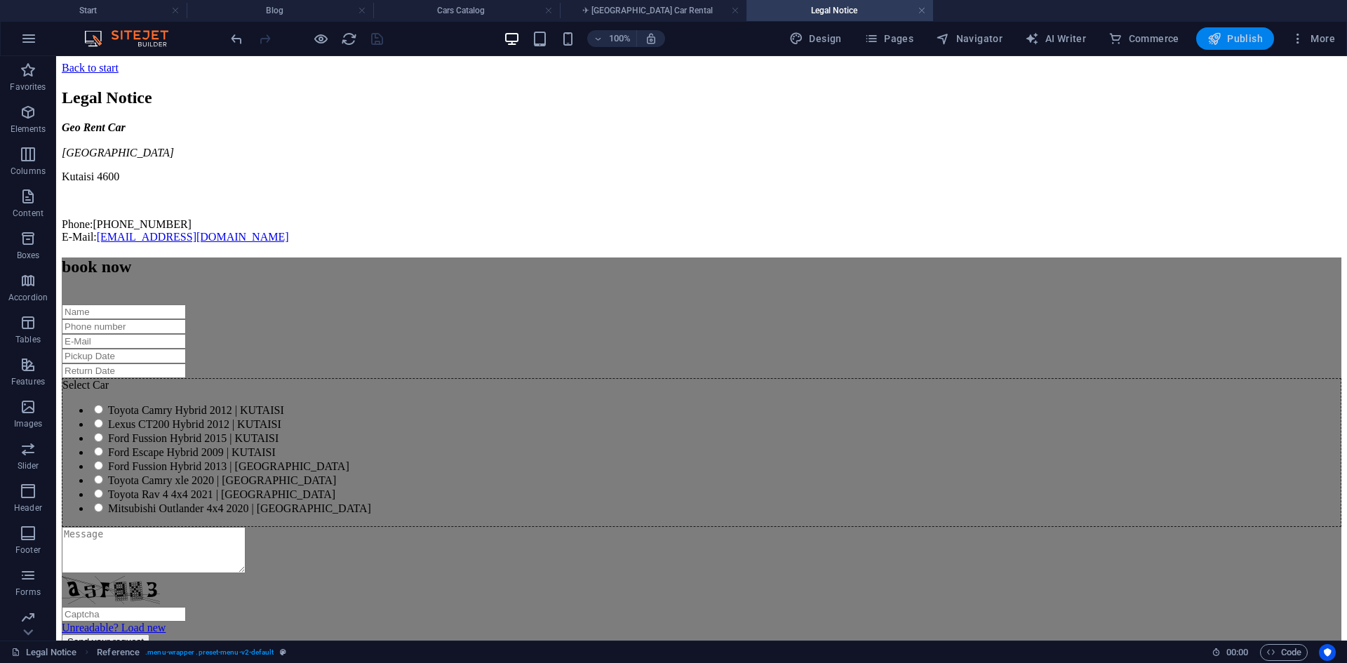
click at [1228, 40] on span "Publish" at bounding box center [1234, 39] width 55 height 14
